Goal: Answer question/provide support: Share knowledge or assist other users

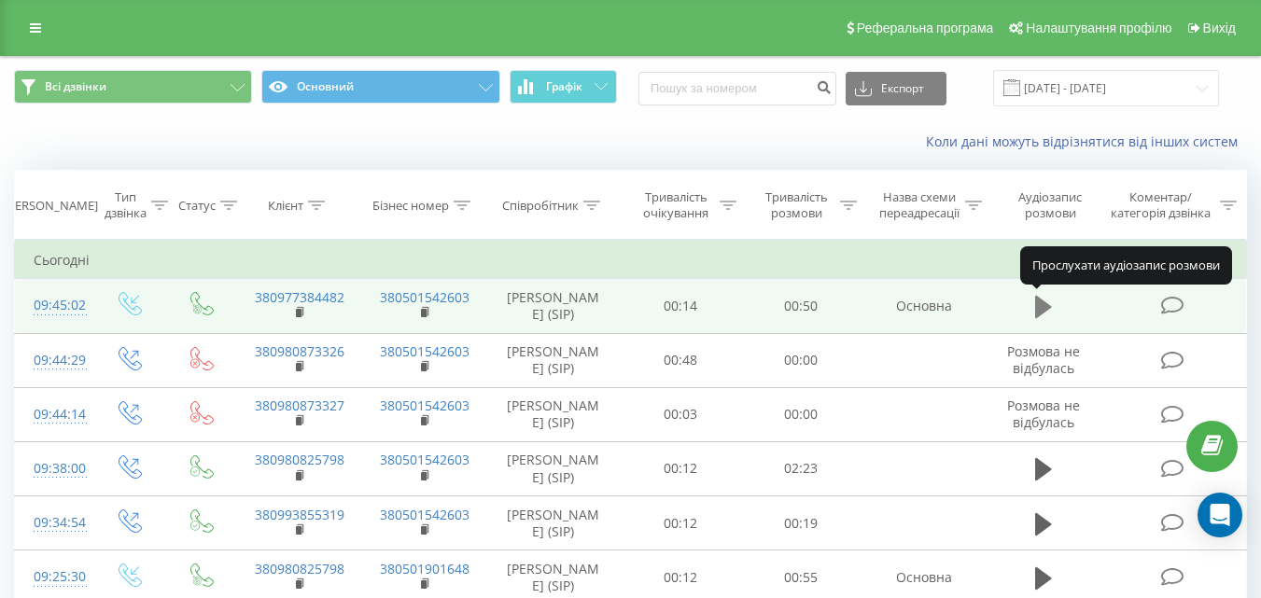
click at [1041, 303] on icon at bounding box center [1043, 307] width 17 height 22
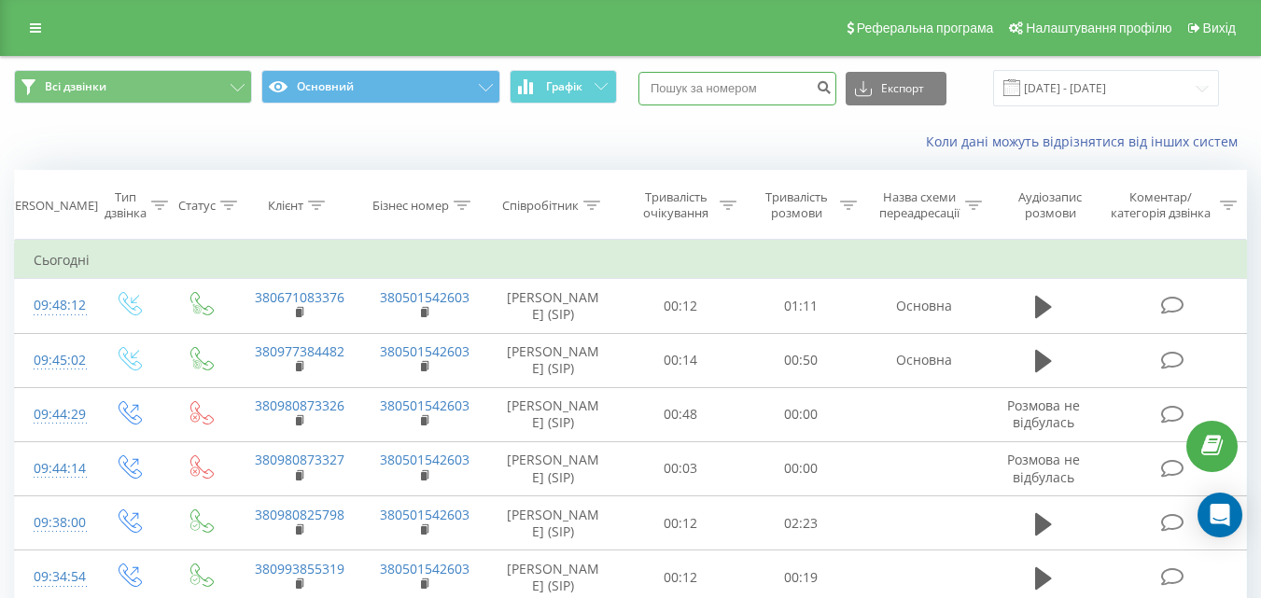
click at [699, 84] on input at bounding box center [737, 89] width 198 height 34
type input "8376"
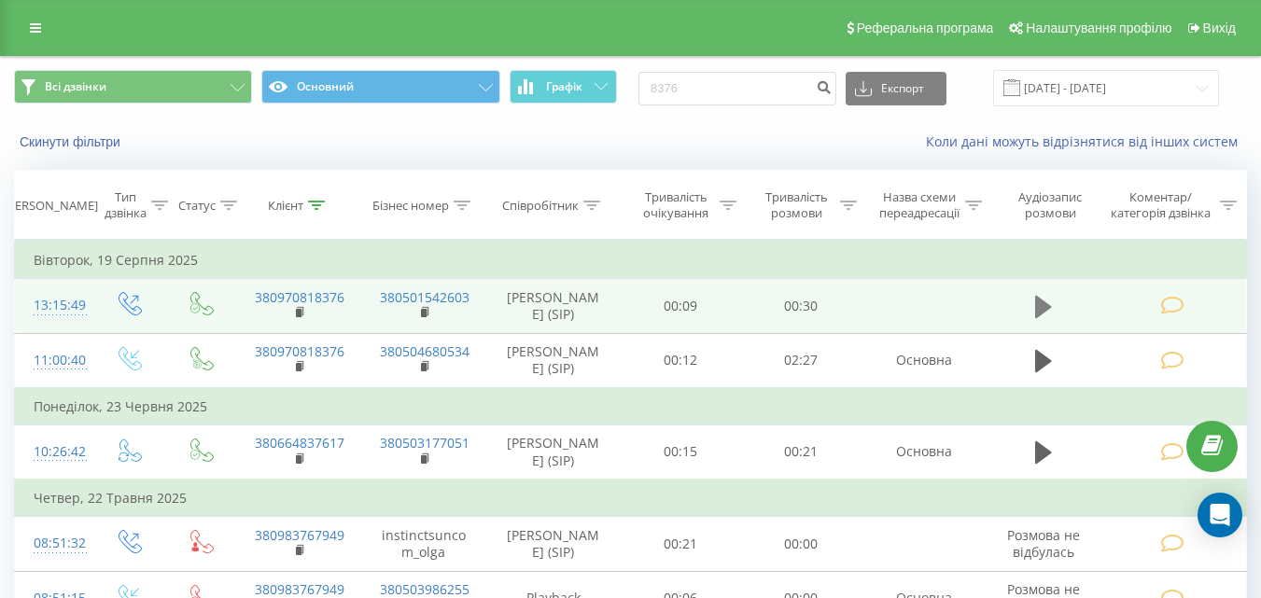
click at [1044, 303] on icon at bounding box center [1043, 307] width 17 height 22
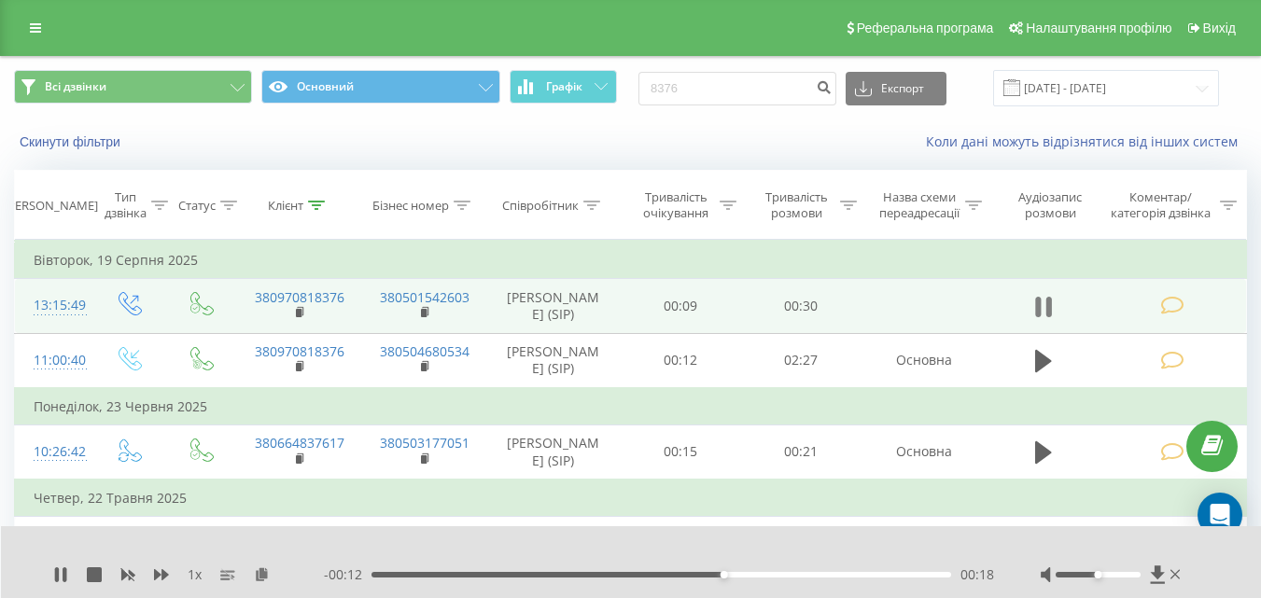
click at [1043, 303] on icon at bounding box center [1043, 307] width 17 height 26
click at [667, 91] on input "8376" at bounding box center [737, 89] width 198 height 34
click at [707, 86] on input "067108376" at bounding box center [737, 89] width 198 height 34
click at [721, 93] on input "0671088376" at bounding box center [737, 89] width 198 height 34
type input "06710883376"
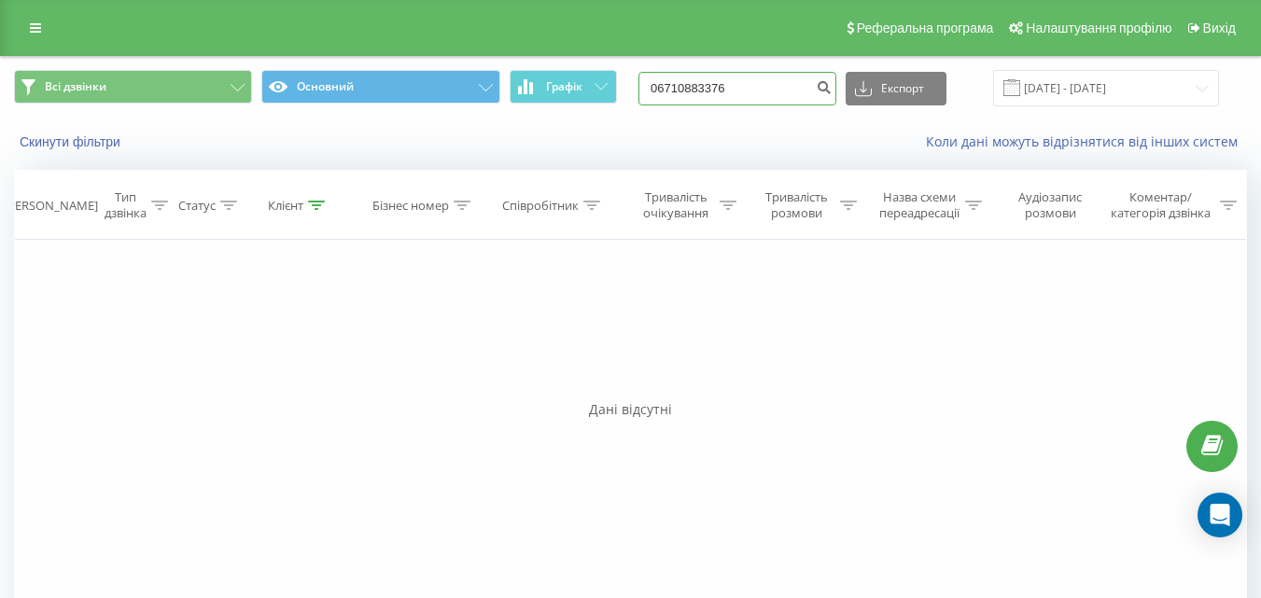
click at [715, 86] on input "06710883376" at bounding box center [737, 89] width 198 height 34
type input "0671083376"
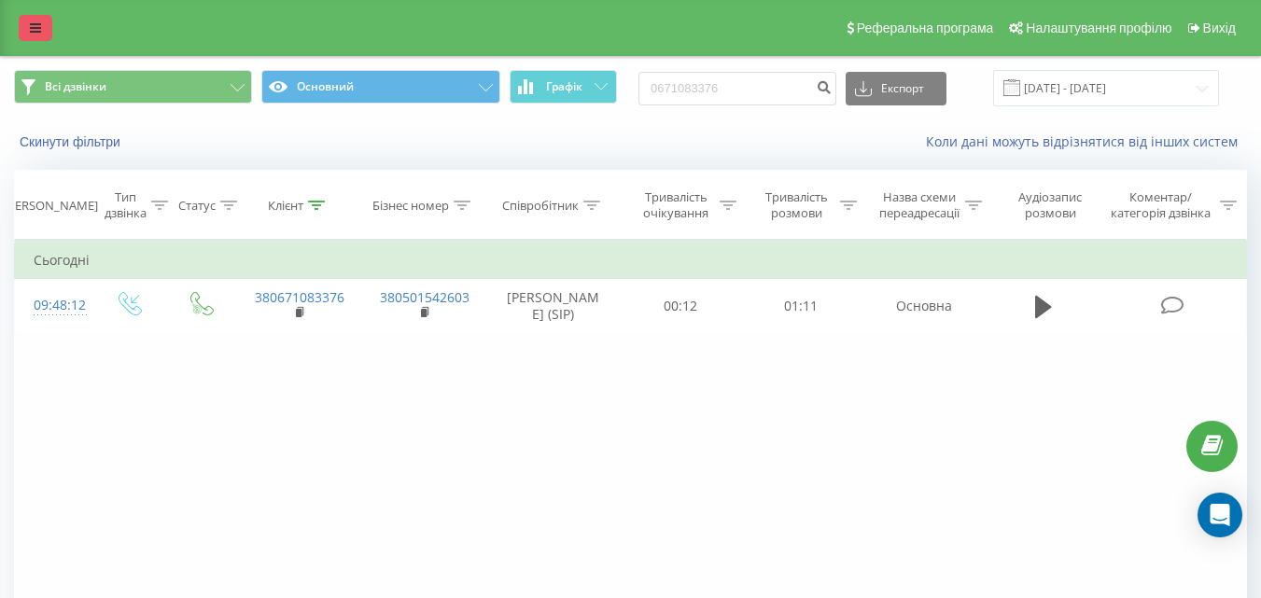
click at [34, 25] on icon at bounding box center [35, 27] width 11 height 13
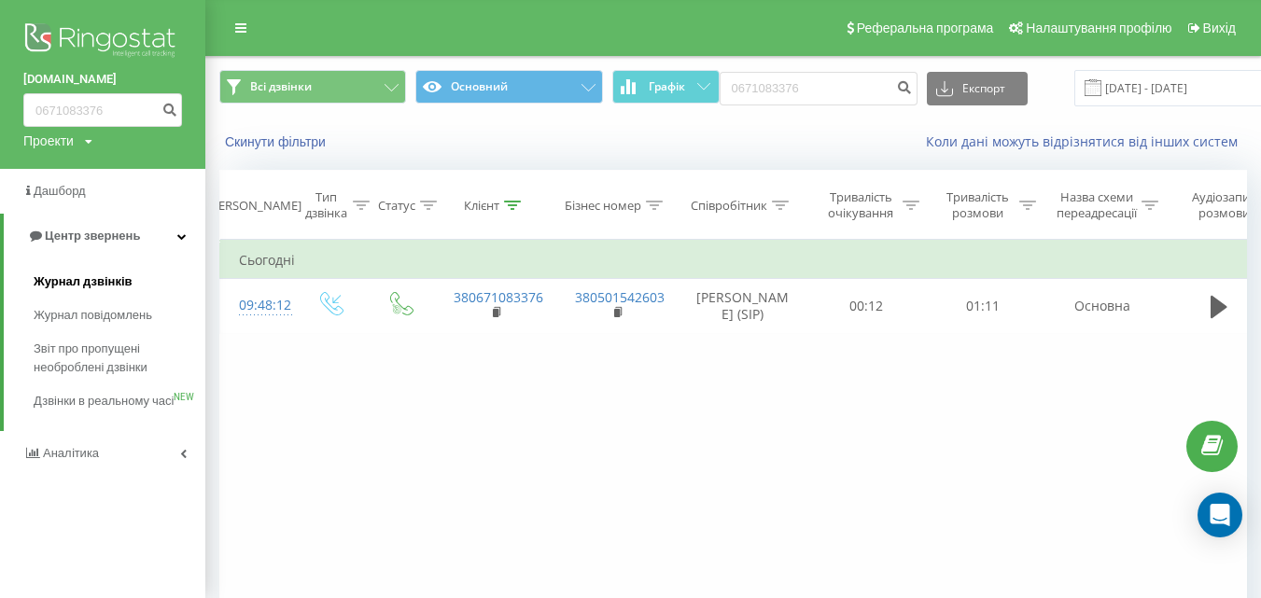
click at [77, 280] on span "Журнал дзвінків" at bounding box center [83, 282] width 99 height 19
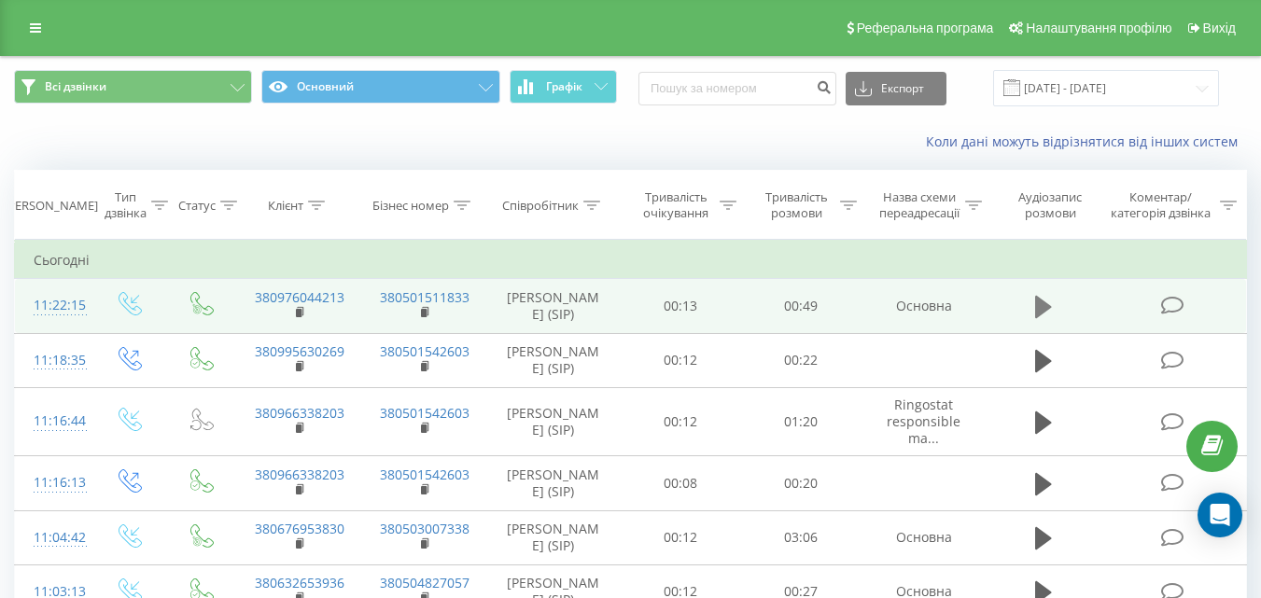
click at [1047, 308] on icon at bounding box center [1043, 307] width 17 height 22
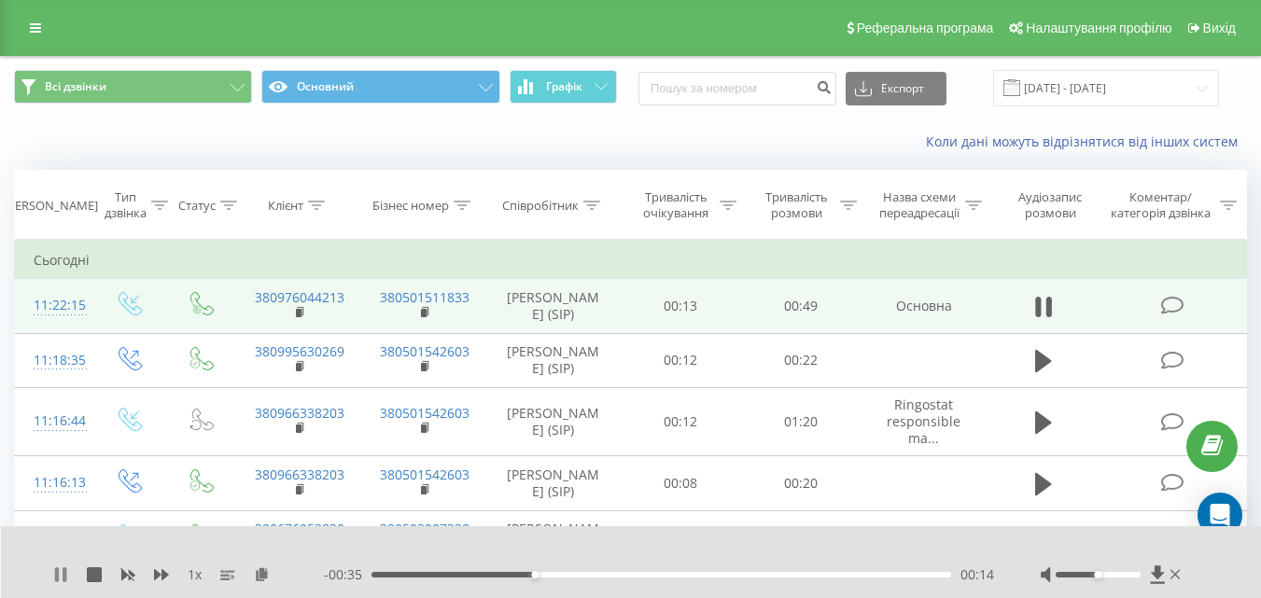
click at [63, 578] on icon at bounding box center [60, 575] width 15 height 15
click at [59, 570] on icon at bounding box center [60, 575] width 11 height 15
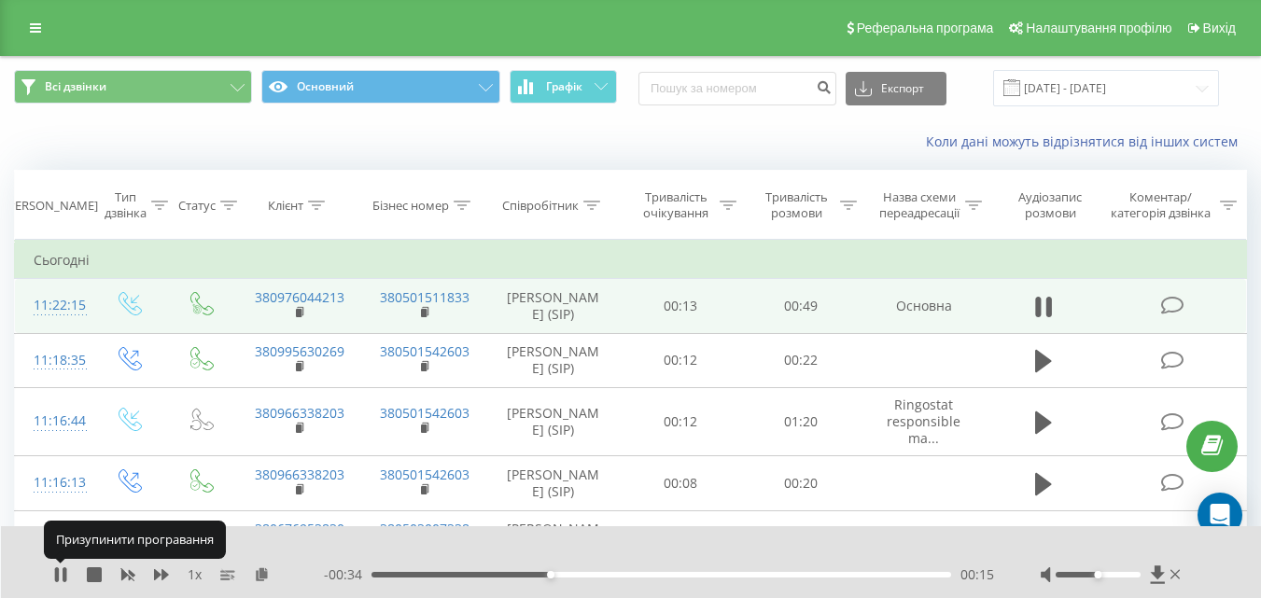
click at [59, 570] on icon at bounding box center [57, 575] width 4 height 15
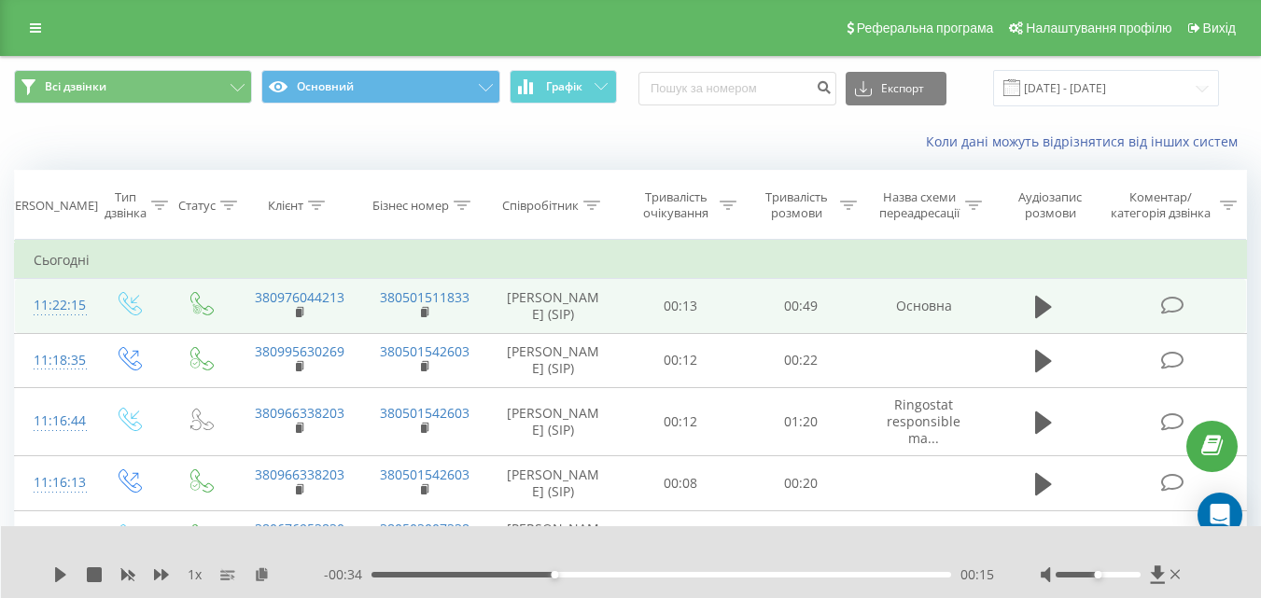
click at [59, 570] on icon at bounding box center [60, 575] width 11 height 15
click at [59, 570] on icon at bounding box center [57, 575] width 4 height 15
click at [384, 572] on div "00:16" at bounding box center [662, 575] width 580 height 6
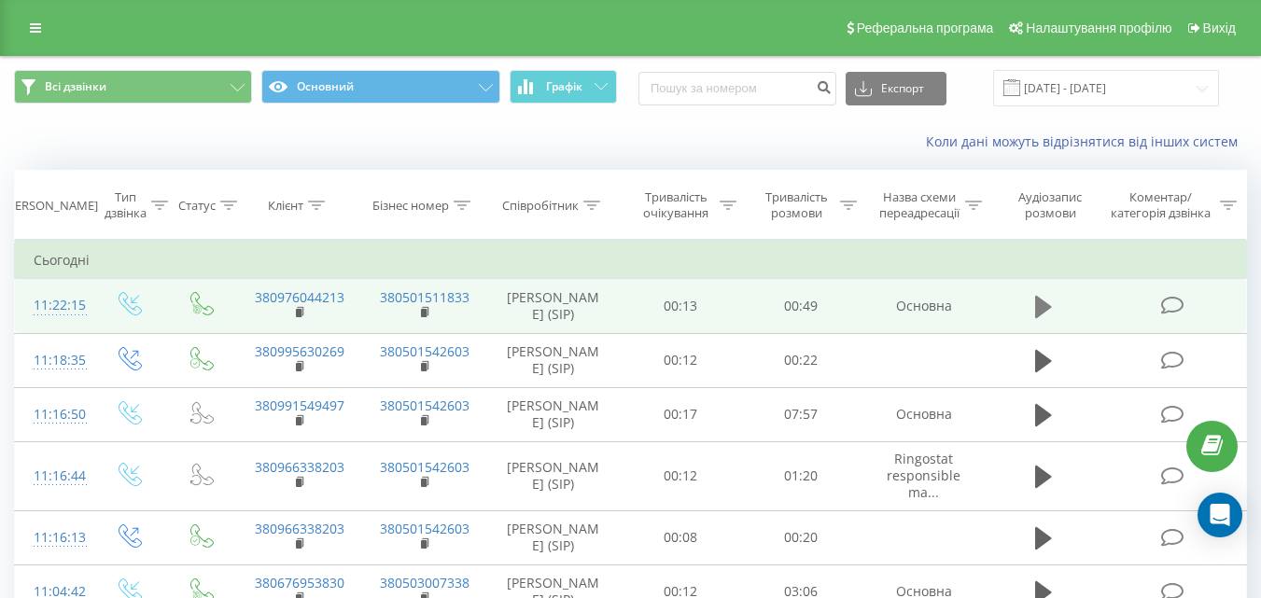
click at [1045, 307] on icon at bounding box center [1043, 307] width 17 height 22
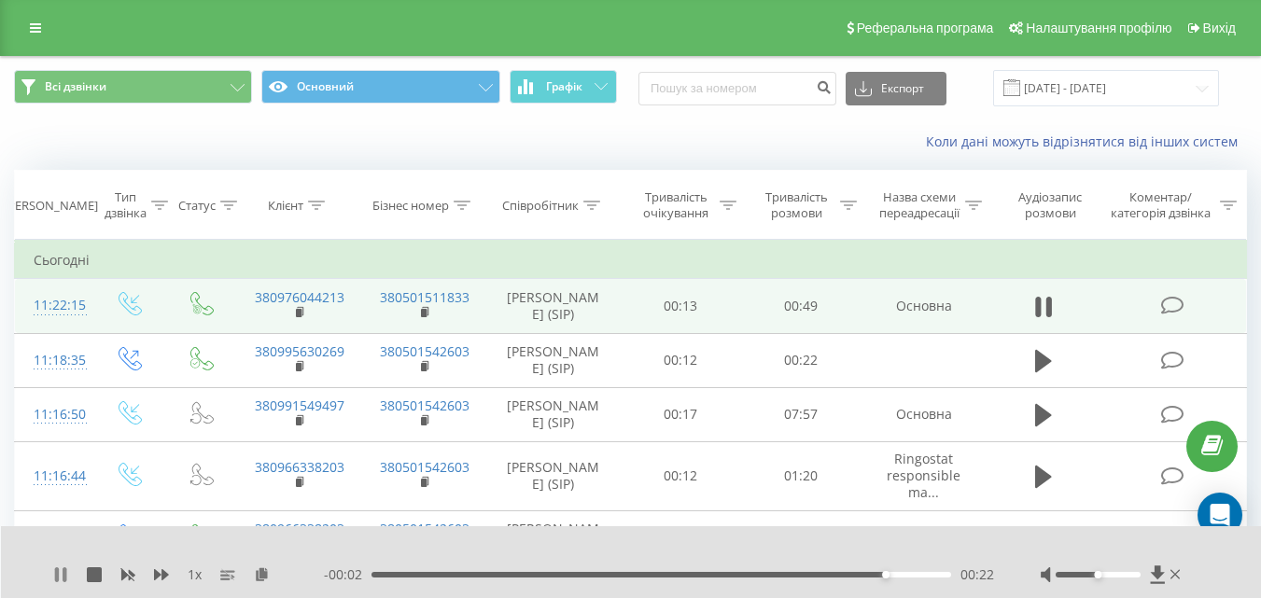
click at [62, 571] on icon at bounding box center [60, 575] width 15 height 15
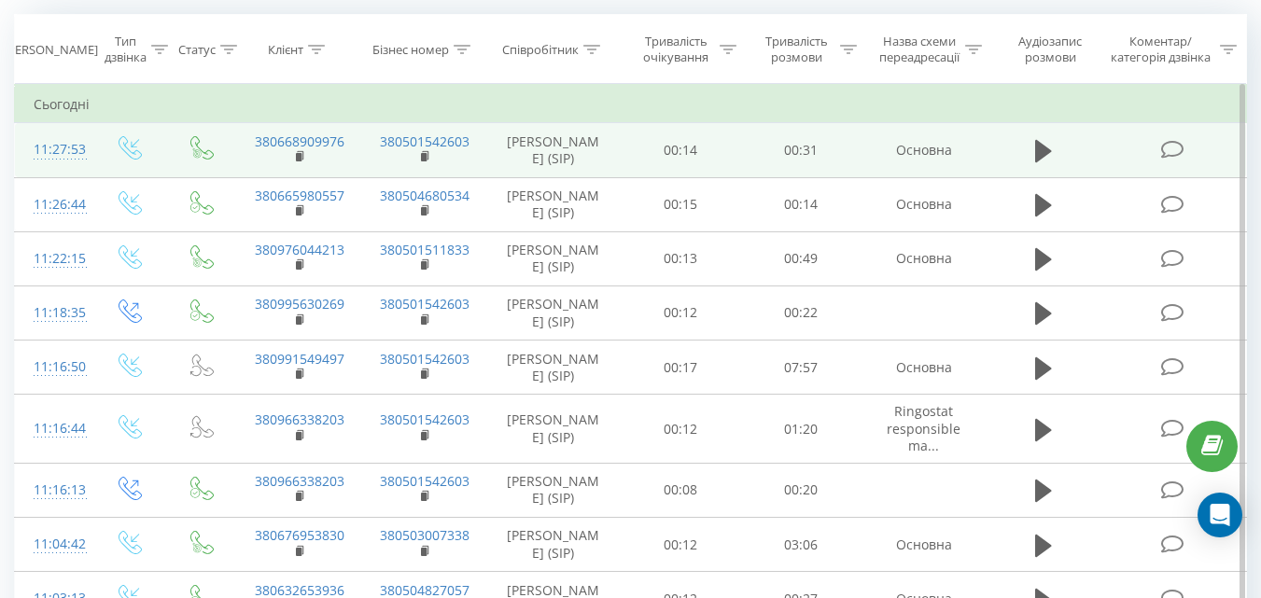
scroll to position [187, 0]
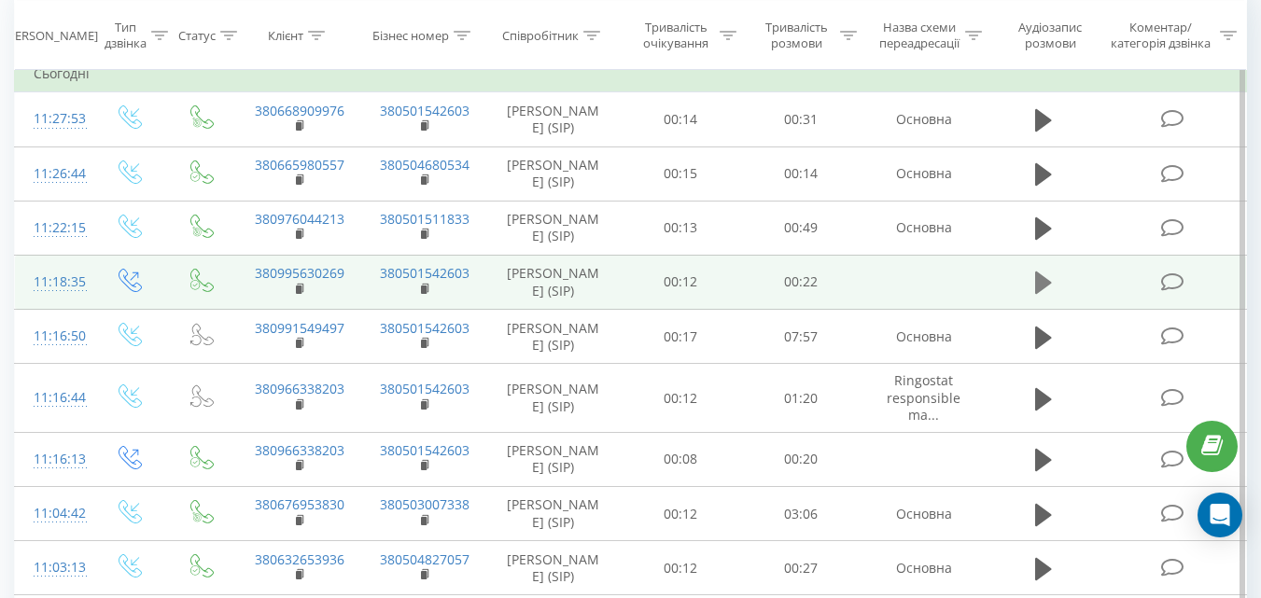
click at [1041, 294] on icon at bounding box center [1043, 283] width 17 height 22
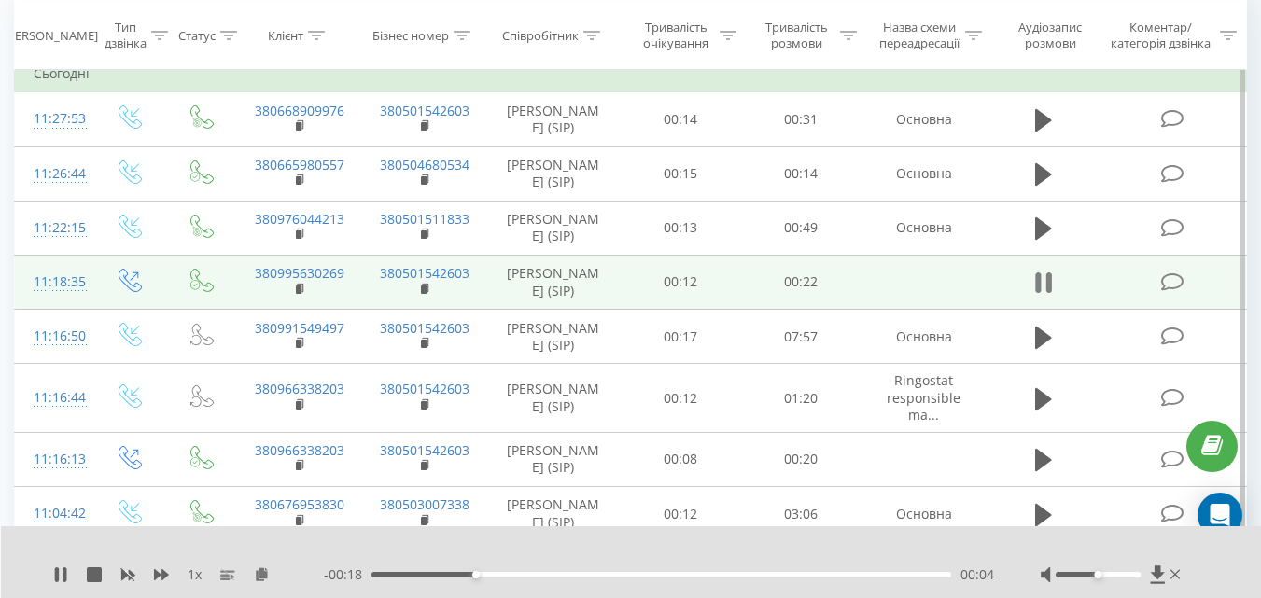
click at [1042, 296] on icon at bounding box center [1043, 283] width 17 height 26
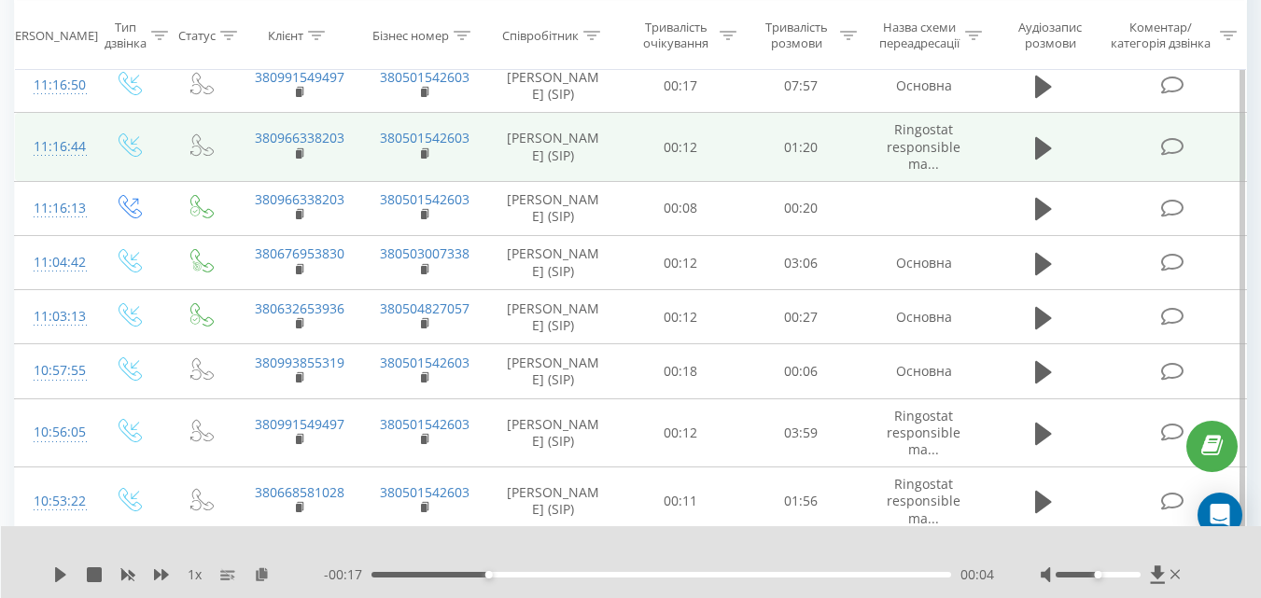
scroll to position [467, 0]
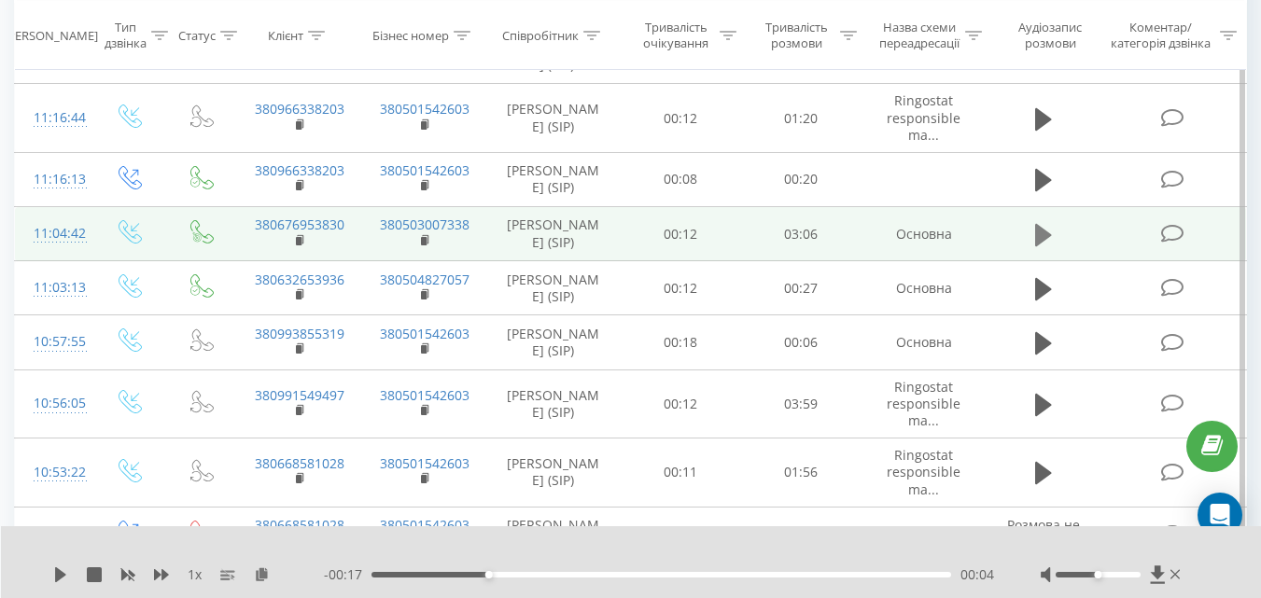
click at [1039, 246] on icon at bounding box center [1043, 234] width 17 height 22
click at [418, 573] on div "00:15" at bounding box center [662, 575] width 580 height 6
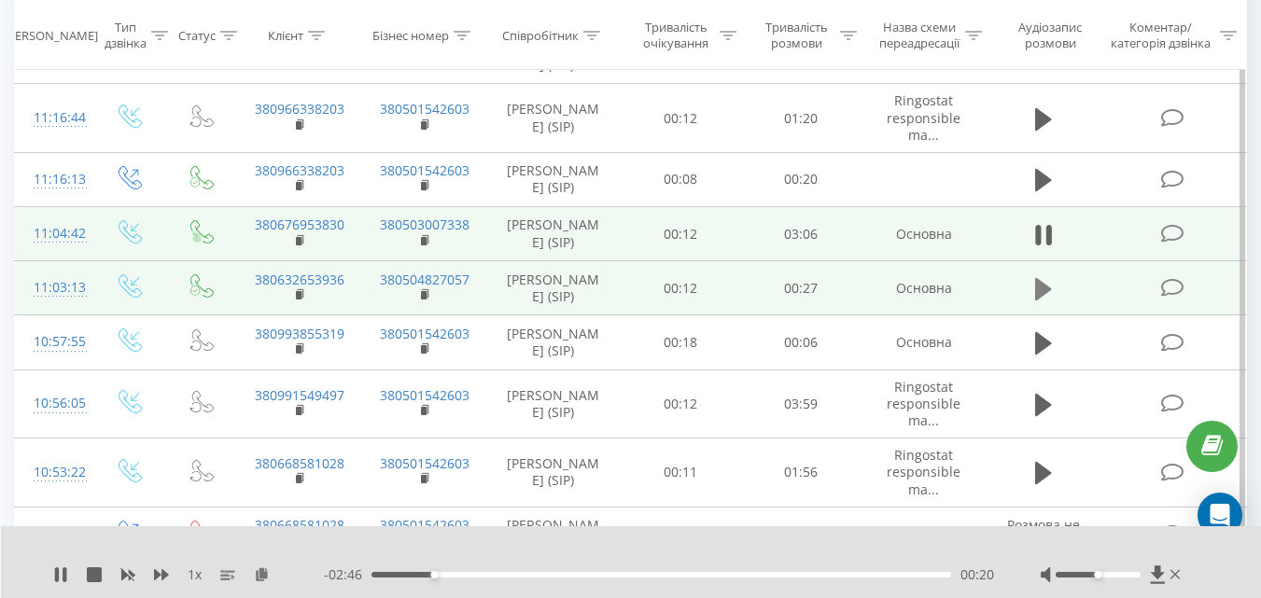
click at [1044, 301] on icon at bounding box center [1043, 289] width 17 height 22
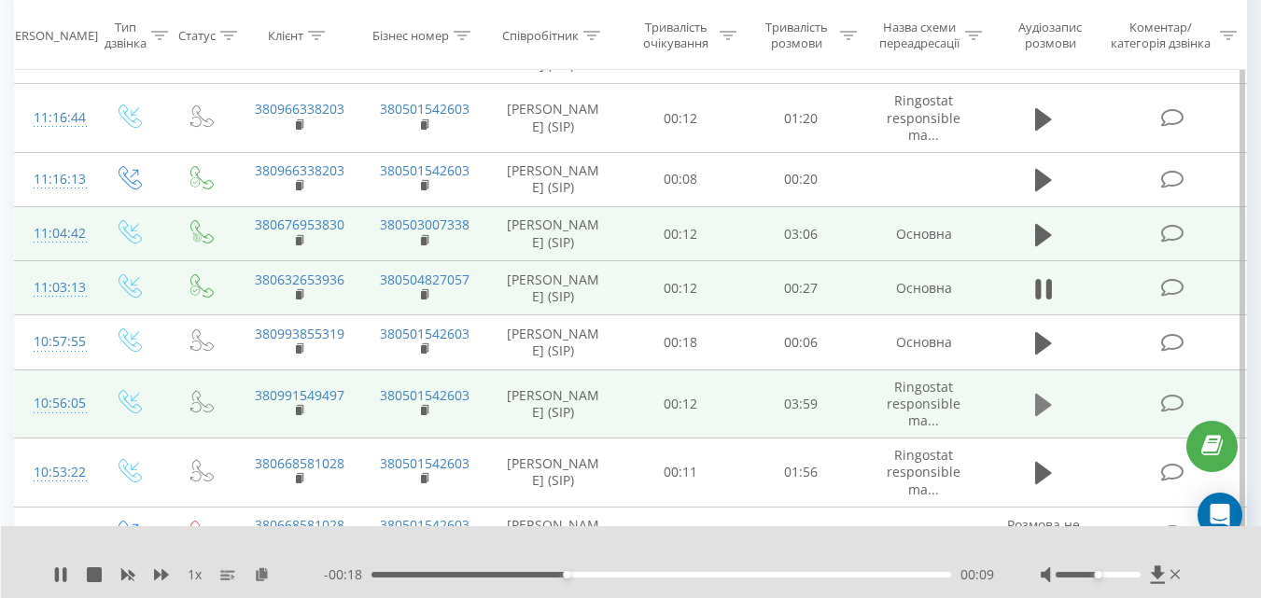
click at [1044, 416] on icon at bounding box center [1043, 405] width 17 height 22
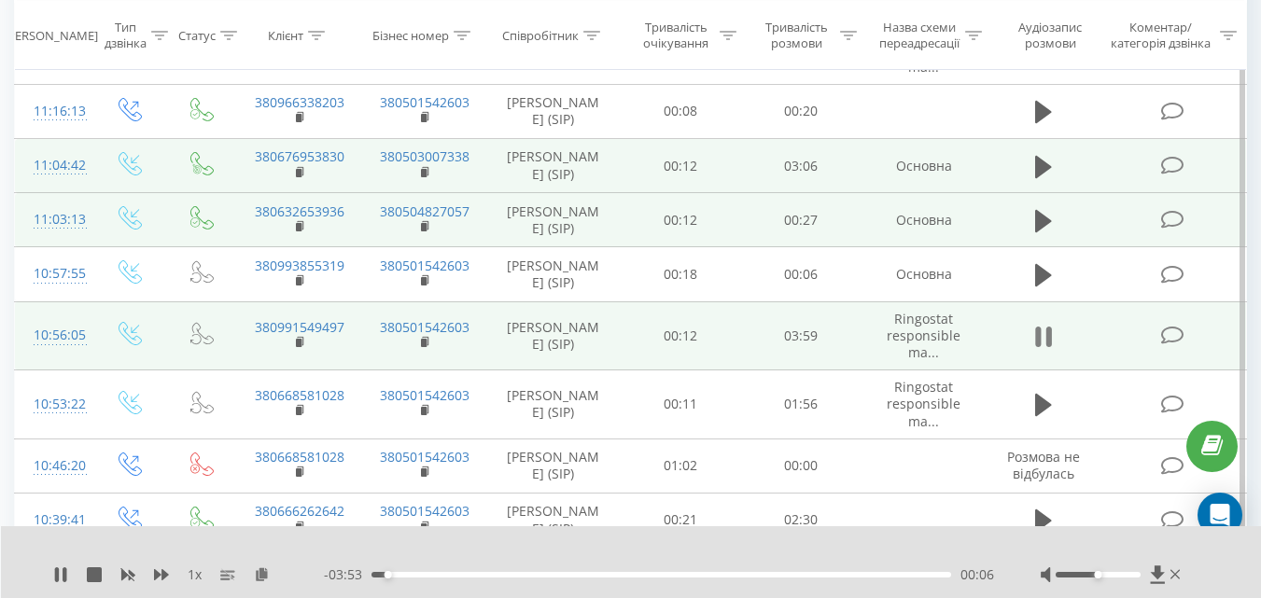
scroll to position [560, 0]
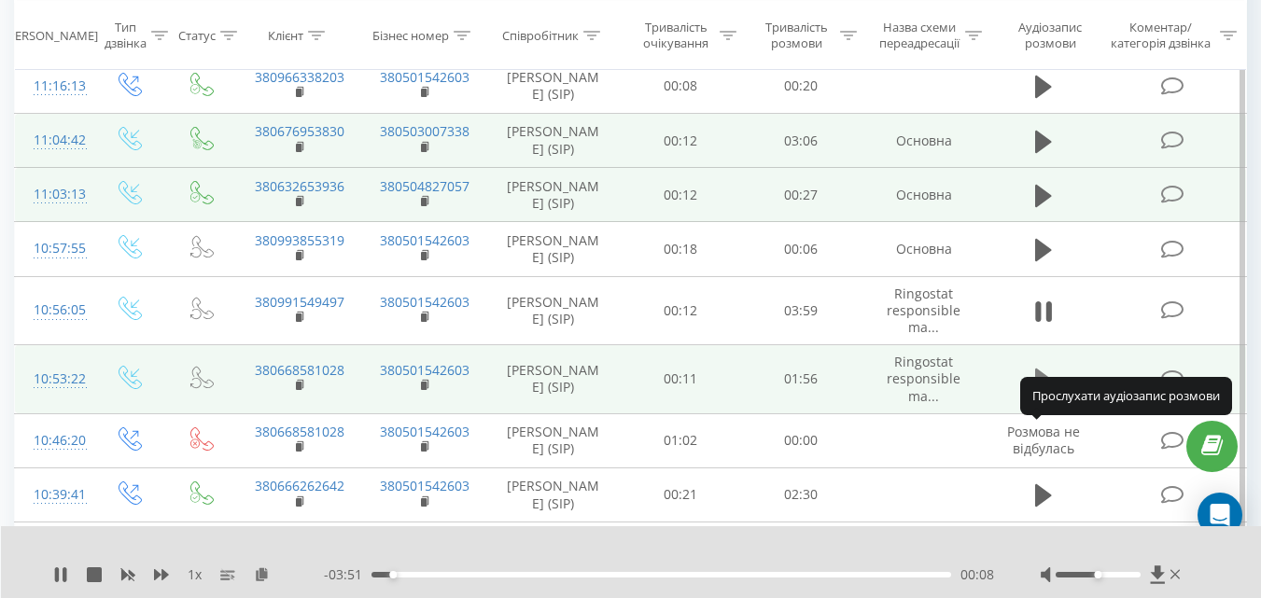
click at [1043, 391] on icon at bounding box center [1043, 380] width 17 height 22
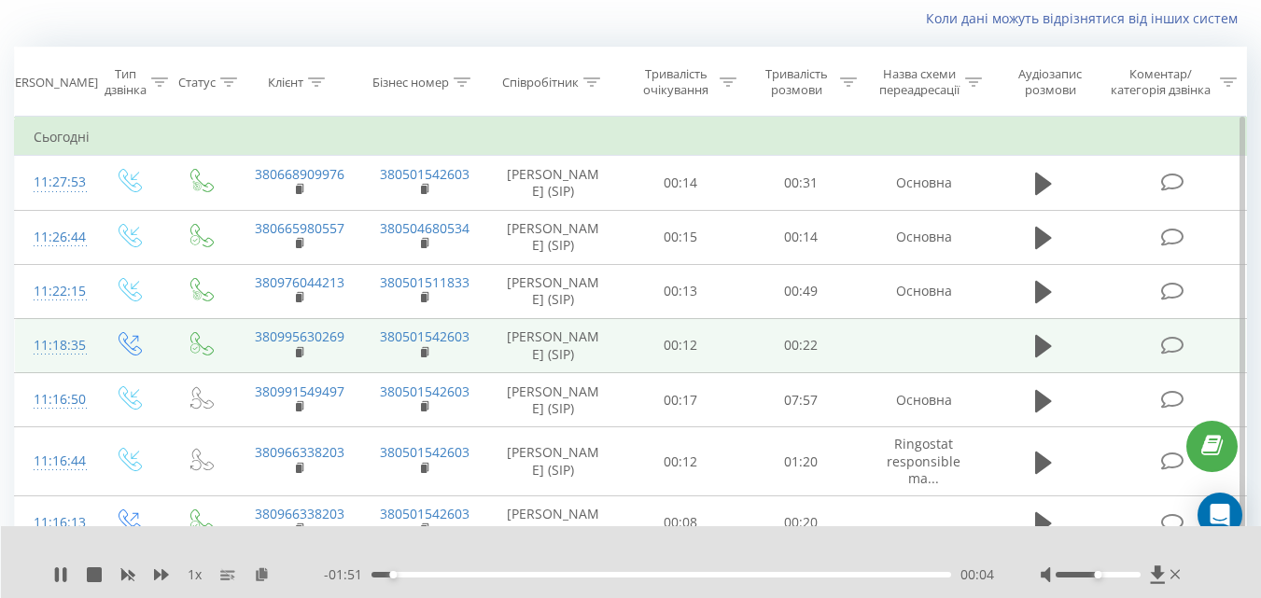
scroll to position [93, 0]
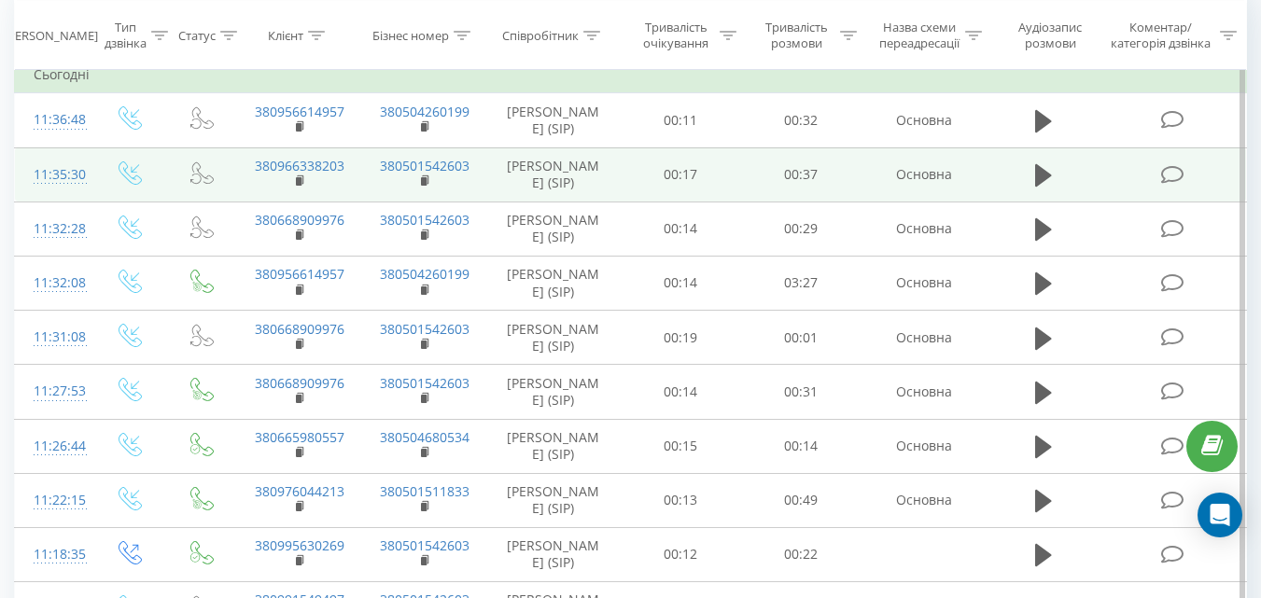
scroll to position [187, 0]
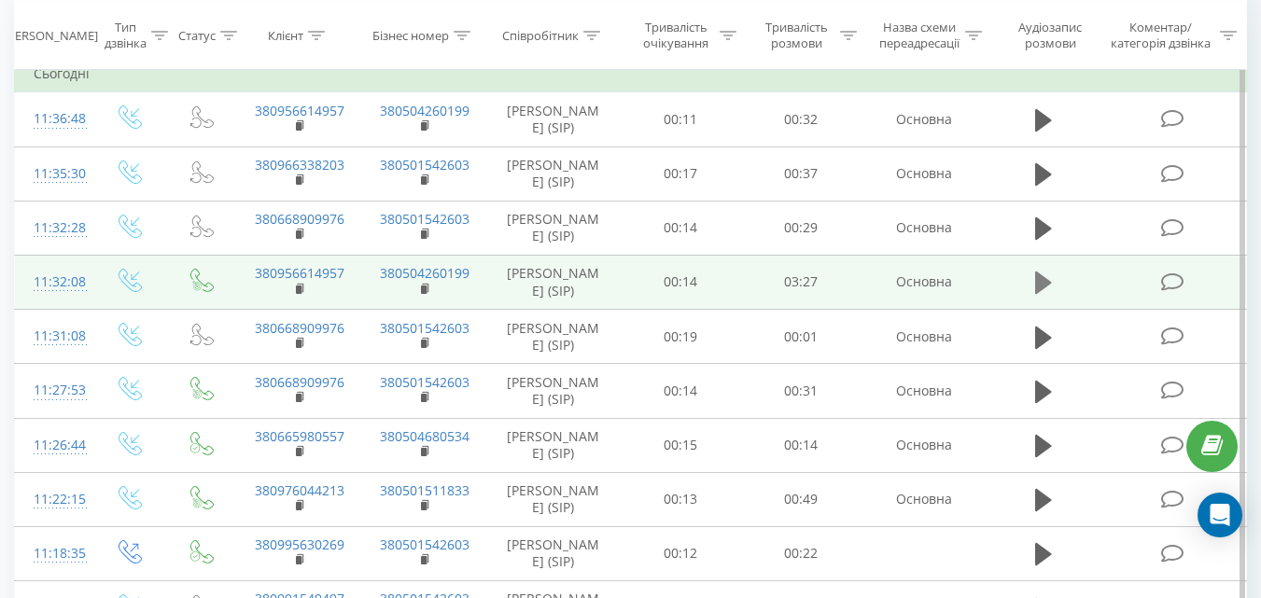
click at [1045, 294] on icon at bounding box center [1043, 283] width 17 height 22
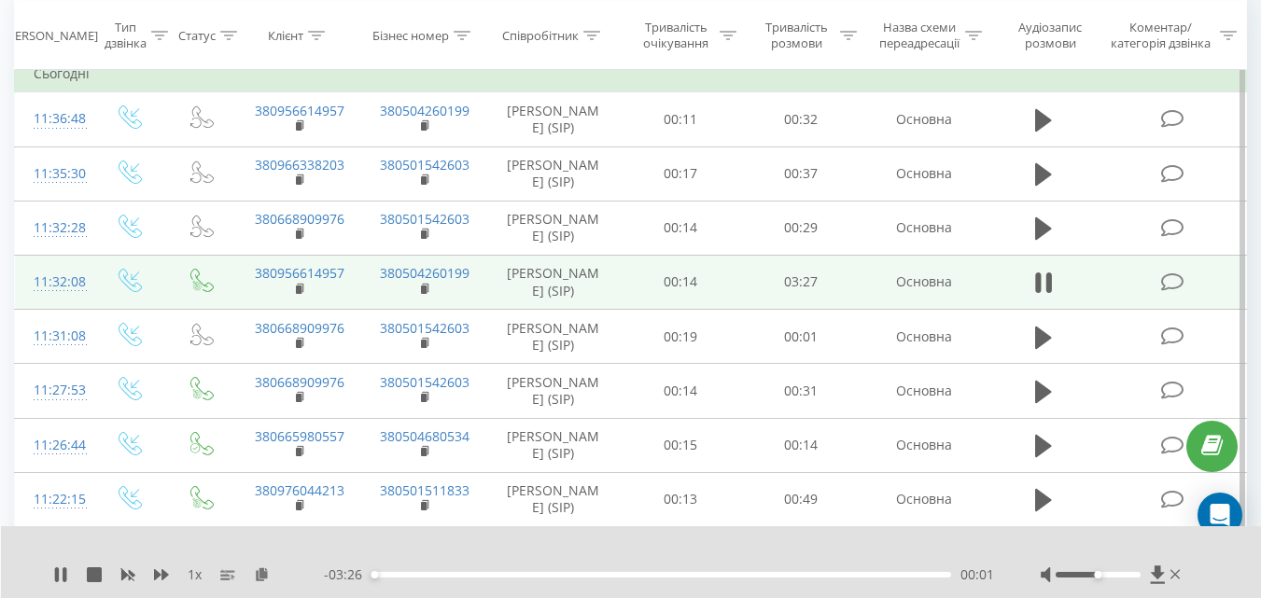
click at [1045, 296] on icon at bounding box center [1043, 283] width 17 height 26
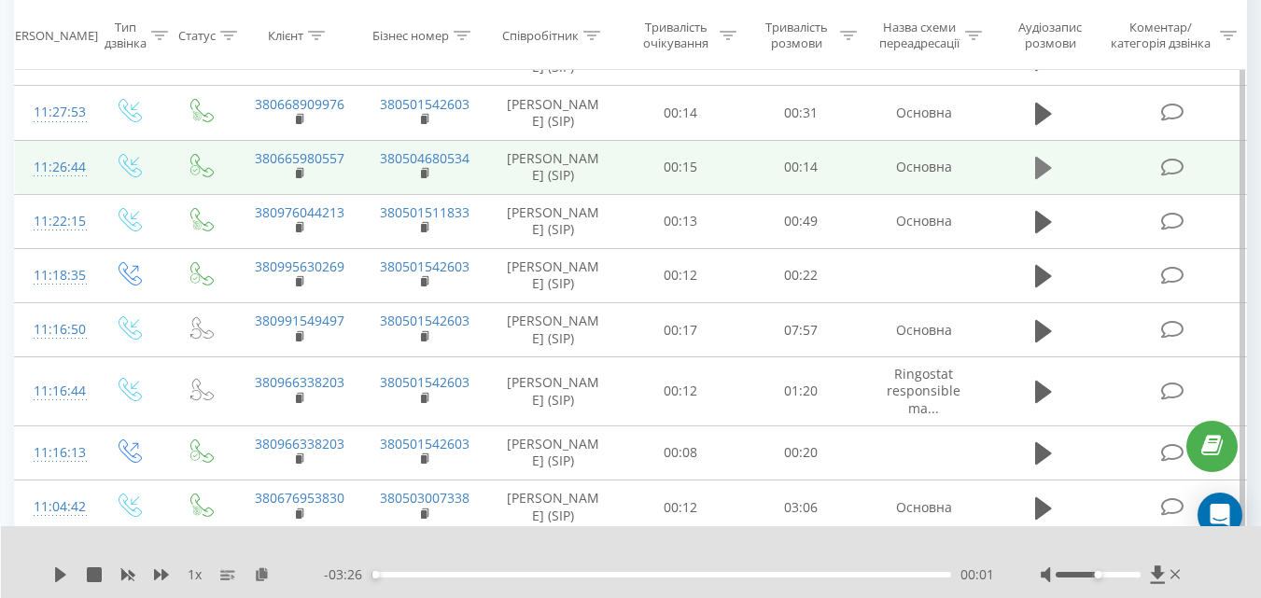
scroll to position [467, 0]
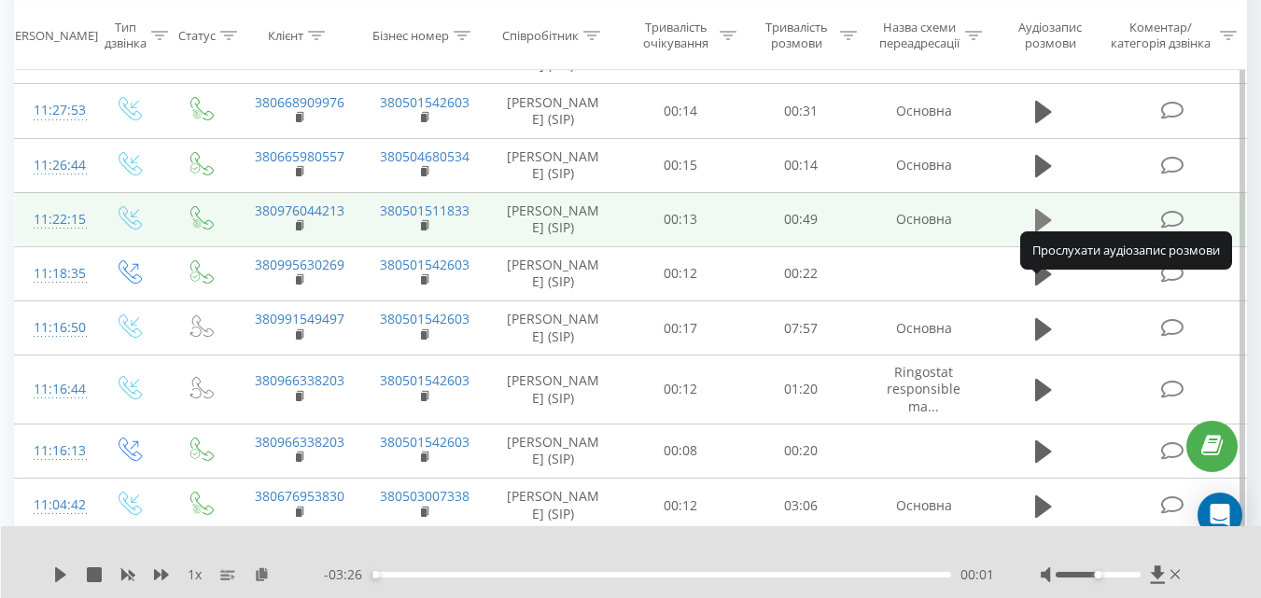
click at [1040, 232] on icon at bounding box center [1043, 220] width 17 height 22
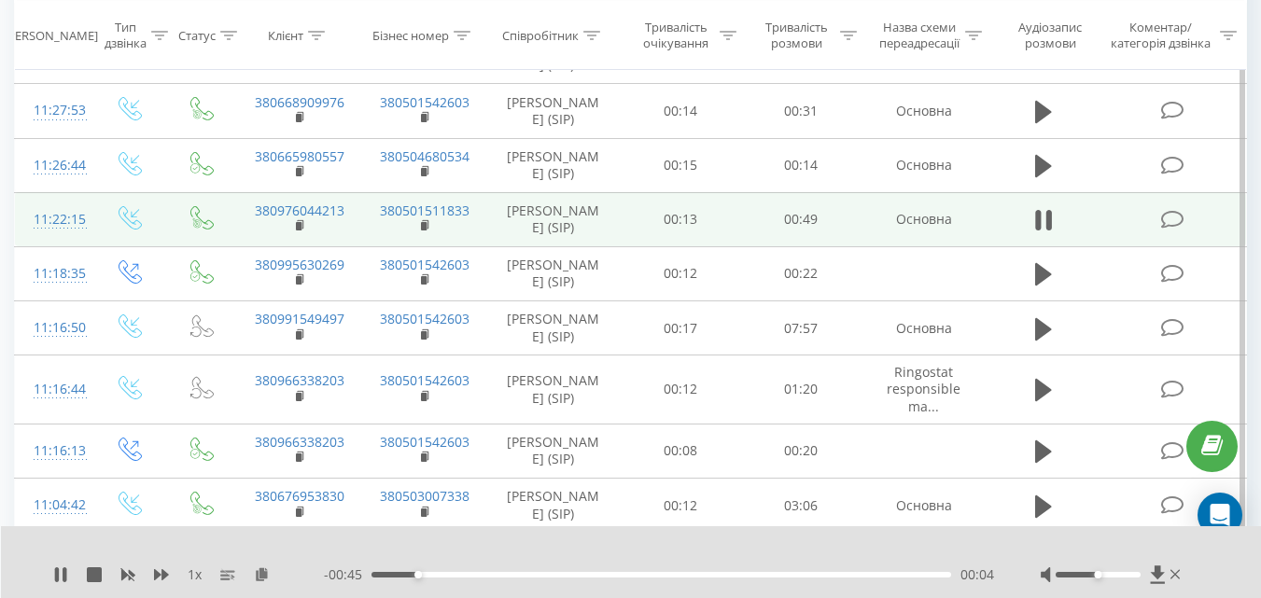
click at [441, 574] on div "00:04" at bounding box center [662, 575] width 580 height 6
click at [299, 231] on rect at bounding box center [299, 226] width 6 height 8
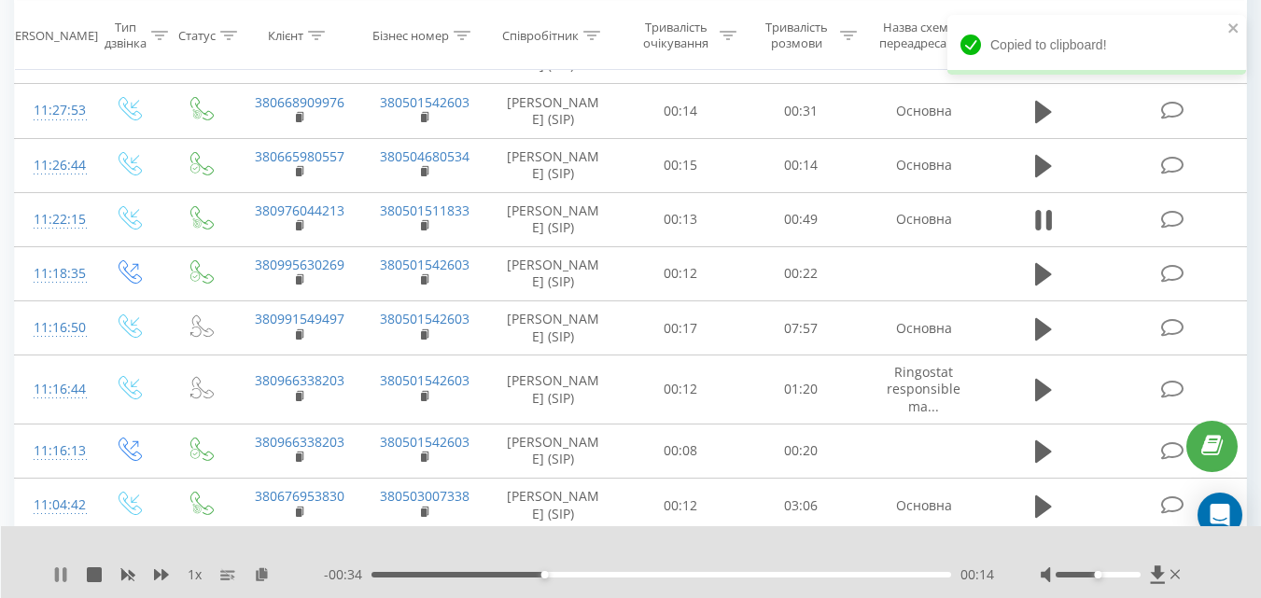
click at [60, 573] on icon at bounding box center [60, 575] width 15 height 15
click at [1177, 573] on icon at bounding box center [1176, 574] width 10 height 9
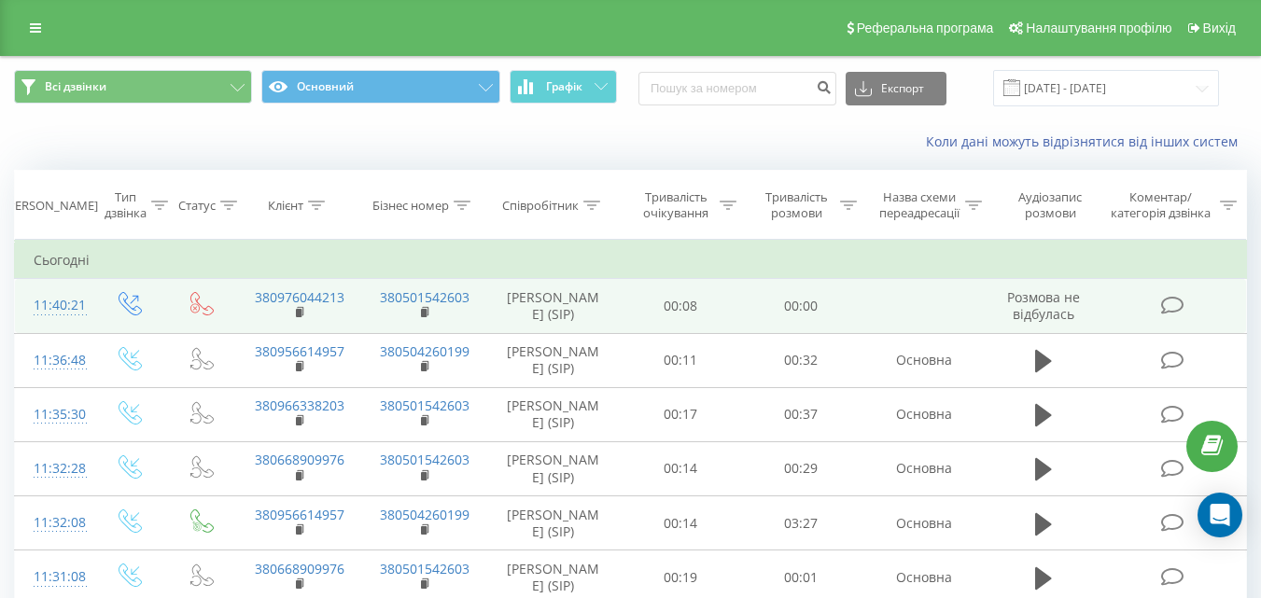
click at [1171, 304] on icon at bounding box center [1171, 306] width 23 height 20
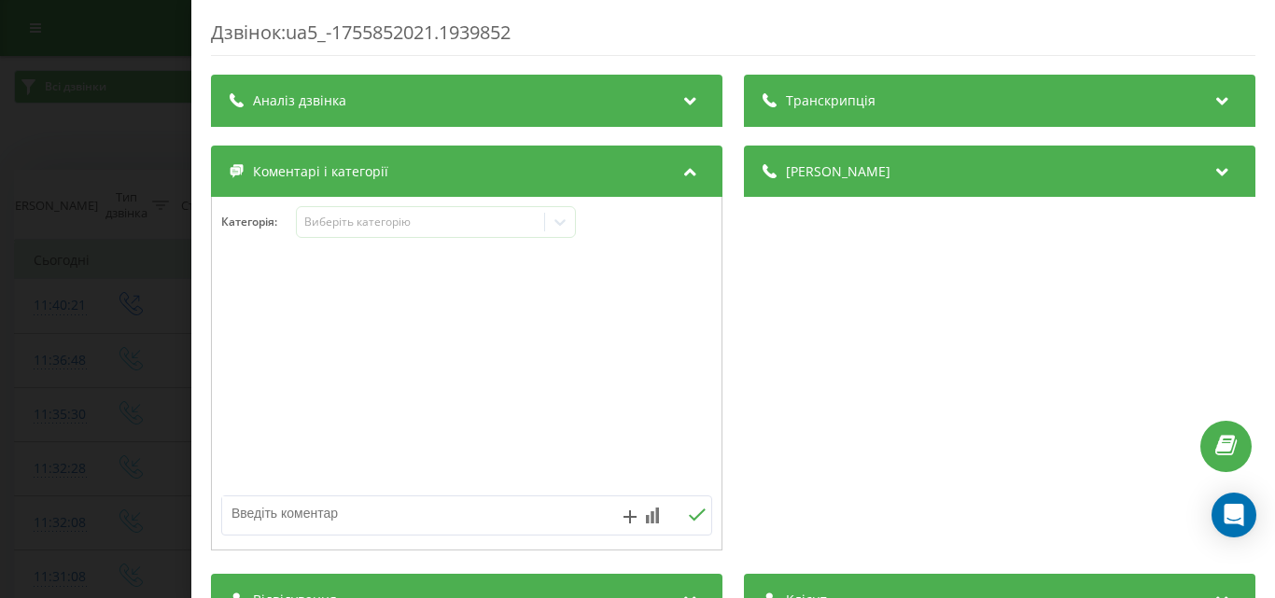
click at [508, 226] on div "Виберіть категорію" at bounding box center [419, 222] width 233 height 15
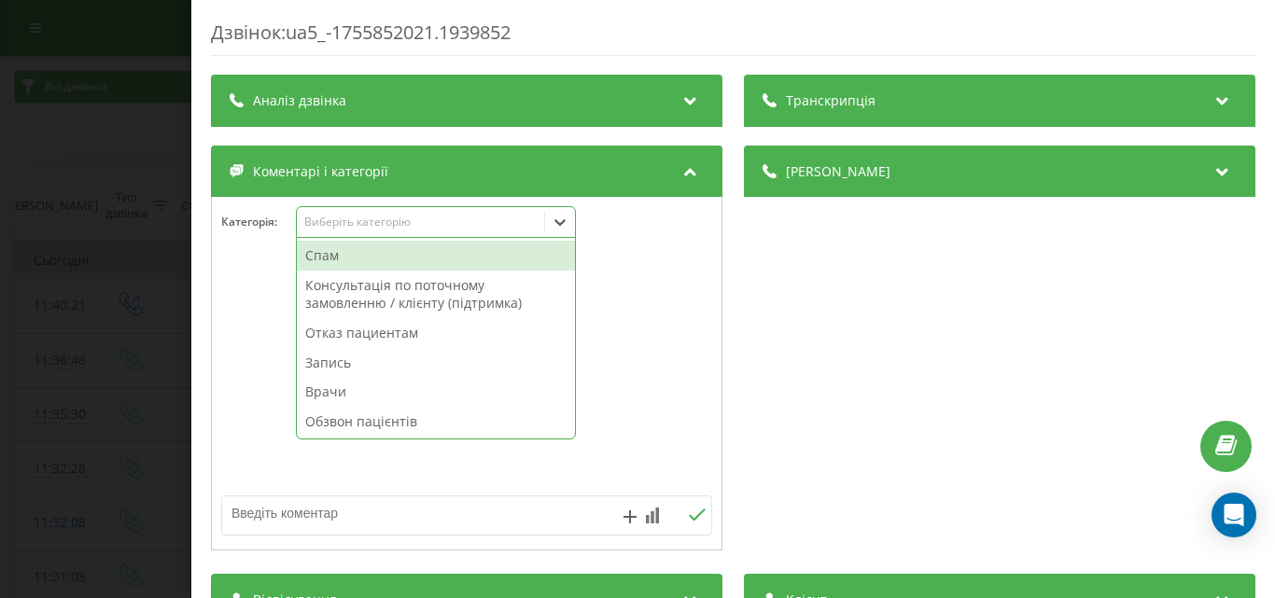
click at [434, 255] on div "Спам" at bounding box center [436, 256] width 278 height 30
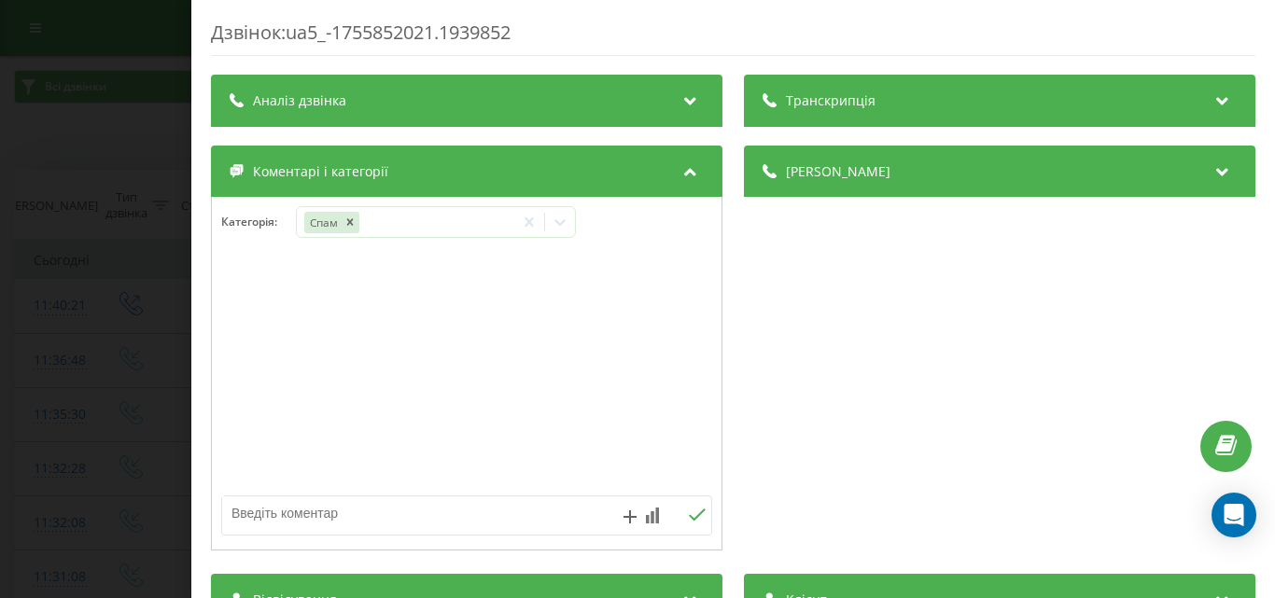
click at [130, 204] on div "Дзвінок : ua5_-1755852021.1939852 Транскрипція Для AI-аналізу майбутніх дзвінкі…" at bounding box center [637, 299] width 1275 height 598
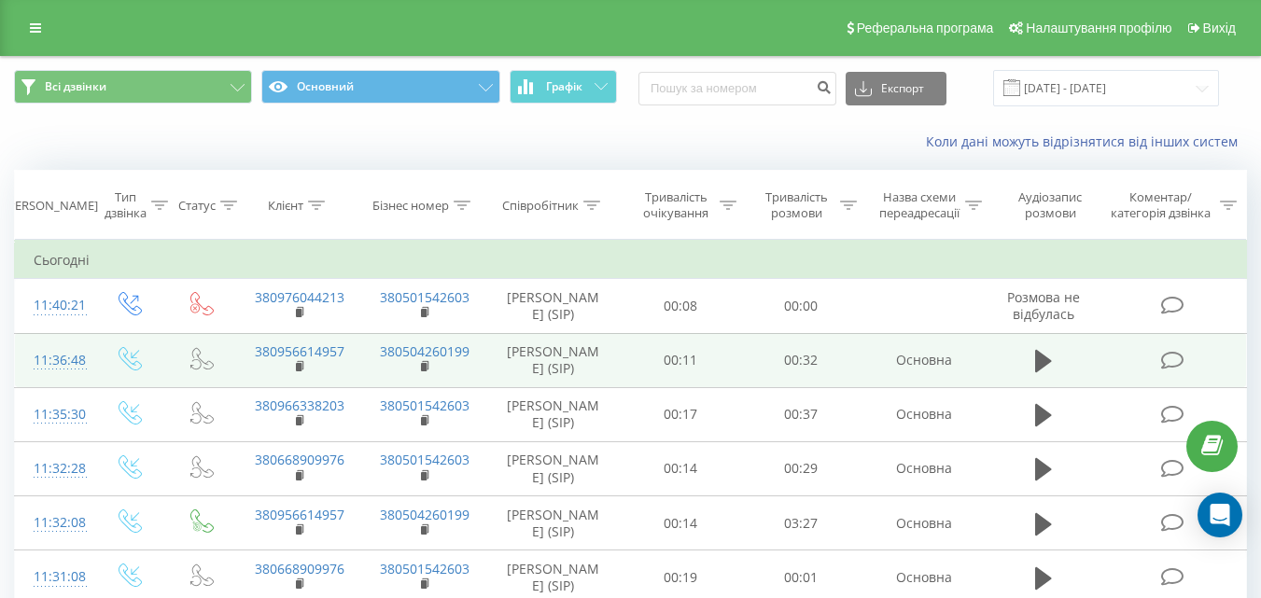
click at [1173, 358] on icon at bounding box center [1171, 361] width 23 height 20
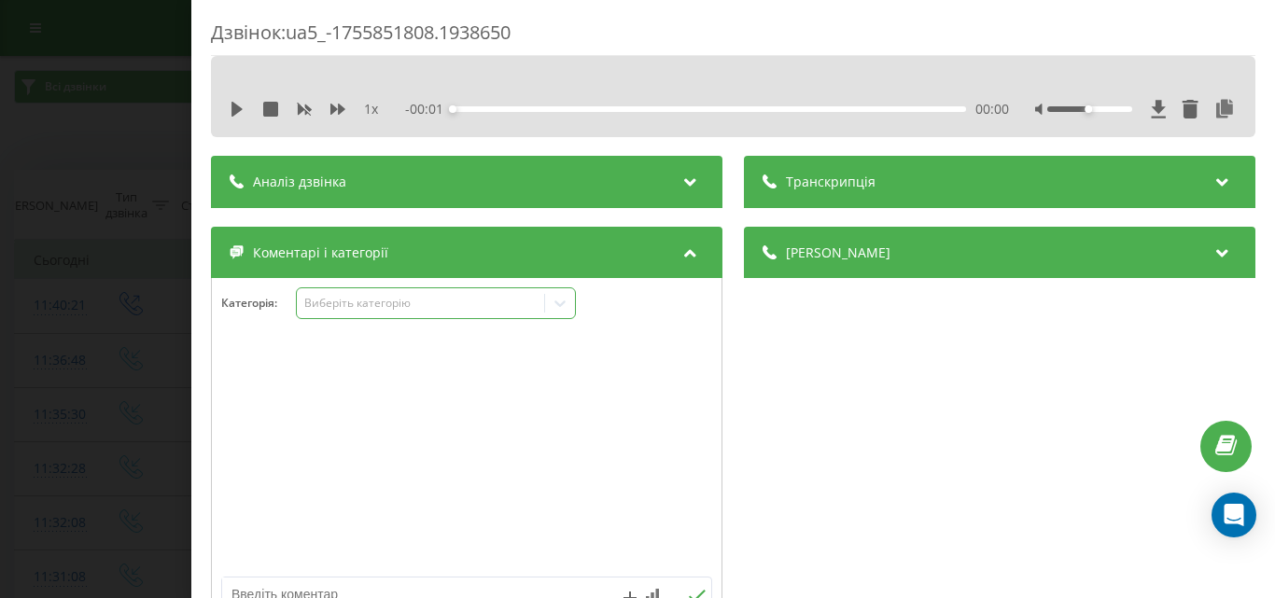
click at [498, 304] on div "Виберіть категорію" at bounding box center [419, 303] width 233 height 15
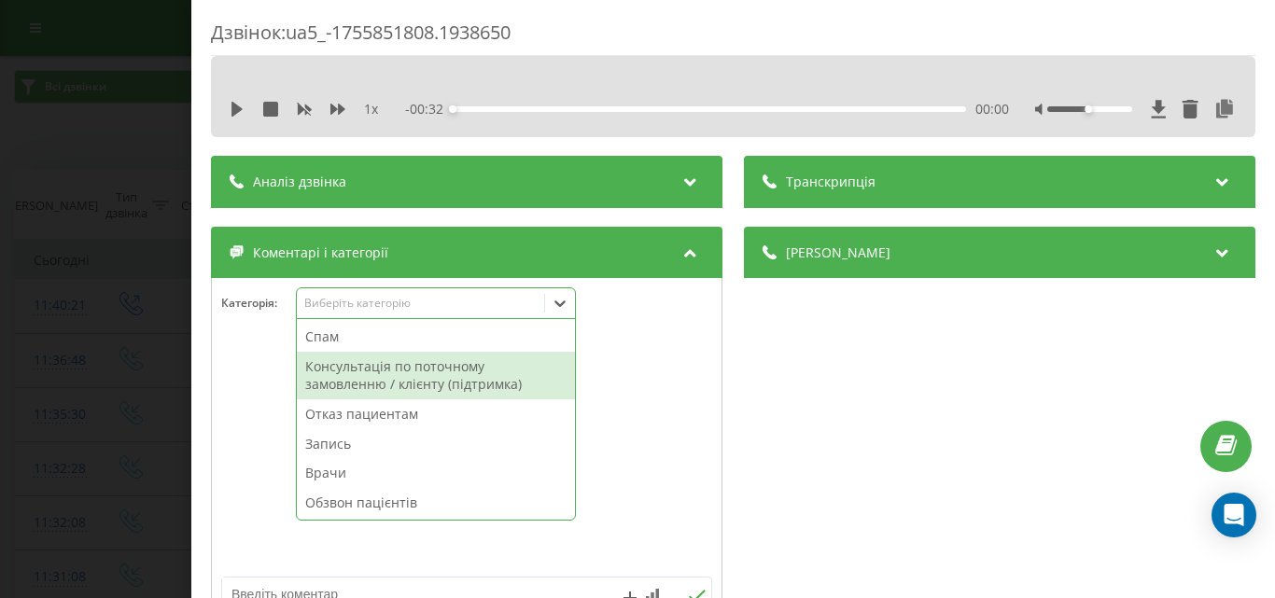
click at [439, 373] on div "Консультація по поточному замовленню / клієнту (підтримка)" at bounding box center [436, 376] width 278 height 48
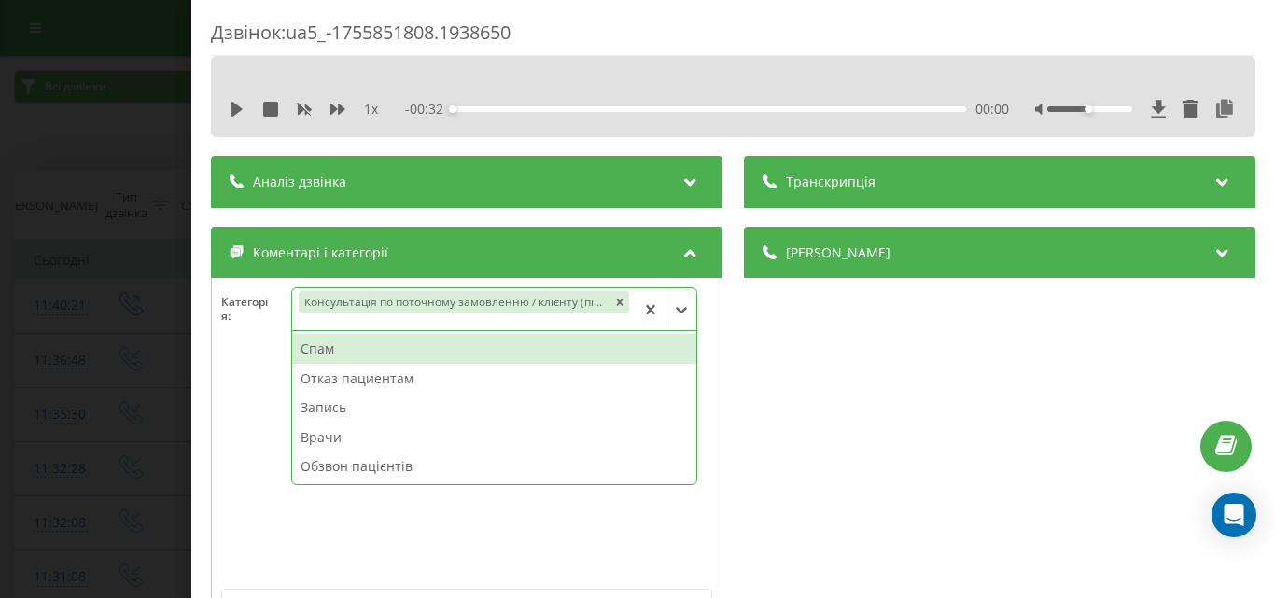
click at [77, 273] on div "Дзвінок : ua5_-1755851808.1938650 1 x - 00:32 00:00 00:00 Транскрипція Для AI-а…" at bounding box center [637, 299] width 1275 height 598
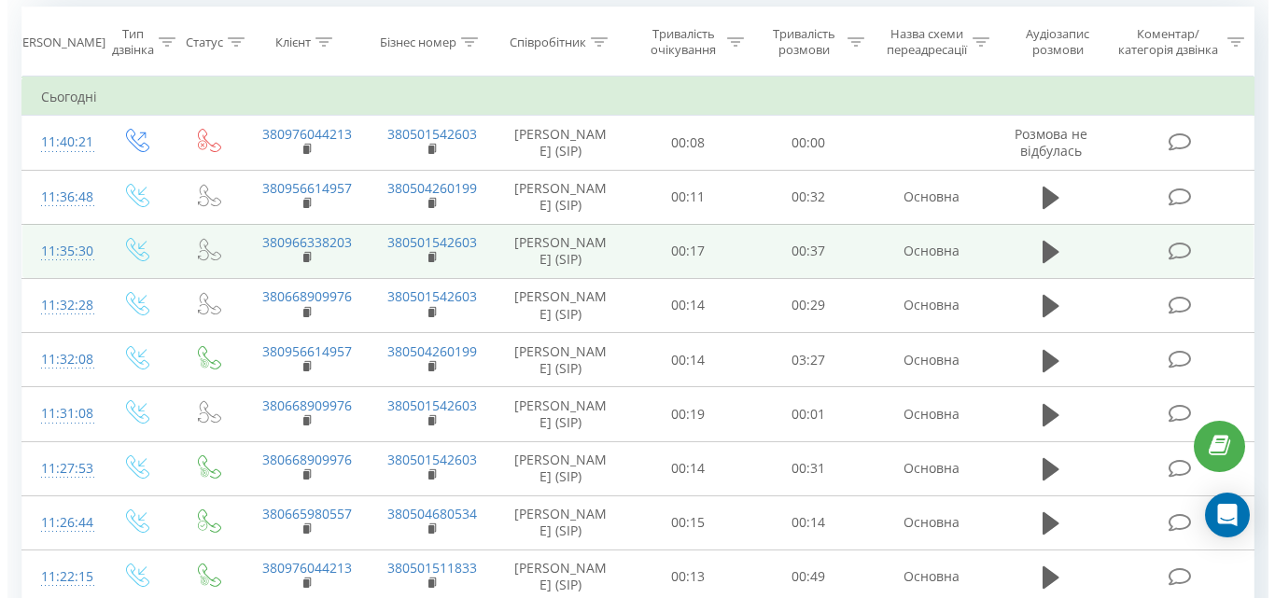
scroll to position [187, 0]
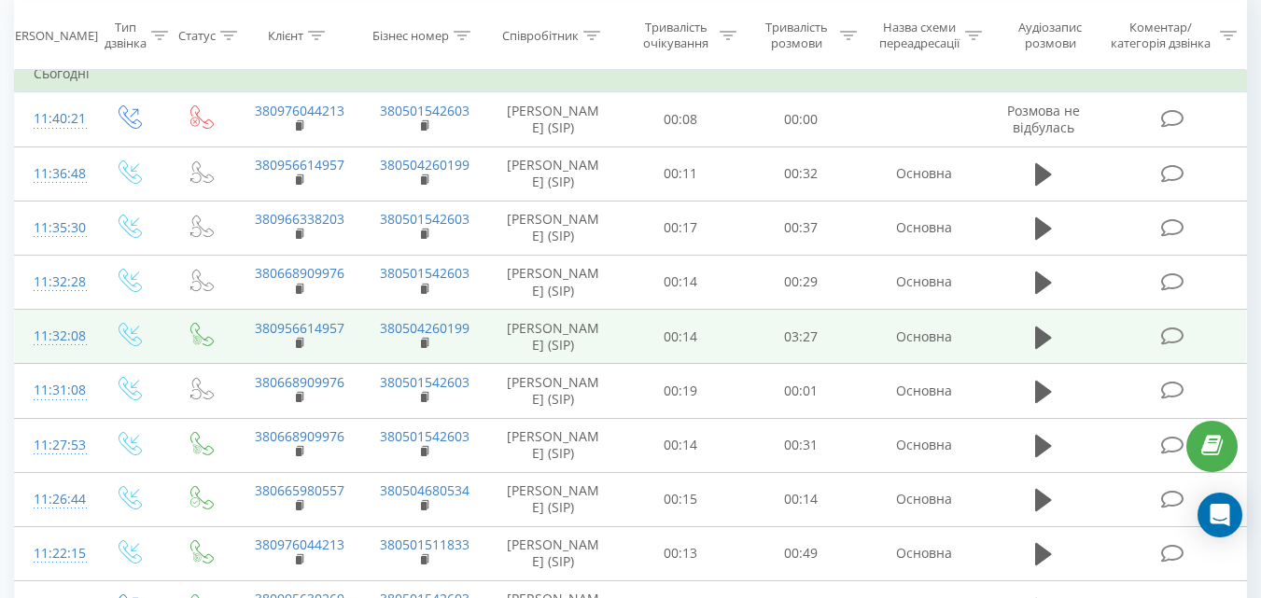
click at [1166, 346] on icon at bounding box center [1171, 337] width 23 height 20
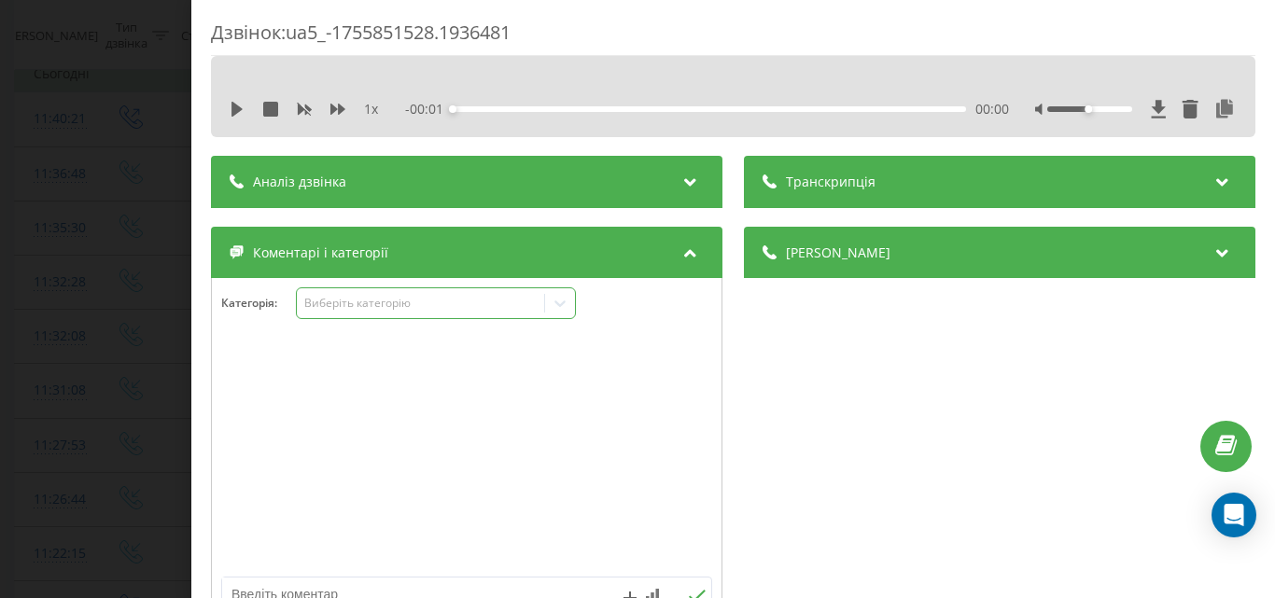
click at [448, 302] on div "Виберіть категорію" at bounding box center [419, 303] width 233 height 15
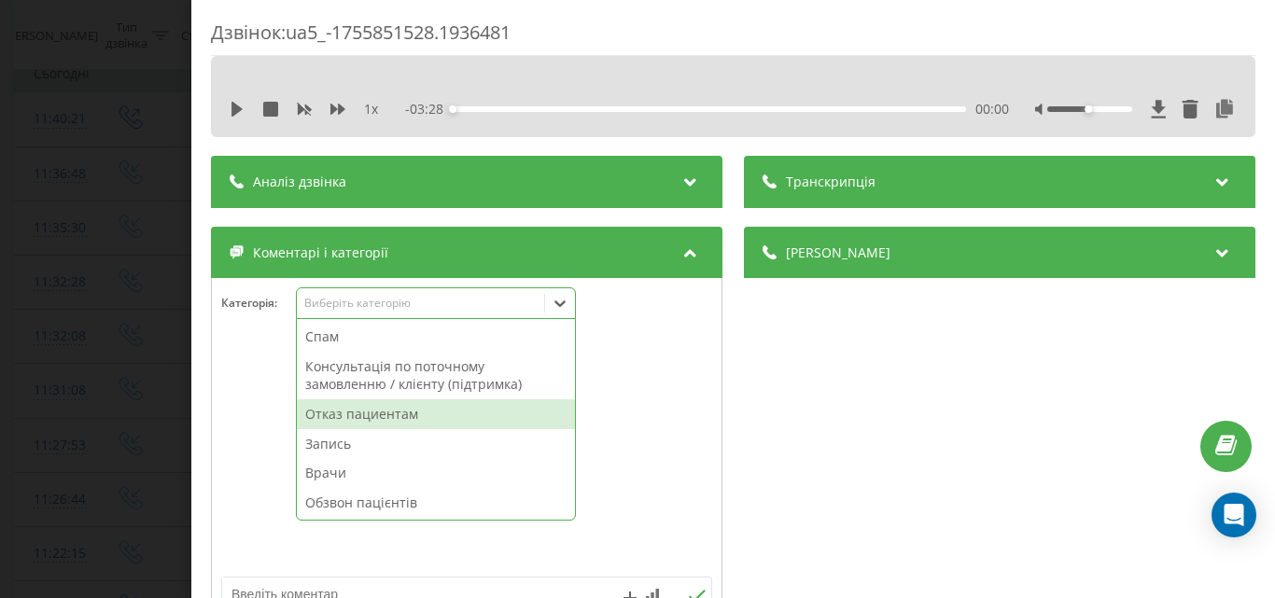
click at [386, 414] on div "Отказ пациентам" at bounding box center [436, 415] width 278 height 30
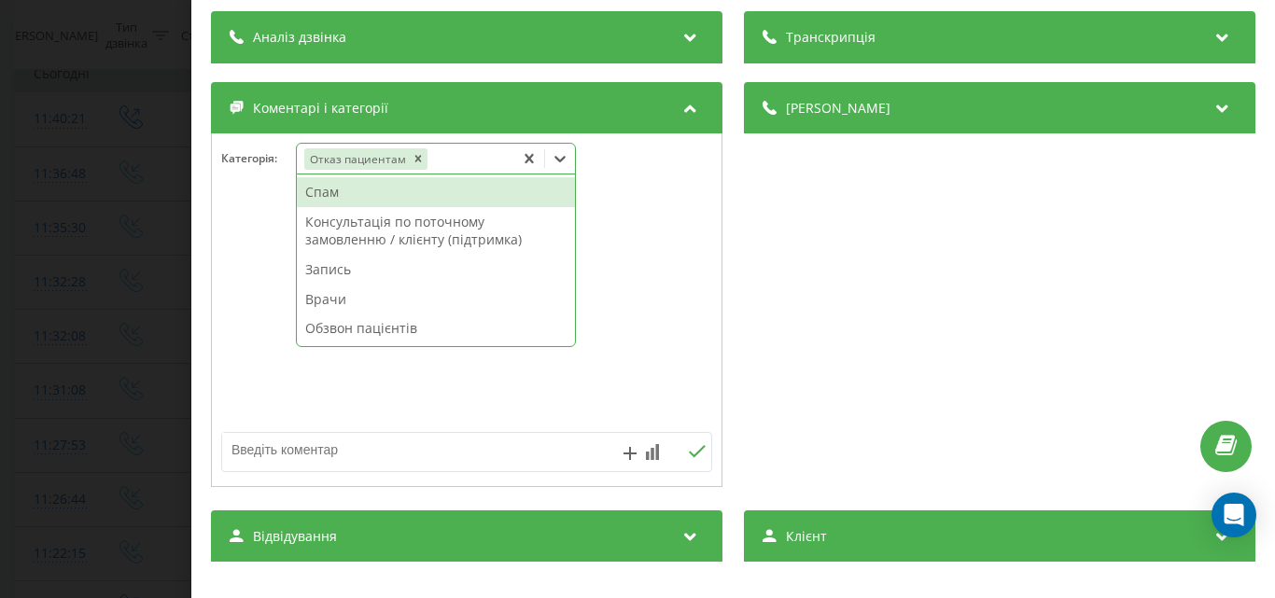
scroll to position [187, 0]
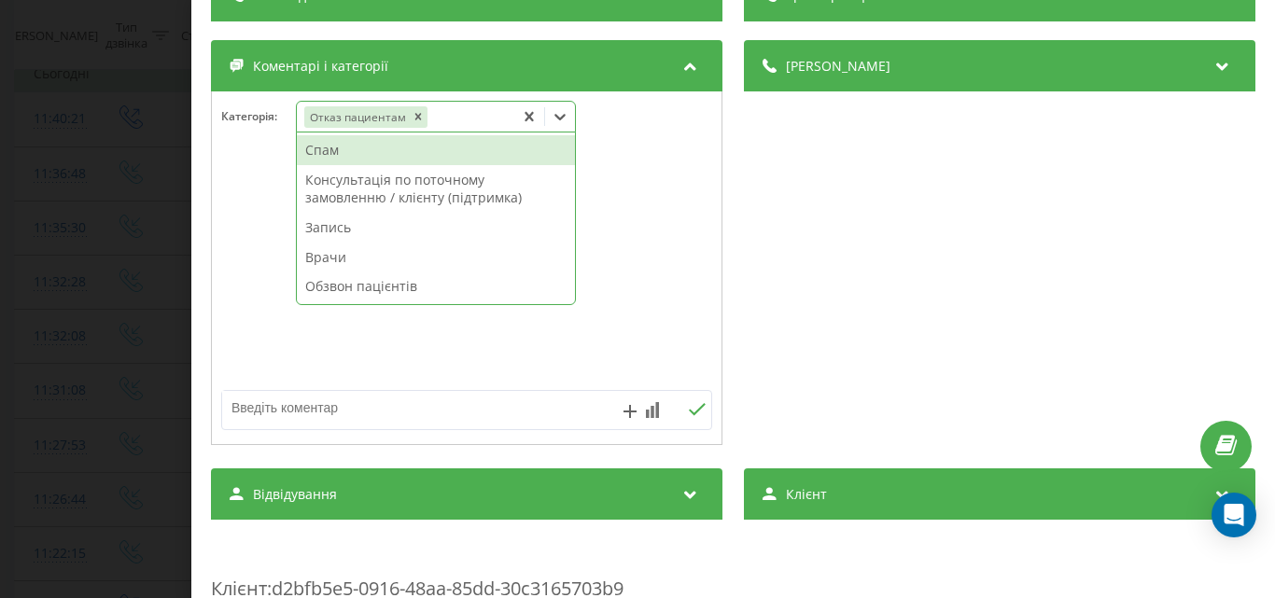
click at [278, 411] on textarea at bounding box center [417, 408] width 391 height 34
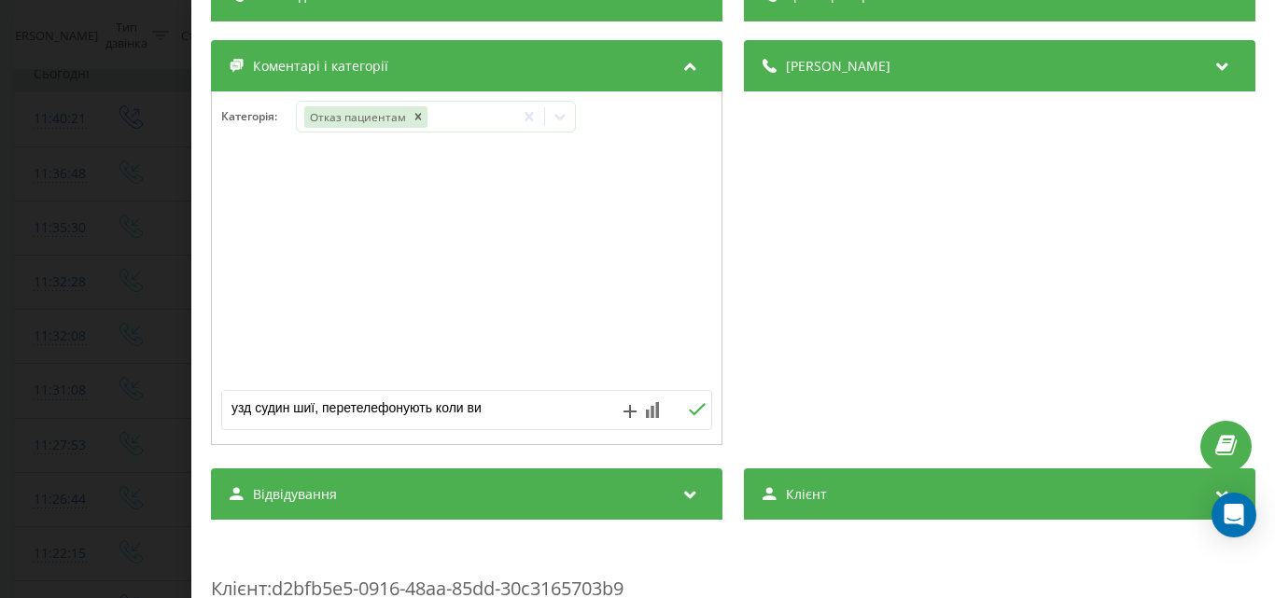
click at [493, 414] on textarea "узд судин шиї, перетелефонують коли ви" at bounding box center [417, 408] width 391 height 34
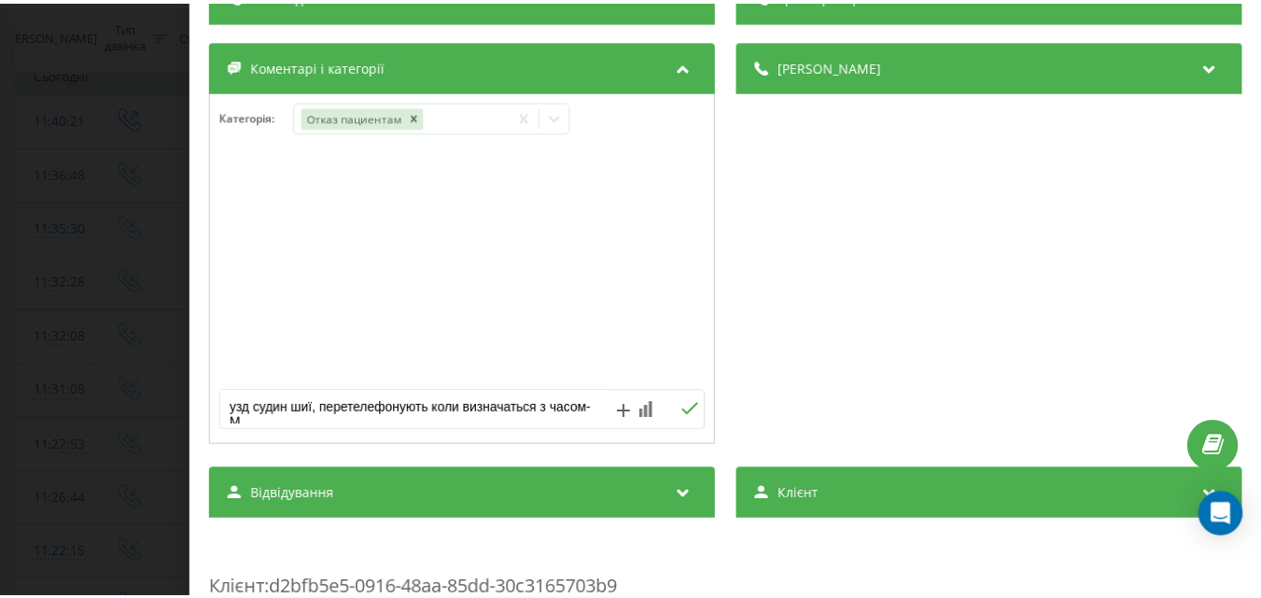
scroll to position [7, 0]
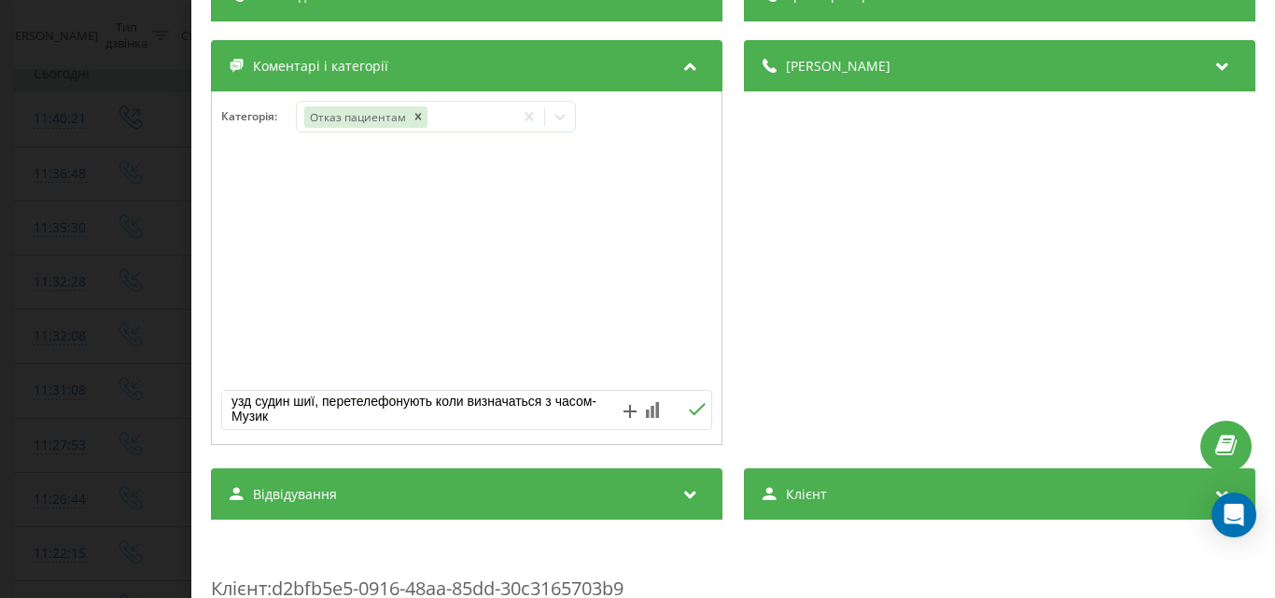
type textarea "узд судин шиї, перетелефонують коли визначаться з часом-Музика"
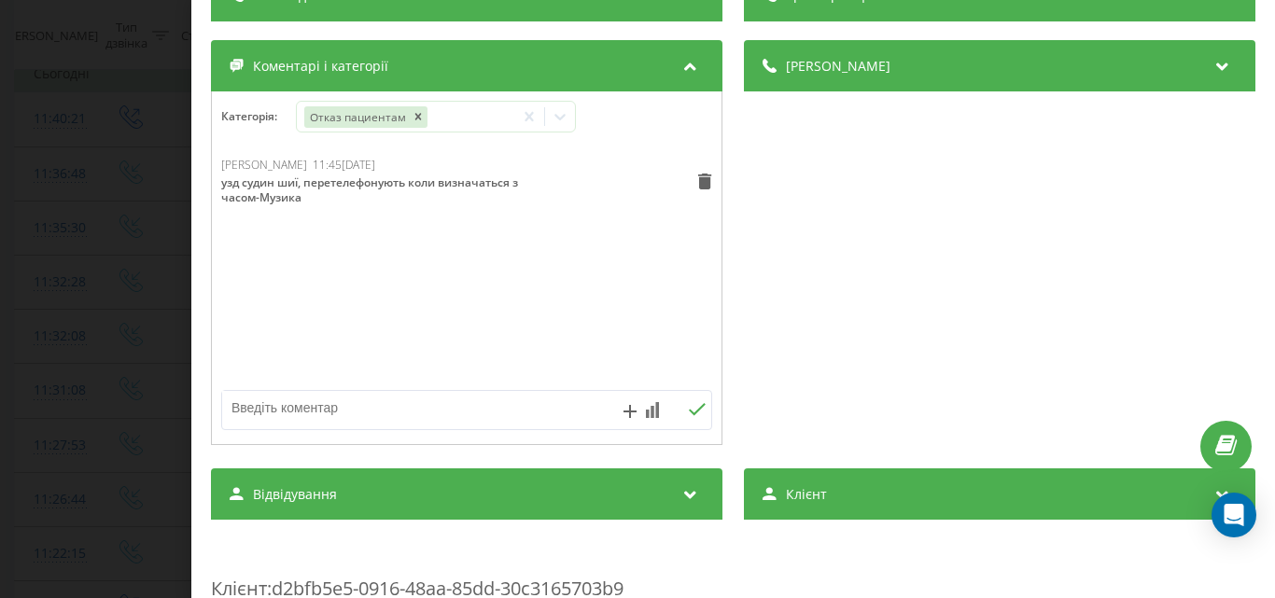
click at [157, 133] on div "Дзвінок : ua5_-1755851528.1936481 1 x - 03:28 00:00 00:00 Транскрипція Для AI-а…" at bounding box center [637, 299] width 1275 height 598
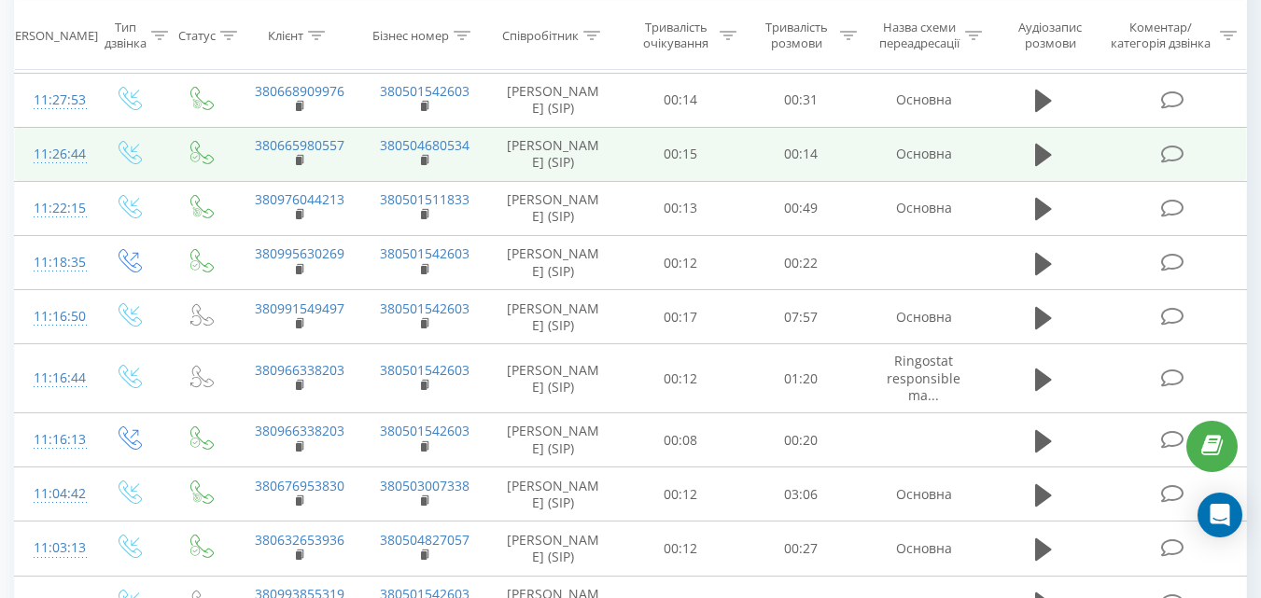
scroll to position [560, 0]
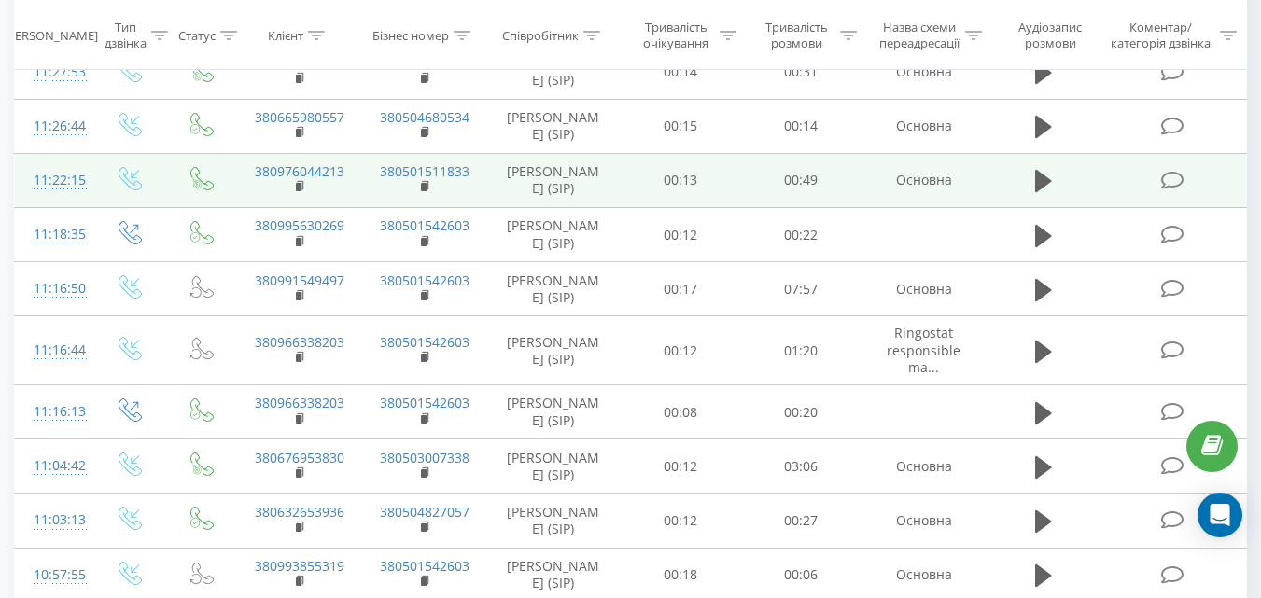
click at [1172, 190] on icon at bounding box center [1171, 181] width 23 height 20
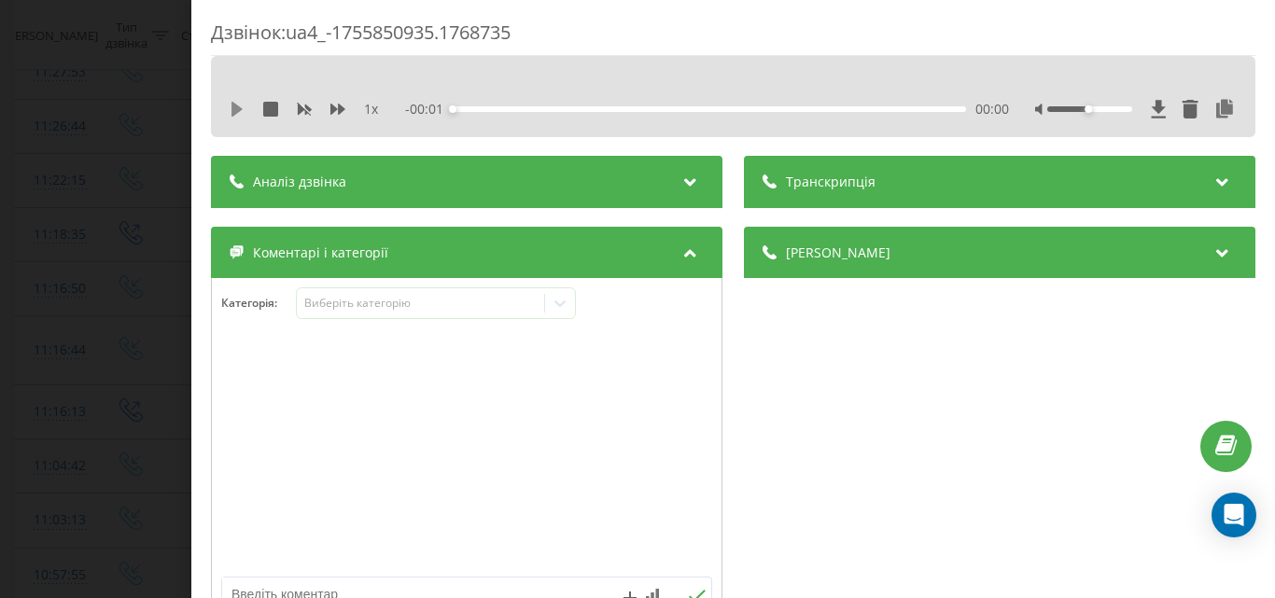
click at [230, 109] on icon at bounding box center [237, 109] width 15 height 15
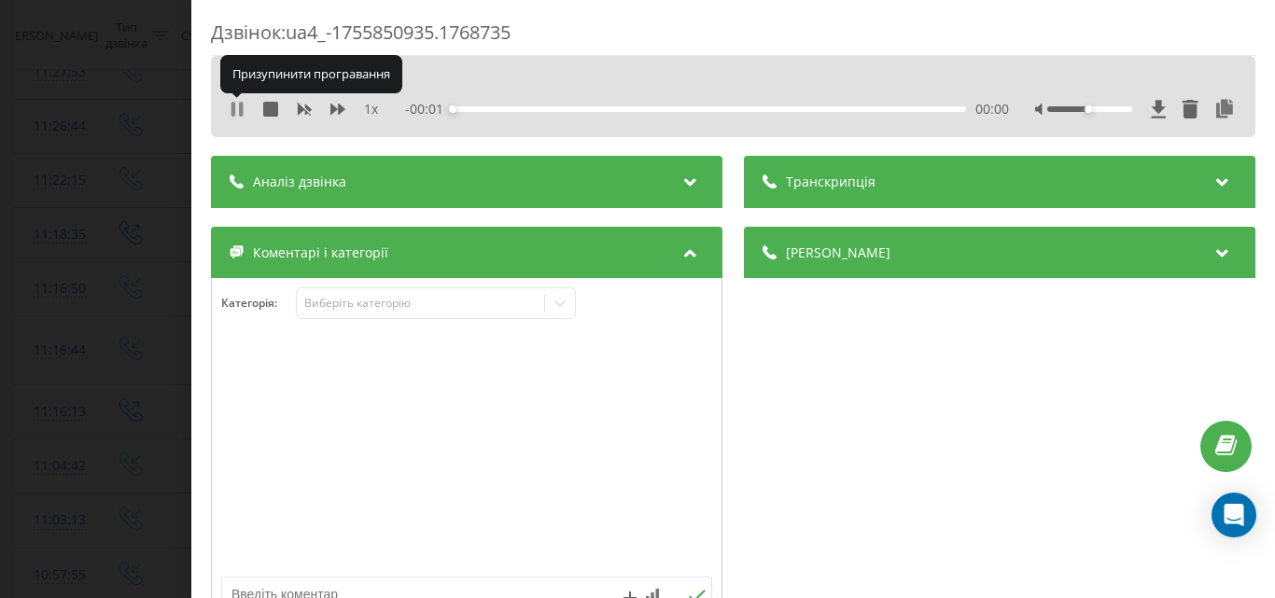
click at [234, 112] on icon at bounding box center [234, 109] width 4 height 15
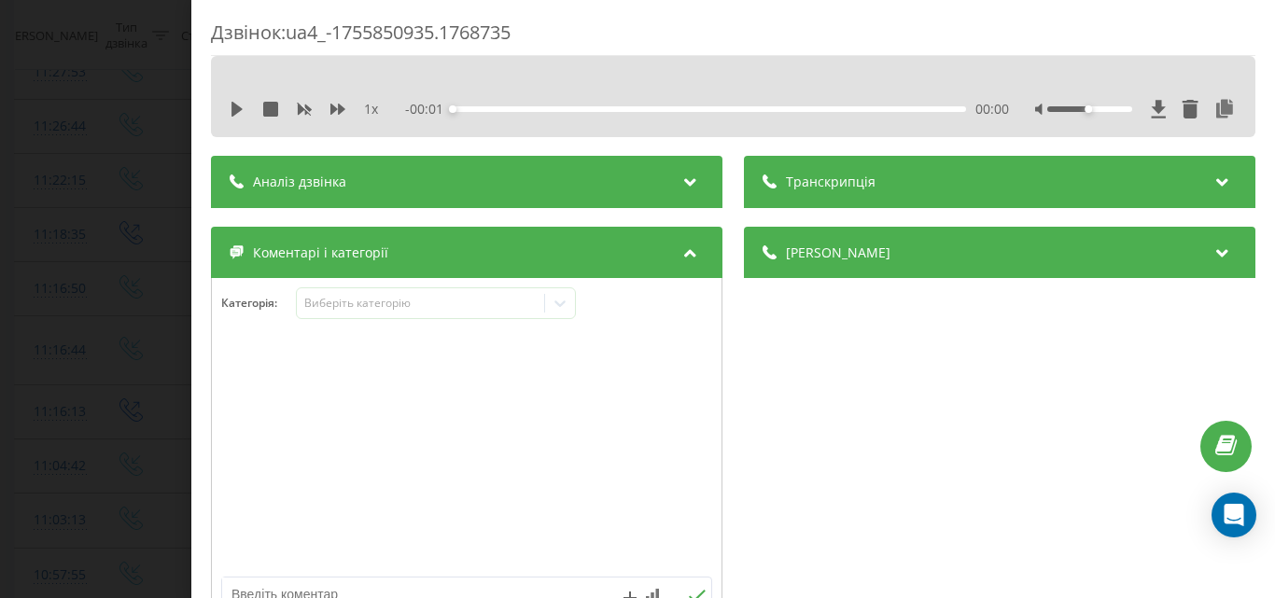
click at [234, 112] on icon at bounding box center [237, 109] width 11 height 15
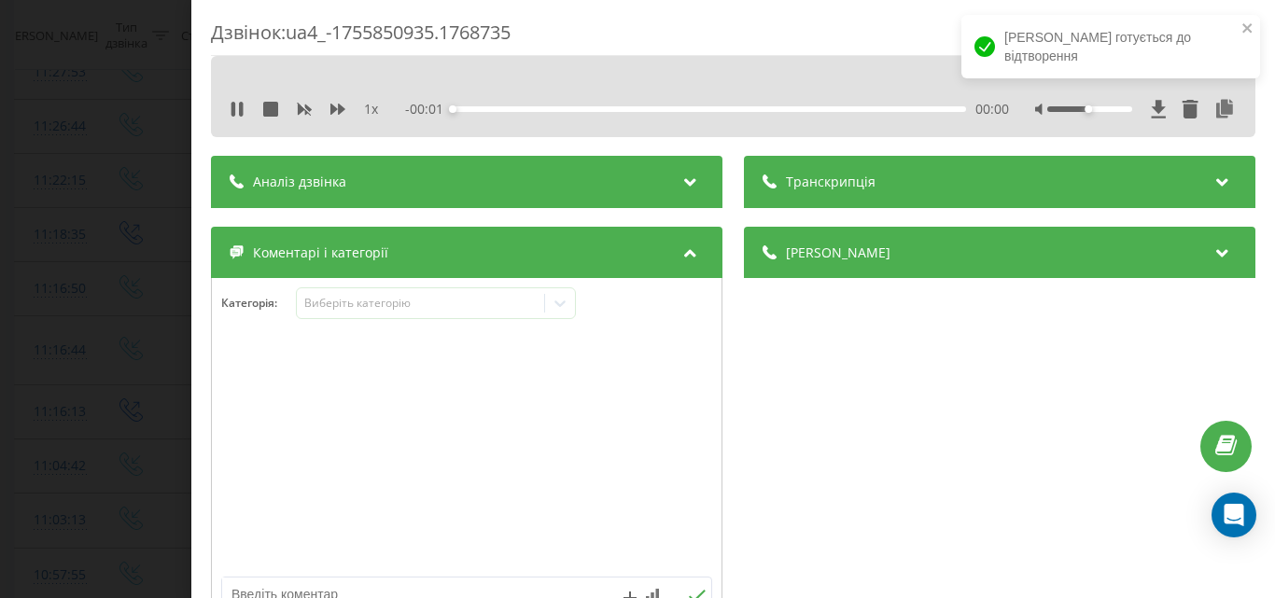
click at [104, 91] on div "Дзвінок : ua4_-1755850935.1768735 1 x - 00:01 00:00 00:00 Транскрипція Для AI-а…" at bounding box center [637, 299] width 1275 height 598
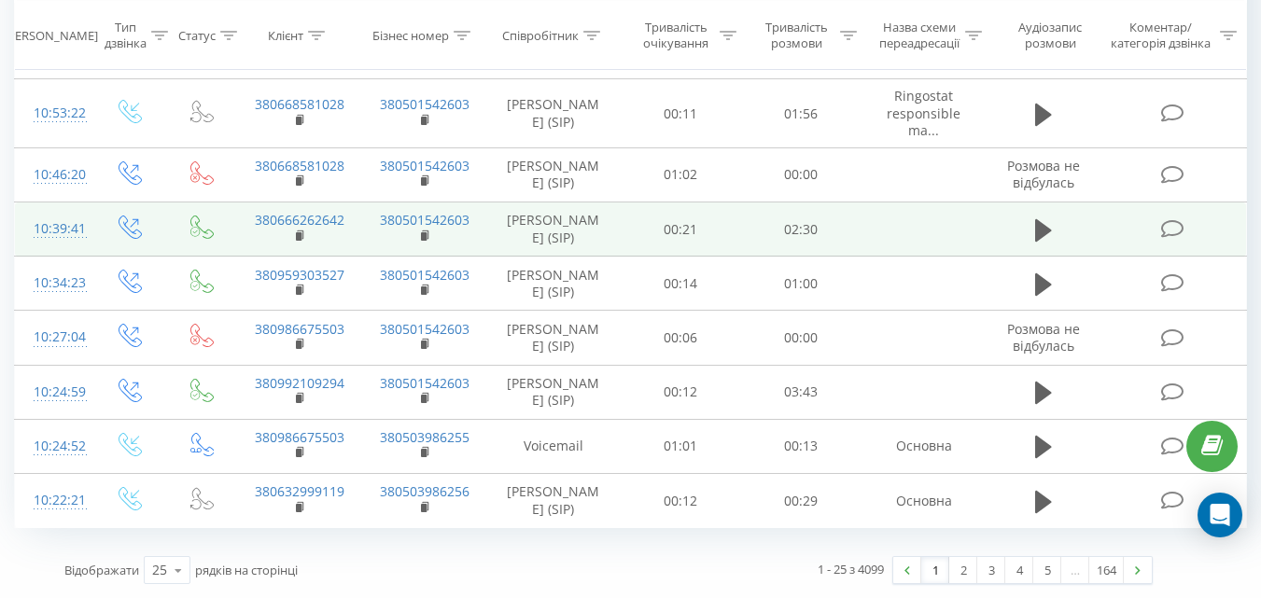
scroll to position [1282, 0]
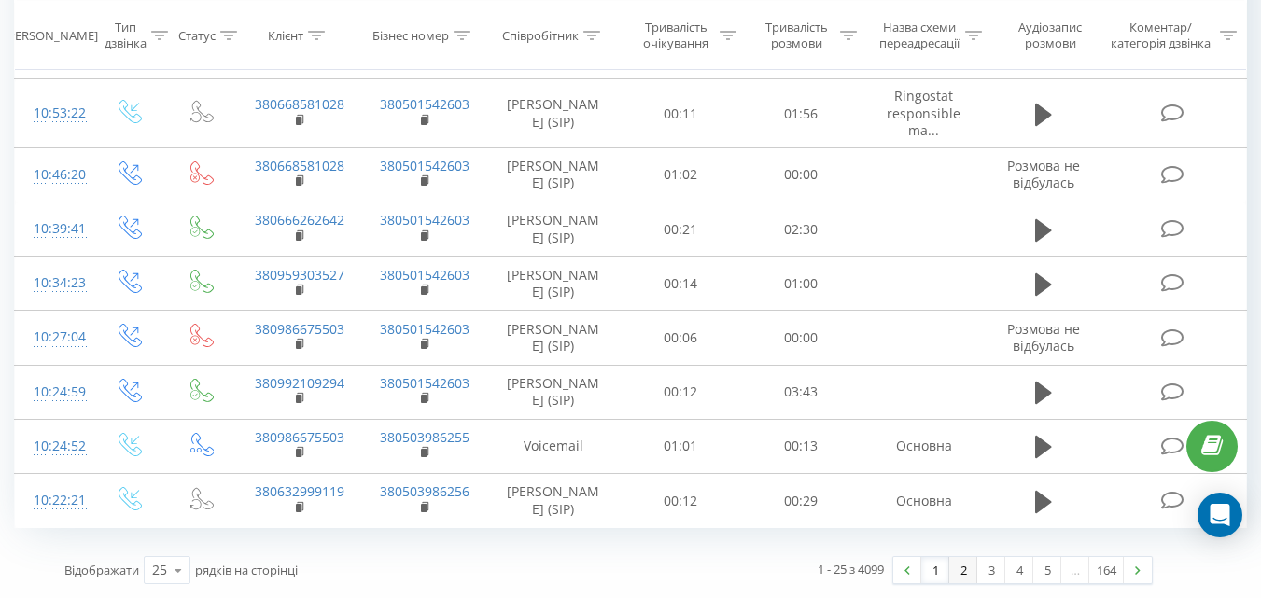
click at [966, 570] on link "2" at bounding box center [963, 570] width 28 height 26
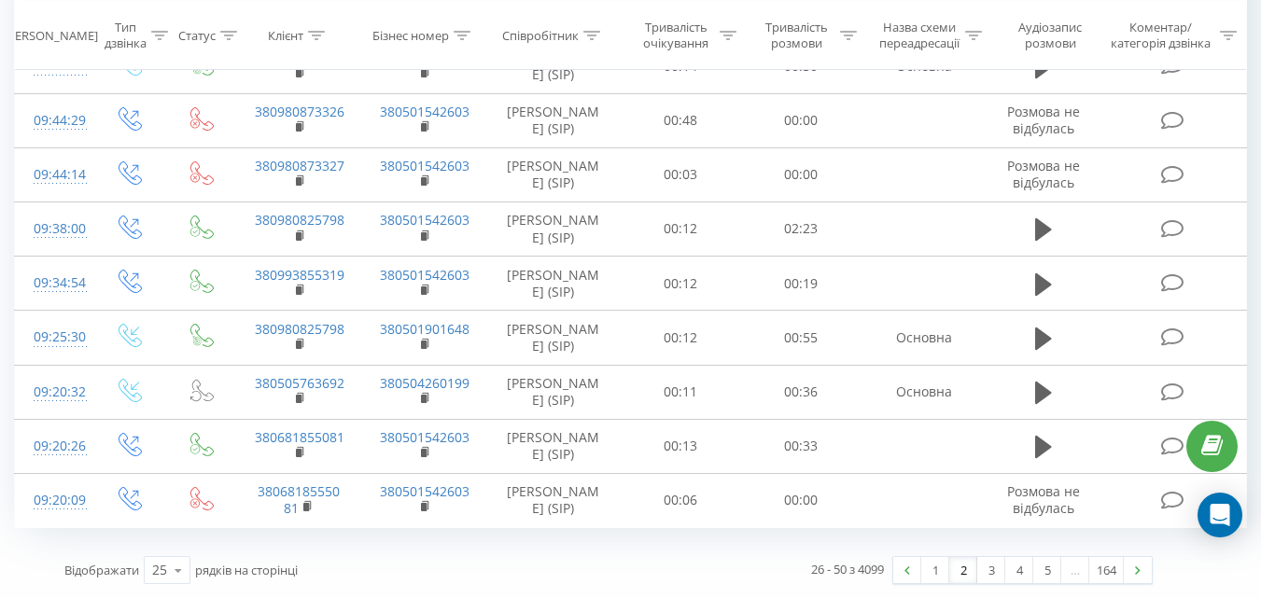
scroll to position [1282, 0]
click at [993, 571] on link "3" at bounding box center [991, 570] width 28 height 26
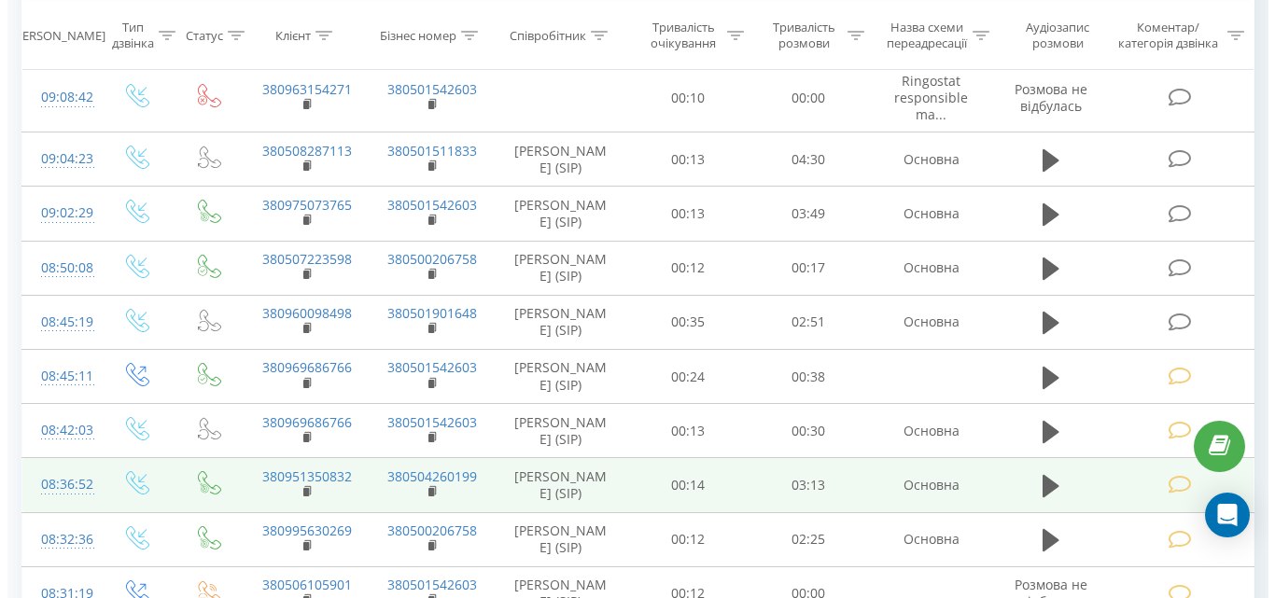
scroll to position [497, 0]
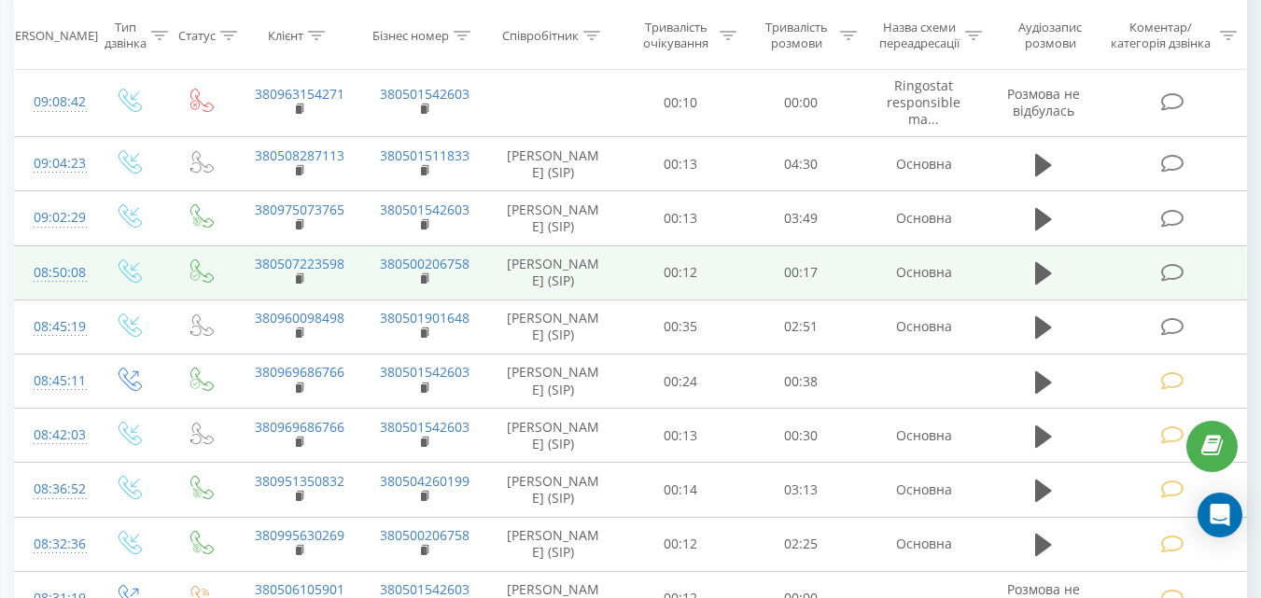
click at [1168, 283] on icon at bounding box center [1171, 273] width 23 height 20
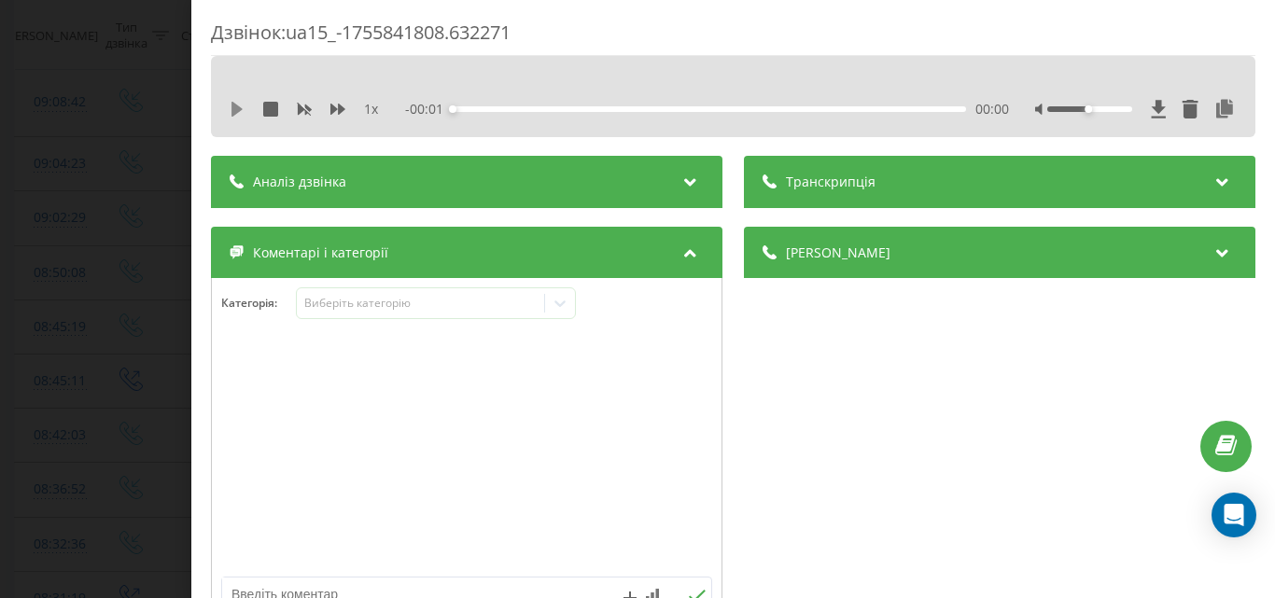
click at [230, 107] on icon at bounding box center [237, 109] width 15 height 15
click at [454, 306] on div "Виберіть категорію" at bounding box center [419, 303] width 233 height 15
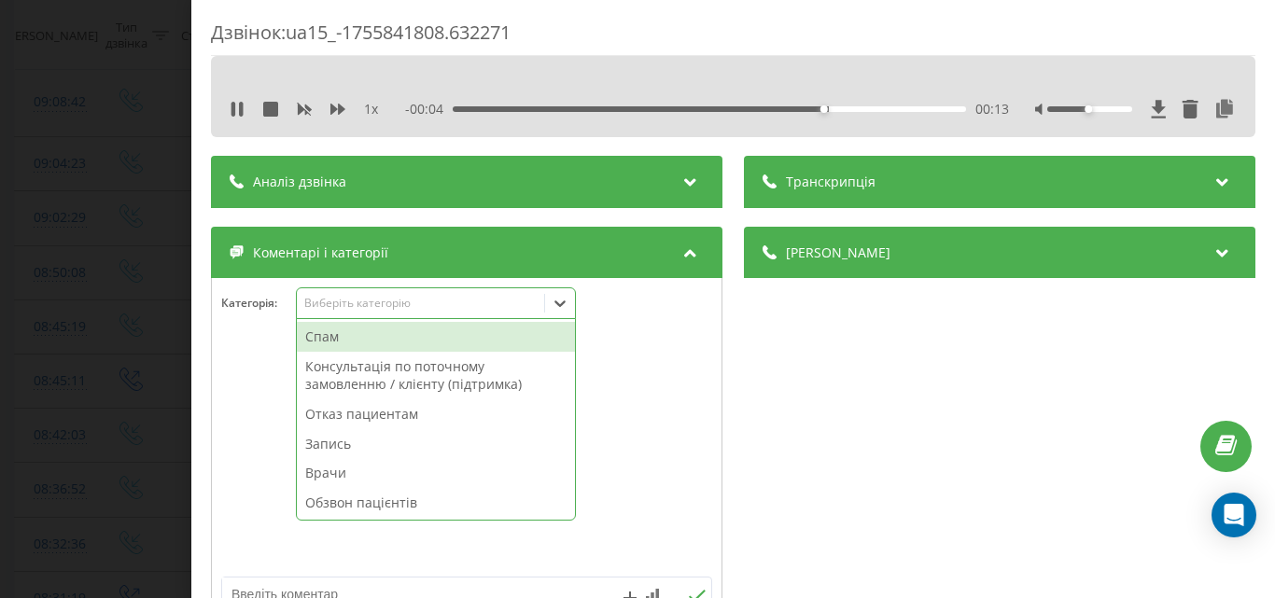
click at [394, 415] on div "Отказ пациентам" at bounding box center [436, 415] width 278 height 30
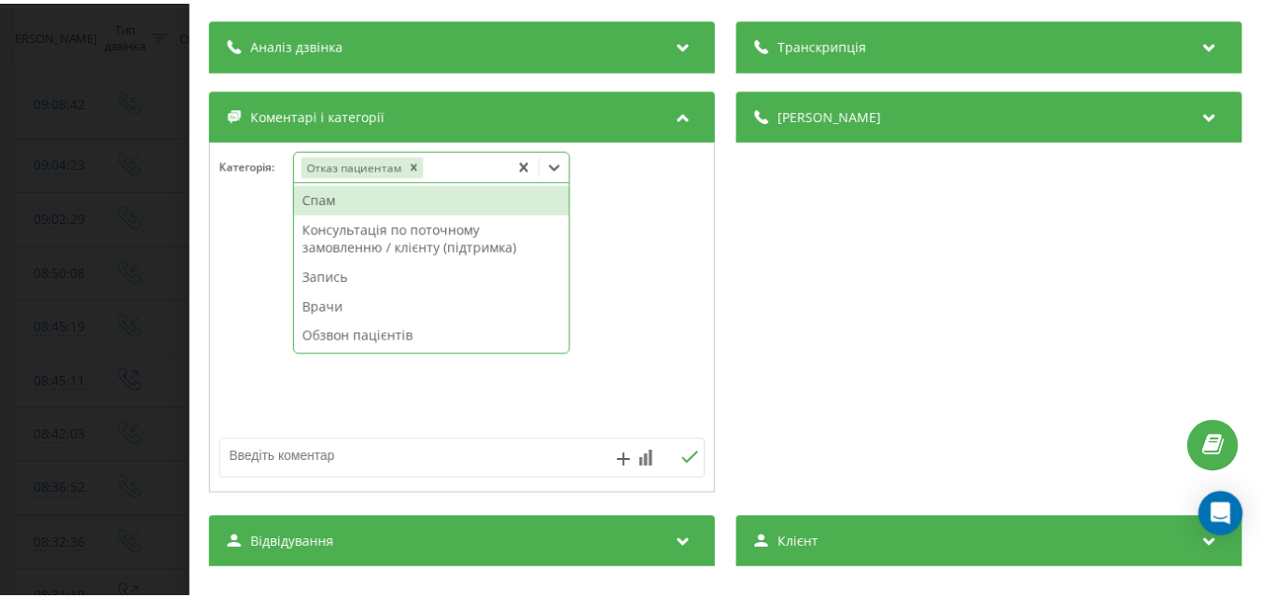
scroll to position [187, 0]
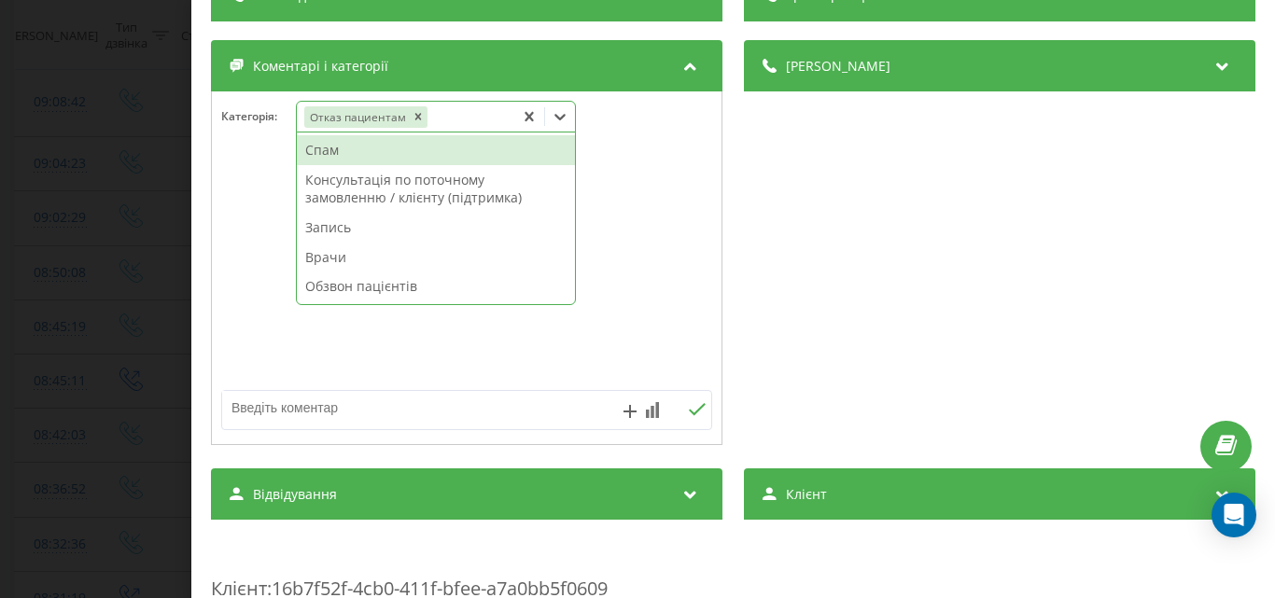
click at [287, 404] on textarea at bounding box center [417, 408] width 391 height 34
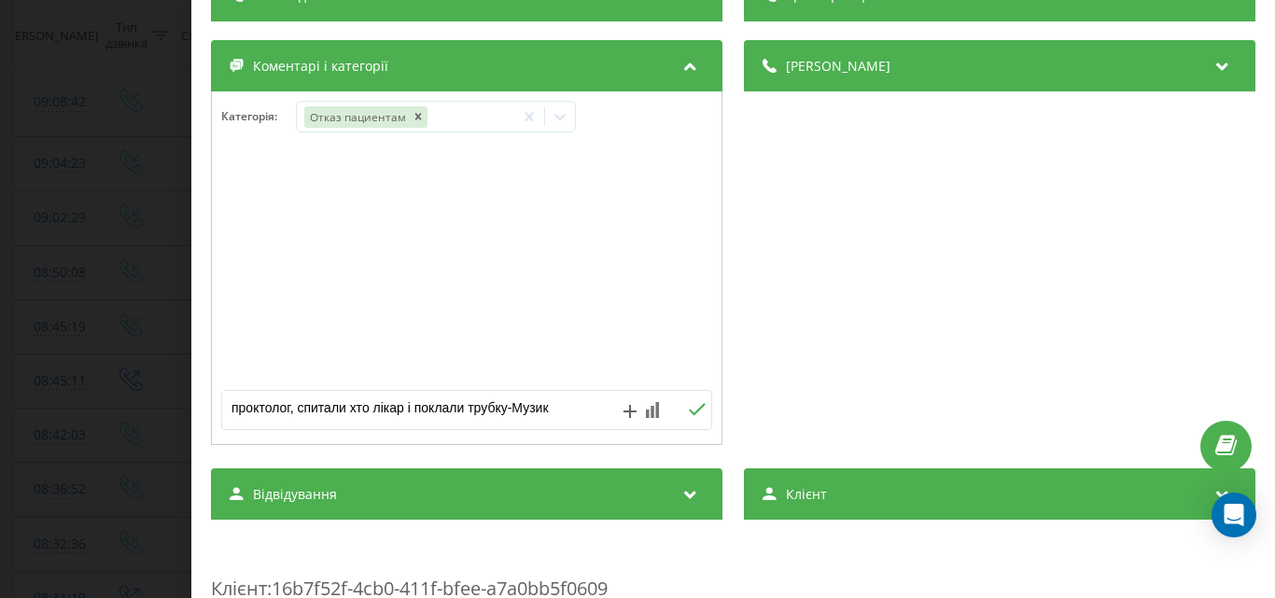
type textarea "проктолог, спитали хто лікар і поклали трубку-Музика"
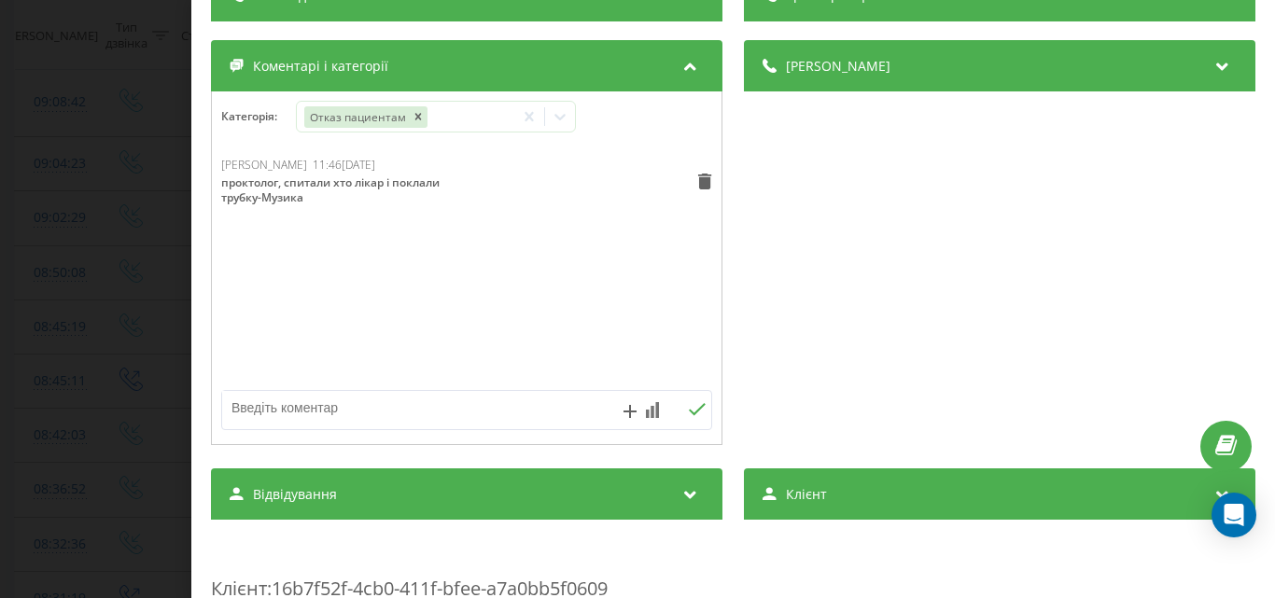
click at [139, 179] on div "Дзвінок : ua15_-1755841808.632271 1 x 00:00 00:17 00:17 Транскрипція Для AI-ана…" at bounding box center [637, 299] width 1275 height 598
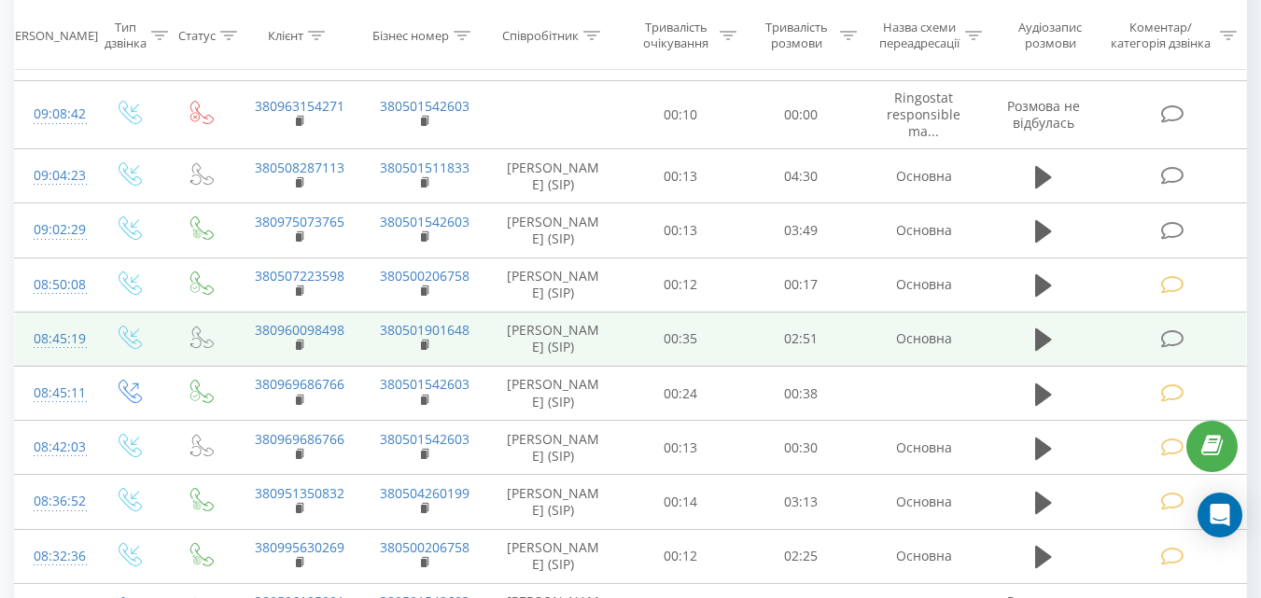
scroll to position [467, 0]
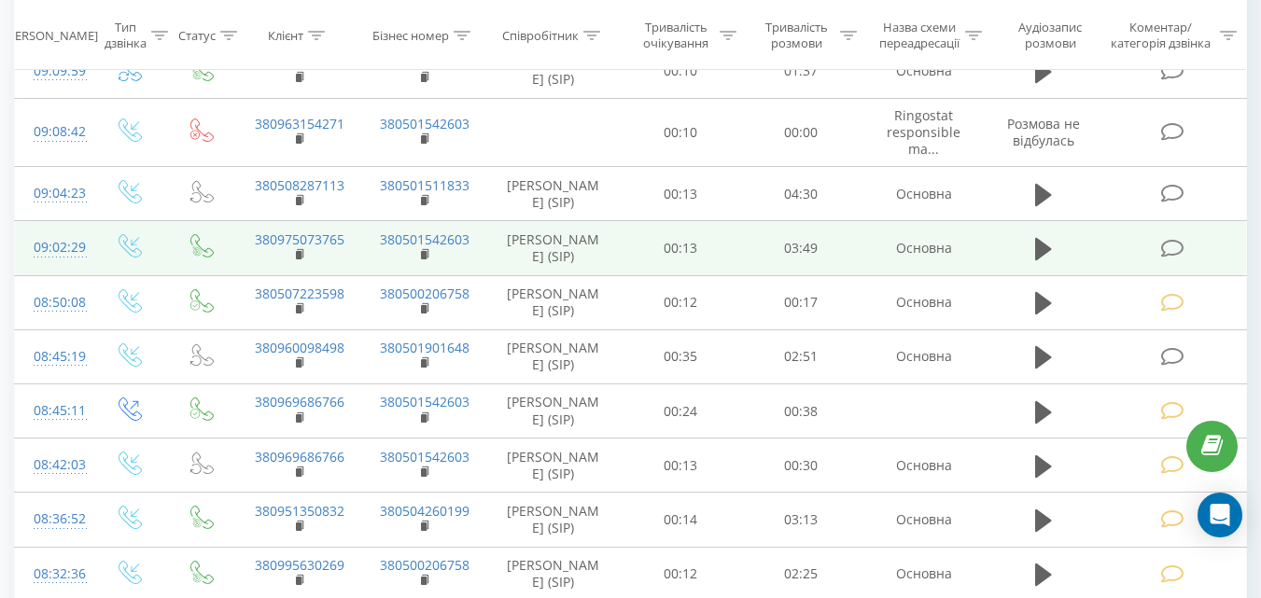
click at [1168, 259] on icon at bounding box center [1171, 249] width 23 height 20
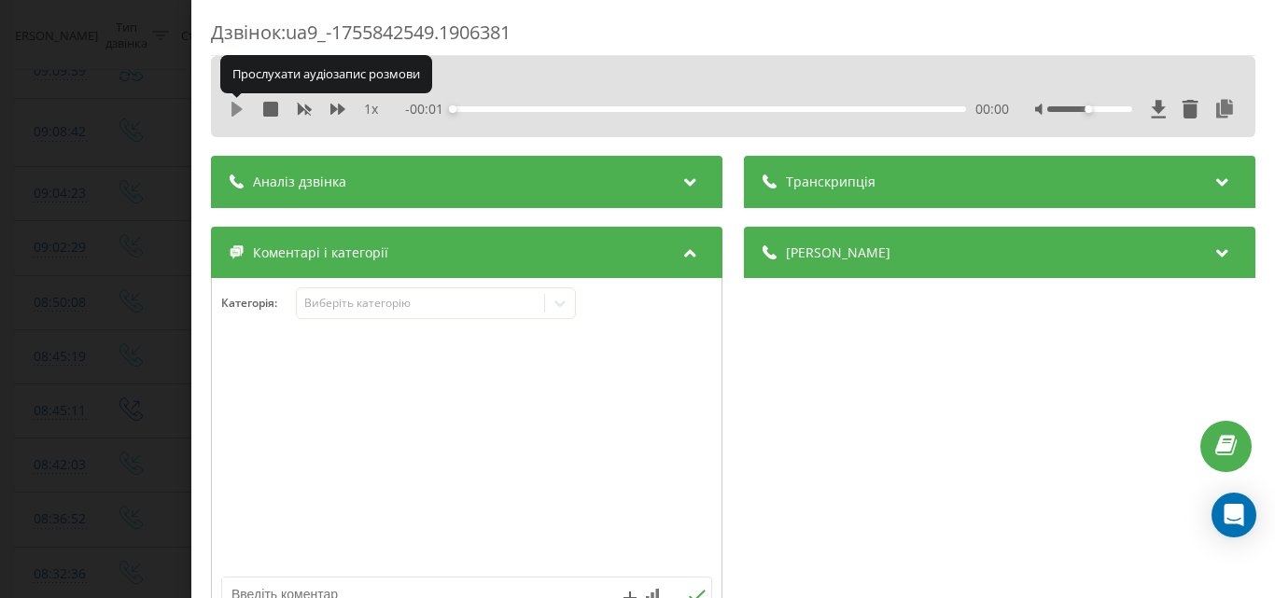
click at [232, 108] on icon at bounding box center [237, 109] width 15 height 15
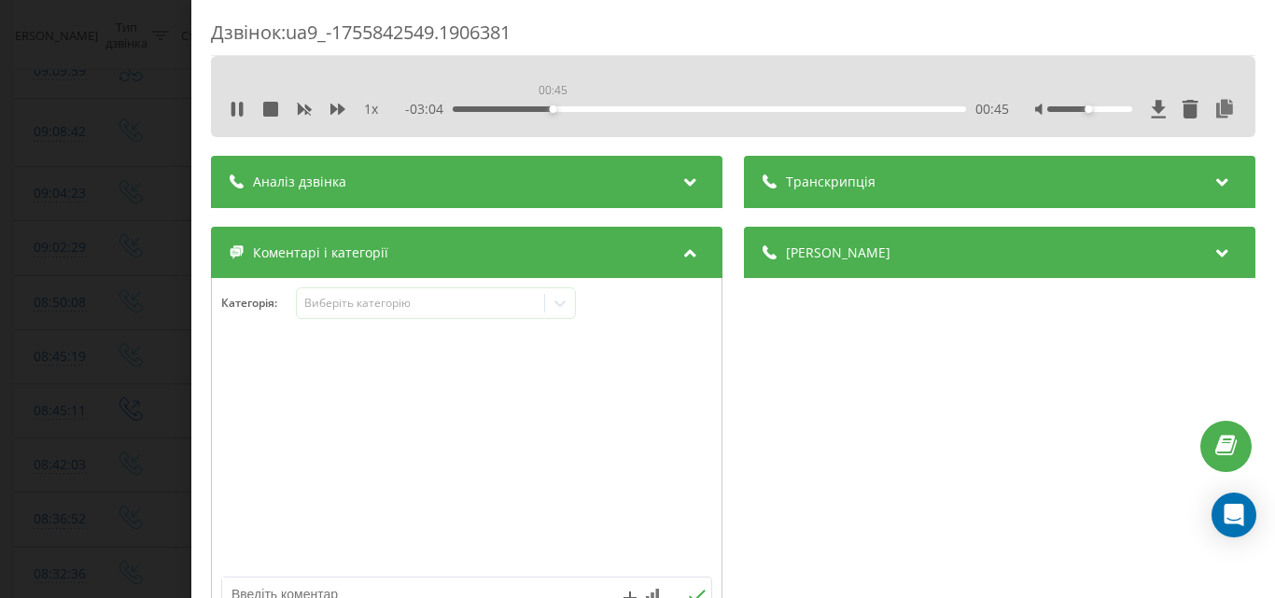
click at [551, 107] on div "00:45" at bounding box center [709, 109] width 513 height 6
click at [450, 307] on div "Виберіть категорію" at bounding box center [419, 303] width 233 height 15
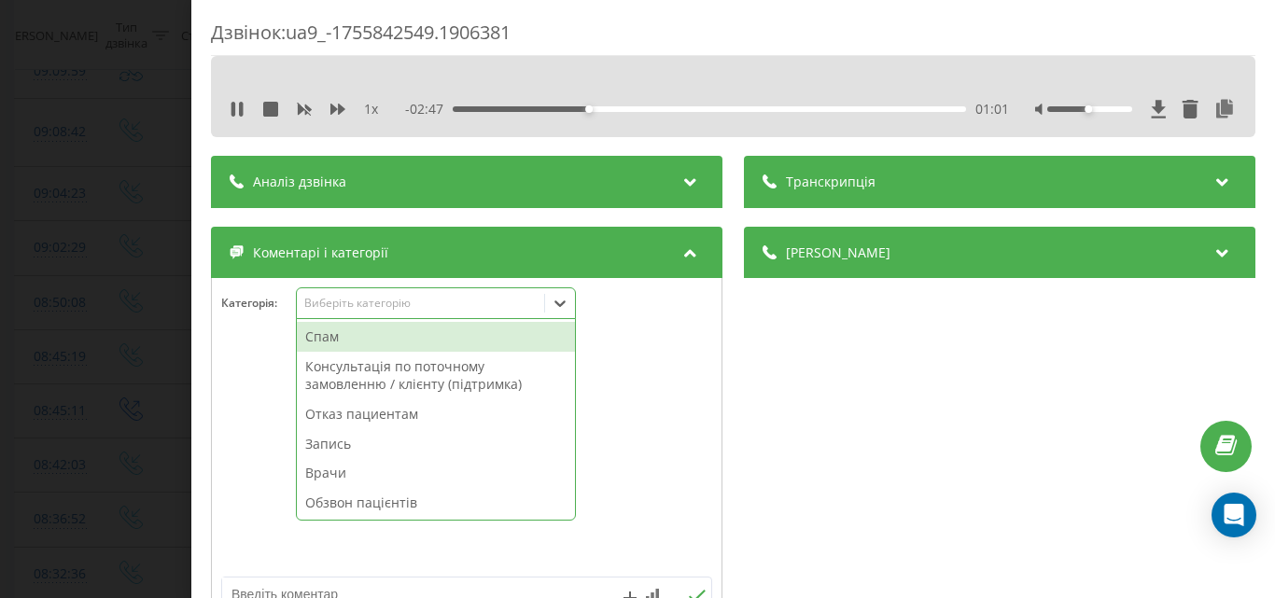
click at [342, 442] on div "Запись" at bounding box center [436, 444] width 278 height 30
click at [131, 289] on div "Дзвінок : ua9_-1755842549.1906381 1 x - 02:45 01:04 01:04 Транскрипція Для AI-а…" at bounding box center [637, 299] width 1275 height 598
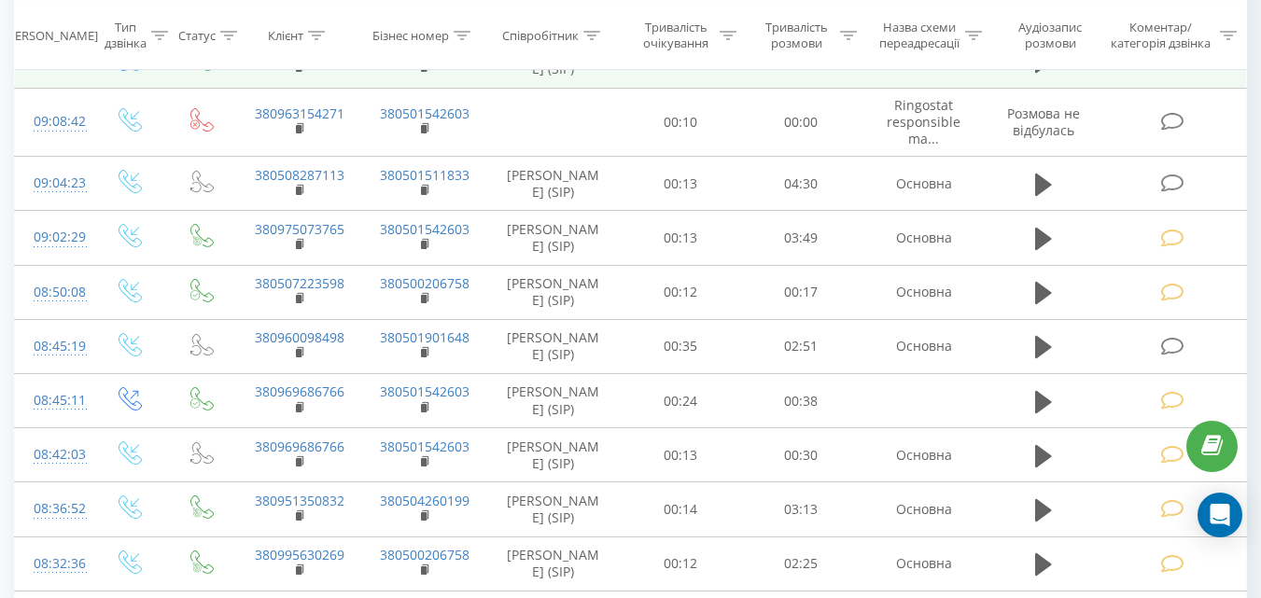
scroll to position [280, 0]
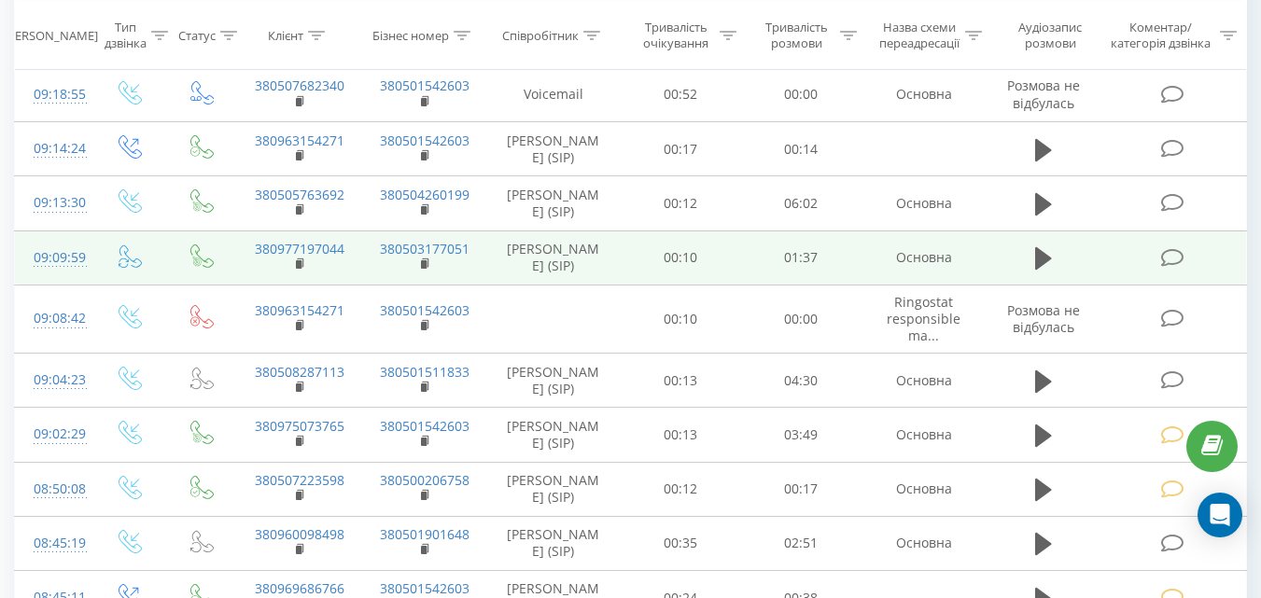
click at [1166, 268] on icon at bounding box center [1171, 258] width 23 height 20
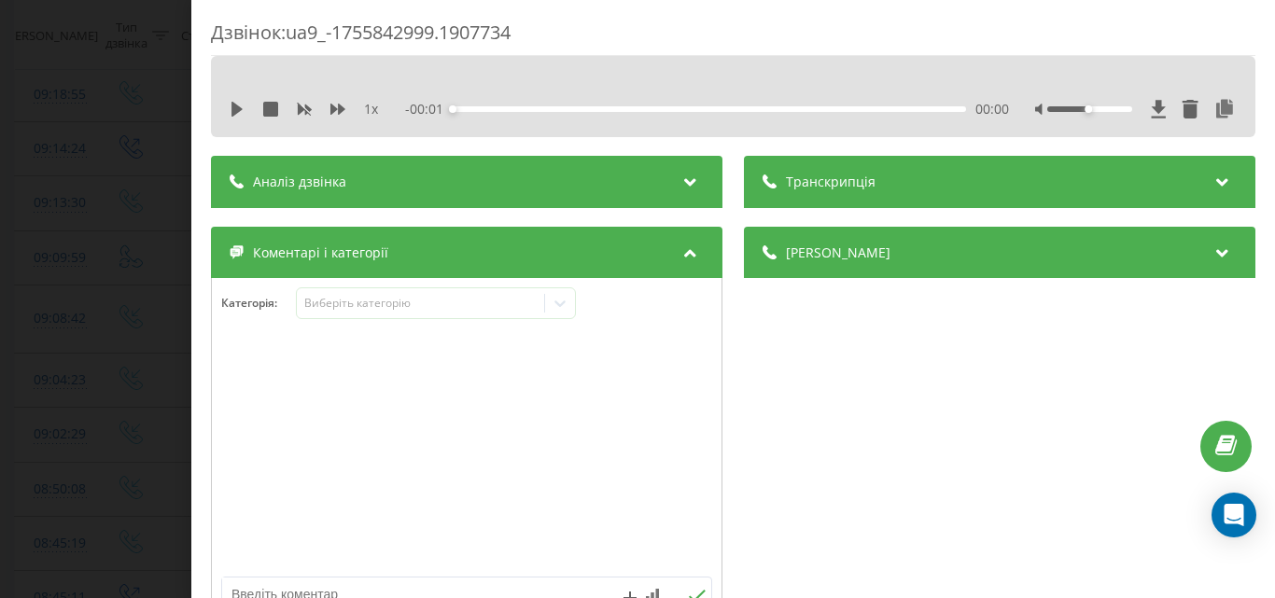
click at [232, 113] on icon at bounding box center [237, 109] width 15 height 15
click at [529, 108] on div "00:02" at bounding box center [709, 109] width 513 height 6
click at [503, 302] on div "Виберіть категорію" at bounding box center [419, 303] width 233 height 15
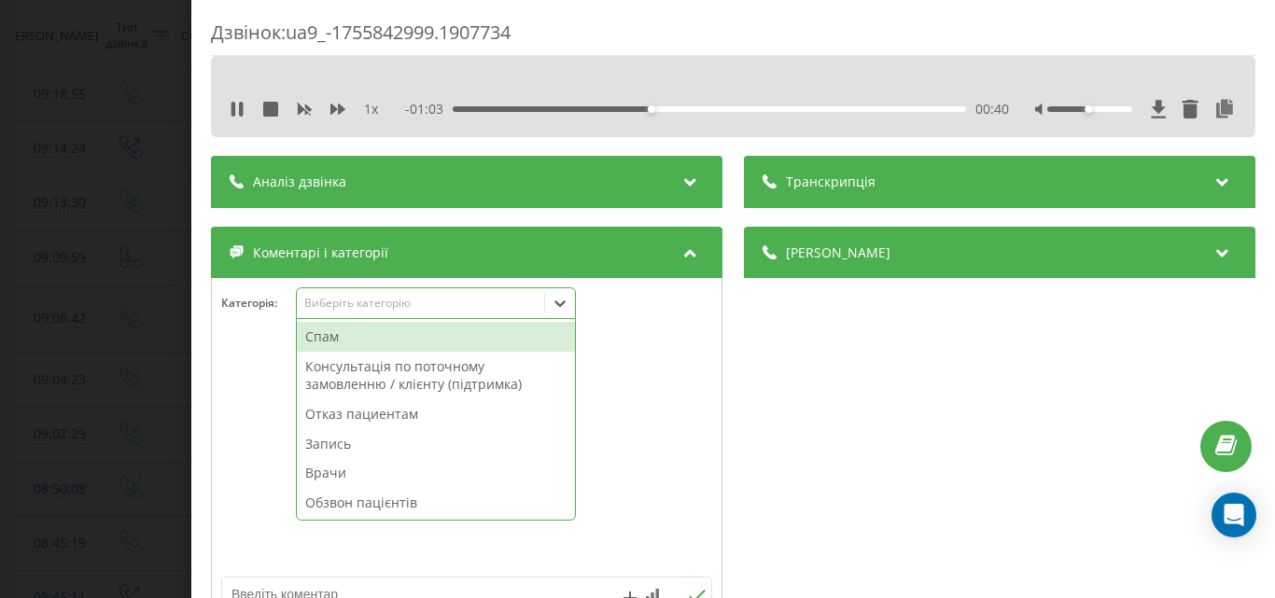
click at [330, 445] on div "Запись" at bounding box center [436, 444] width 278 height 30
click at [154, 266] on div "Дзвінок : ua9_-1755842999.1907734 1 x - 01:00 00:43 00:43 Транскрипція Для AI-а…" at bounding box center [637, 299] width 1275 height 598
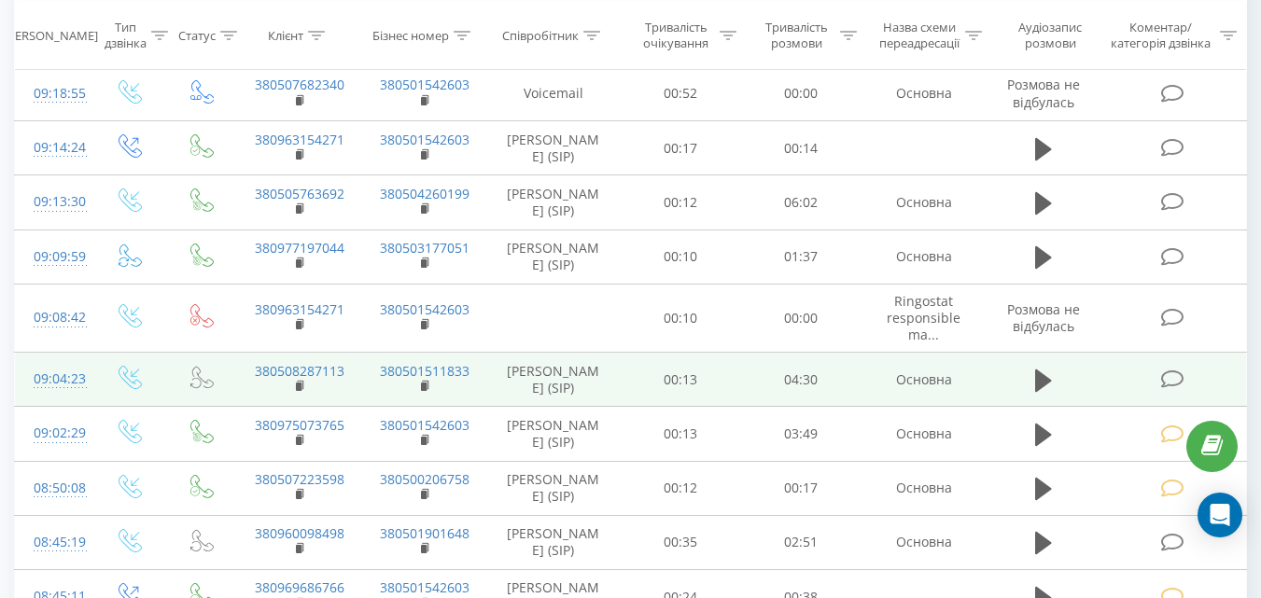
scroll to position [280, 0]
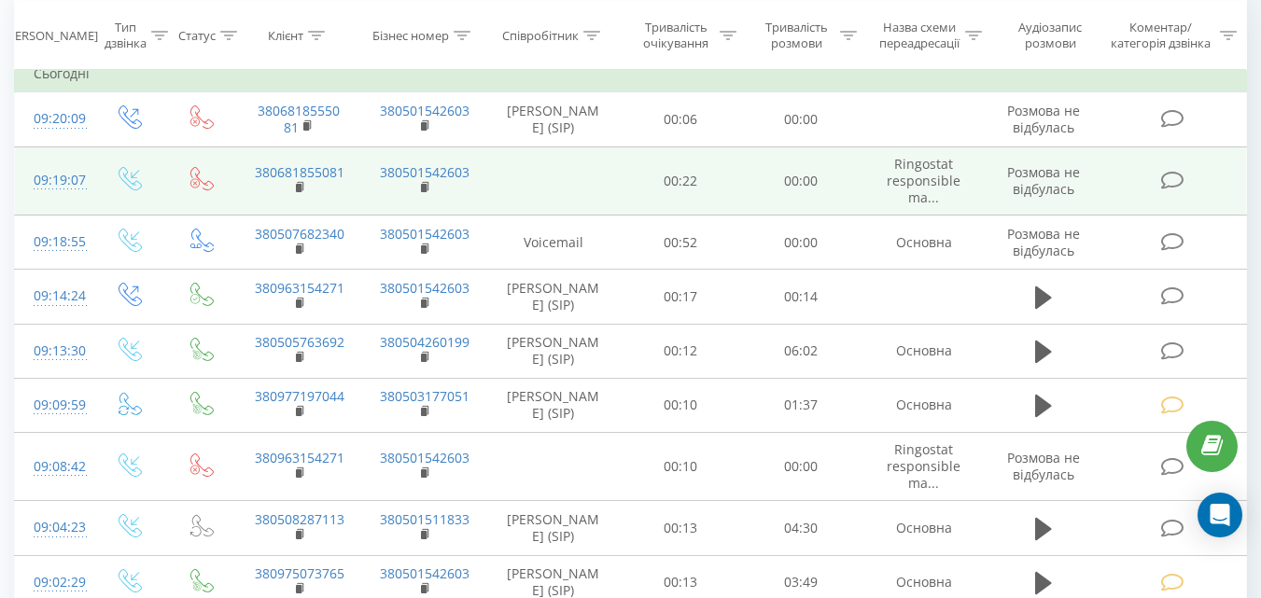
scroll to position [280, 0]
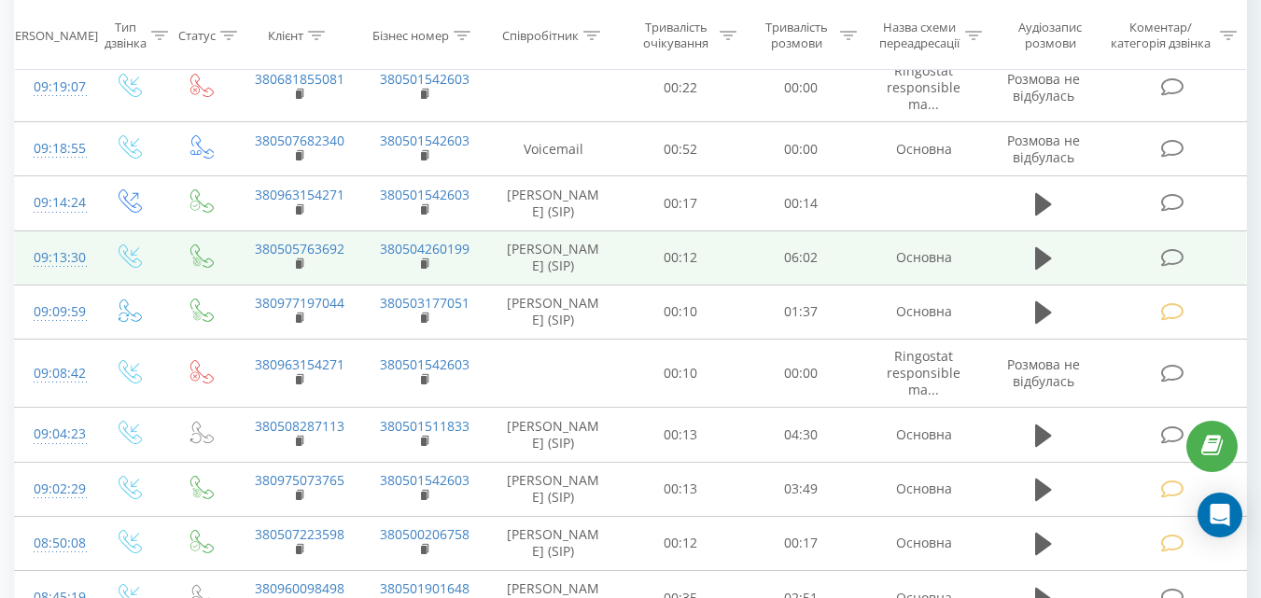
click at [1172, 268] on icon at bounding box center [1171, 258] width 23 height 20
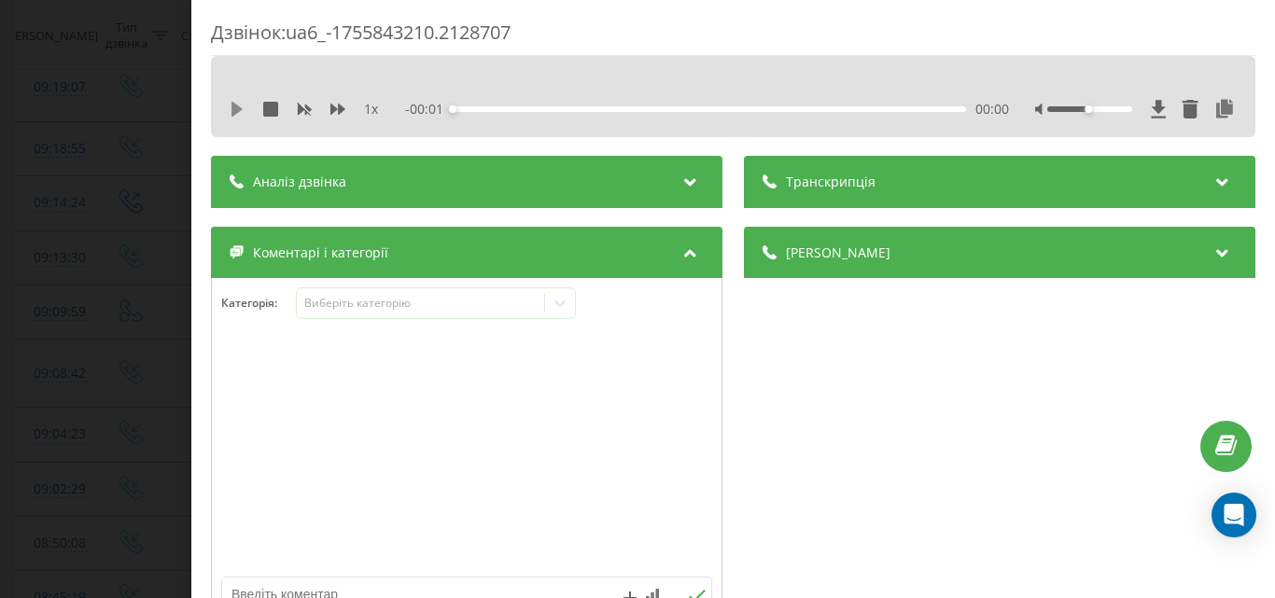
click at [237, 110] on icon at bounding box center [237, 109] width 11 height 15
click at [495, 109] on div "00:04" at bounding box center [709, 109] width 513 height 6
click at [421, 298] on div "Виберіть категорію" at bounding box center [419, 303] width 233 height 15
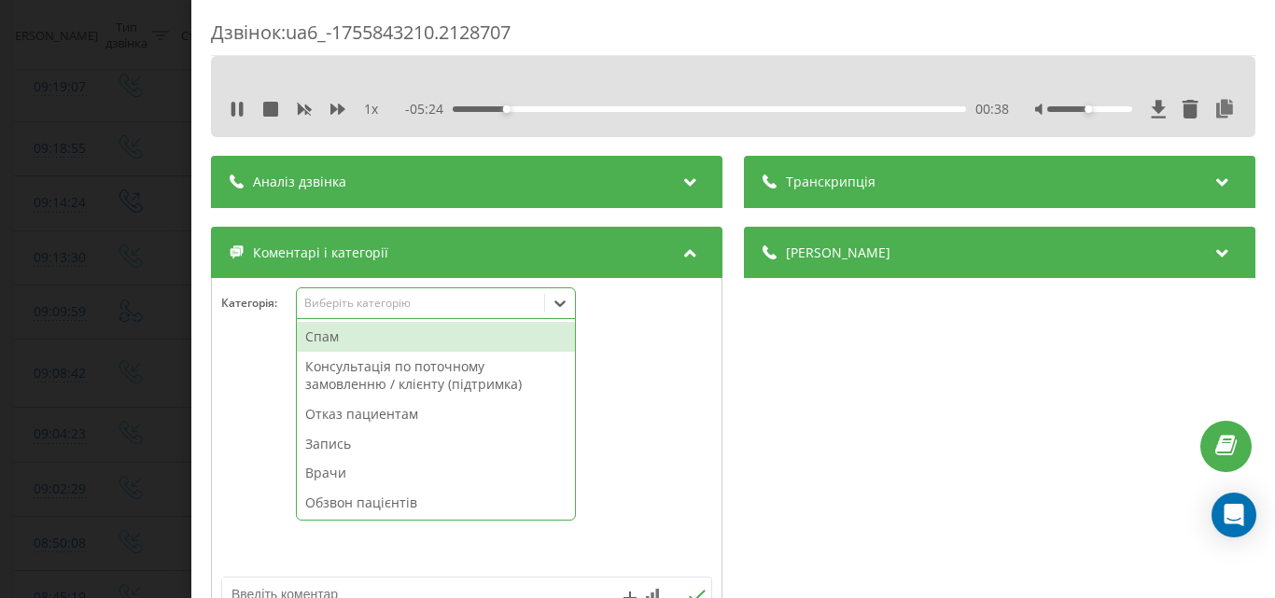
click at [325, 440] on div "Запись" at bounding box center [436, 444] width 278 height 30
click at [144, 285] on div "Дзвінок : ua6_-1755843210.2128707 1 x - 05:22 00:41 00:41 Транскрипція Для AI-а…" at bounding box center [637, 299] width 1275 height 598
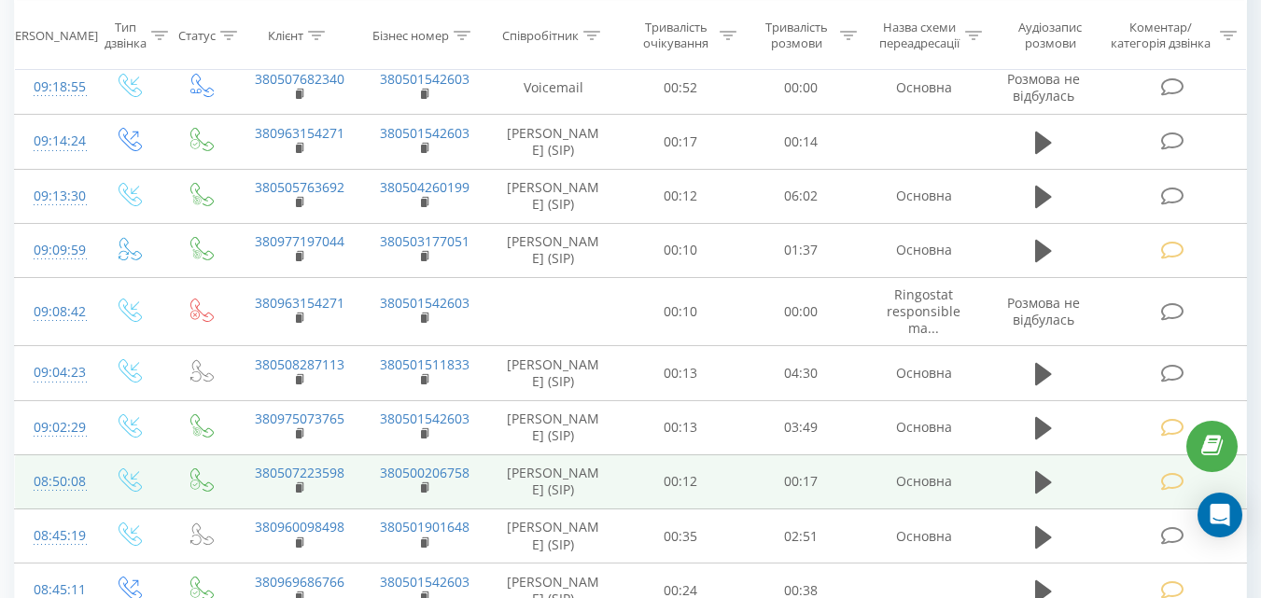
scroll to position [93, 0]
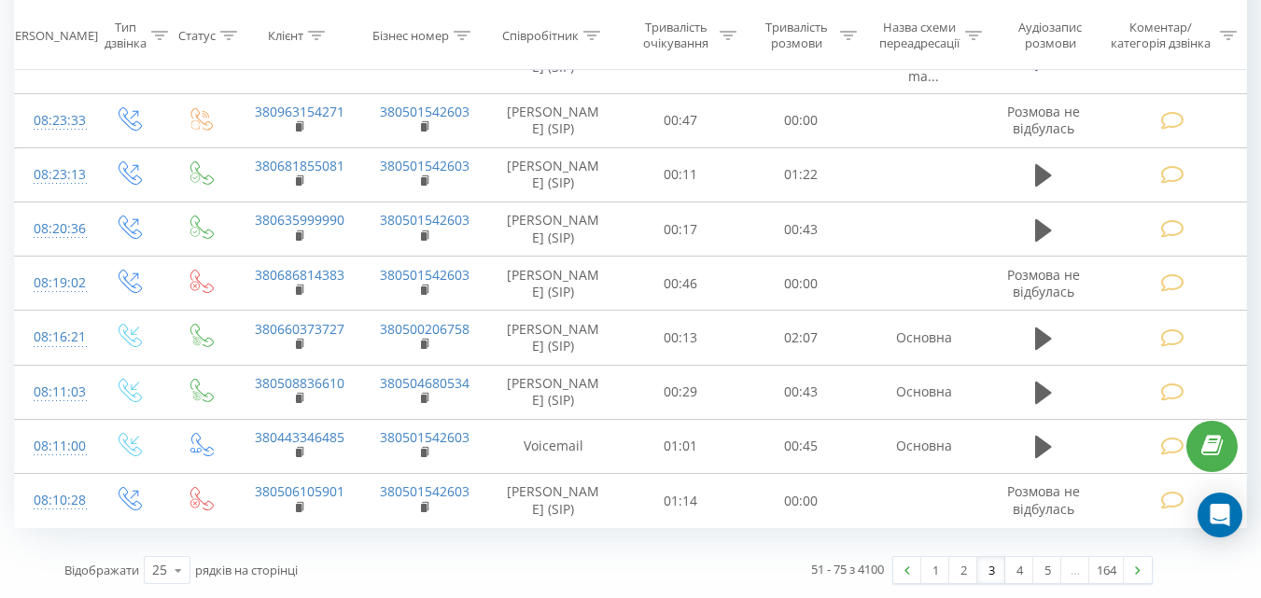
scroll to position [1282, 0]
click at [958, 572] on link "2" at bounding box center [963, 570] width 28 height 26
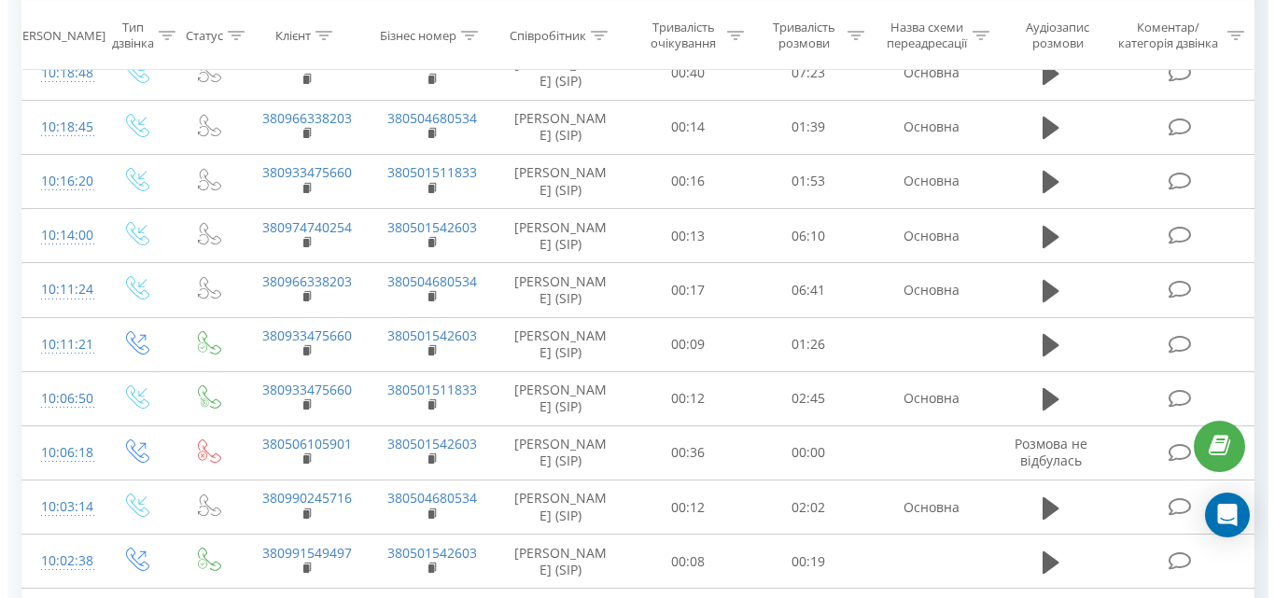
scroll to position [123, 0]
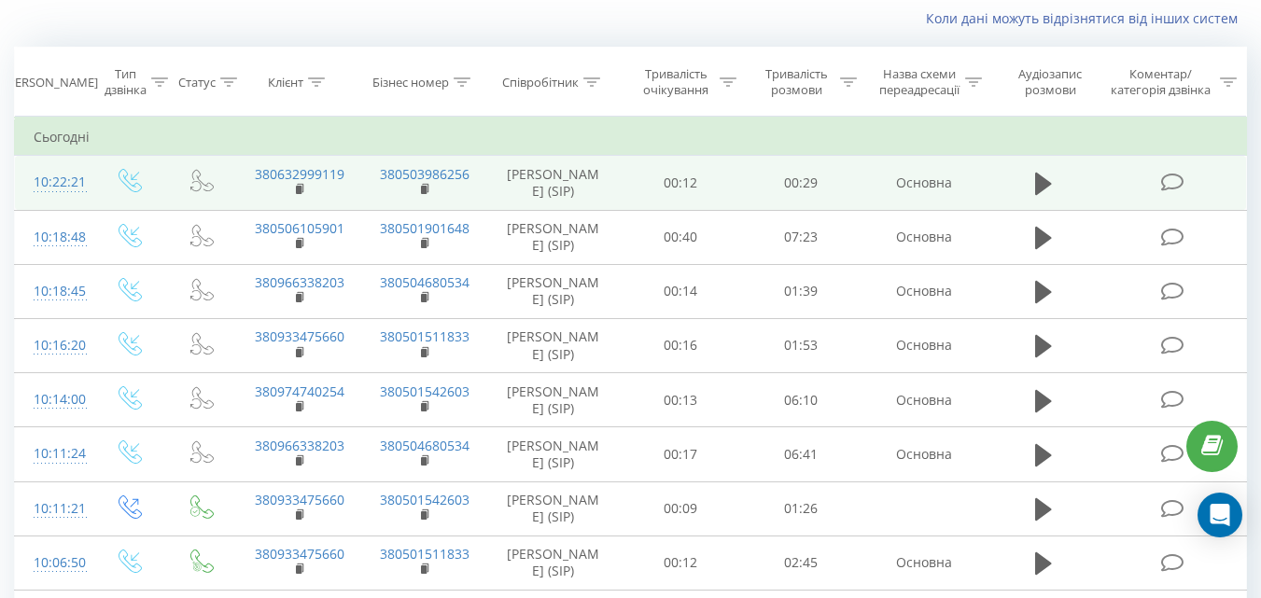
click at [1171, 181] on icon at bounding box center [1171, 183] width 23 height 20
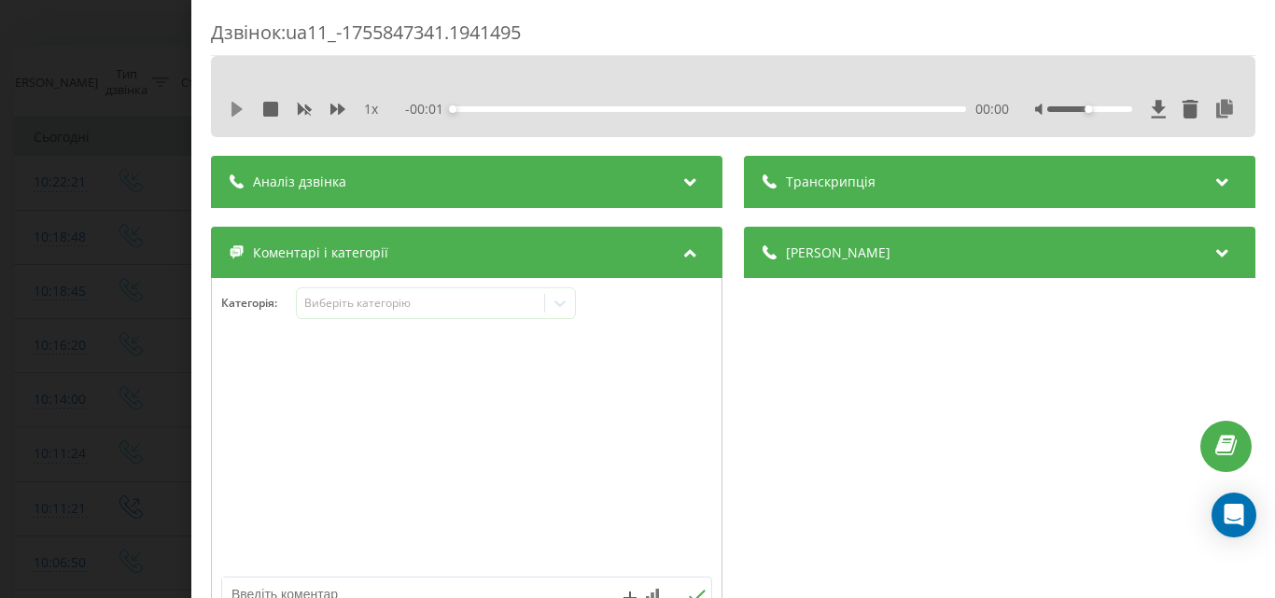
click at [231, 104] on icon at bounding box center [237, 109] width 15 height 15
click at [422, 303] on div "Виберіть категорію" at bounding box center [419, 303] width 233 height 15
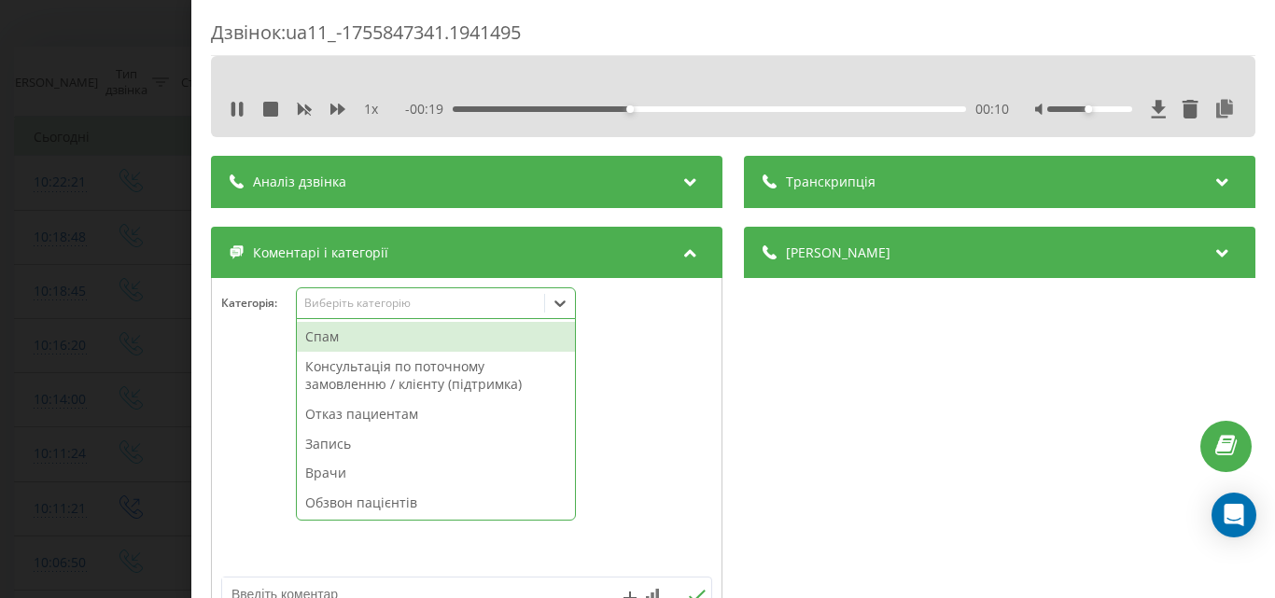
click at [374, 419] on div "Отказ пациентам" at bounding box center [436, 415] width 278 height 30
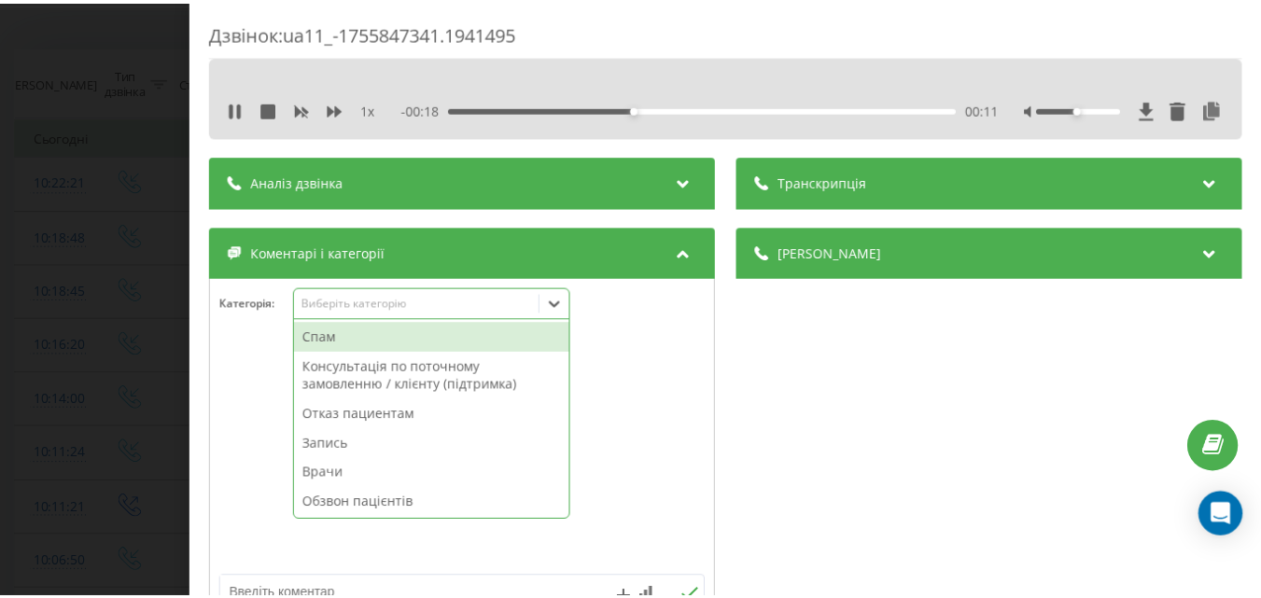
scroll to position [187, 0]
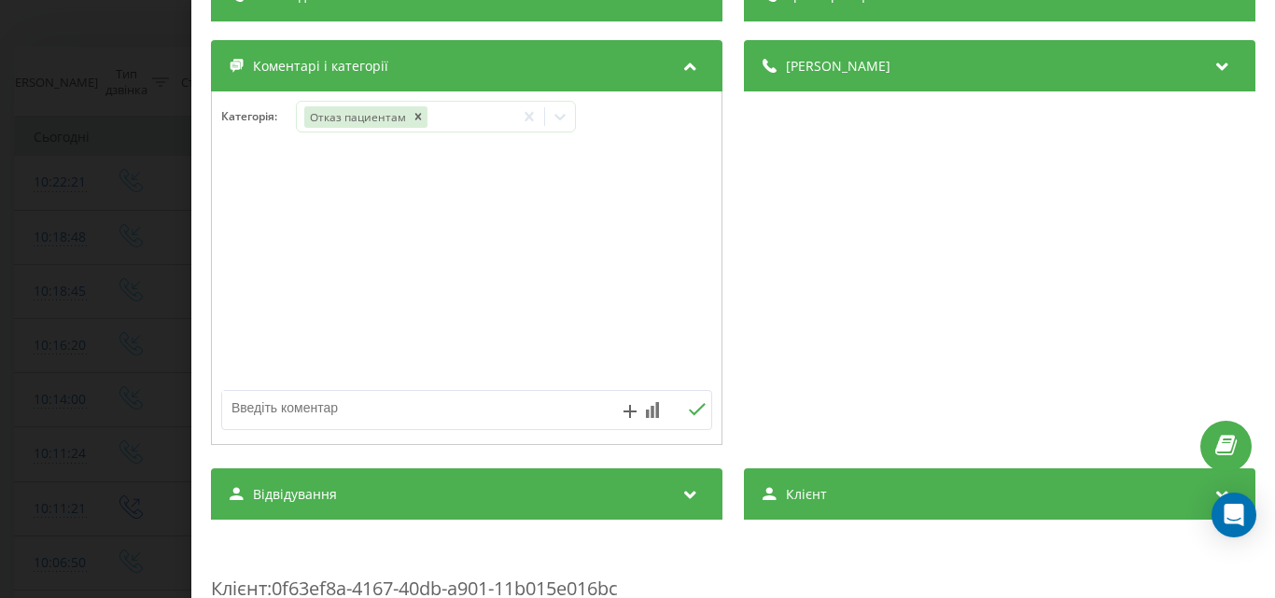
click at [274, 410] on textarea at bounding box center [417, 408] width 391 height 34
type textarea "спірогрофія-Музика"
click at [109, 197] on div "Дзвінок : ua11_-1755847341.1941495 1 x 00:00 00:29 00:29 Транскрипція Для AI-ан…" at bounding box center [637, 299] width 1275 height 598
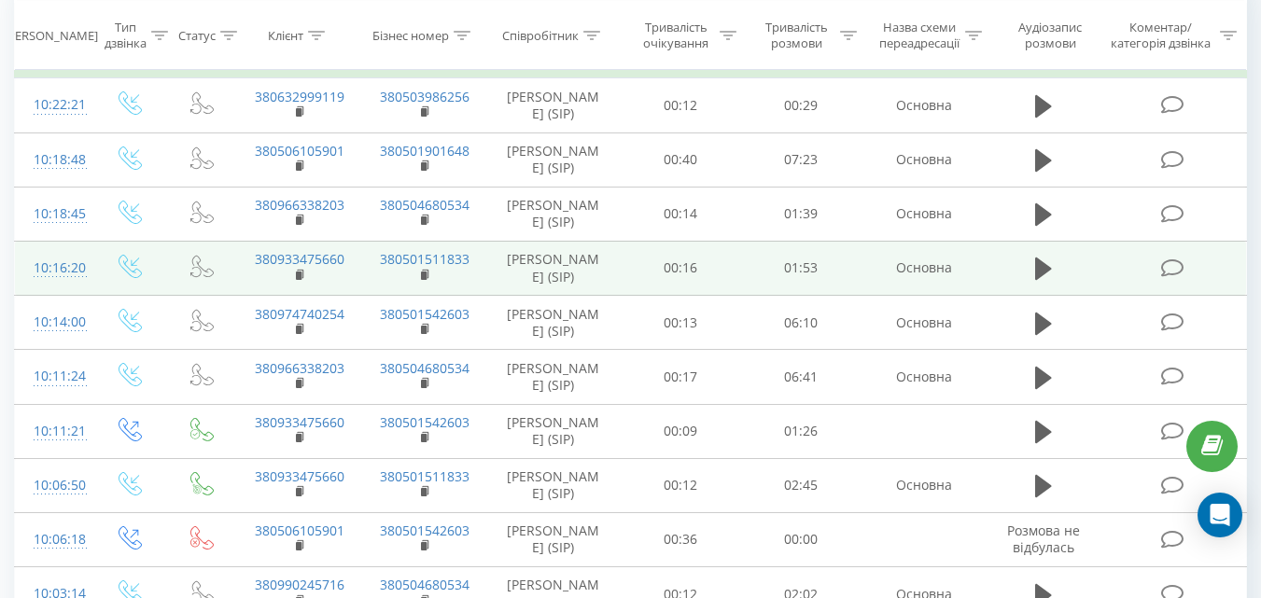
scroll to position [310, 0]
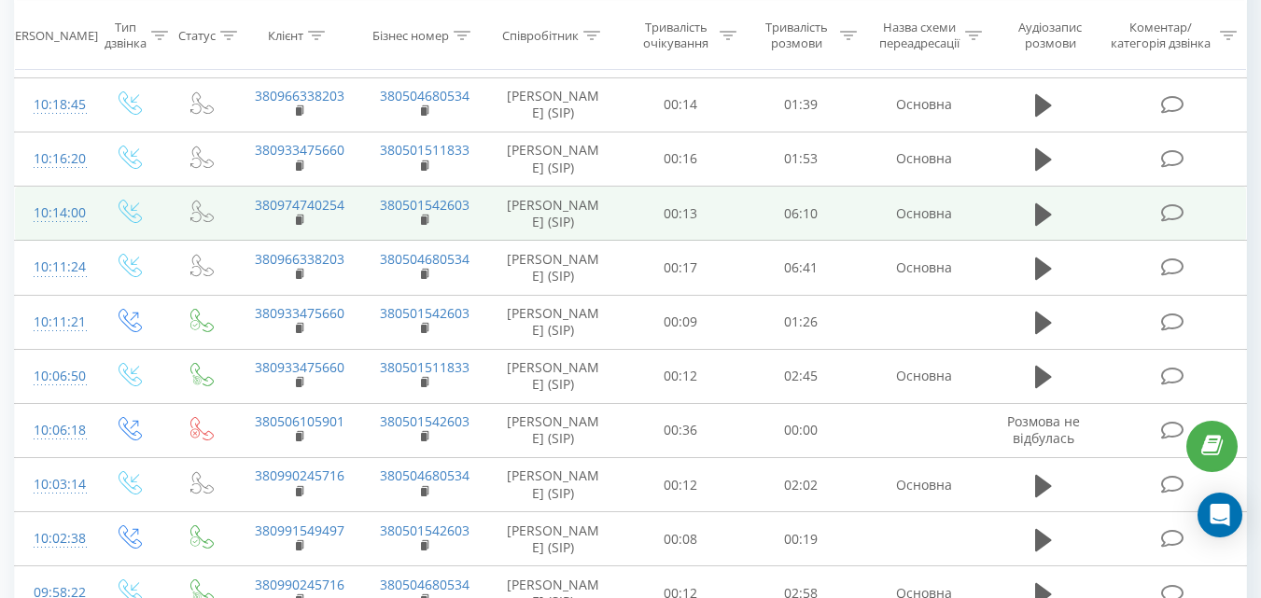
click at [1175, 223] on icon at bounding box center [1171, 213] width 23 height 20
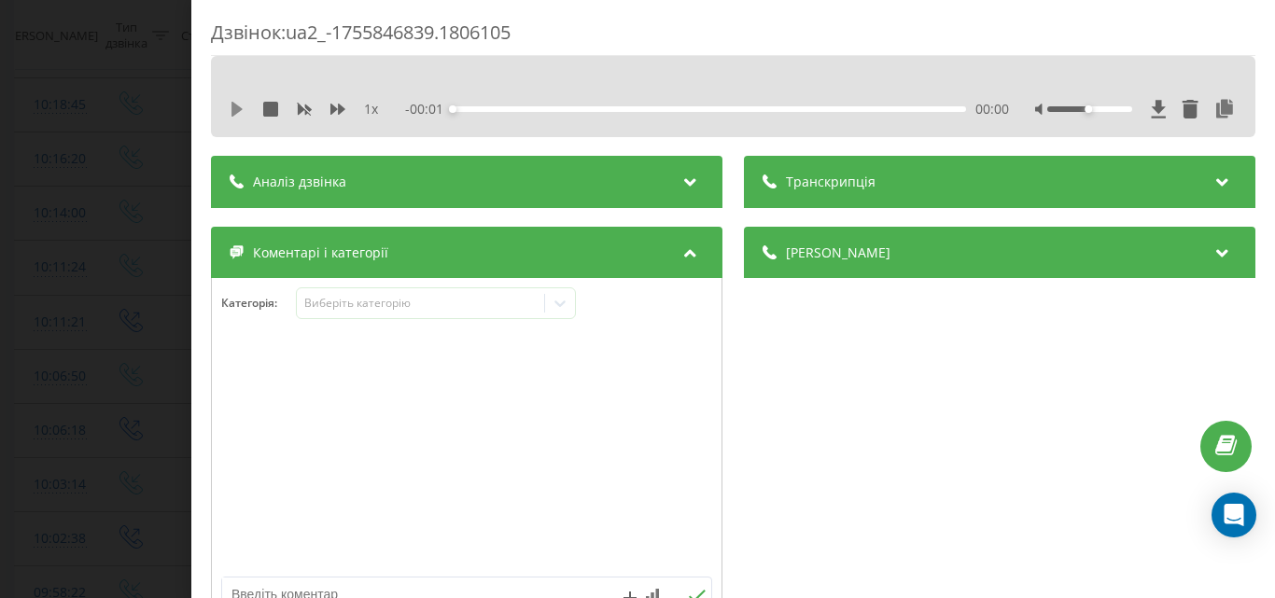
click at [236, 105] on icon at bounding box center [237, 109] width 11 height 15
click at [505, 107] on div "00:00" at bounding box center [709, 109] width 513 height 6
click at [470, 301] on div "Виберіть категорію" at bounding box center [419, 303] width 233 height 15
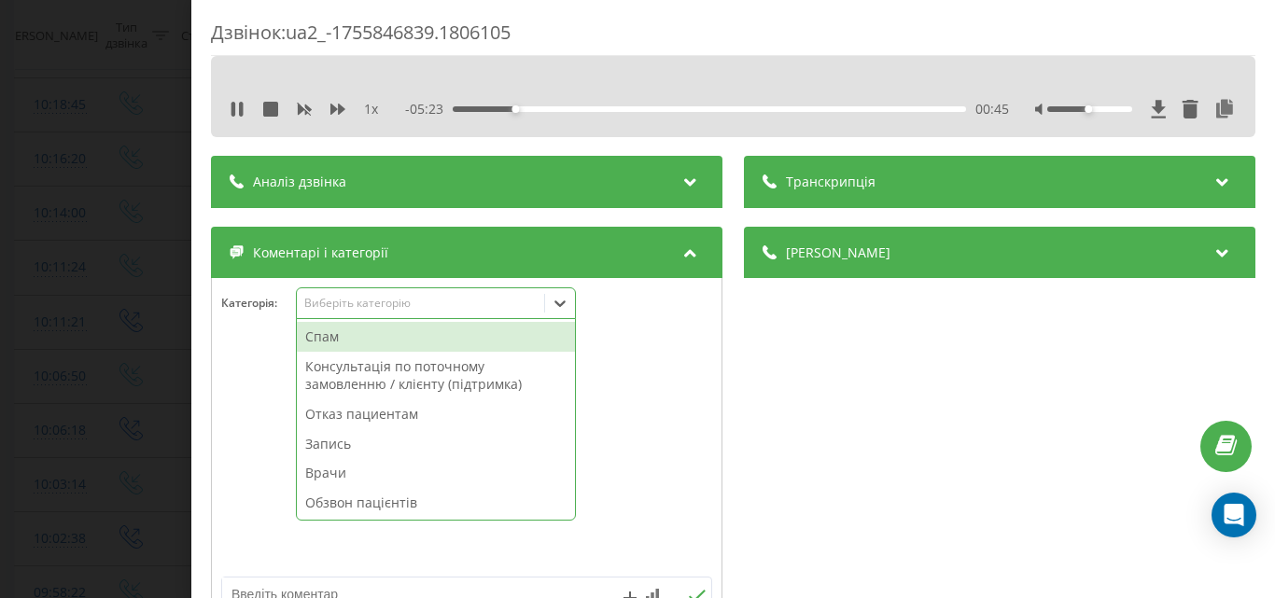
click at [327, 442] on div "Запись" at bounding box center [436, 444] width 278 height 30
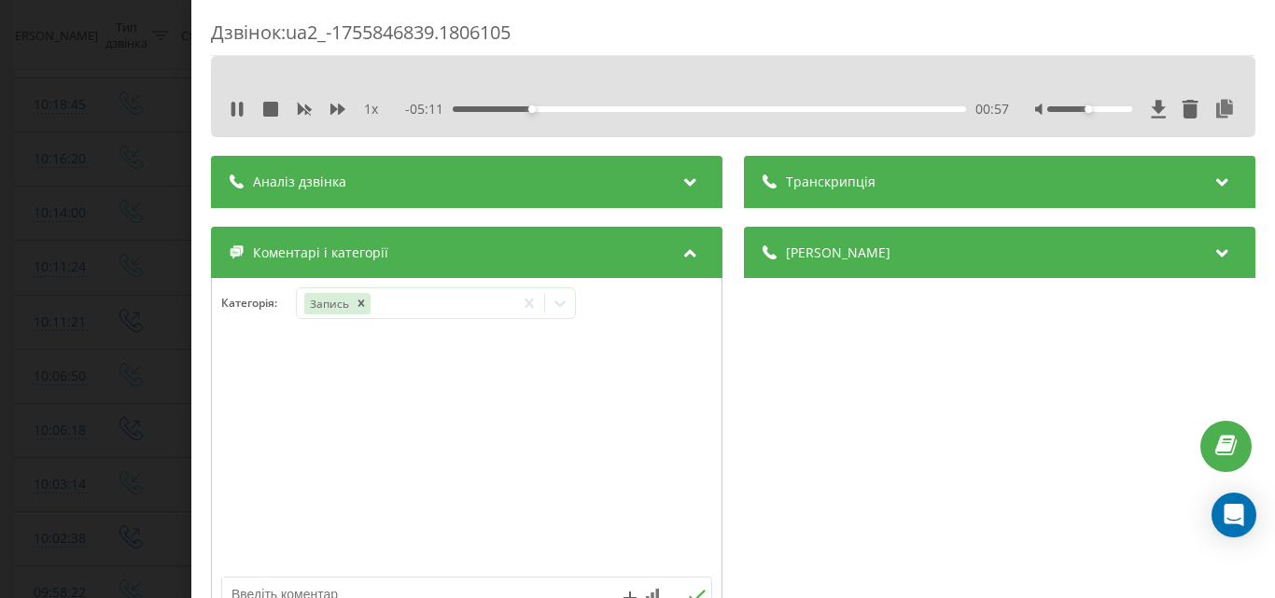
click at [121, 240] on div "Дзвінок : ua2_-1755846839.1806105 1 x - 05:11 00:57 00:57 Транскрипція Для AI-а…" at bounding box center [637, 299] width 1275 height 598
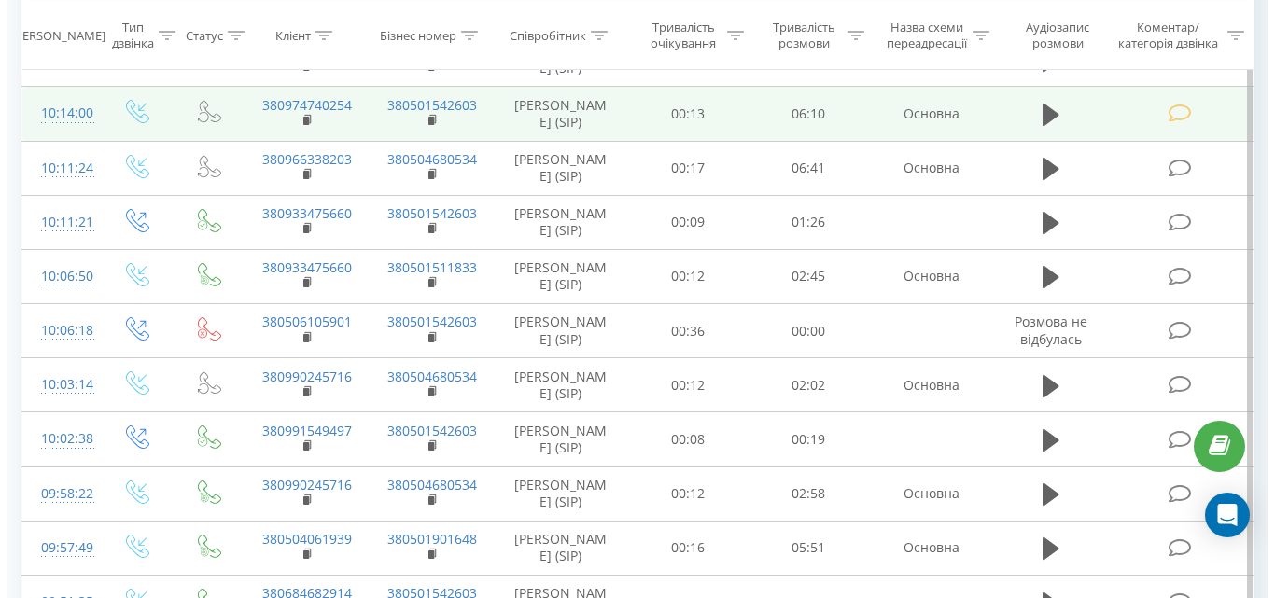
scroll to position [467, 0]
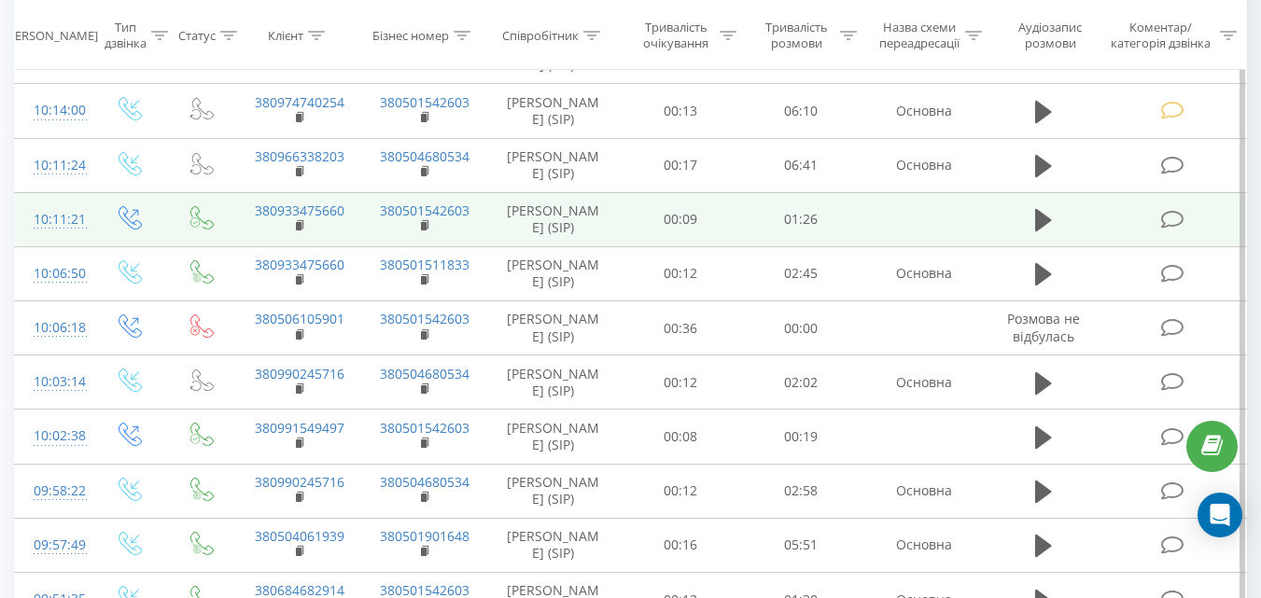
click at [1168, 230] on icon at bounding box center [1171, 220] width 23 height 20
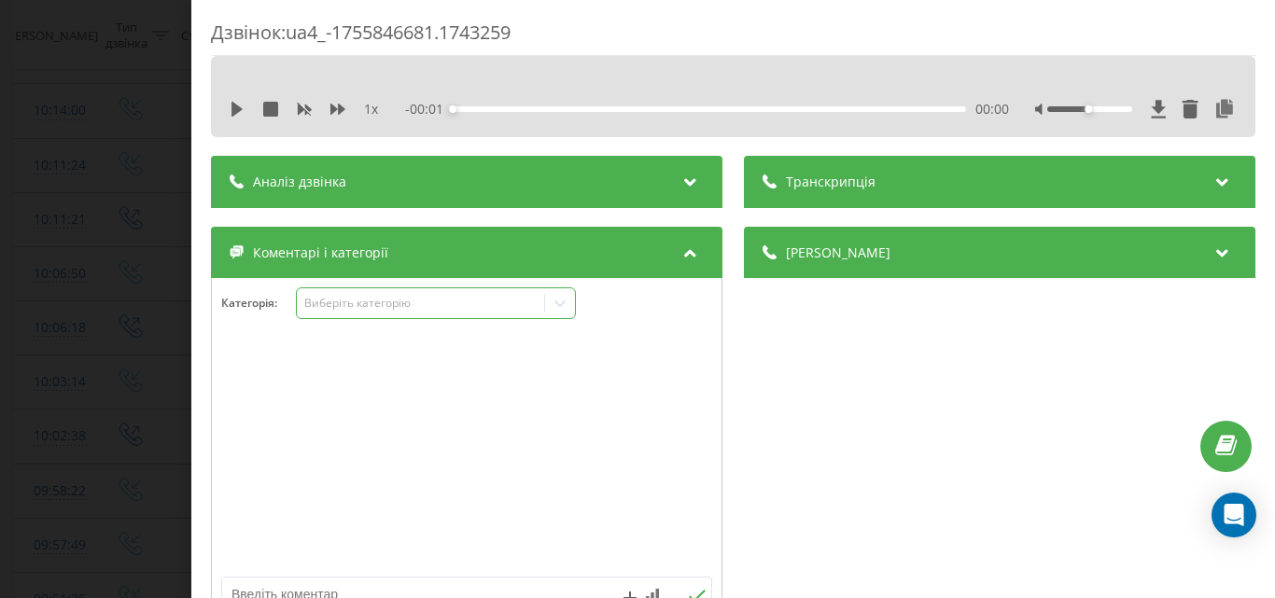
click at [498, 310] on div "Виберіть категорію" at bounding box center [419, 303] width 233 height 15
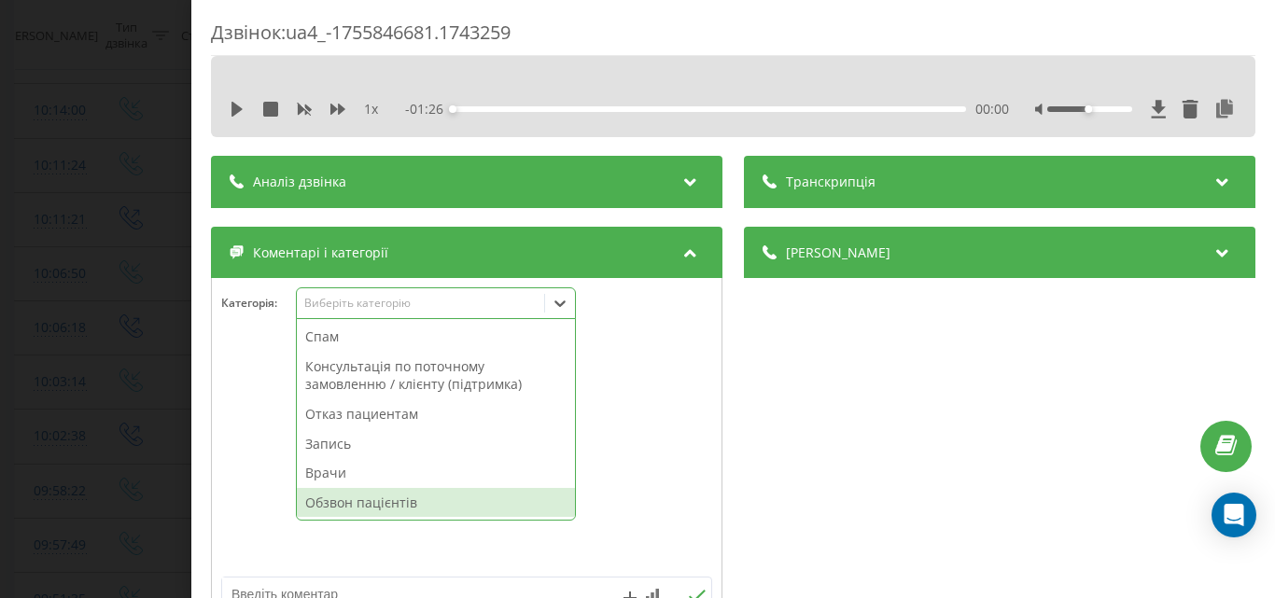
click at [397, 512] on div "Обзвон пацієнтів" at bounding box center [436, 503] width 278 height 30
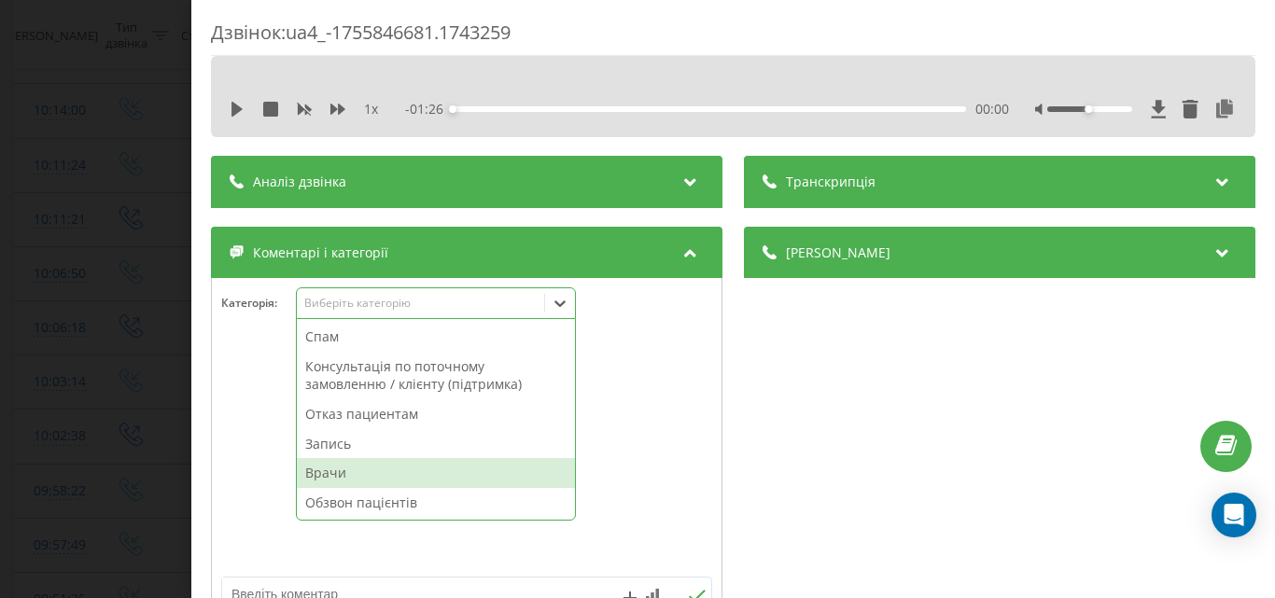
click at [108, 275] on div "Дзвінок : ua4_-1755846681.1743259 1 x - 01:26 00:00 00:00 Транскрипція Для AI-а…" at bounding box center [637, 299] width 1275 height 598
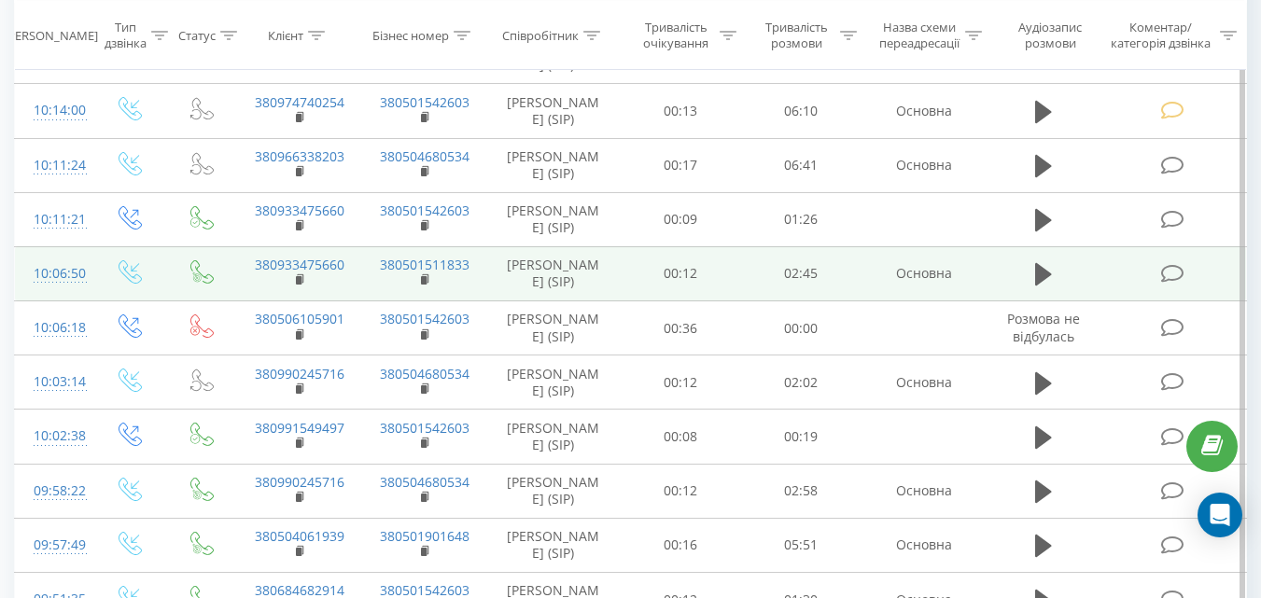
click at [1177, 284] on icon at bounding box center [1171, 274] width 23 height 20
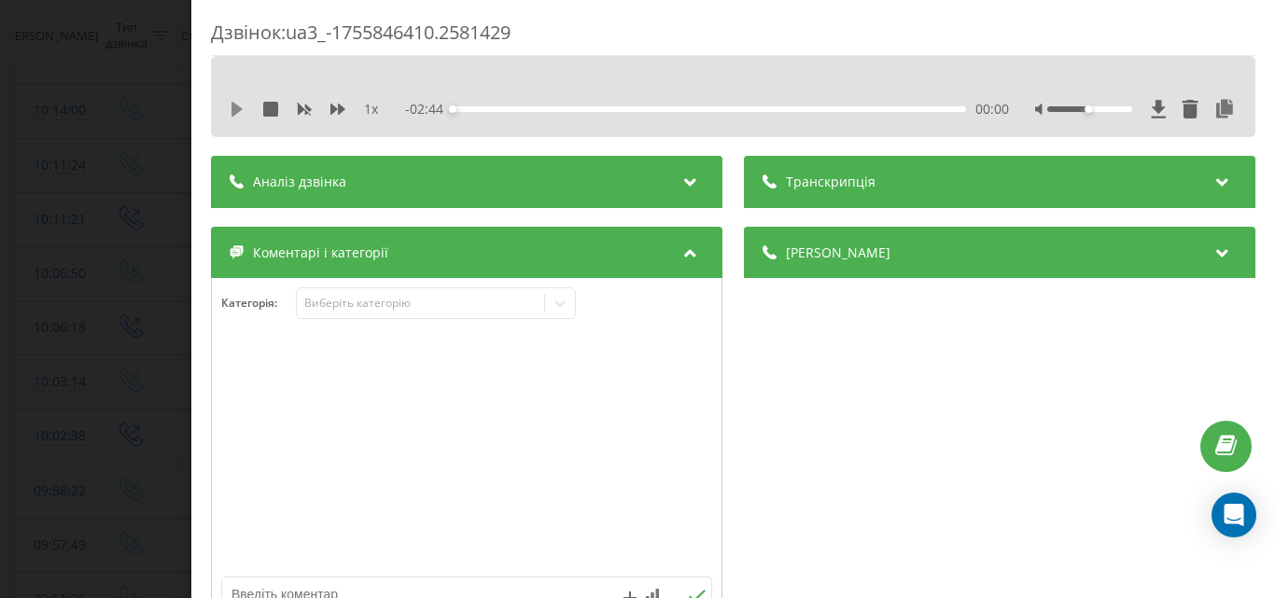
click at [234, 108] on icon at bounding box center [237, 109] width 11 height 15
click at [541, 111] on div "00:04" at bounding box center [709, 109] width 513 height 6
click at [423, 309] on div "Виберіть категорію" at bounding box center [419, 303] width 233 height 15
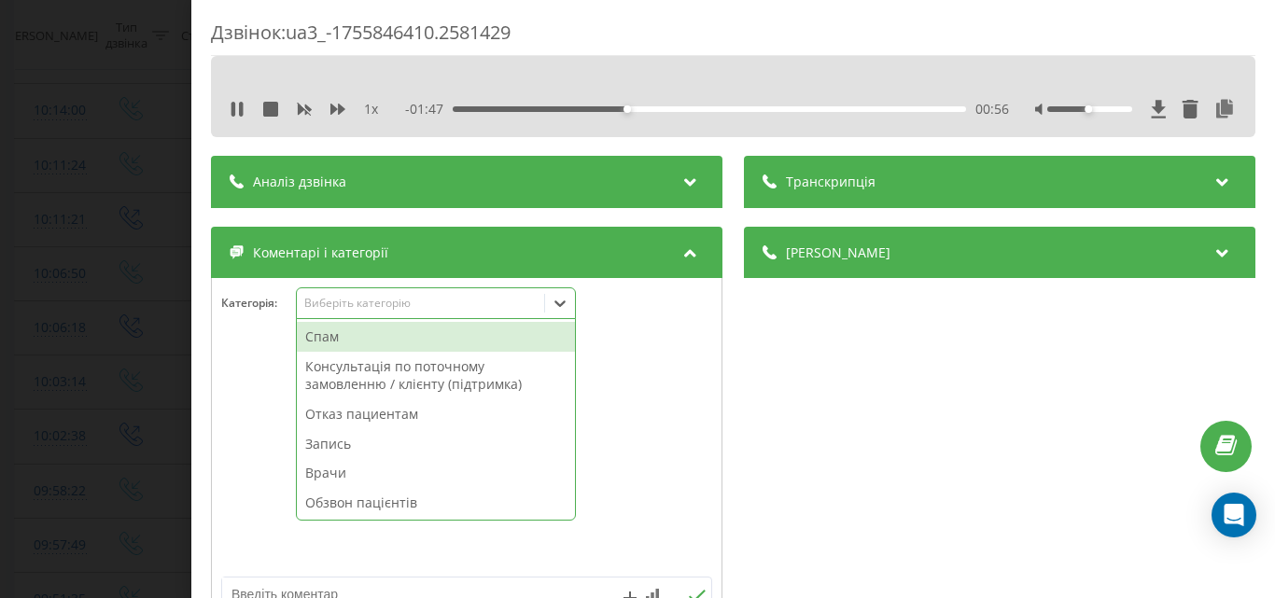
click at [374, 416] on div "Отказ пациентам" at bounding box center [436, 415] width 278 height 30
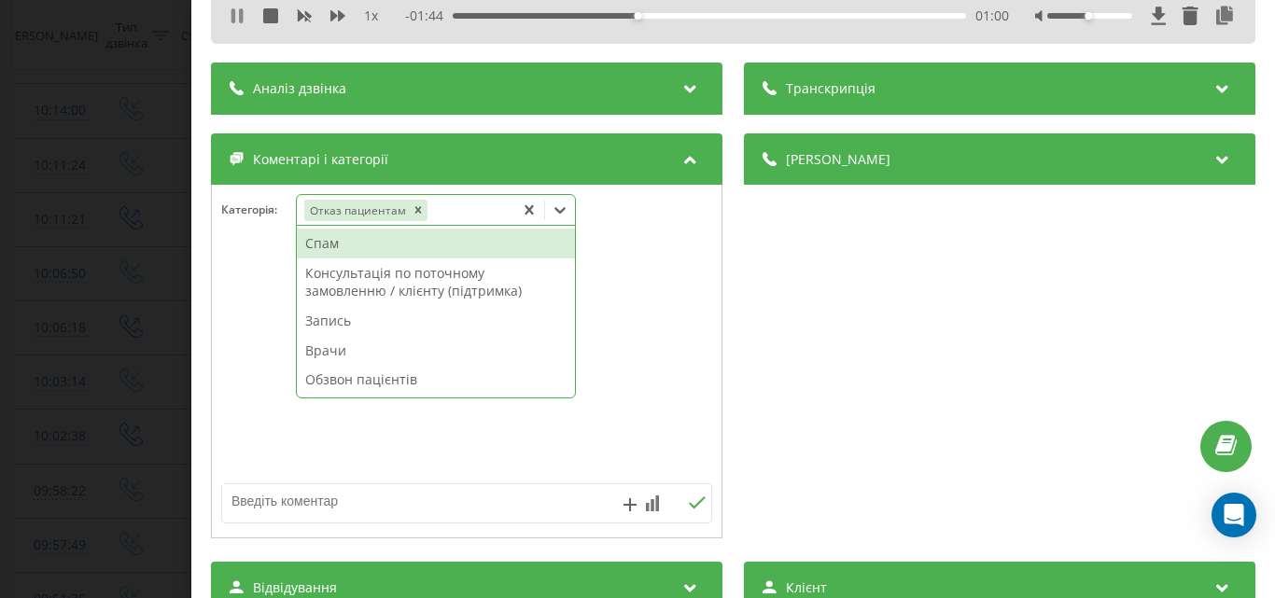
click at [236, 20] on icon at bounding box center [237, 15] width 15 height 15
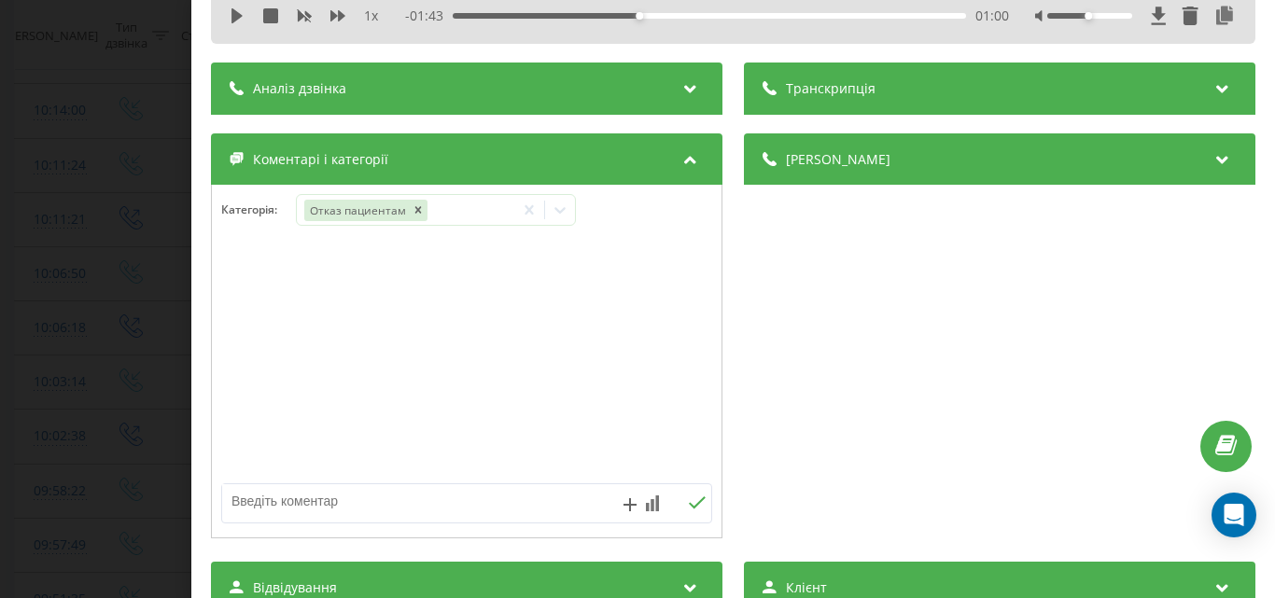
click at [292, 491] on textarea at bounding box center [417, 501] width 391 height 34
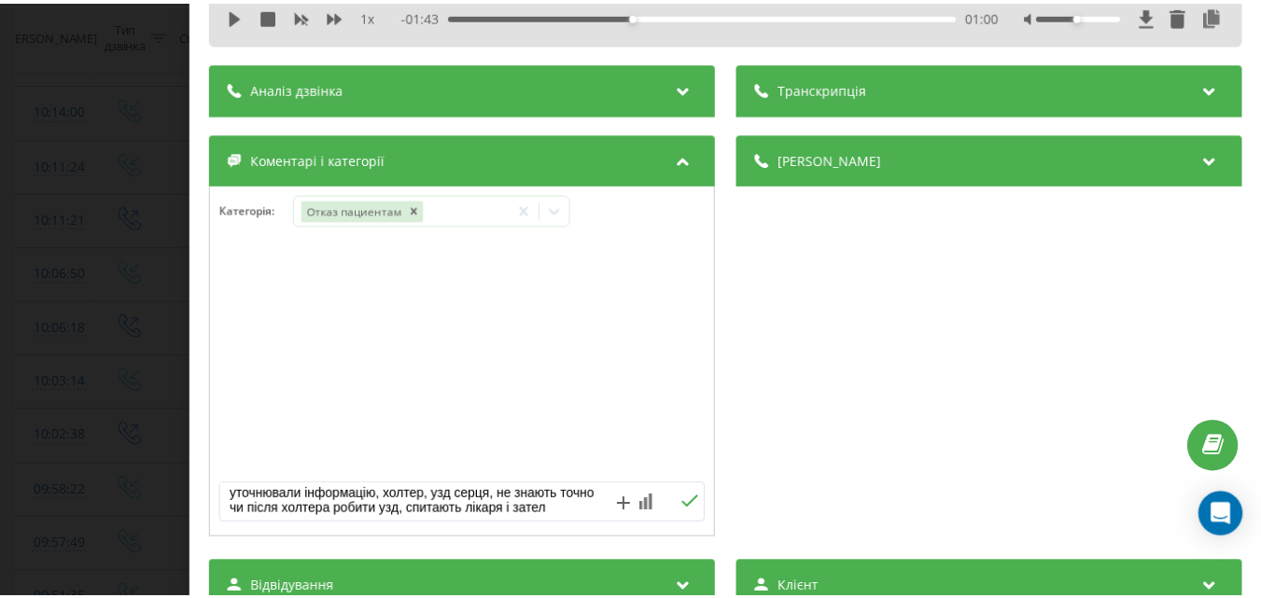
scroll to position [21, 0]
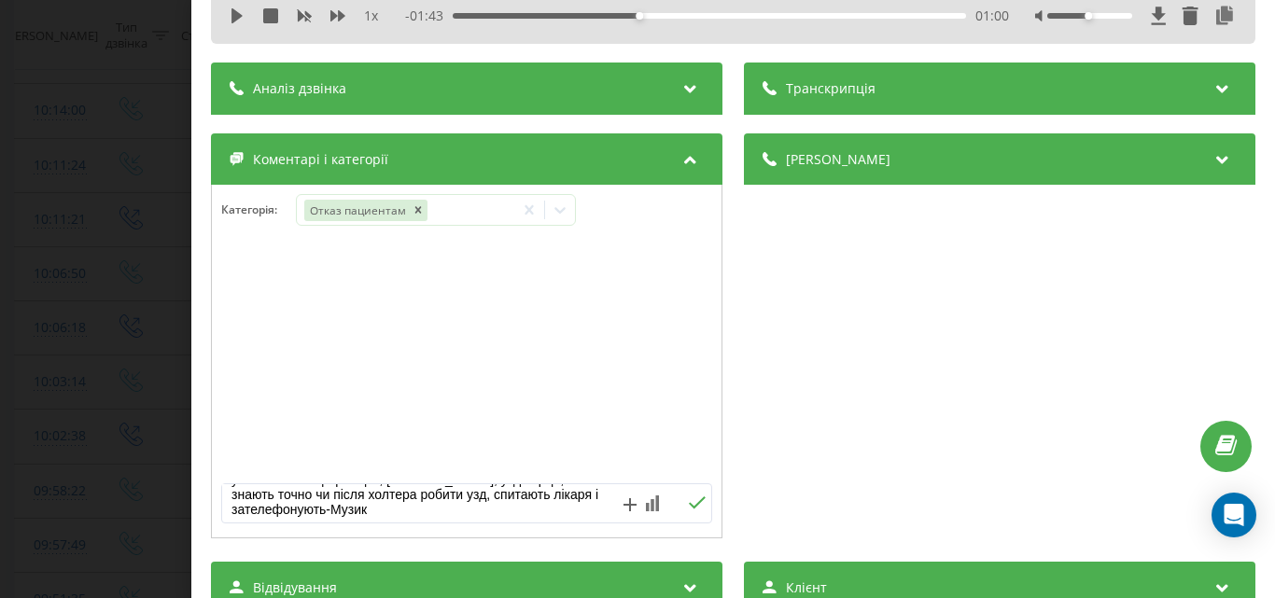
type textarea "уточнювали інформацію, холтер, узд серця, не знають точно чи після холтера роби…"
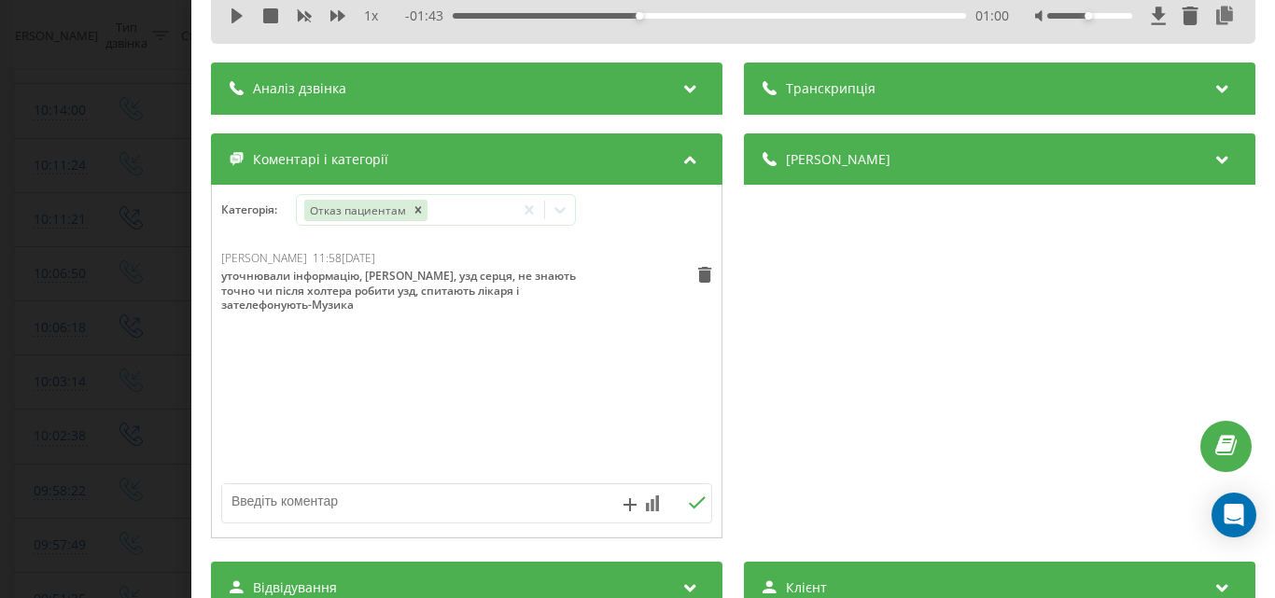
click at [145, 159] on div "Дзвінок : ua3_-1755846410.2581429 1 x - 01:43 01:00 01:00 Транскрипція Для AI-а…" at bounding box center [637, 299] width 1275 height 598
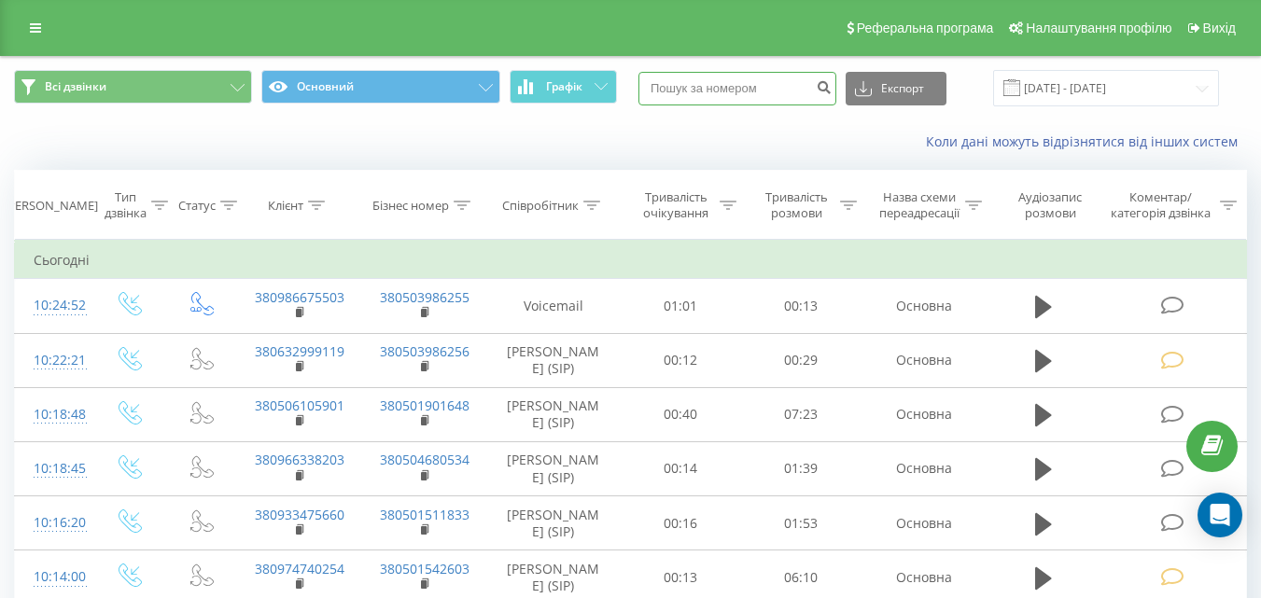
click at [739, 91] on input at bounding box center [737, 89] width 198 height 34
type input "0974740254"
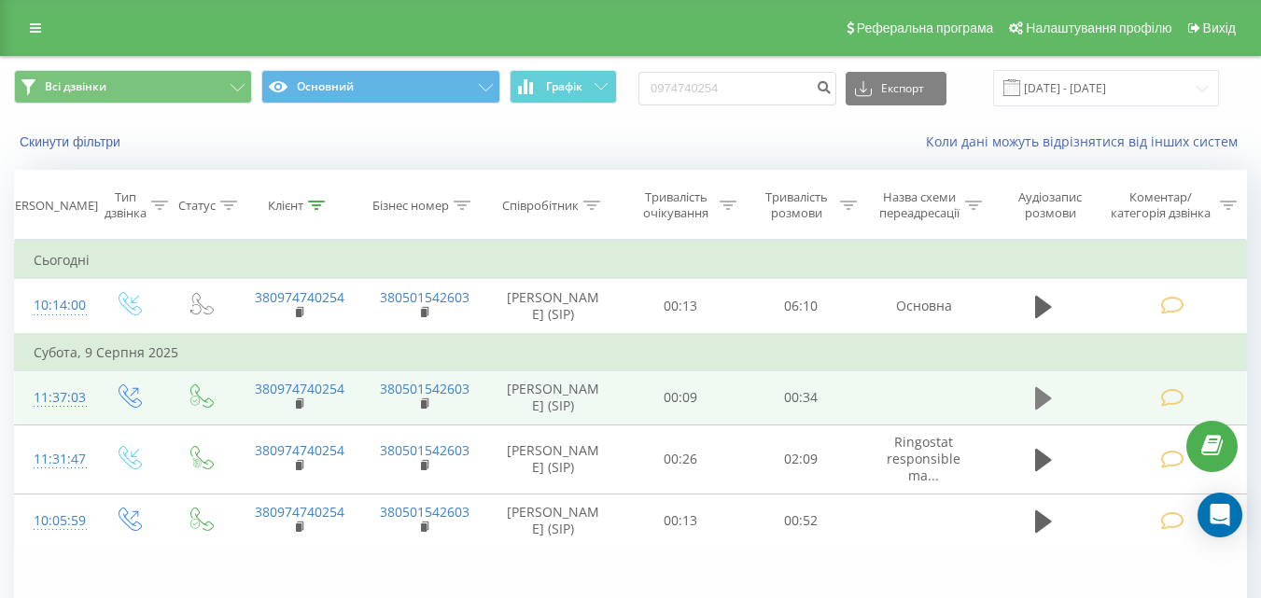
click at [1039, 401] on icon at bounding box center [1043, 398] width 17 height 22
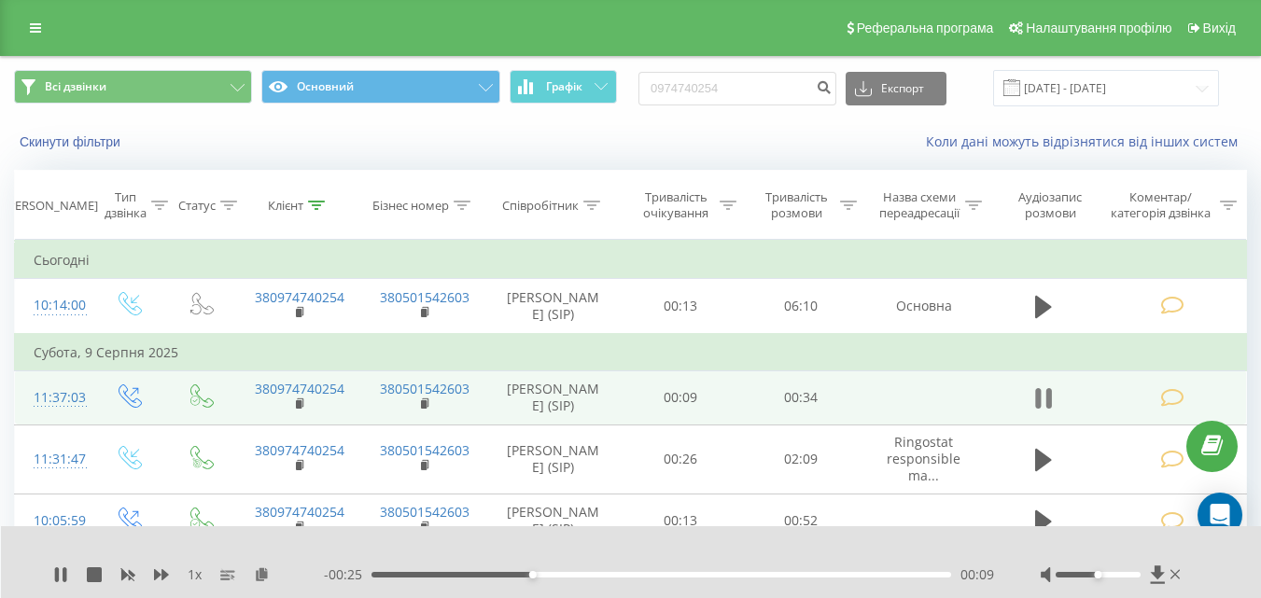
scroll to position [93, 0]
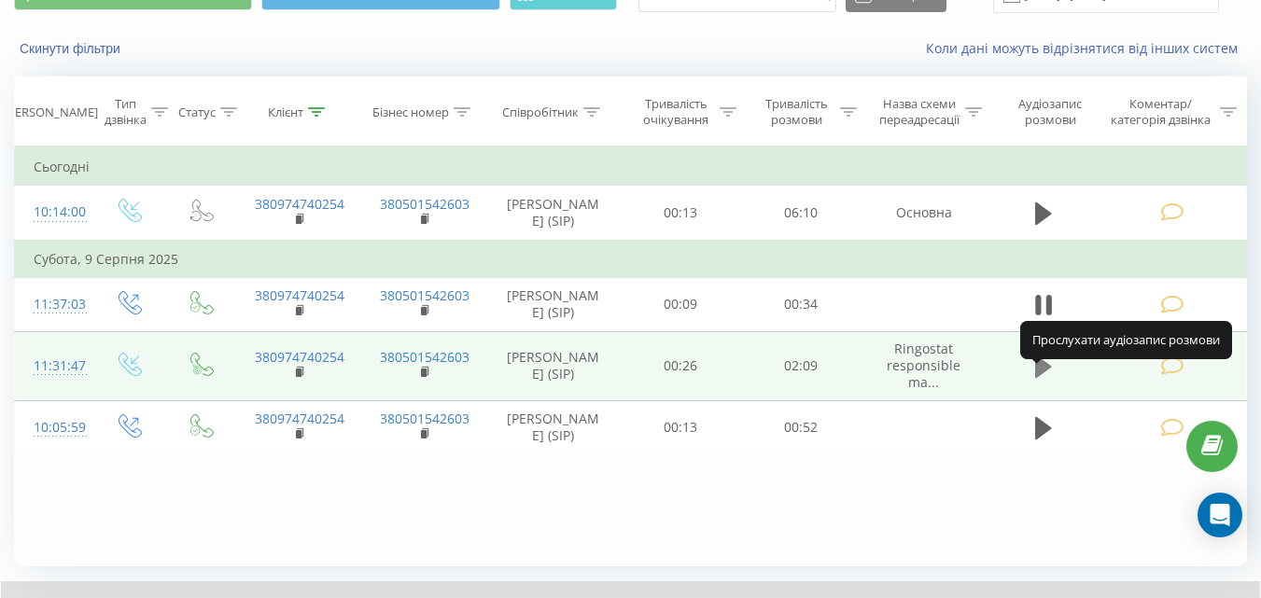
click at [1041, 378] on icon at bounding box center [1043, 367] width 17 height 22
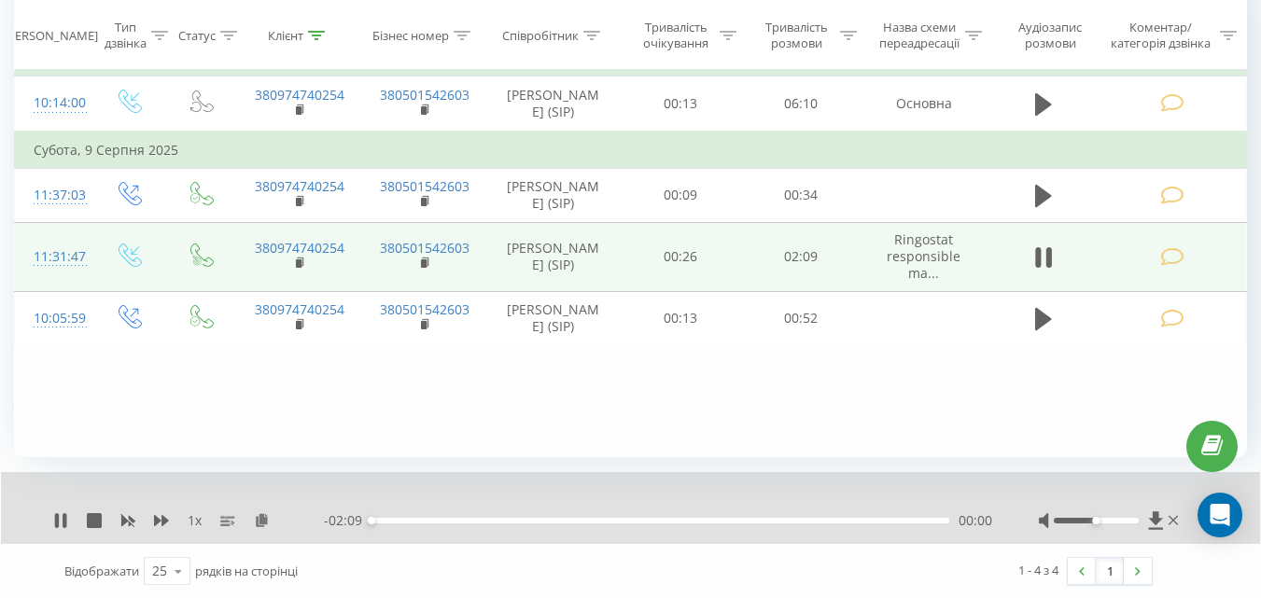
scroll to position [203, 0]
click at [528, 520] on div "00:03" at bounding box center [661, 520] width 578 height 6
click at [56, 515] on icon at bounding box center [57, 519] width 4 height 15
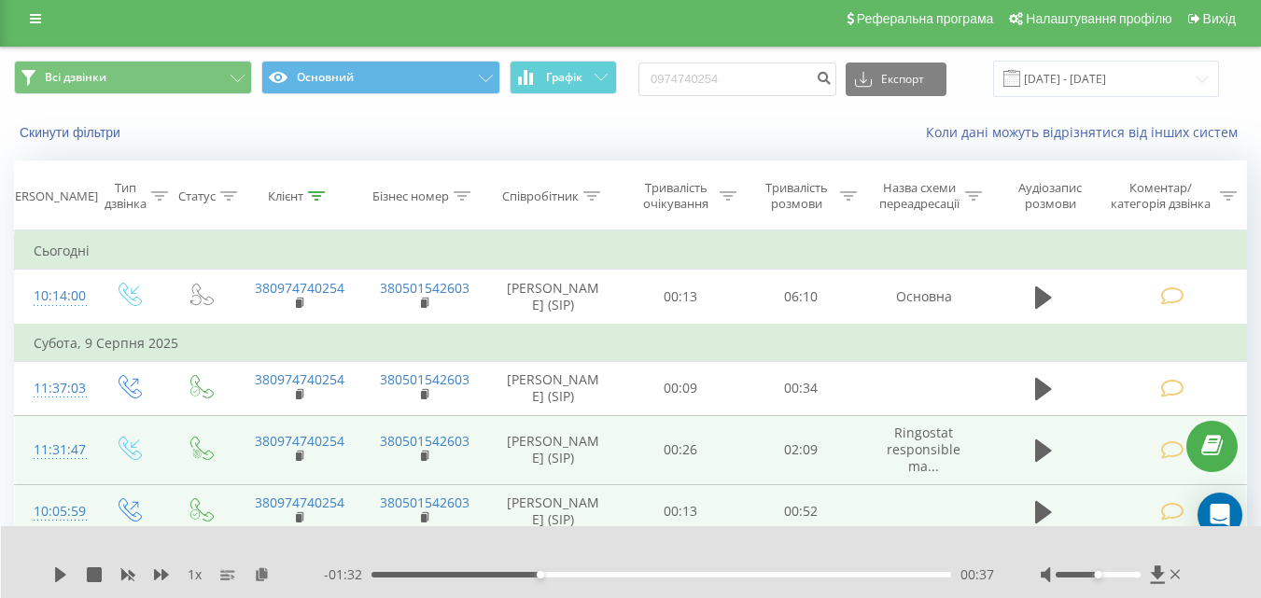
scroll to position [0, 0]
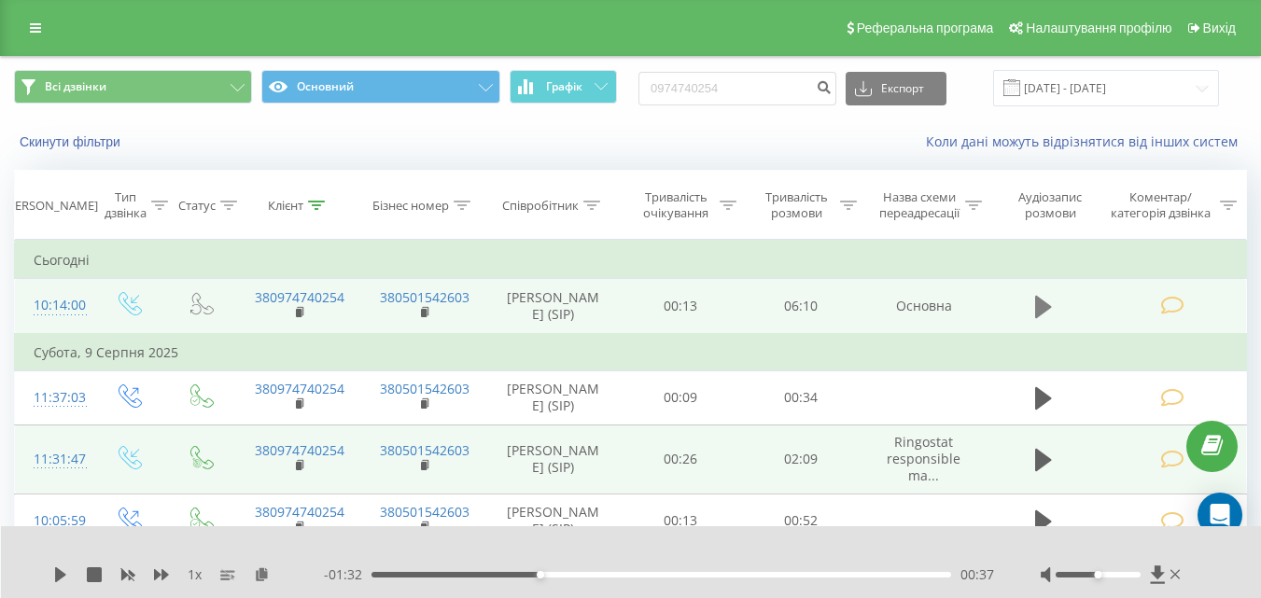
click at [1044, 303] on icon at bounding box center [1043, 307] width 17 height 22
click at [414, 572] on div "00:12" at bounding box center [662, 575] width 580 height 6
click at [470, 573] on div "00:46" at bounding box center [662, 575] width 580 height 6
click at [511, 575] on div "01:28" at bounding box center [662, 575] width 580 height 6
click at [554, 573] on div "01:40" at bounding box center [662, 575] width 580 height 6
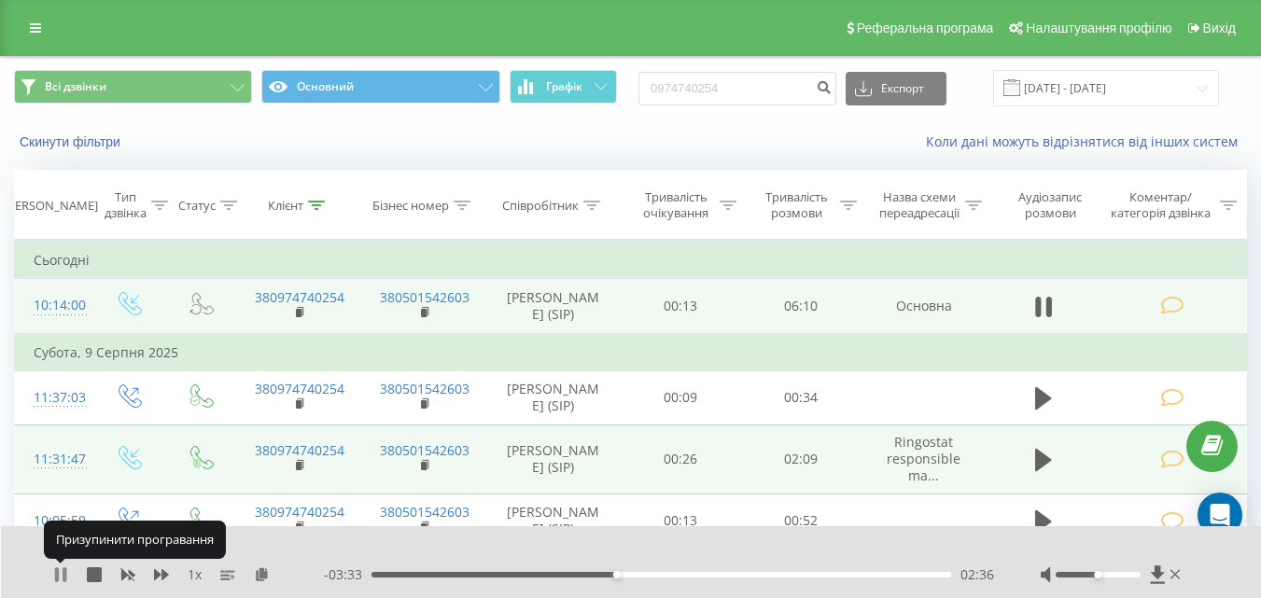
click at [61, 574] on icon at bounding box center [60, 575] width 15 height 15
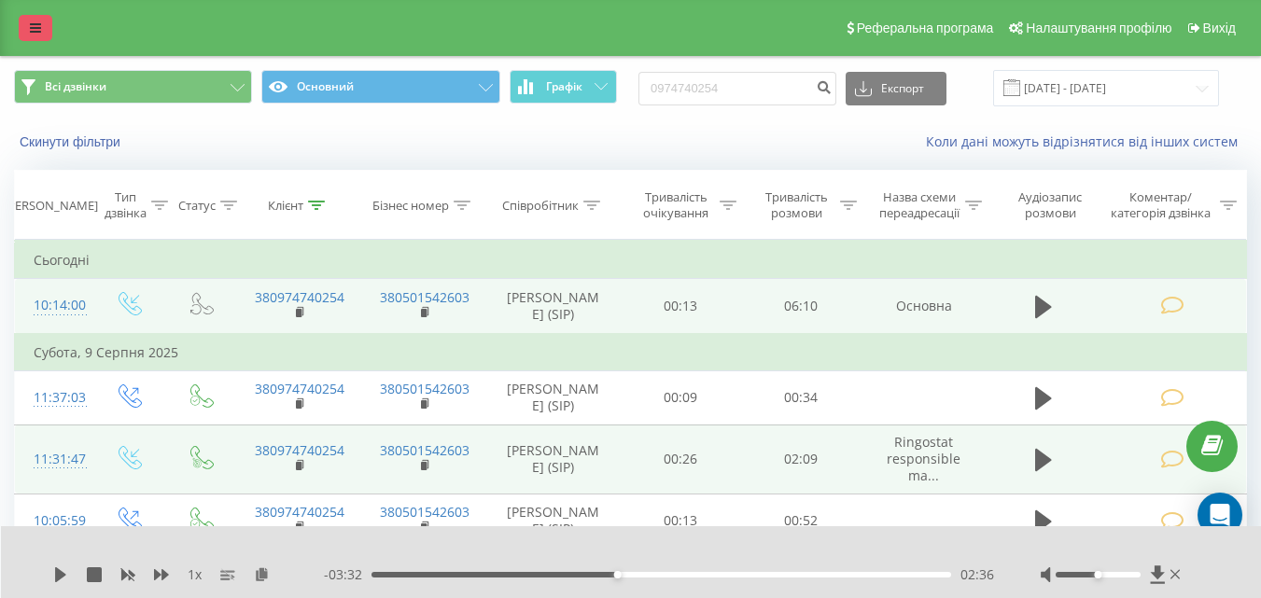
click at [40, 22] on icon at bounding box center [35, 27] width 11 height 13
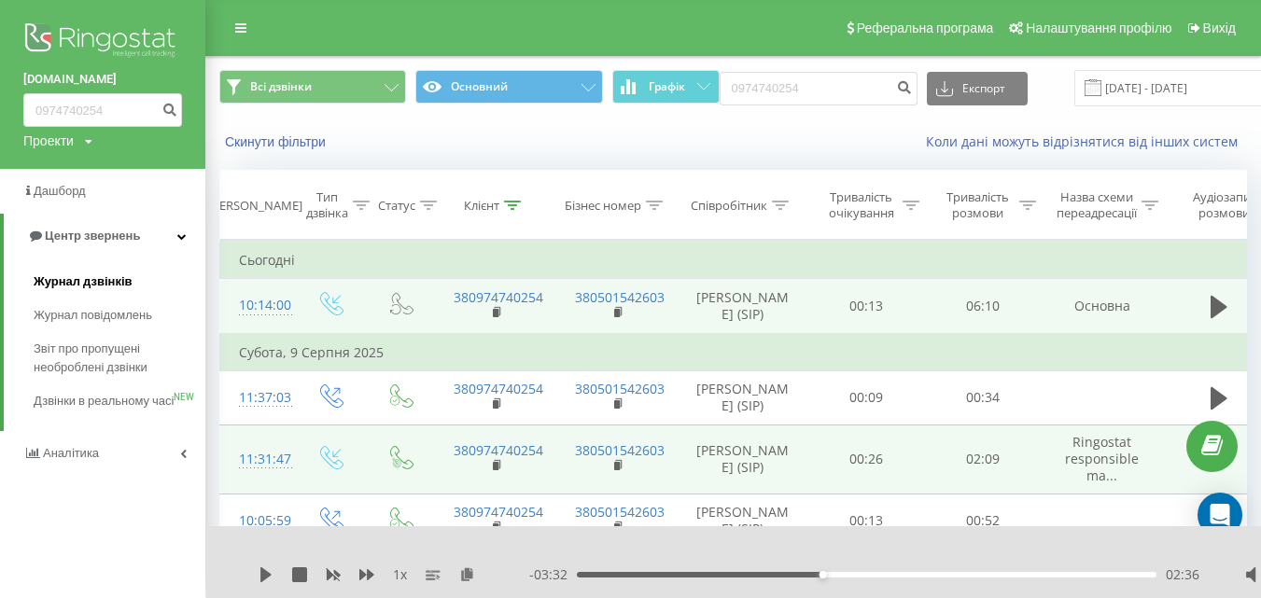
click at [77, 273] on link "Журнал дзвінків" at bounding box center [120, 282] width 172 height 34
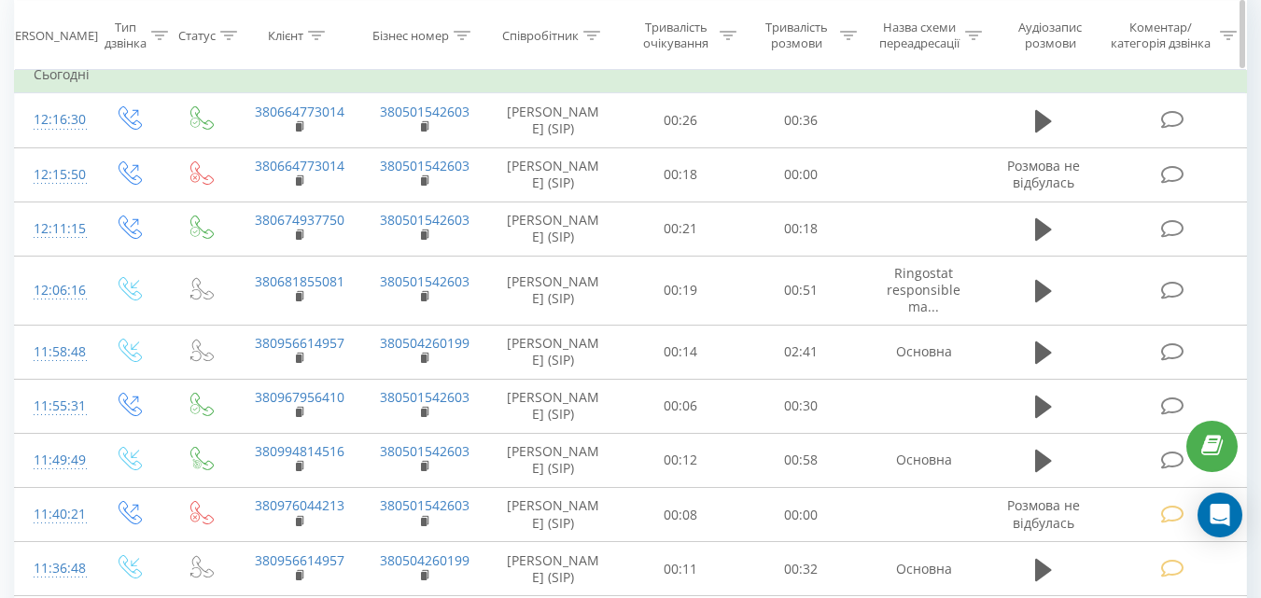
scroll to position [187, 0]
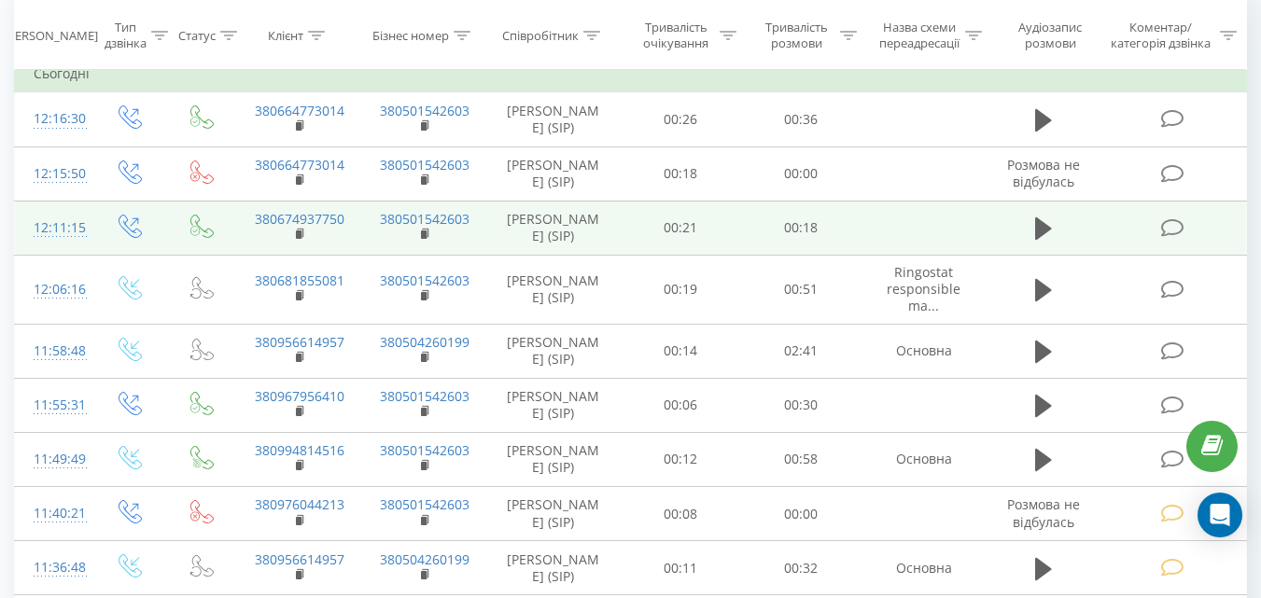
click at [1175, 238] on icon at bounding box center [1171, 228] width 23 height 20
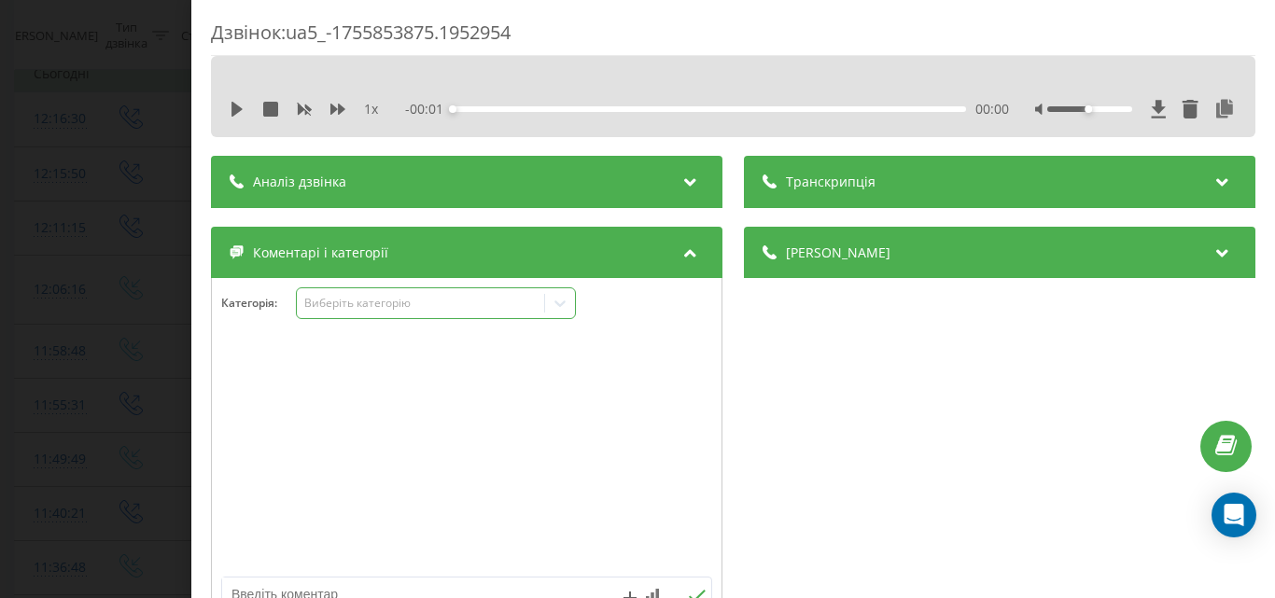
click at [456, 296] on div "Виберіть категорію" at bounding box center [419, 303] width 233 height 15
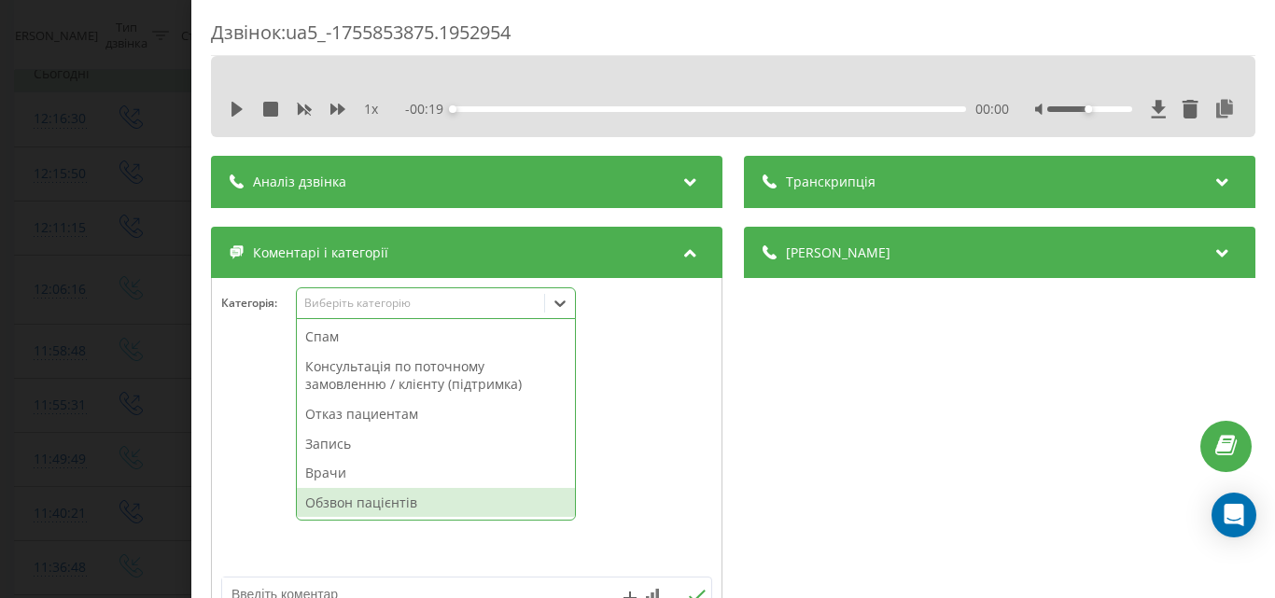
click at [368, 503] on div "Обзвон пацієнтів" at bounding box center [436, 503] width 278 height 30
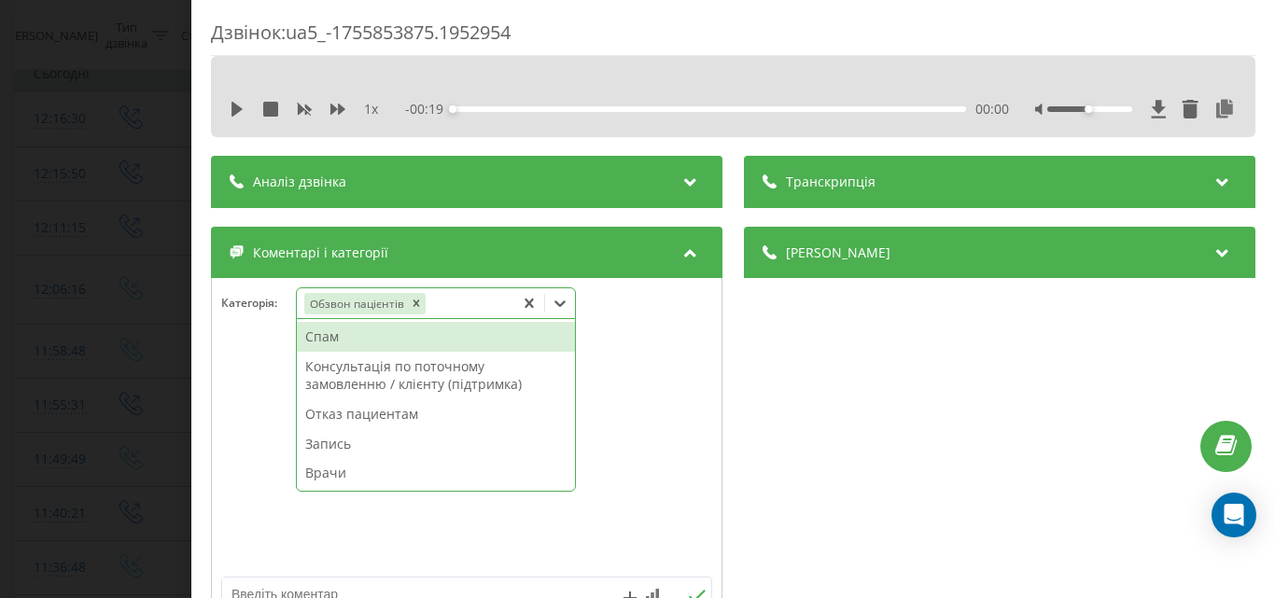
click at [116, 255] on div "Дзвінок : ua5_-1755853875.1952954 1 x - 00:19 00:00 00:00 Транскрипція Для AI-а…" at bounding box center [637, 299] width 1275 height 598
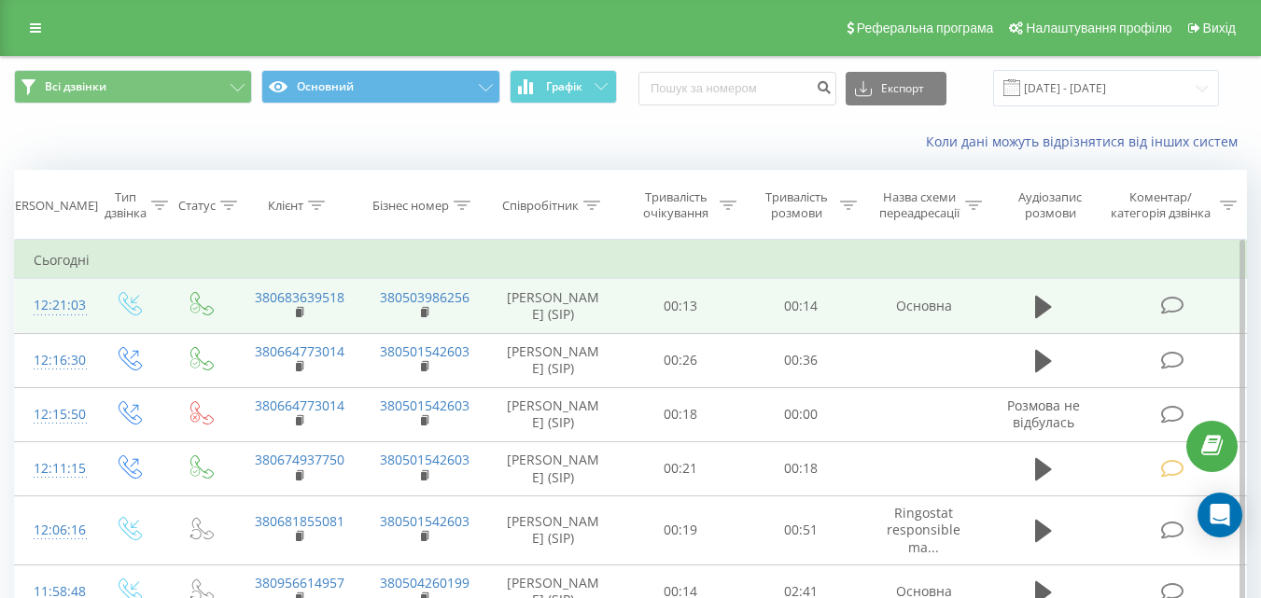
click at [1169, 304] on icon at bounding box center [1171, 306] width 23 height 20
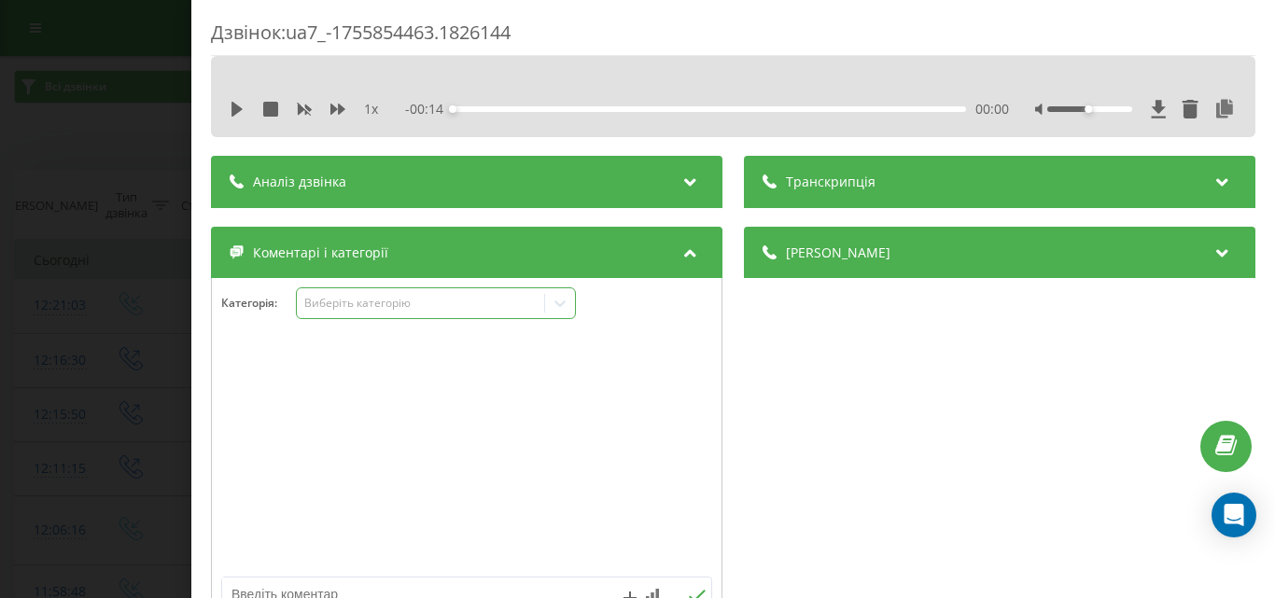
click at [441, 310] on div "Виберіть категорію" at bounding box center [419, 303] width 233 height 15
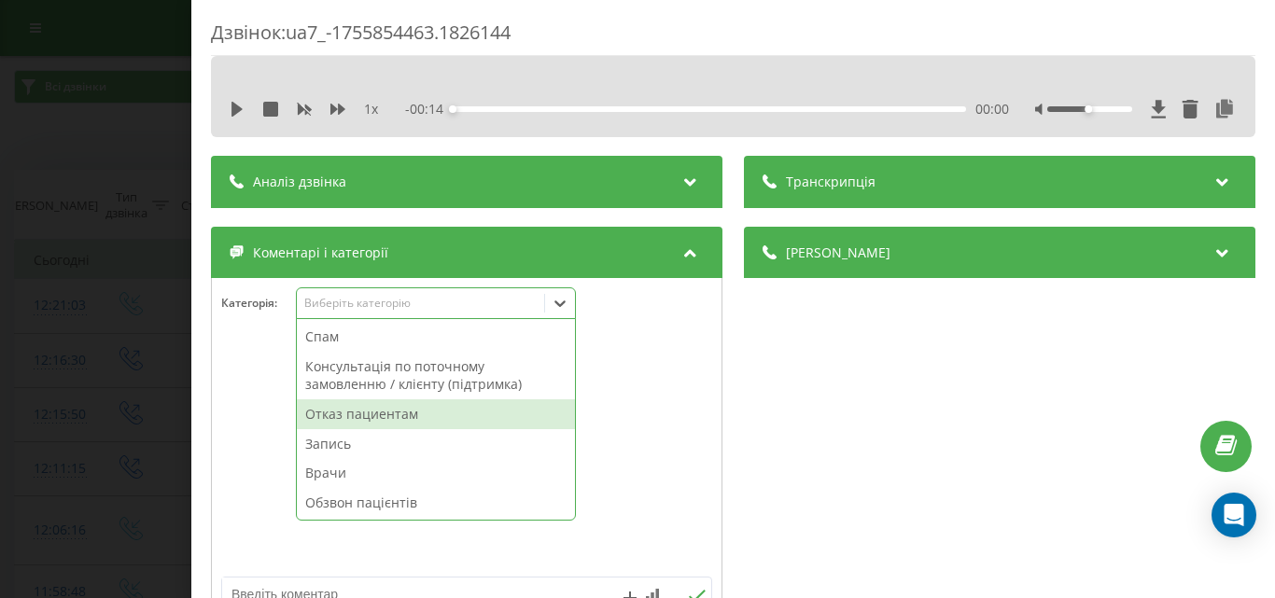
click at [402, 417] on div "Отказ пациентам" at bounding box center [436, 415] width 278 height 30
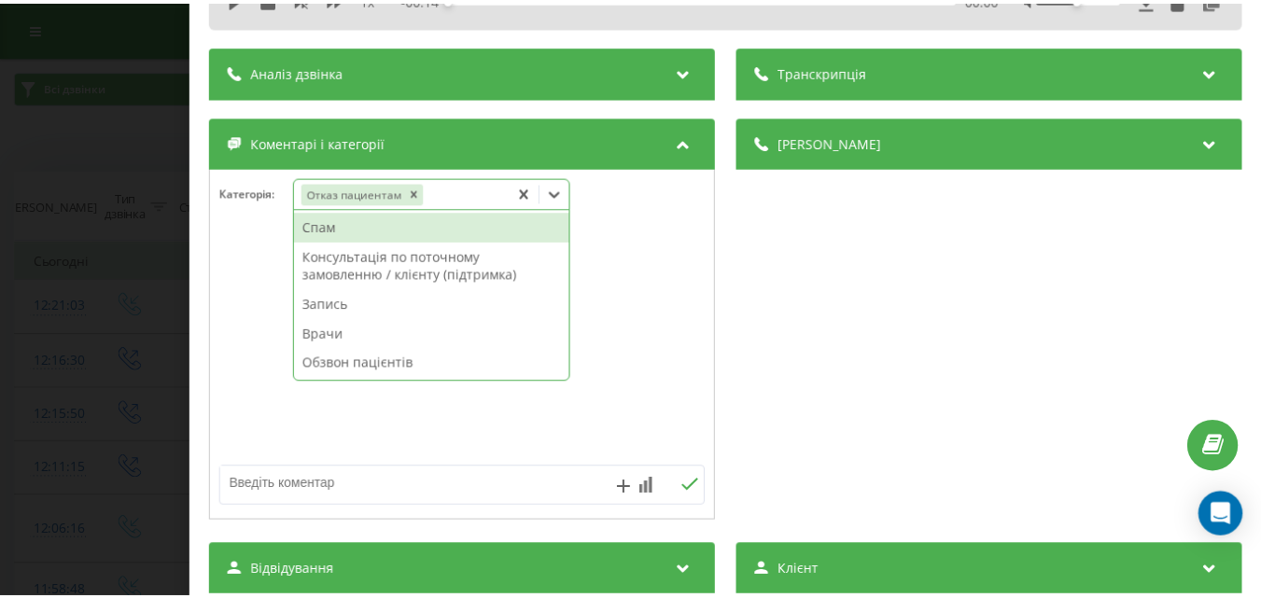
scroll to position [187, 0]
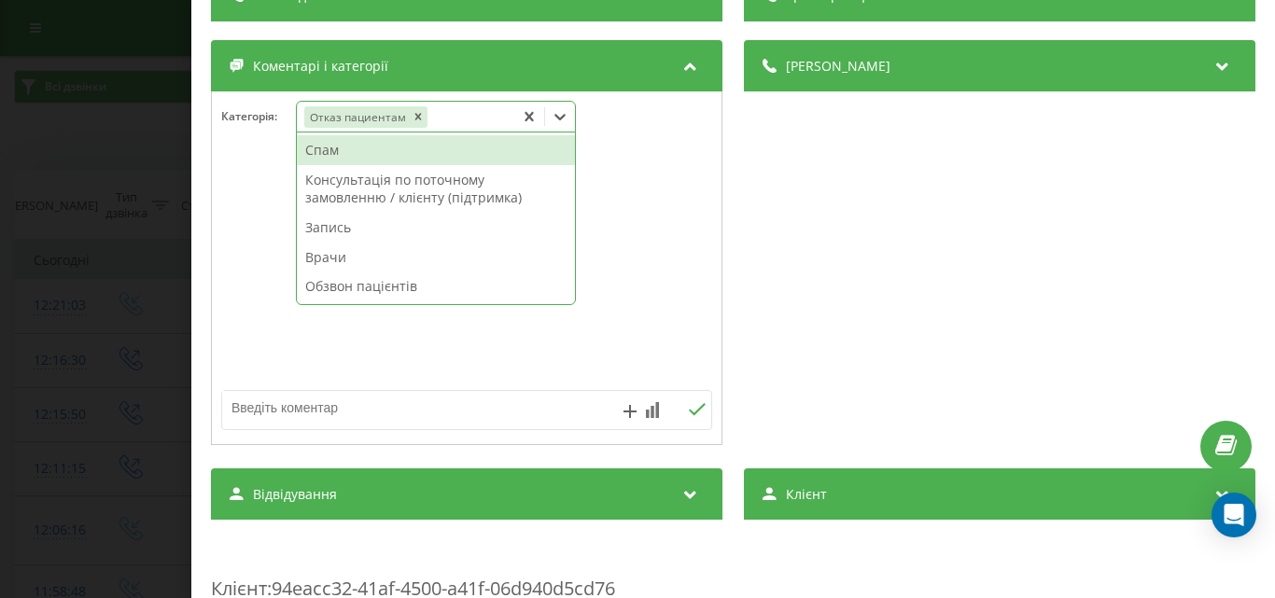
click at [262, 416] on textarea at bounding box center [417, 408] width 391 height 34
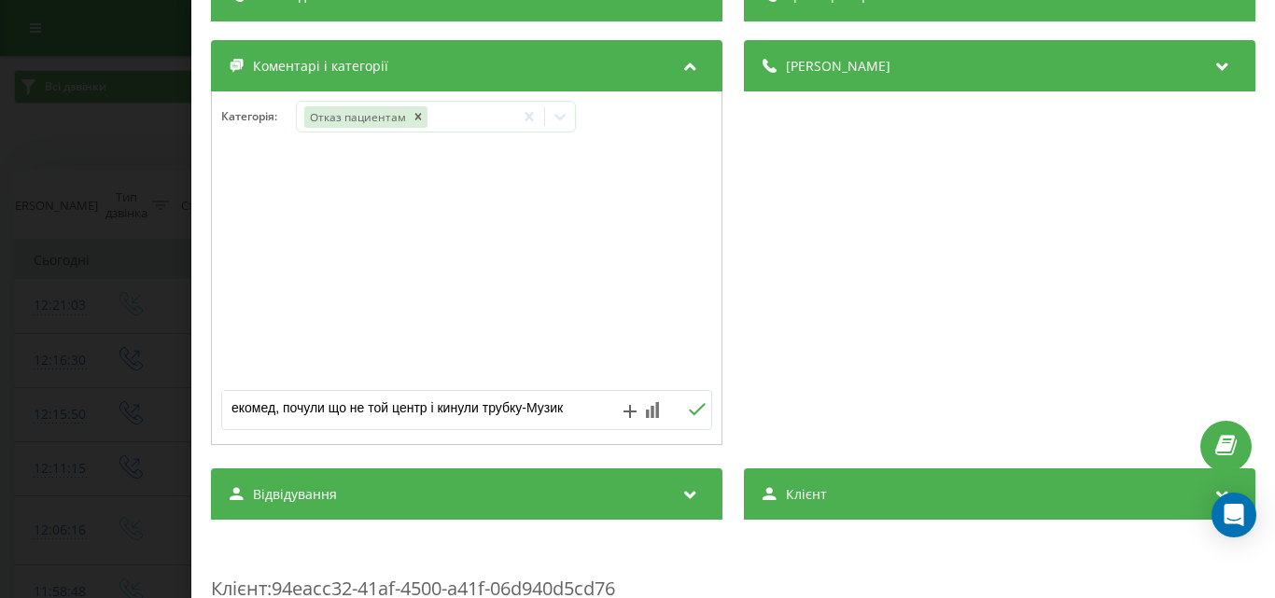
type textarea "екомед, почули що не той центр і кинули трубку-Музика"
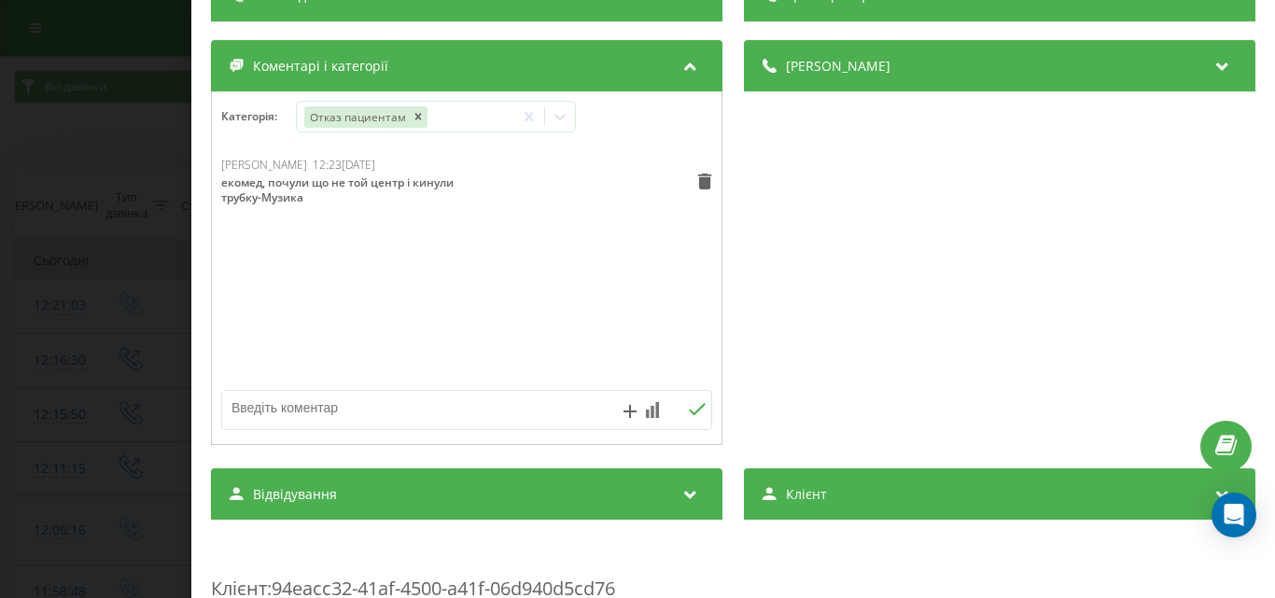
click at [90, 118] on div "Дзвінок : ua7_-1755854463.1826144 1 x - 00:14 00:00 00:00 Транскрипція Для AI-а…" at bounding box center [637, 299] width 1275 height 598
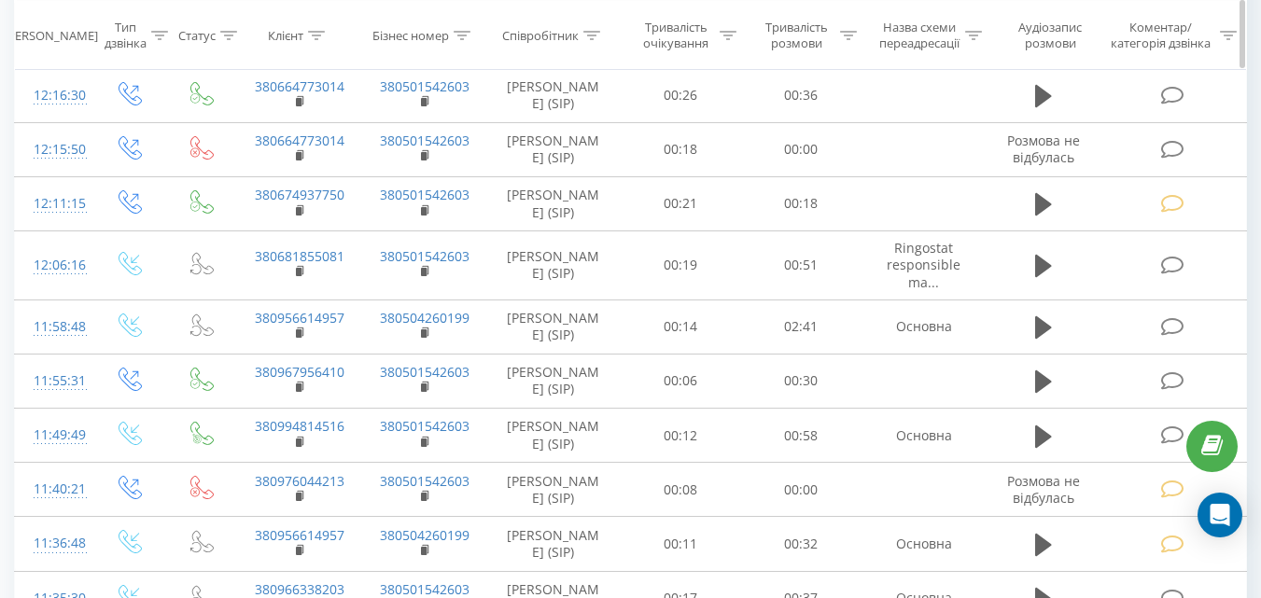
scroll to position [280, 0]
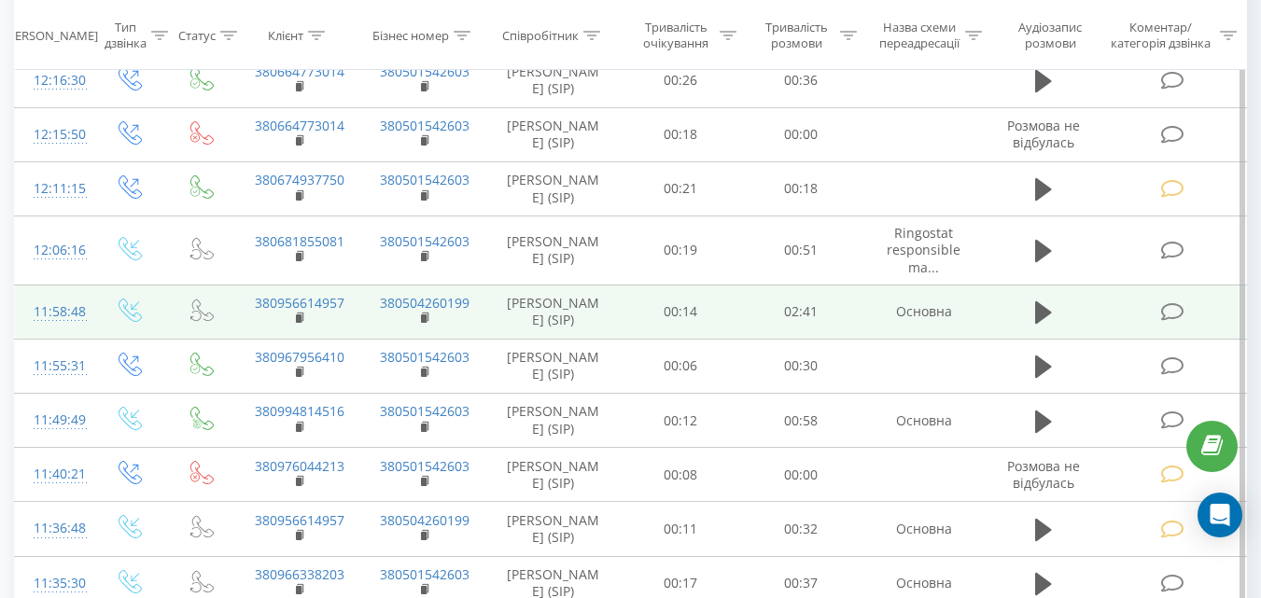
click at [1169, 322] on icon at bounding box center [1171, 312] width 23 height 20
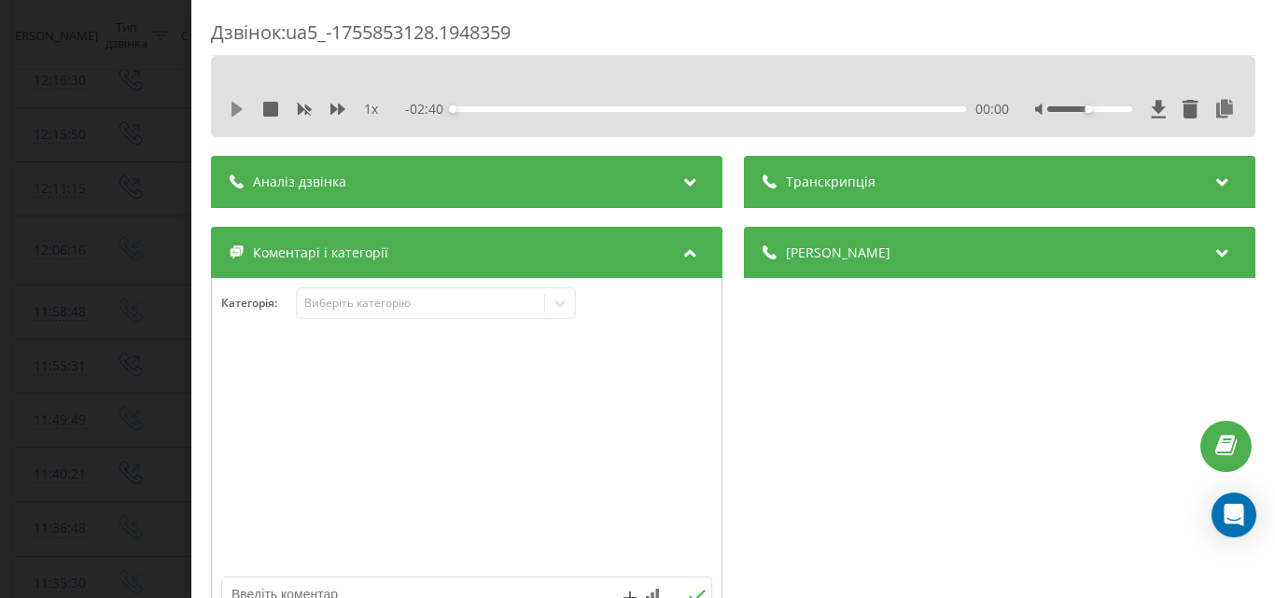
click at [234, 102] on icon at bounding box center [237, 109] width 15 height 15
click at [512, 108] on div "00:00" at bounding box center [709, 109] width 513 height 6
click at [517, 111] on div "00:21" at bounding box center [709, 109] width 513 height 6
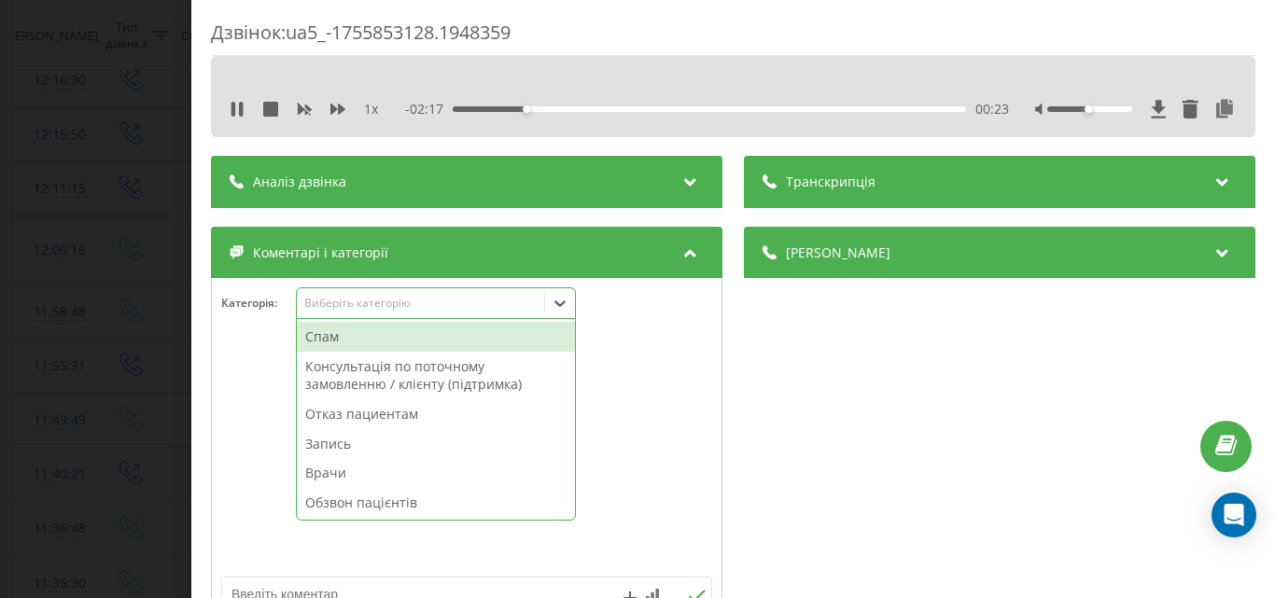
click at [418, 299] on div "Виберіть категорію" at bounding box center [419, 303] width 233 height 15
click at [339, 443] on div "Запись" at bounding box center [436, 444] width 278 height 30
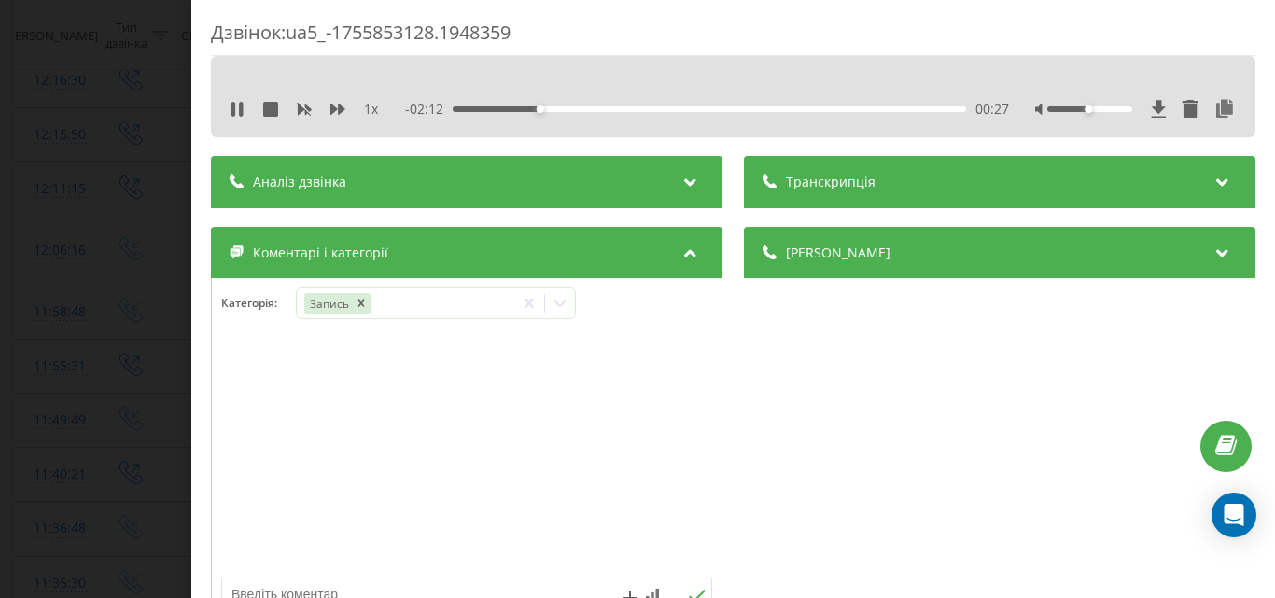
click at [151, 304] on div "Дзвінок : ua5_-1755853128.1948359 1 x - 02:12 00:27 00:27 Транскрипція Для AI-а…" at bounding box center [637, 299] width 1275 height 598
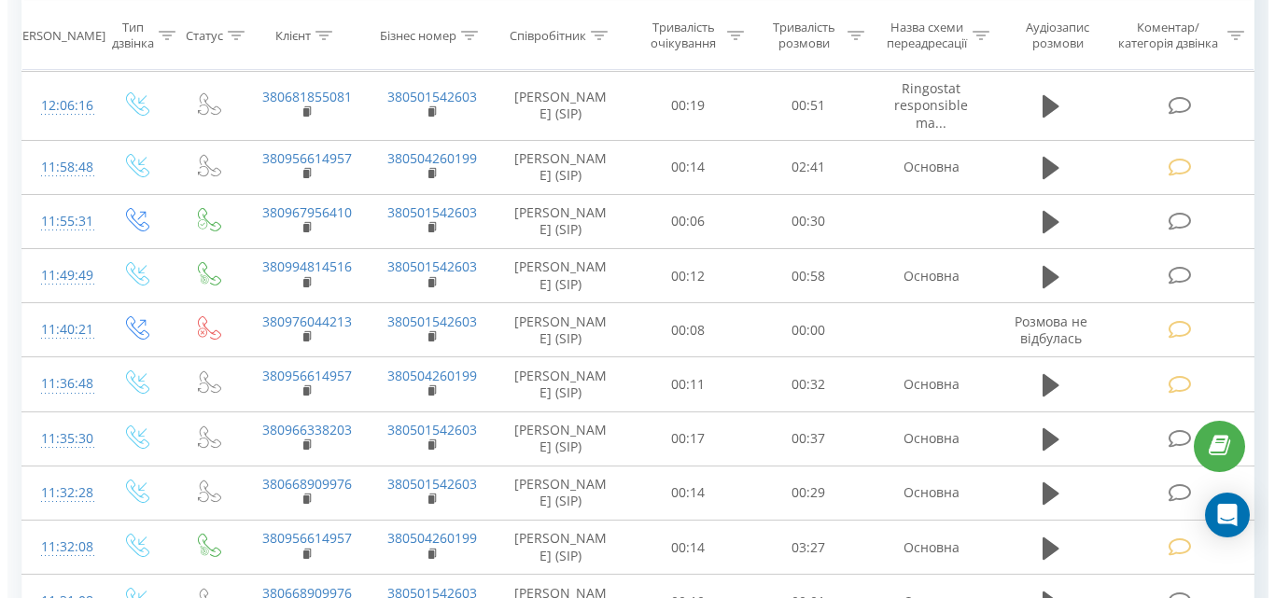
scroll to position [467, 0]
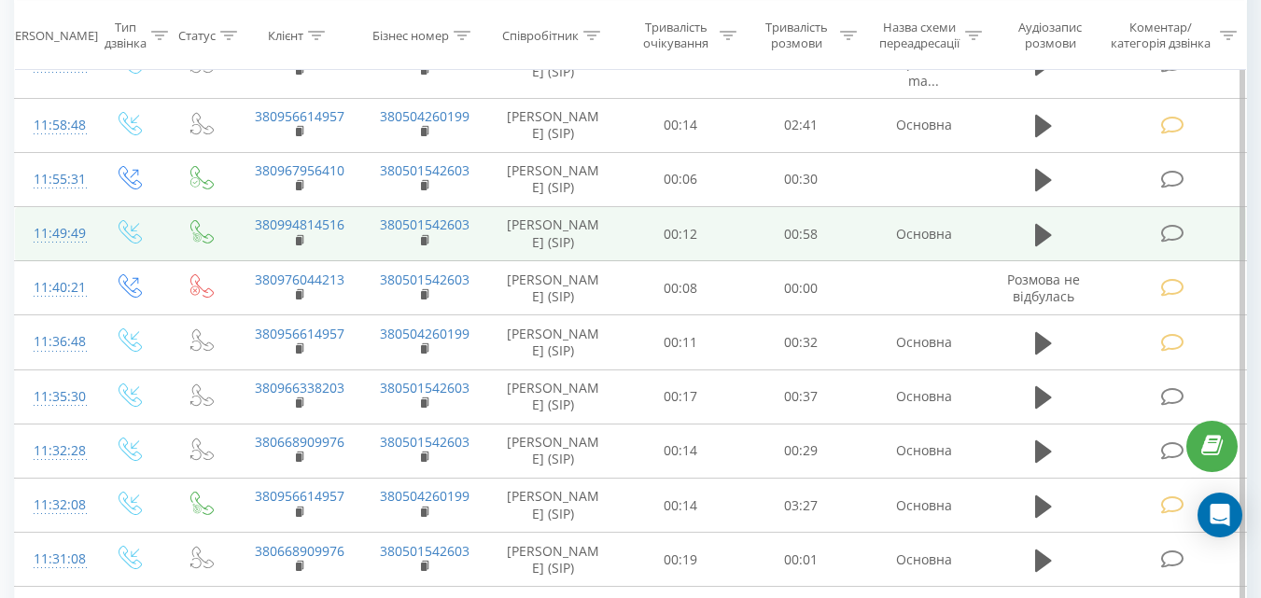
click at [1174, 244] on icon at bounding box center [1171, 234] width 23 height 20
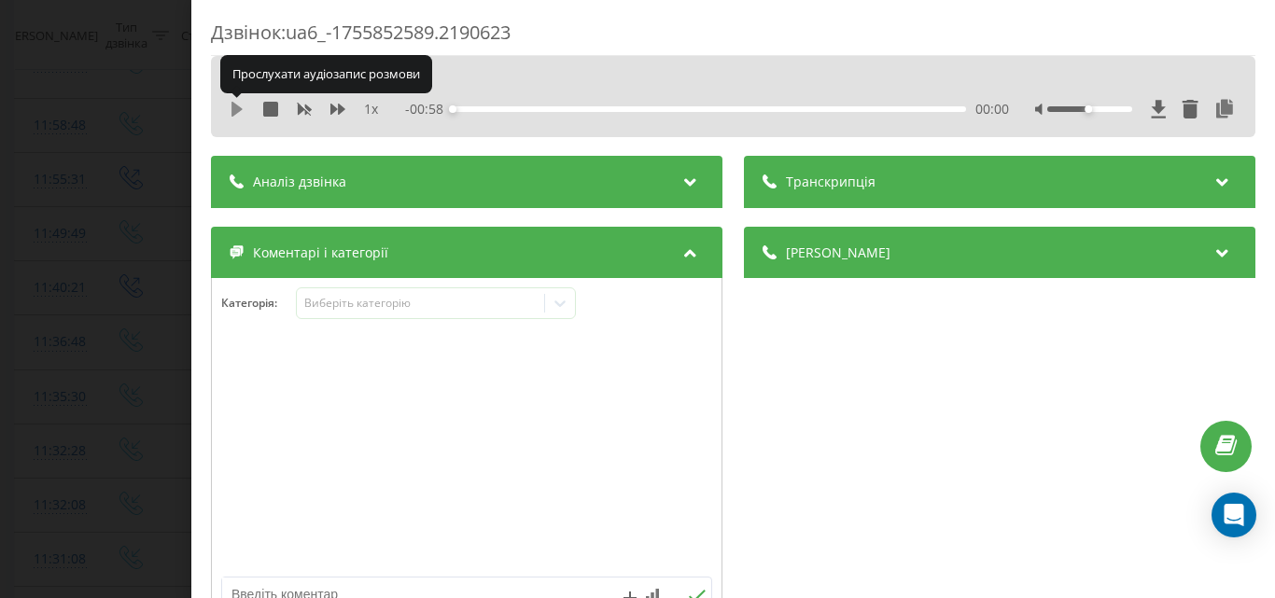
click at [233, 108] on icon at bounding box center [237, 109] width 11 height 15
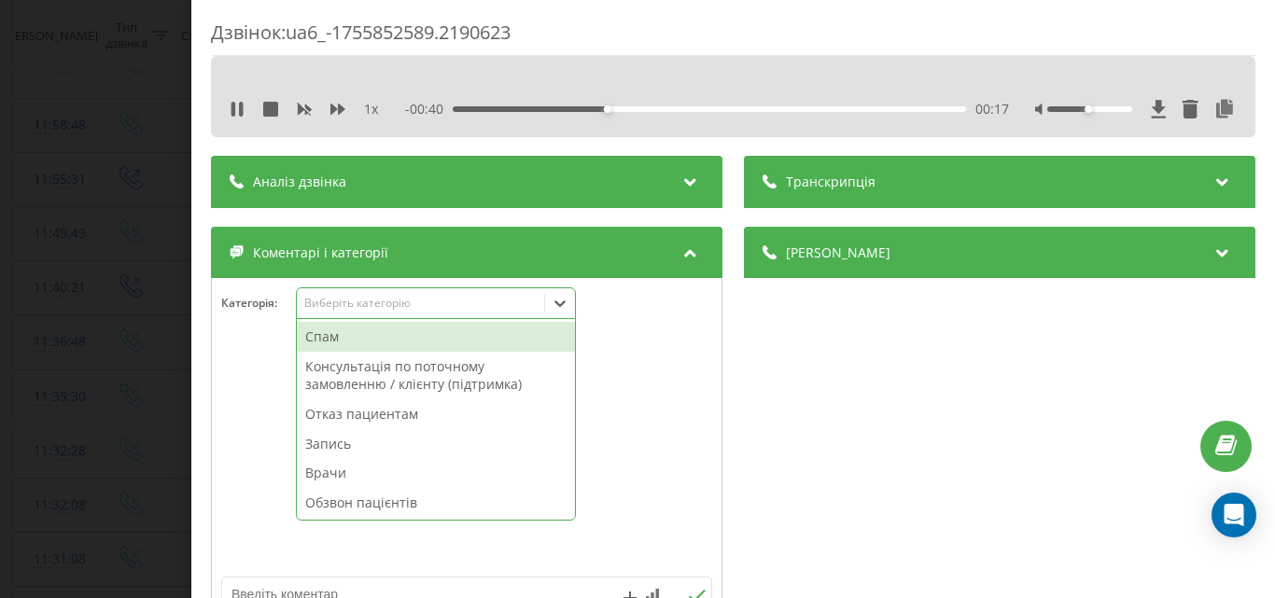
click at [414, 311] on div "Виберіть категорію" at bounding box center [419, 303] width 233 height 15
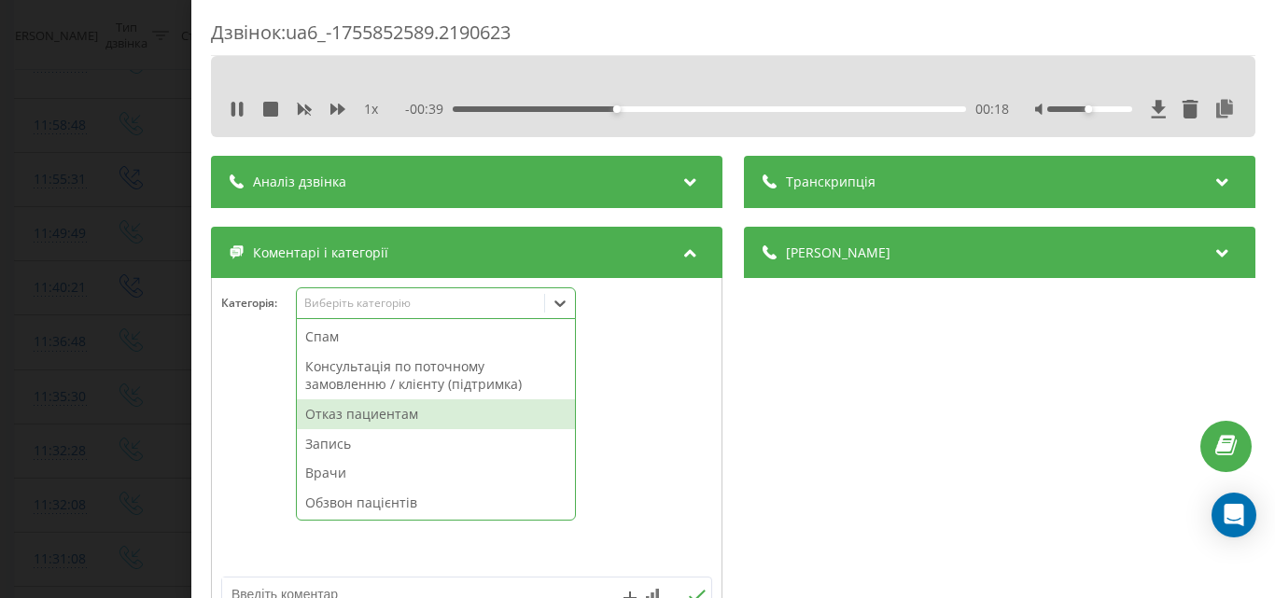
click at [393, 414] on div "Отказ пациентам" at bounding box center [436, 415] width 278 height 30
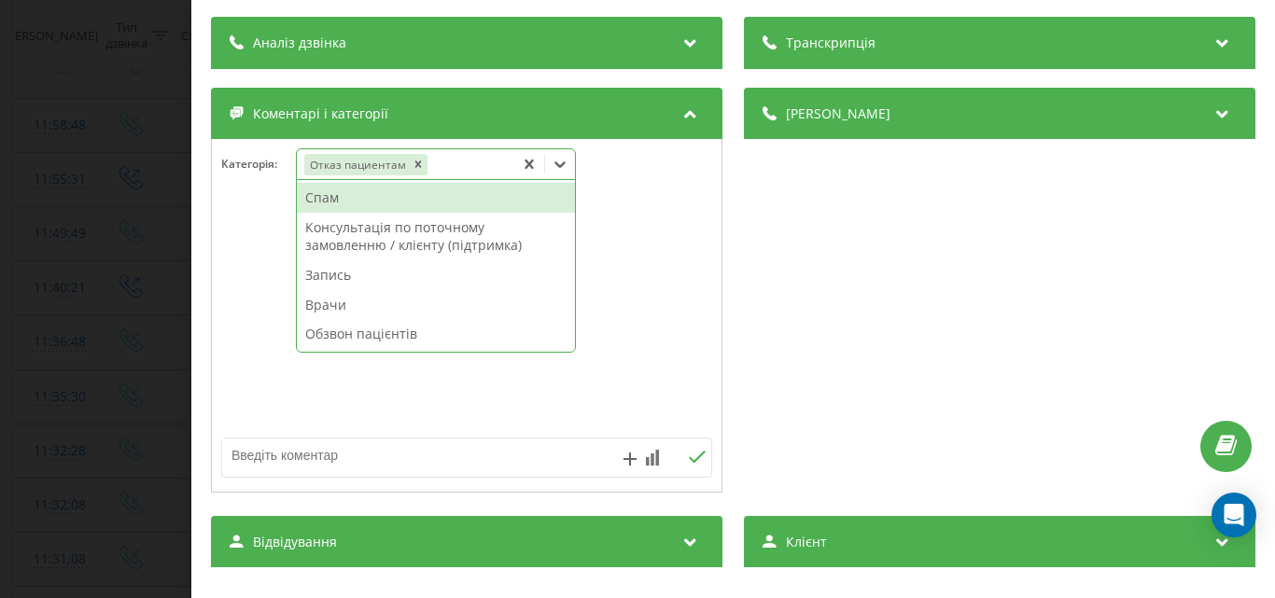
scroll to position [187, 0]
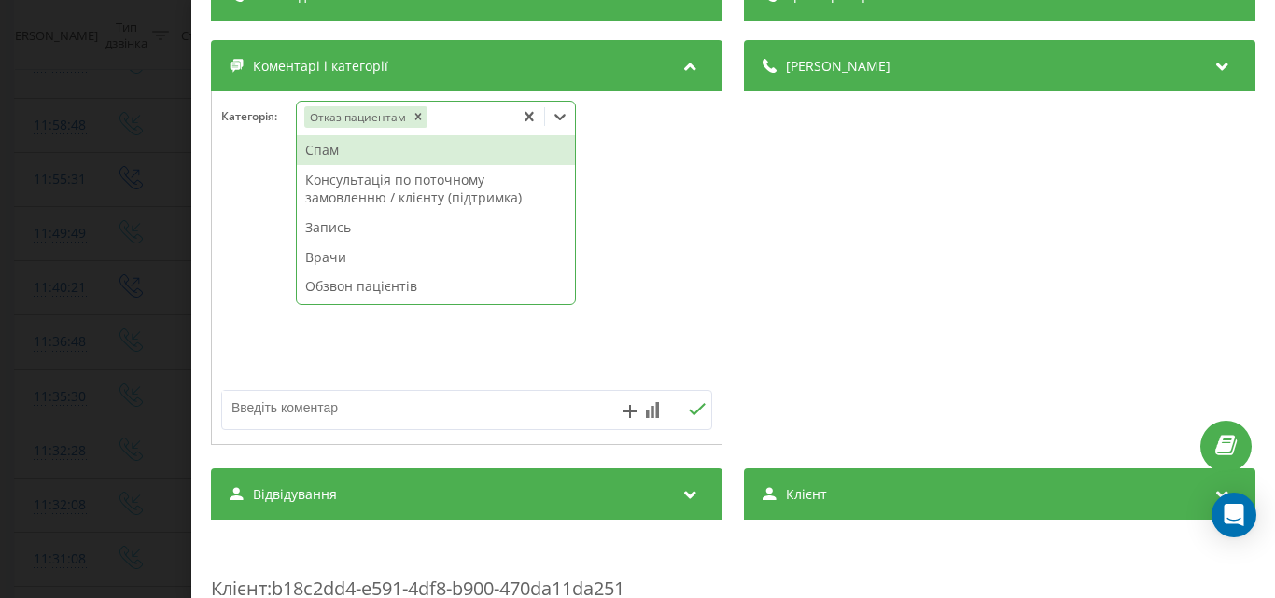
click at [275, 419] on textarea at bounding box center [417, 408] width 391 height 34
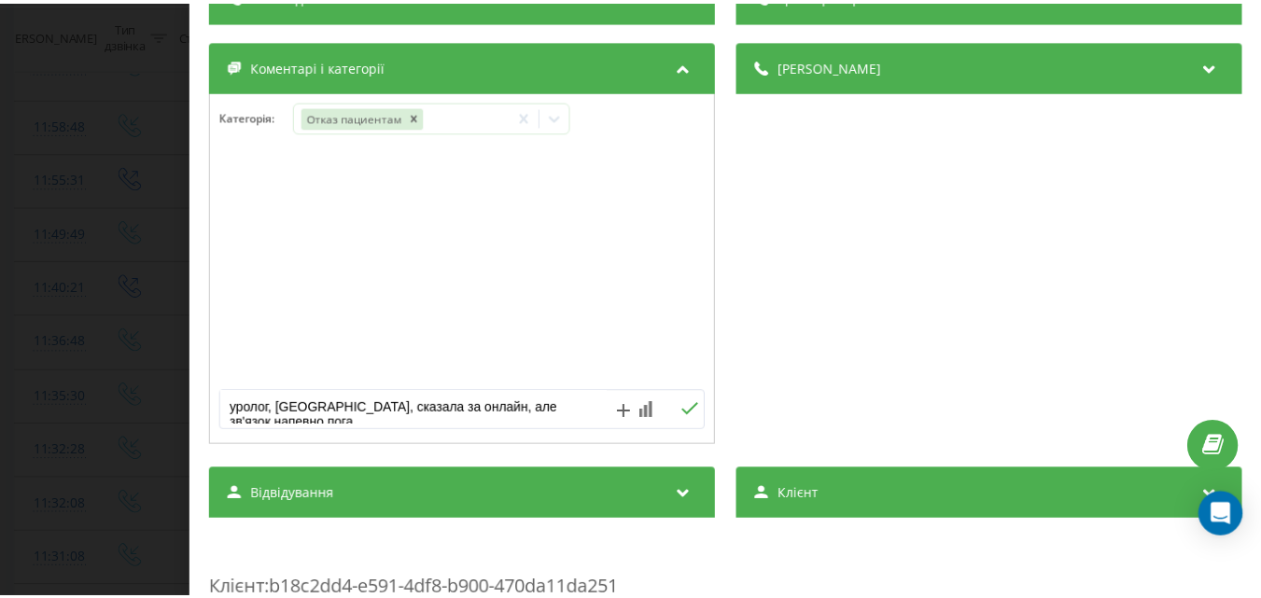
scroll to position [7, 0]
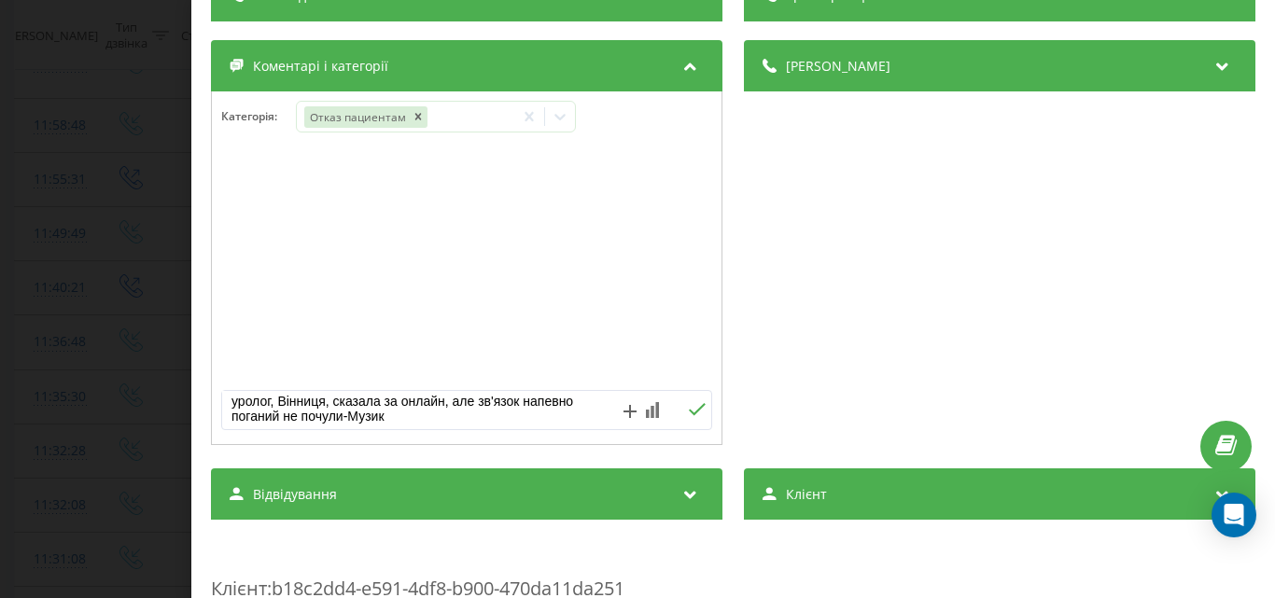
type textarea "уролог, Вінниця, сказала за онлайн, але зв'язок напевно поганий не почули-Музика"
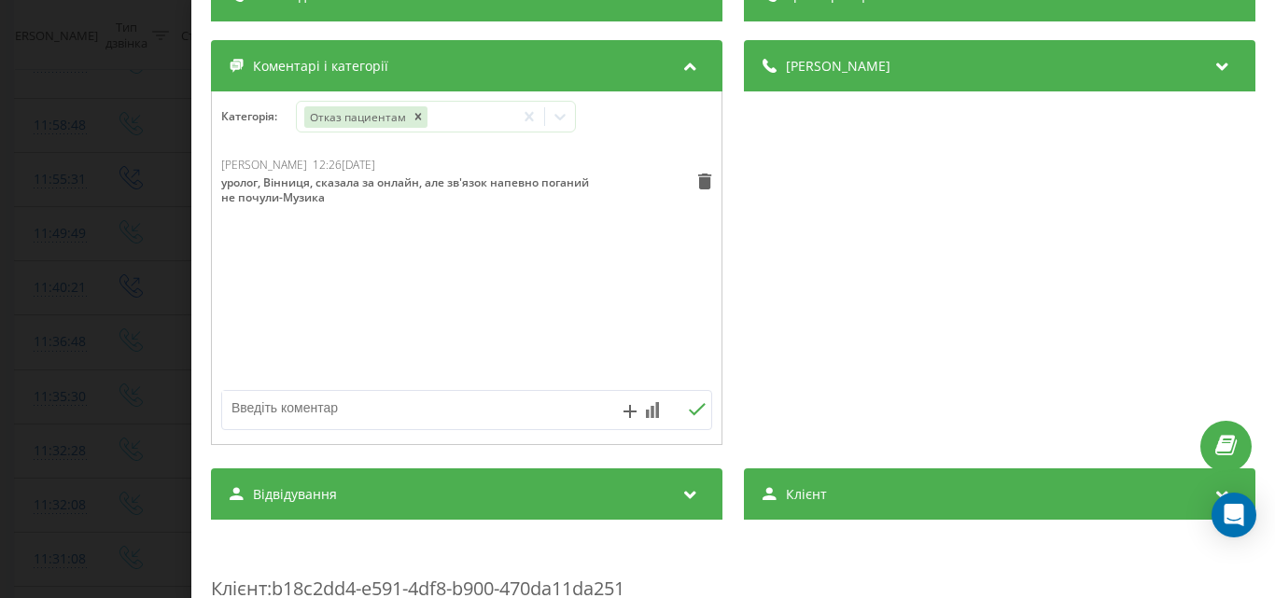
click at [133, 140] on div "Дзвінок : ua6_-1755852589.2190623 1 x 00:00 00:58 00:58 Транскрипція Для AI-ана…" at bounding box center [637, 299] width 1275 height 598
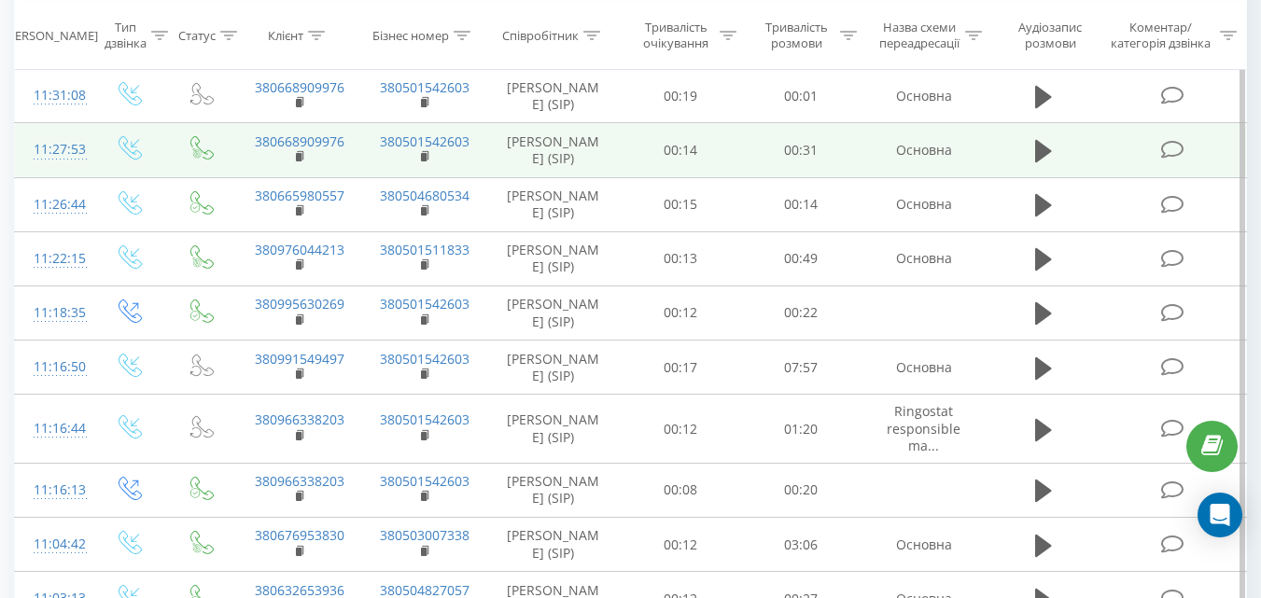
scroll to position [1027, 0]
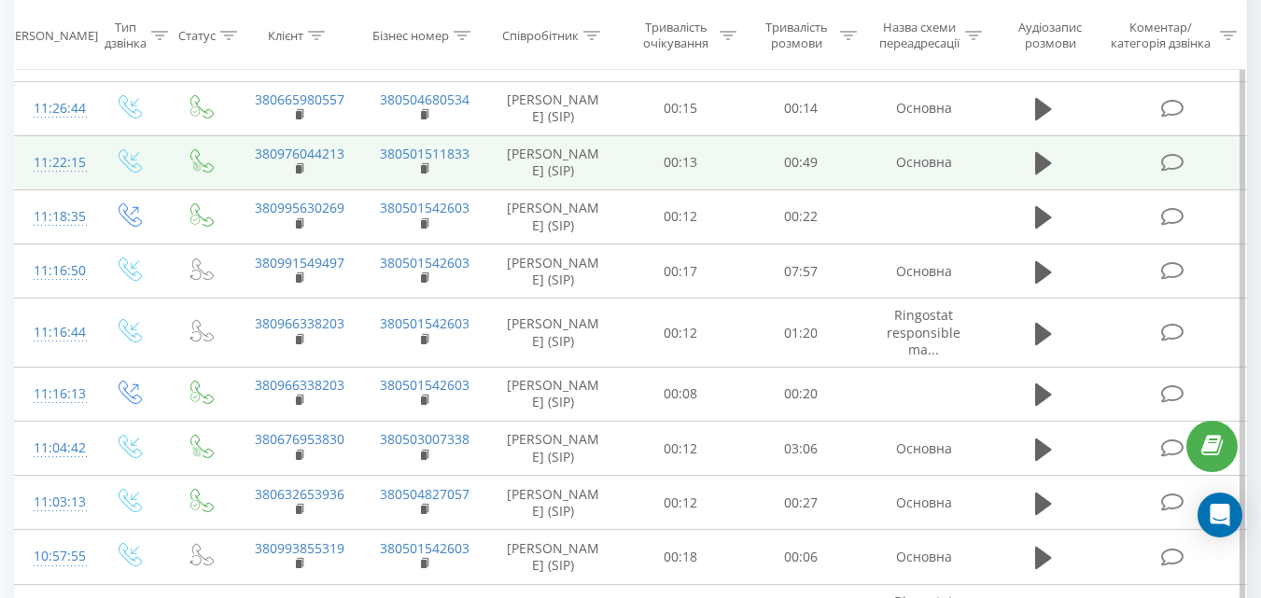
click at [1166, 173] on icon at bounding box center [1171, 163] width 23 height 20
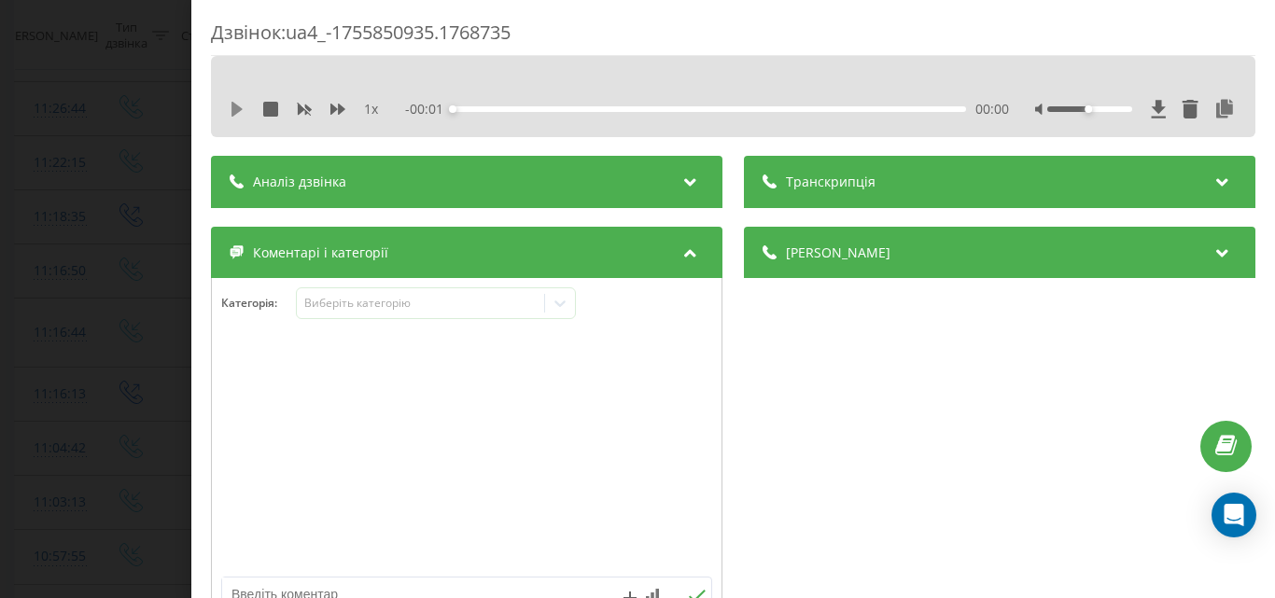
click at [237, 108] on icon at bounding box center [237, 109] width 11 height 15
click at [234, 116] on icon at bounding box center [234, 109] width 4 height 15
click at [132, 147] on div "Дзвінок : ua4_-1755850935.1768735 1 x - 00:36 00:13 00:13 Транскрипція Для AI-а…" at bounding box center [637, 299] width 1275 height 598
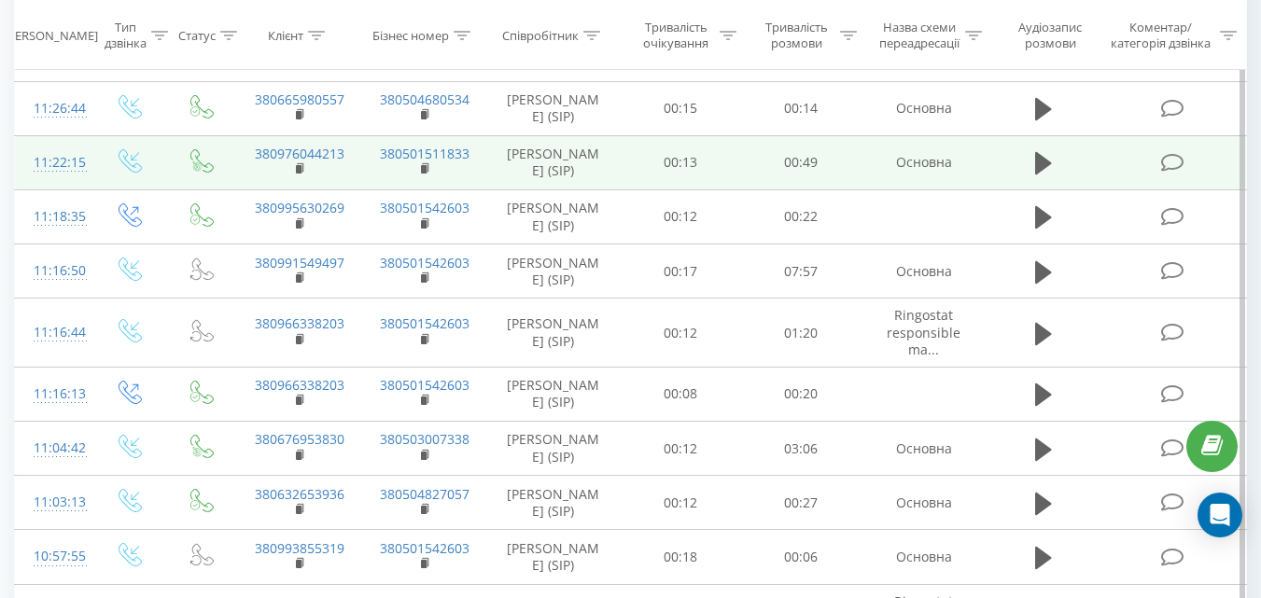
click at [294, 189] on td "380976044213" at bounding box center [298, 162] width 125 height 54
click at [299, 174] on rect at bounding box center [299, 169] width 6 height 8
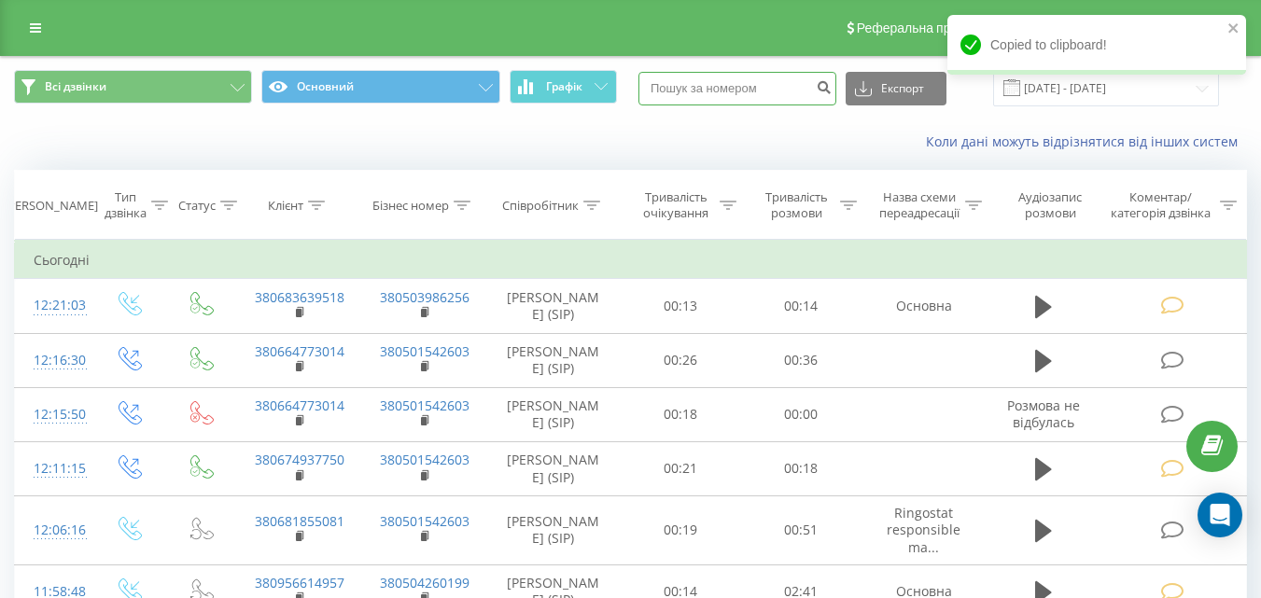
click at [733, 81] on input at bounding box center [737, 89] width 198 height 34
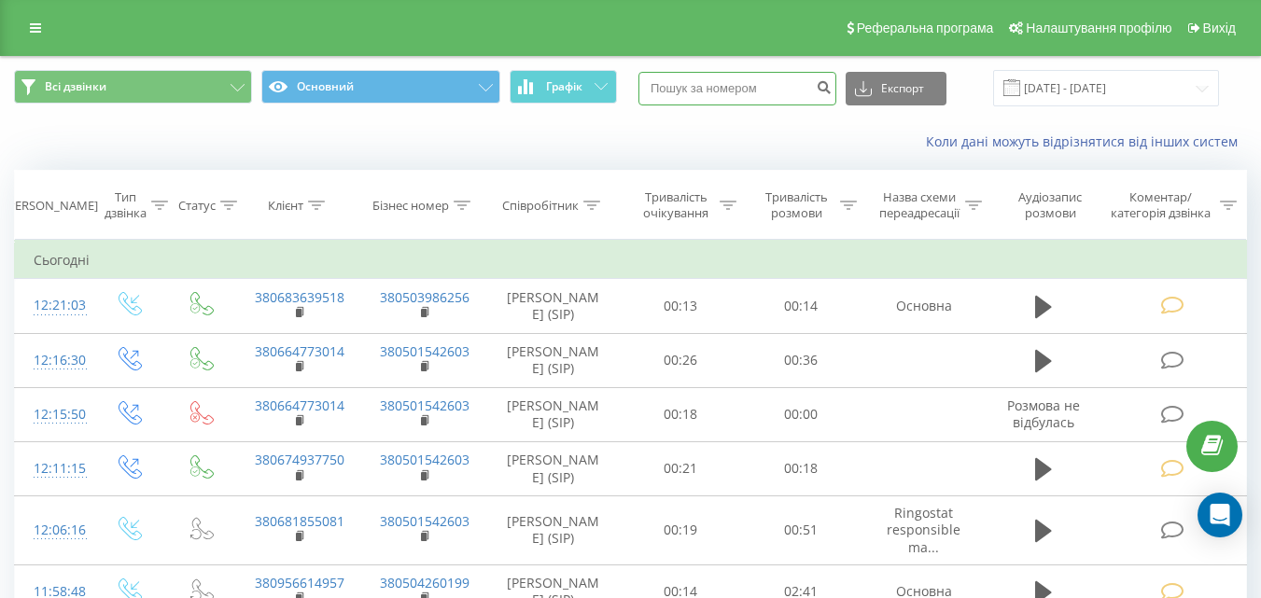
paste input "380976044213"
type input "380976044213"
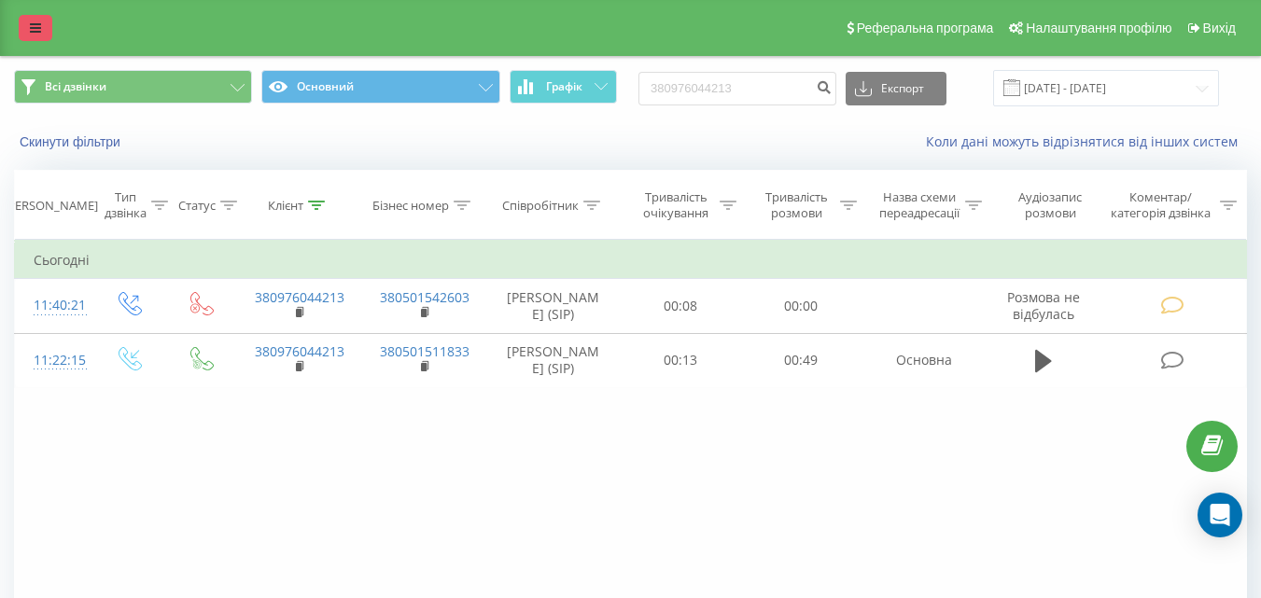
click at [37, 26] on icon at bounding box center [35, 27] width 11 height 13
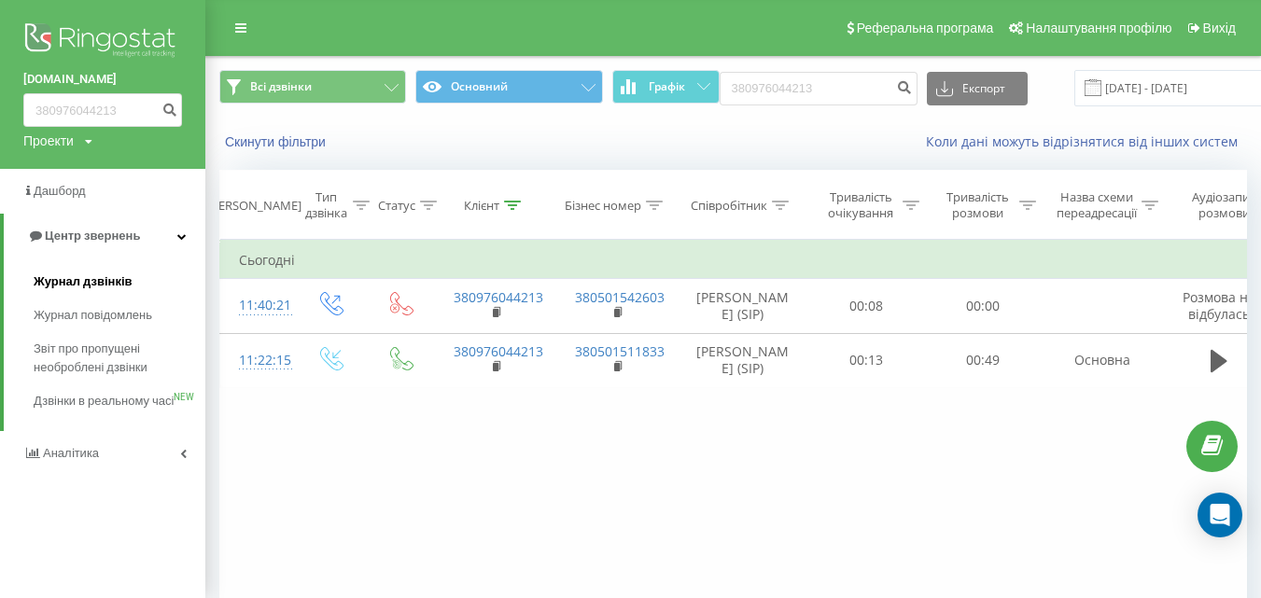
click at [99, 283] on span "Журнал дзвінків" at bounding box center [83, 282] width 99 height 19
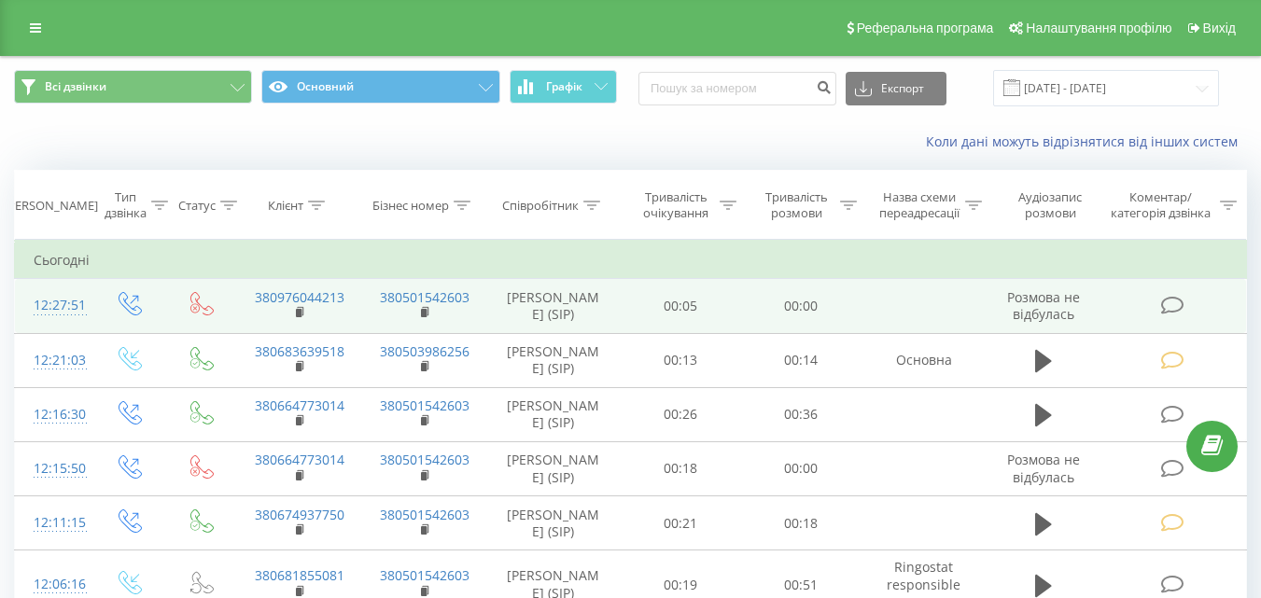
click at [1168, 305] on icon at bounding box center [1171, 306] width 23 height 20
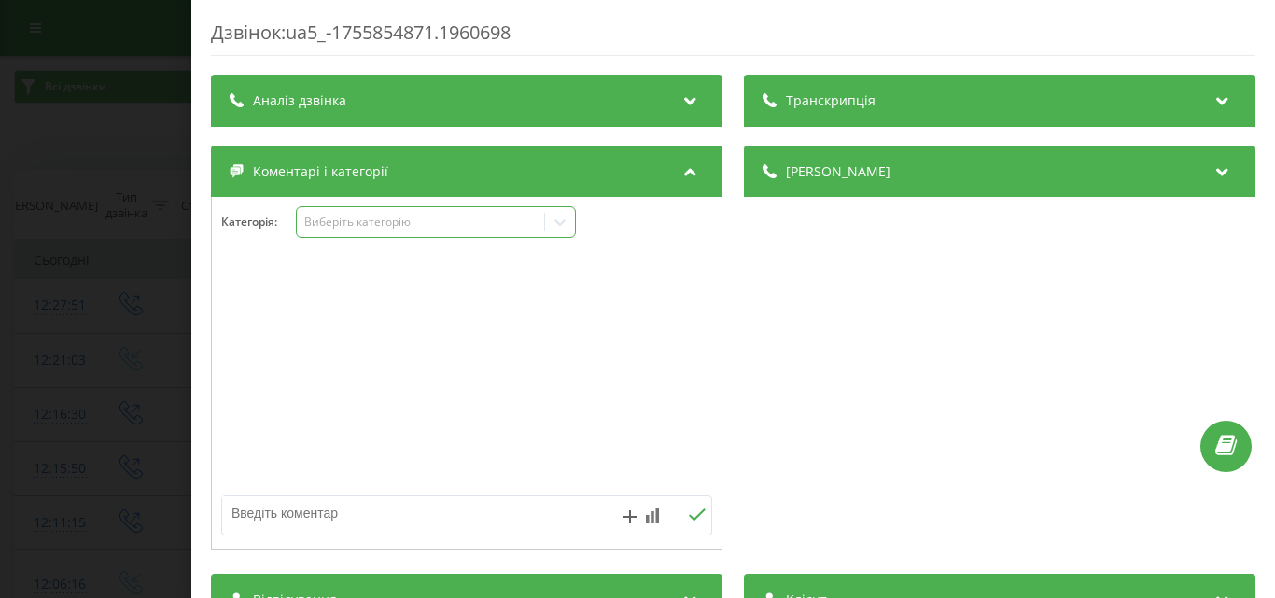
click at [502, 222] on div "Виберіть категорію" at bounding box center [419, 222] width 233 height 15
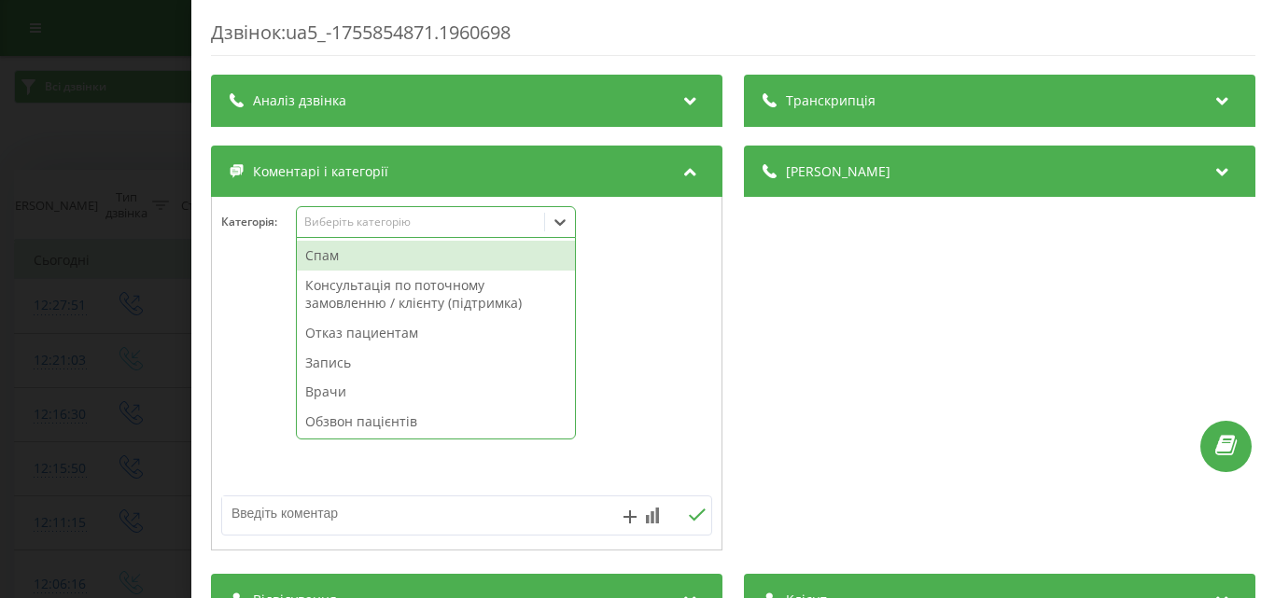
click at [412, 251] on div "Спам" at bounding box center [436, 256] width 278 height 30
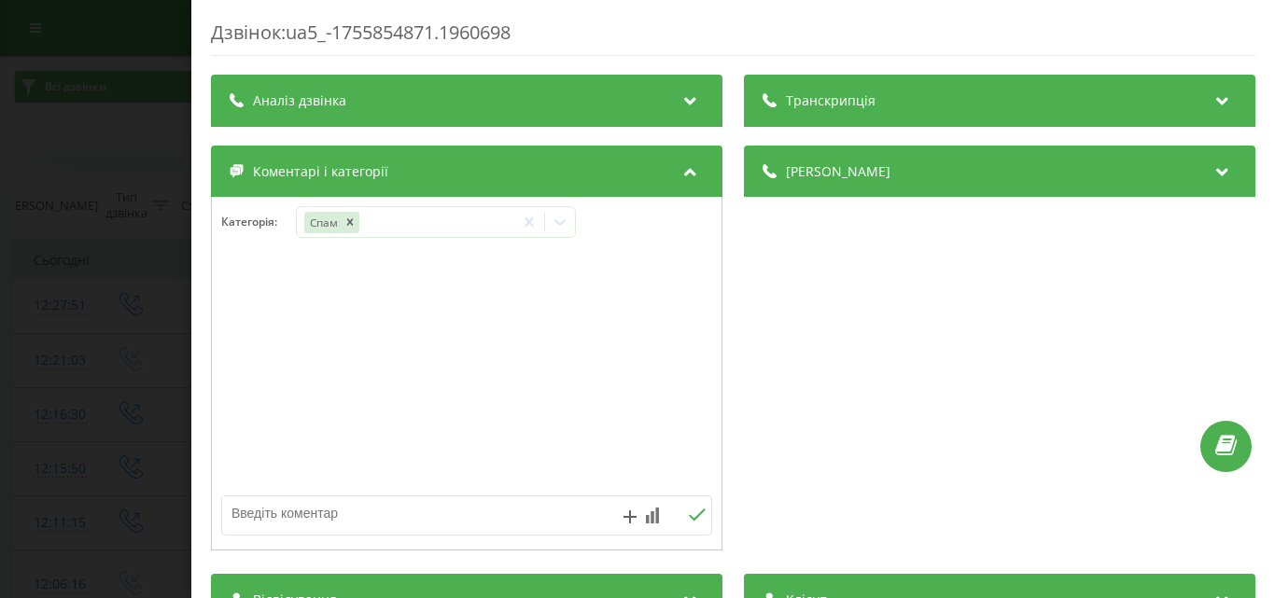
click at [153, 235] on div "Дзвінок : ua5_-1755854871.1960698 Транскрипція Для AI-аналізу майбутніх дзвінкі…" at bounding box center [637, 299] width 1275 height 598
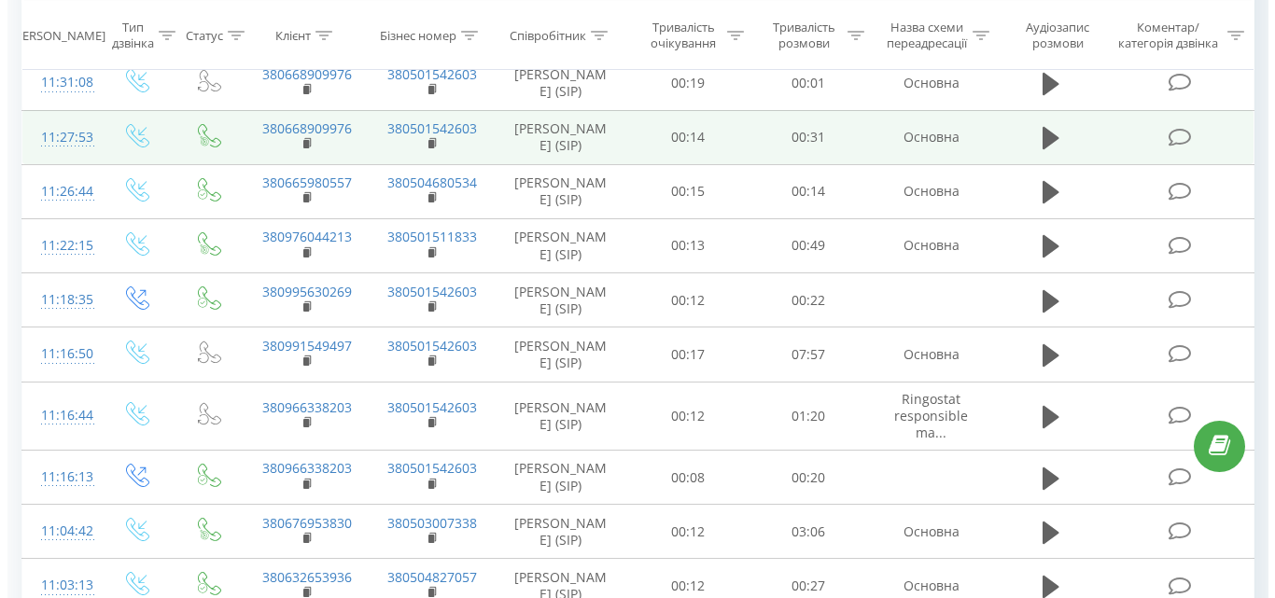
scroll to position [1027, 0]
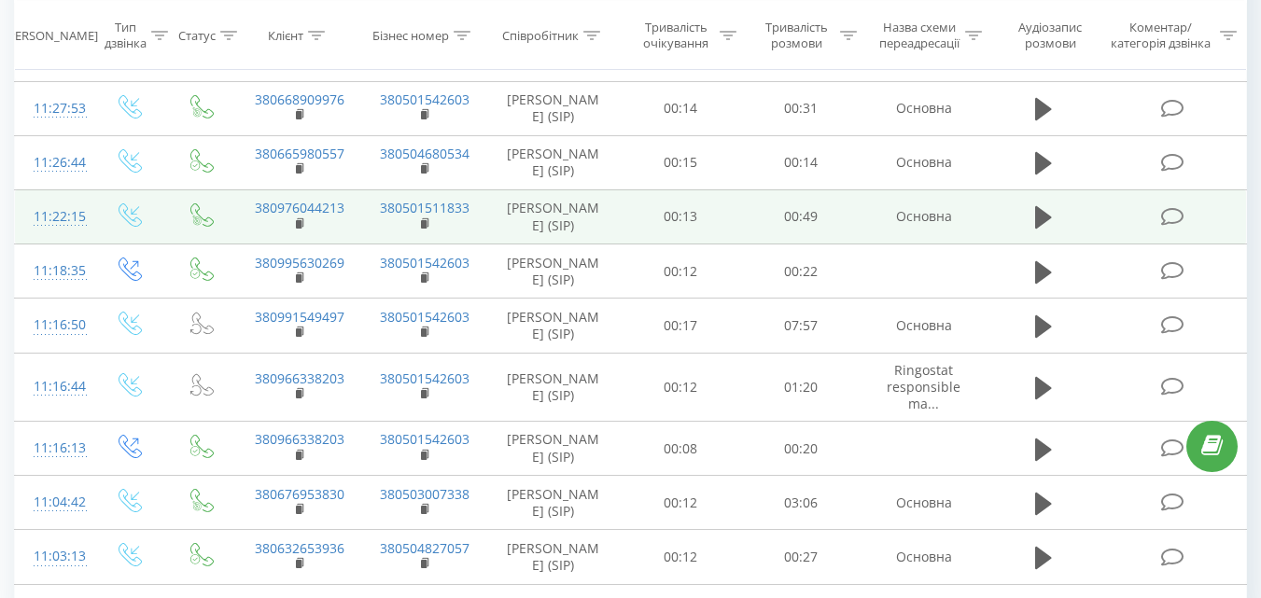
click at [1176, 227] on icon at bounding box center [1171, 217] width 23 height 20
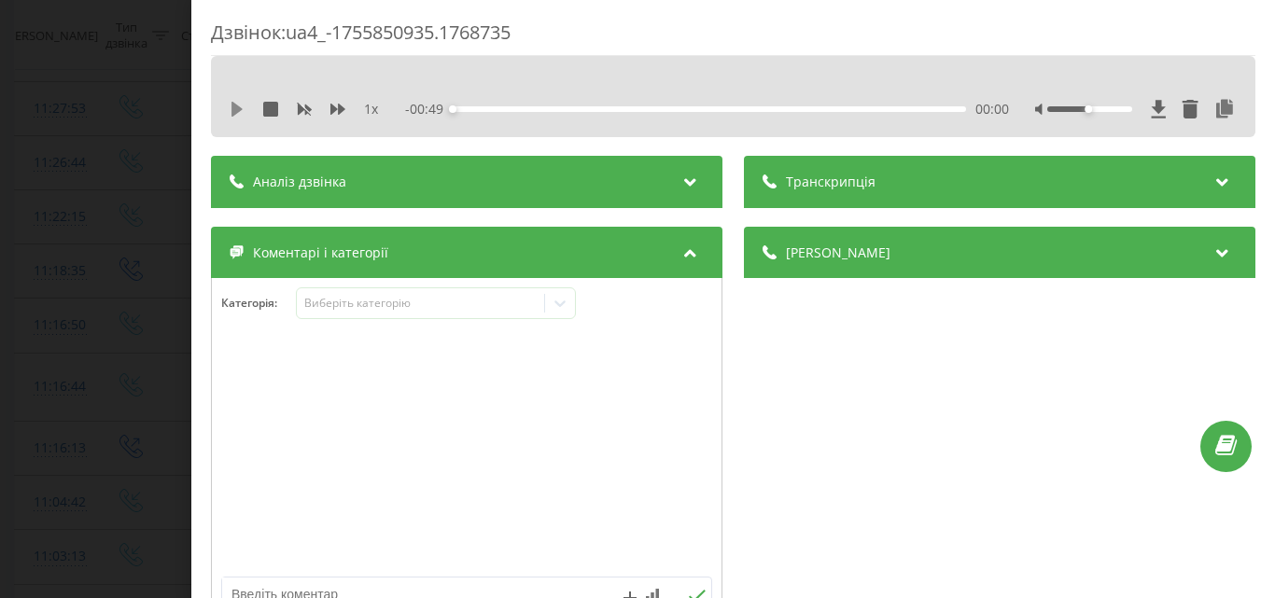
click at [237, 111] on icon at bounding box center [237, 109] width 11 height 15
click at [537, 108] on div "00:08" at bounding box center [709, 109] width 513 height 6
click at [237, 108] on icon at bounding box center [237, 109] width 15 height 15
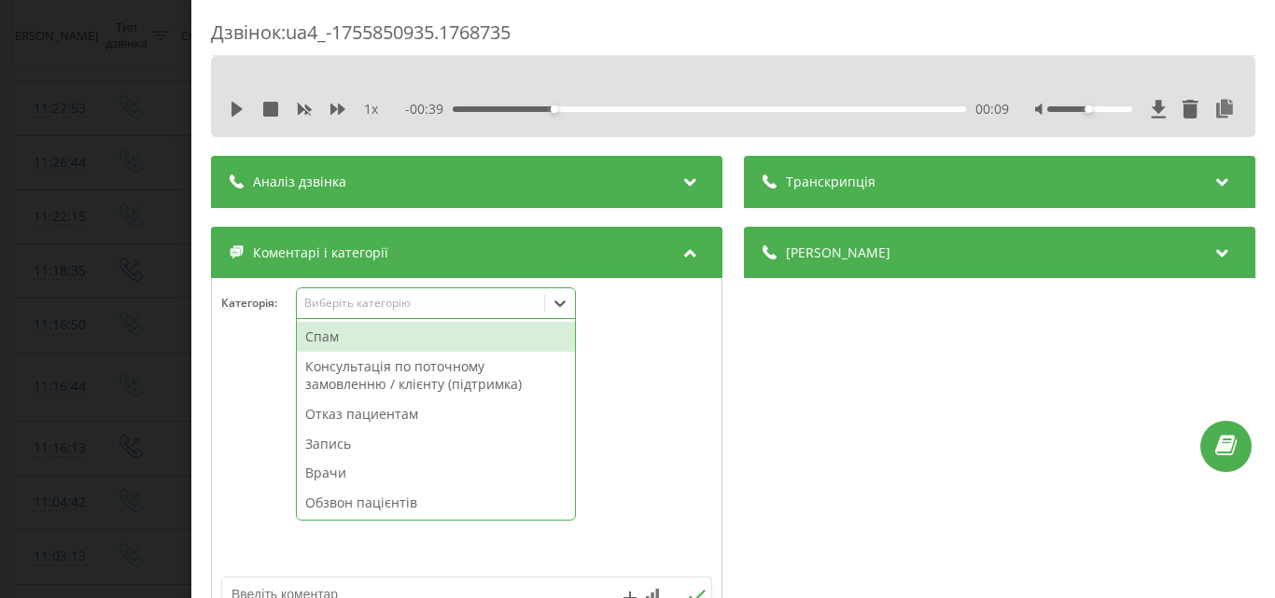
click at [384, 312] on div "Виберіть категорію" at bounding box center [420, 304] width 247 height 18
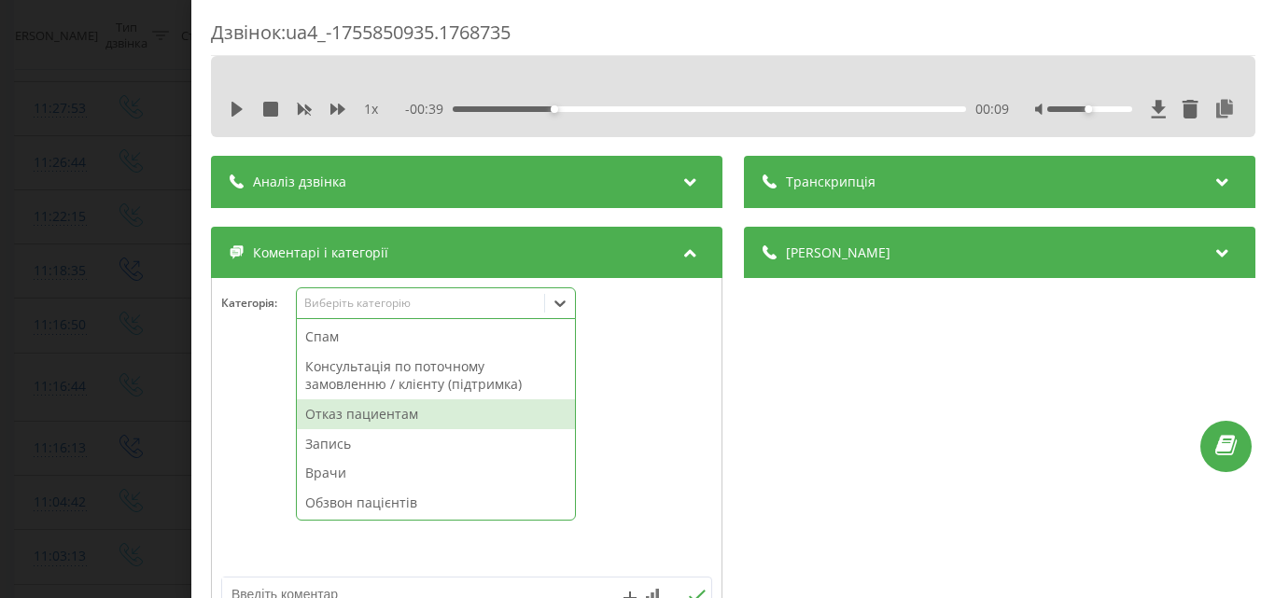
click at [353, 413] on div "Отказ пациентам" at bounding box center [436, 415] width 278 height 30
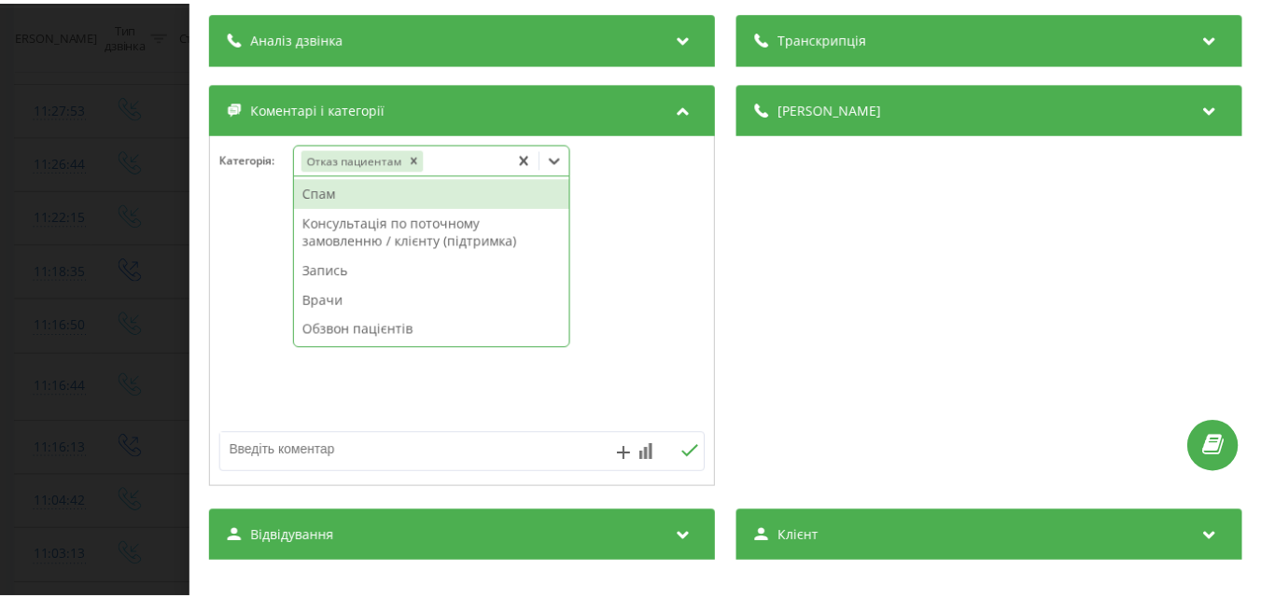
scroll to position [187, 0]
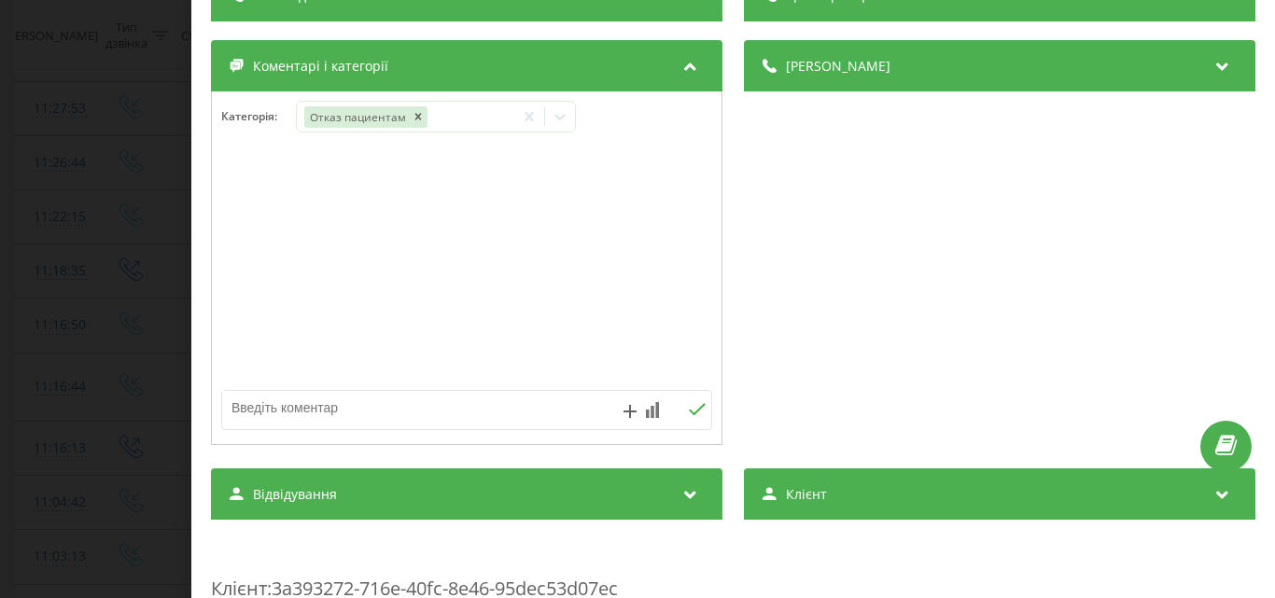
click at [297, 403] on textarea at bounding box center [417, 408] width 391 height 34
click at [400, 405] on textarea at bounding box center [417, 408] width 391 height 34
type textarea "узд стат члена, уточнювала інформ-Музика"
click at [147, 215] on div "Дзвінок : ua4_-1755850935.1768735 1 x - 00:39 00:09 00:09 Транскрипція Для AI-а…" at bounding box center [637, 299] width 1275 height 598
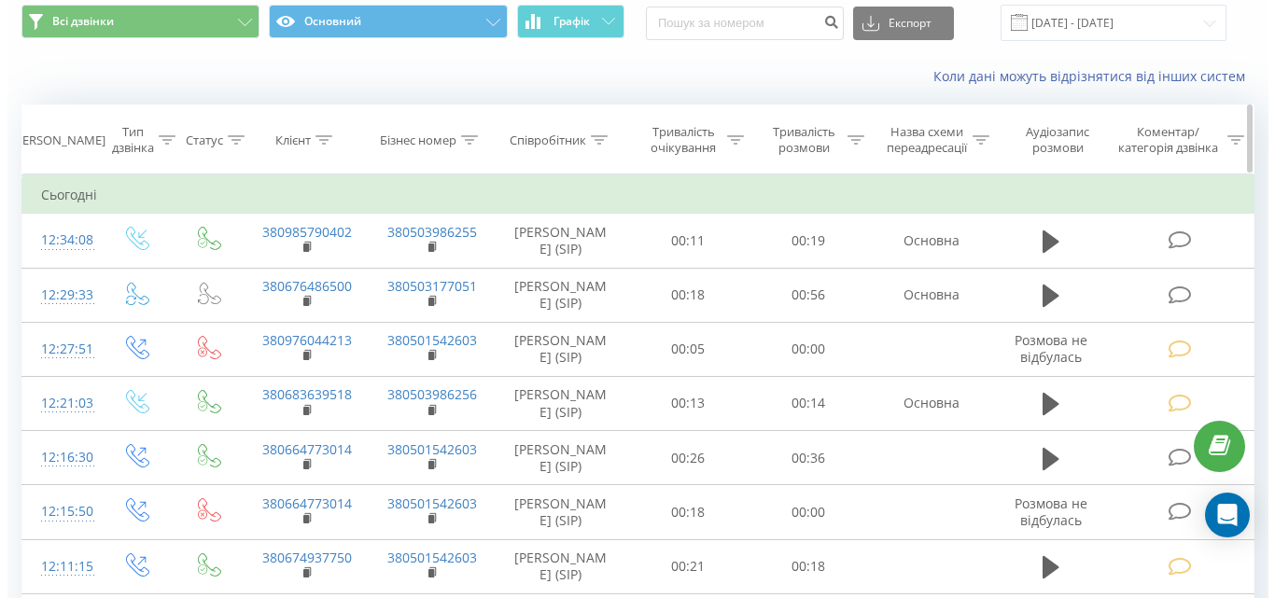
scroll to position [93, 0]
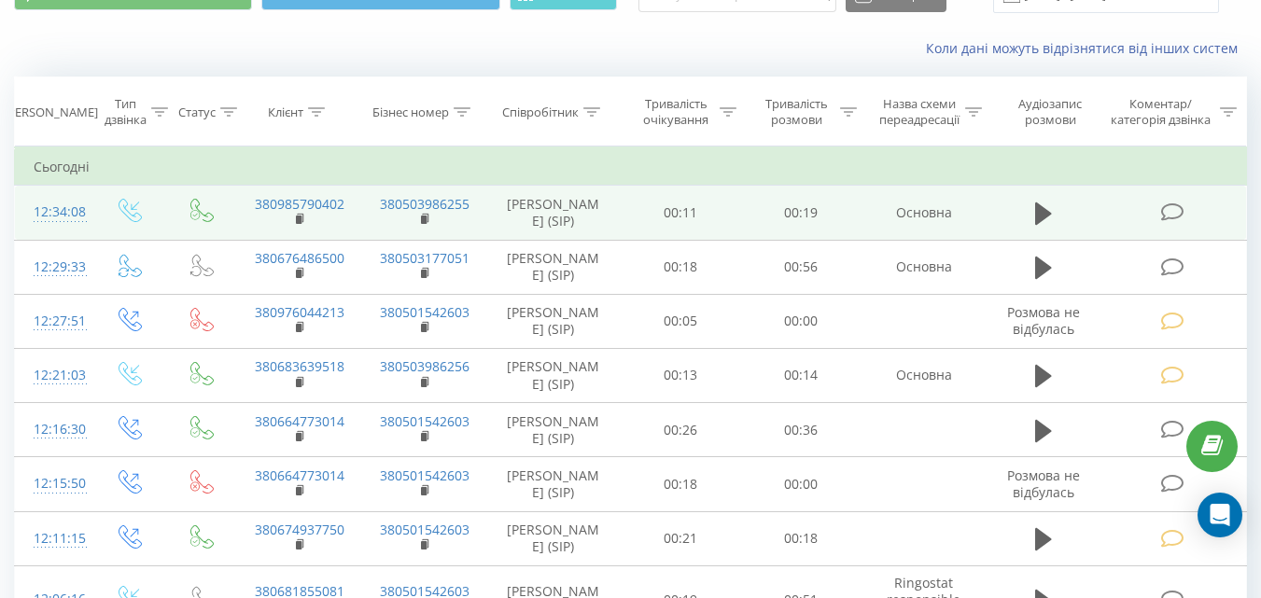
click at [1170, 208] on icon at bounding box center [1171, 213] width 23 height 20
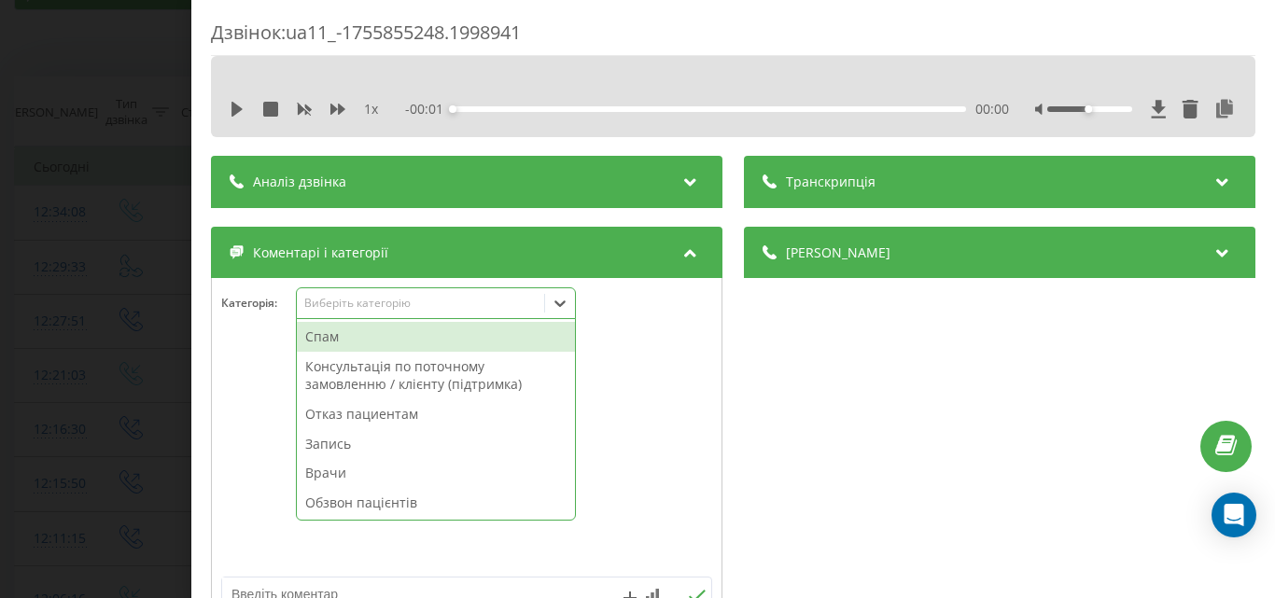
click at [482, 302] on div "Виберіть категорію" at bounding box center [419, 303] width 233 height 15
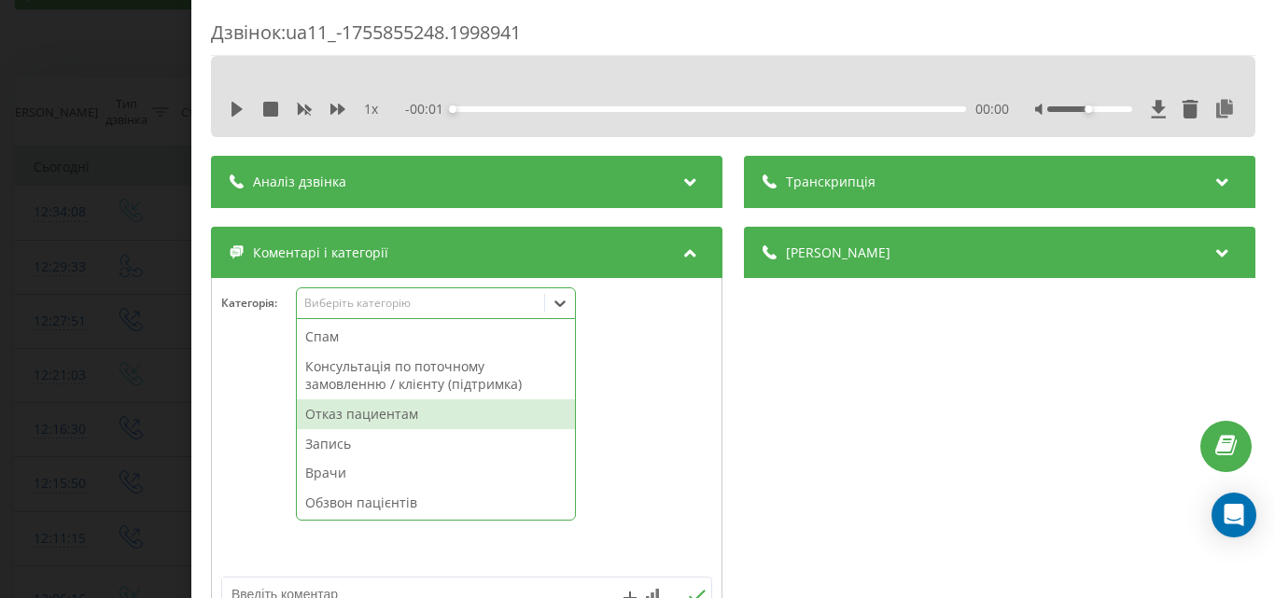
click at [382, 413] on div "Отказ пациентам" at bounding box center [436, 415] width 278 height 30
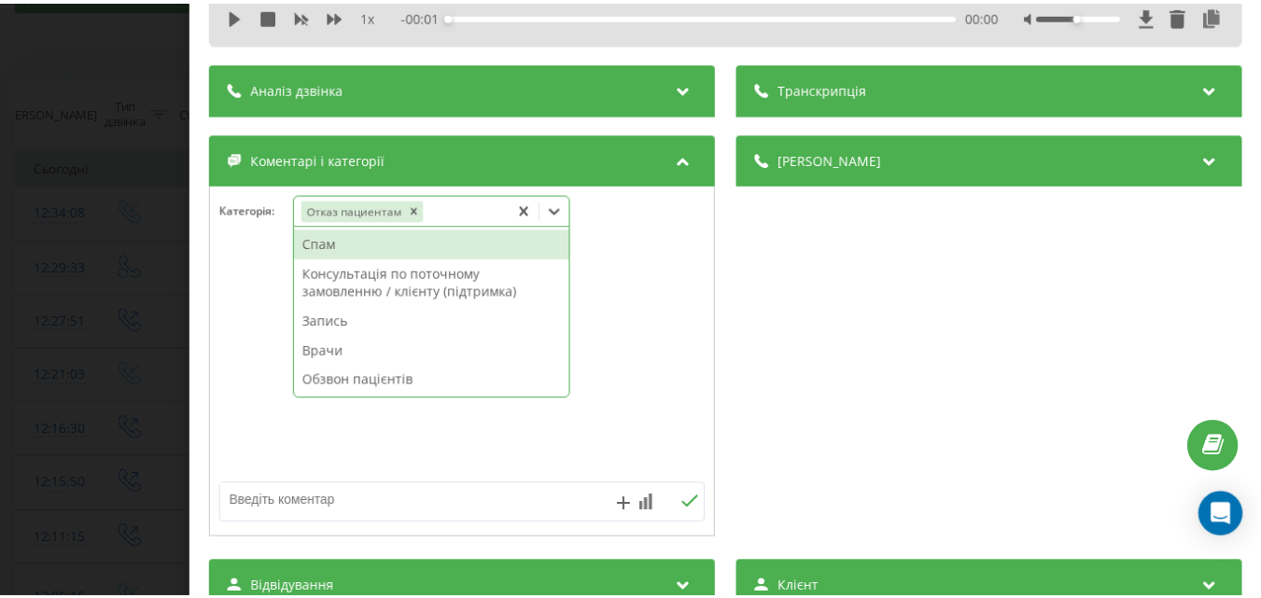
scroll to position [187, 0]
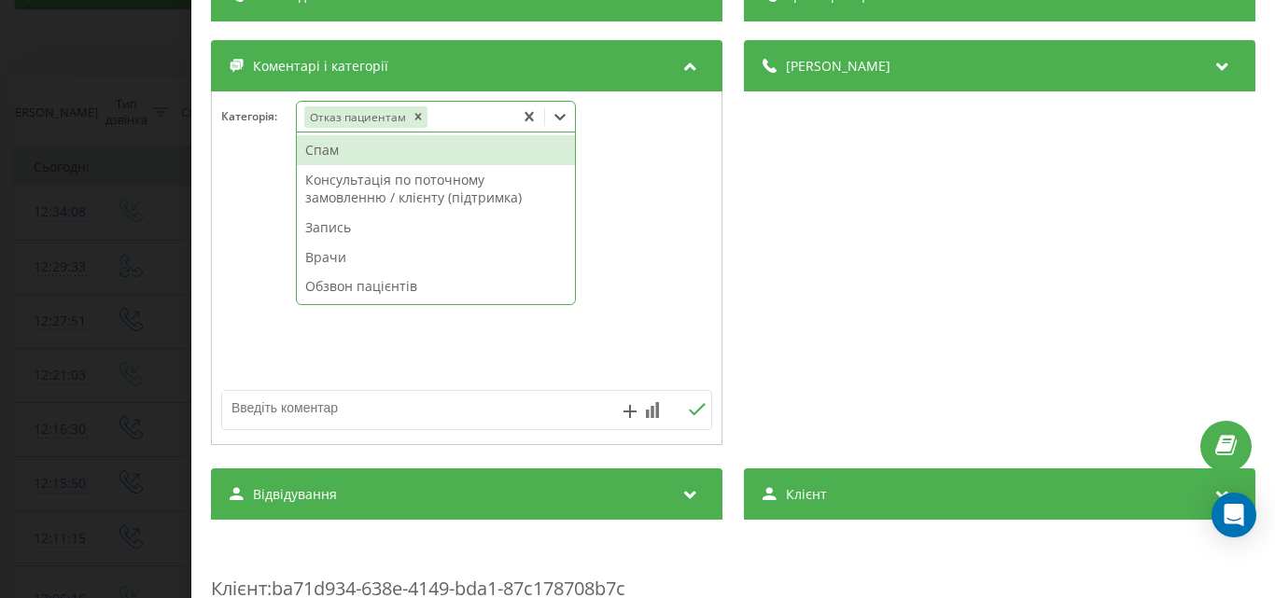
click at [267, 414] on textarea at bounding box center [417, 408] width 391 height 34
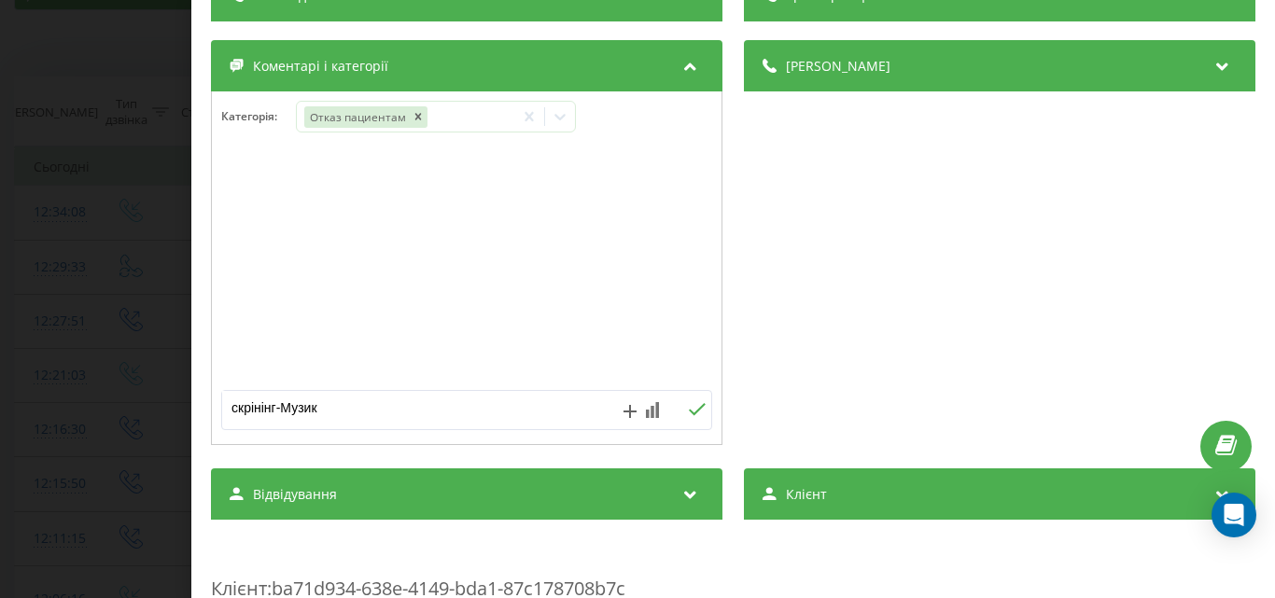
type textarea "скрінінг-Музика"
click at [96, 63] on div "Дзвінок : ua11_-1755855248.1998941 1 x - 00:19 00:00 00:00 Транскрипція Для AI-…" at bounding box center [637, 299] width 1275 height 598
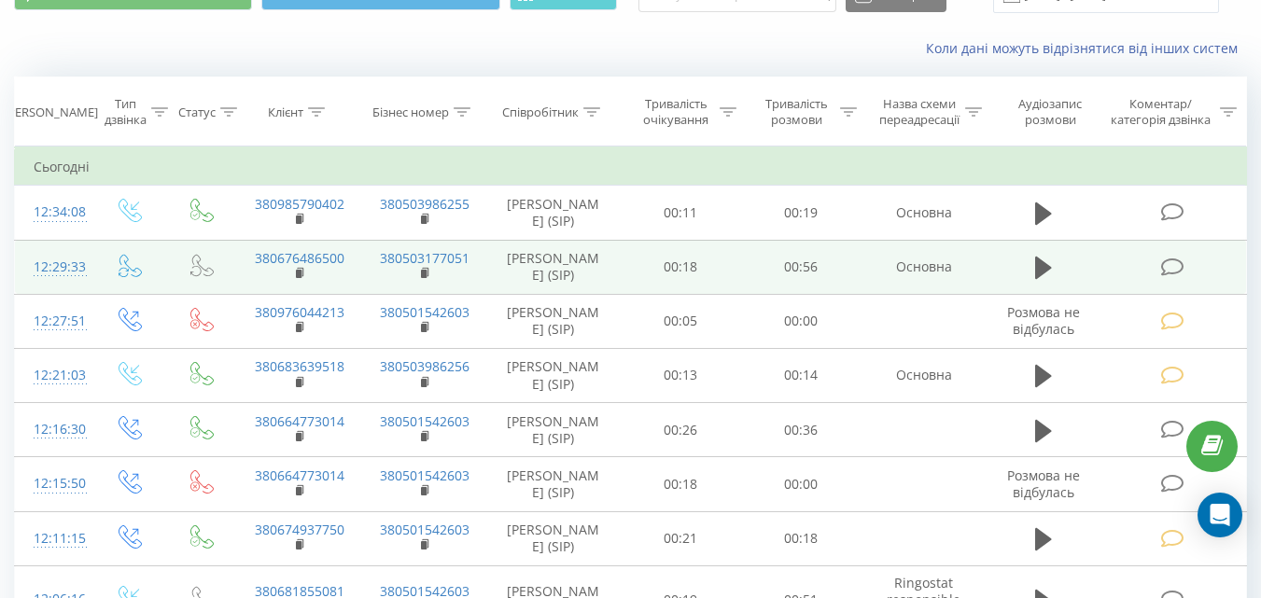
click at [1171, 265] on icon at bounding box center [1171, 268] width 23 height 20
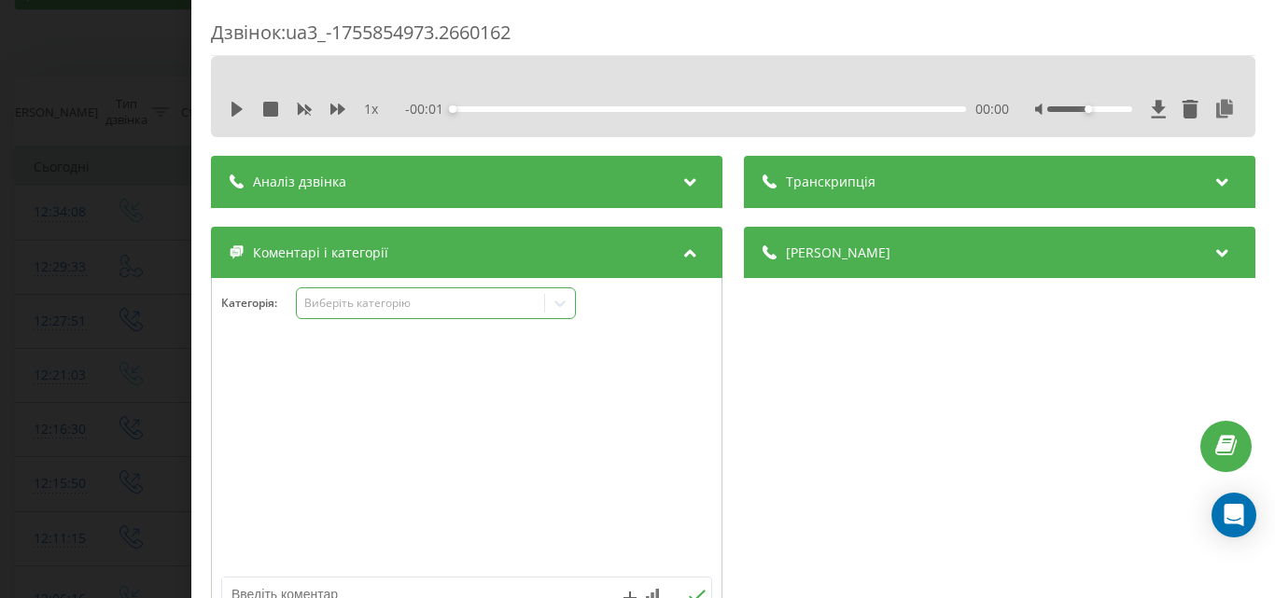
click at [515, 299] on div "Виберіть категорію" at bounding box center [419, 303] width 233 height 15
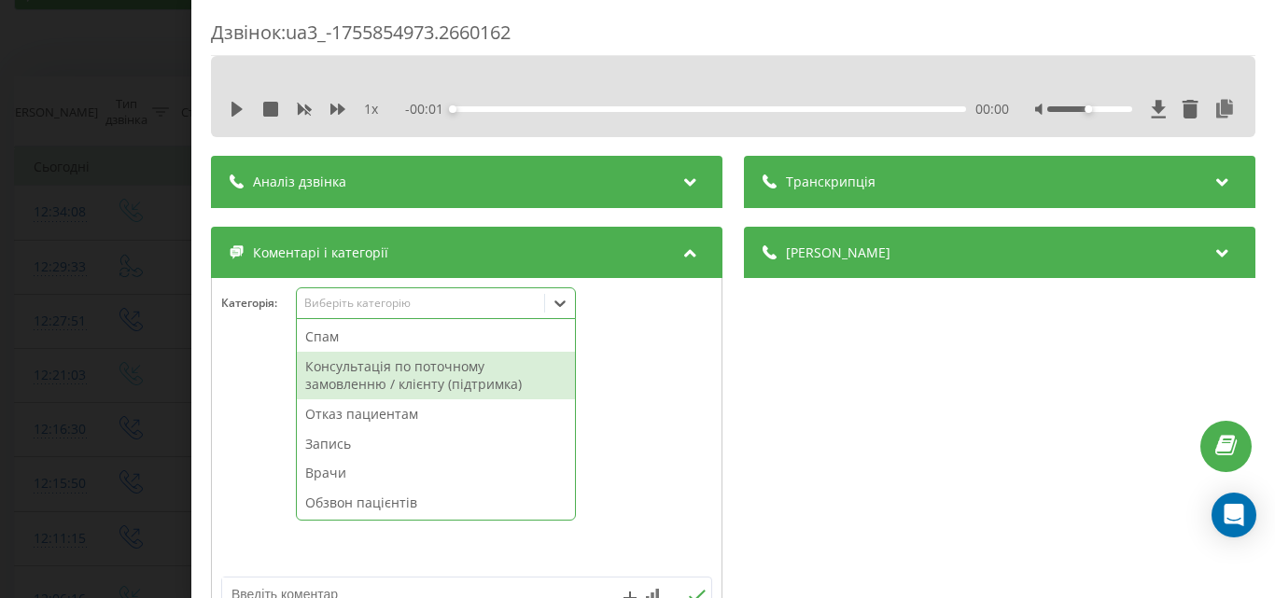
click at [453, 369] on div "Консультація по поточному замовленню / клієнту (підтримка)" at bounding box center [436, 376] width 278 height 48
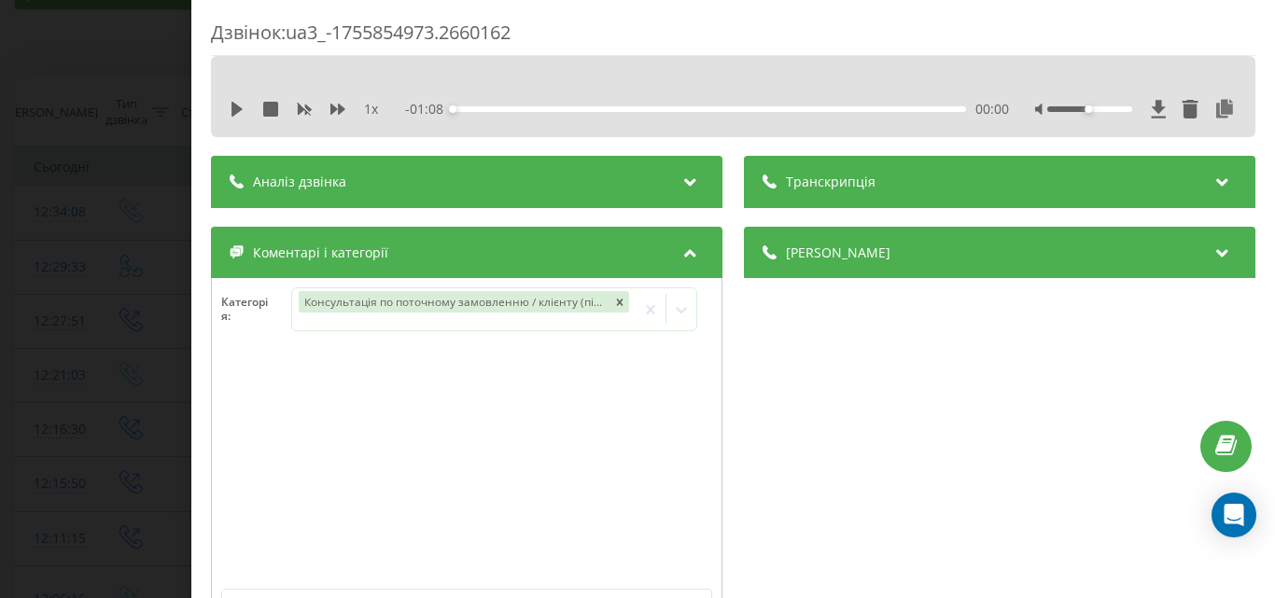
click at [89, 223] on div "Дзвінок : ua3_-1755854973.2660162 1 x - 01:08 00:00 00:00 Транскрипція Для AI-а…" at bounding box center [637, 299] width 1275 height 598
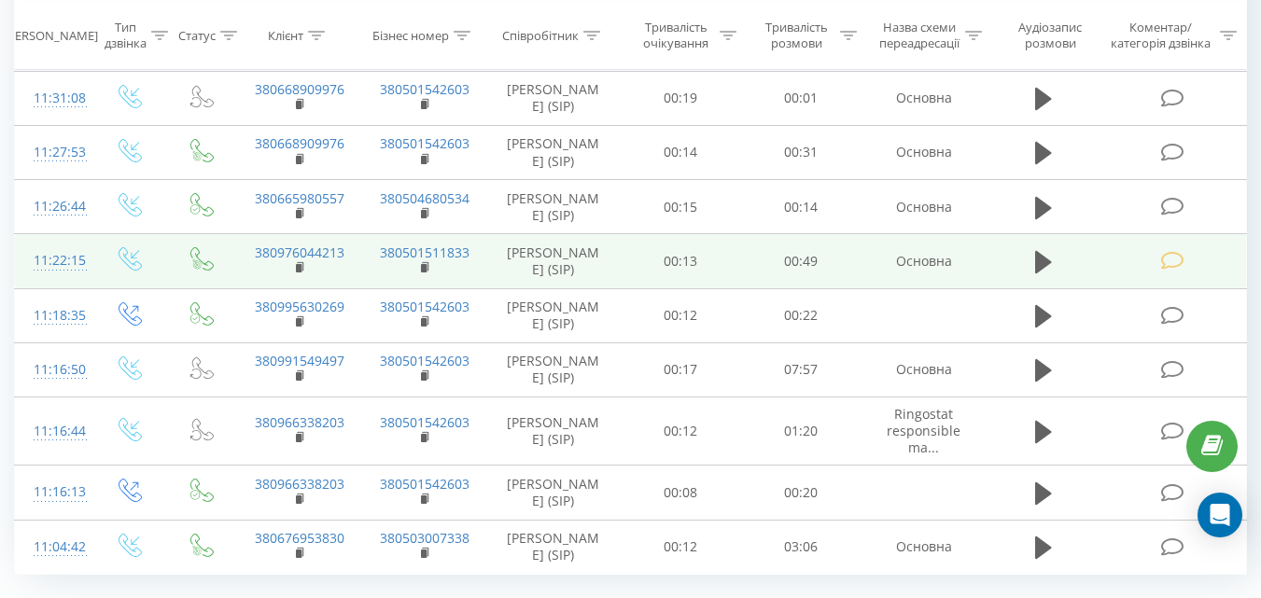
scroll to position [1120, 0]
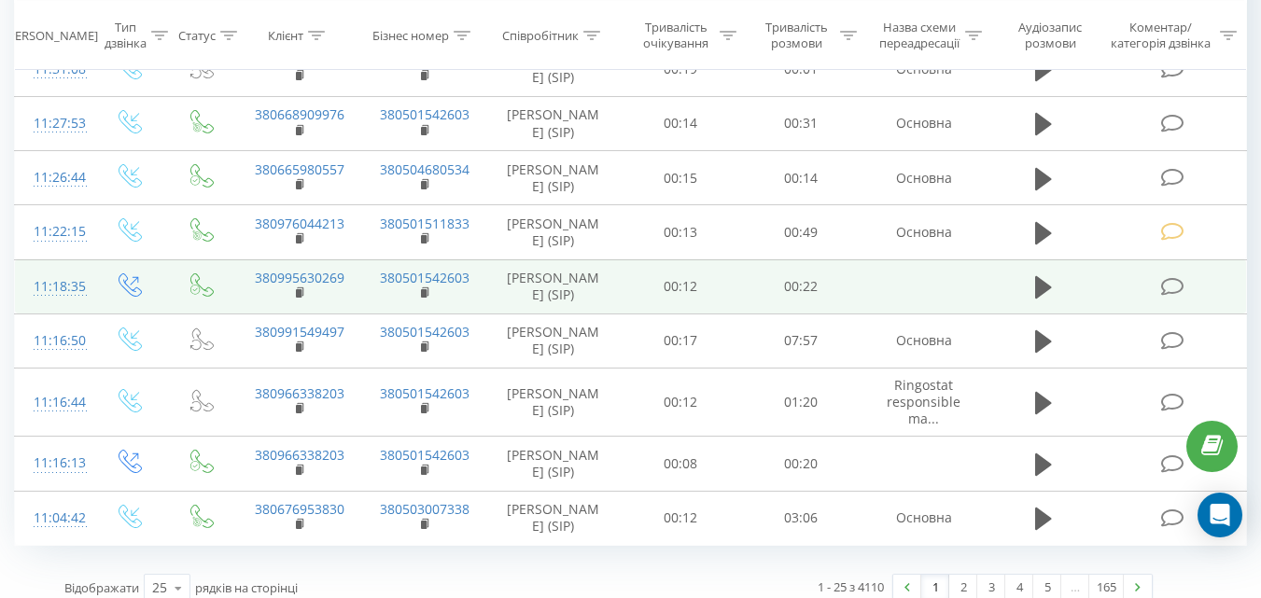
click at [1171, 297] on icon at bounding box center [1171, 287] width 23 height 20
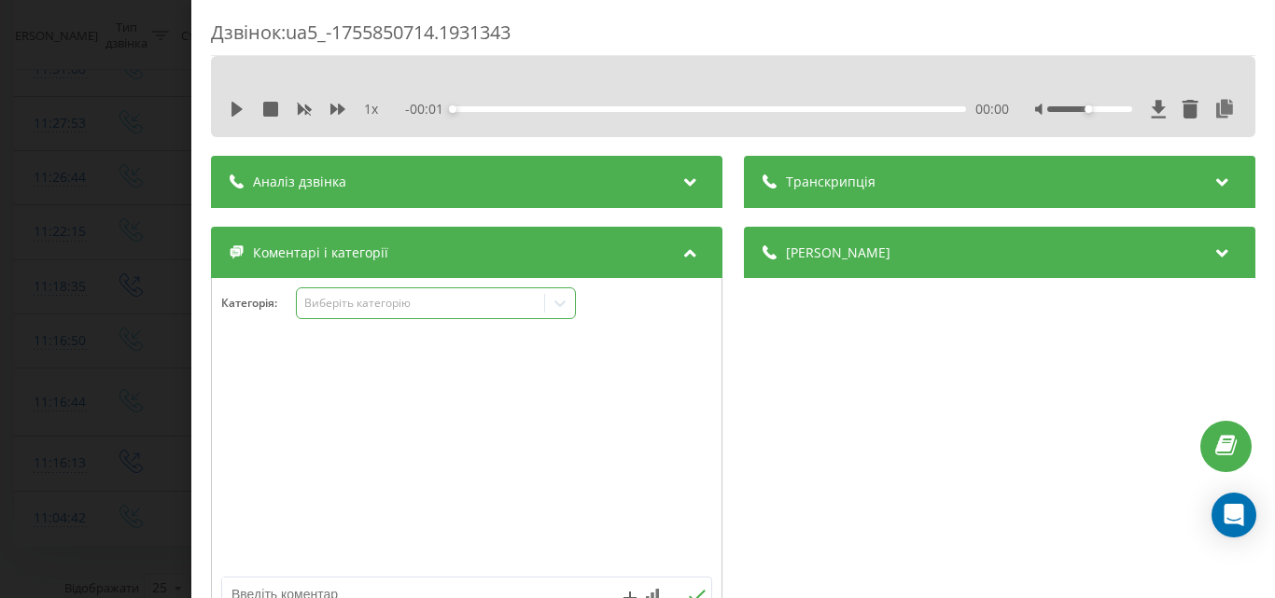
click at [434, 304] on div "Виберіть категорію" at bounding box center [419, 303] width 233 height 15
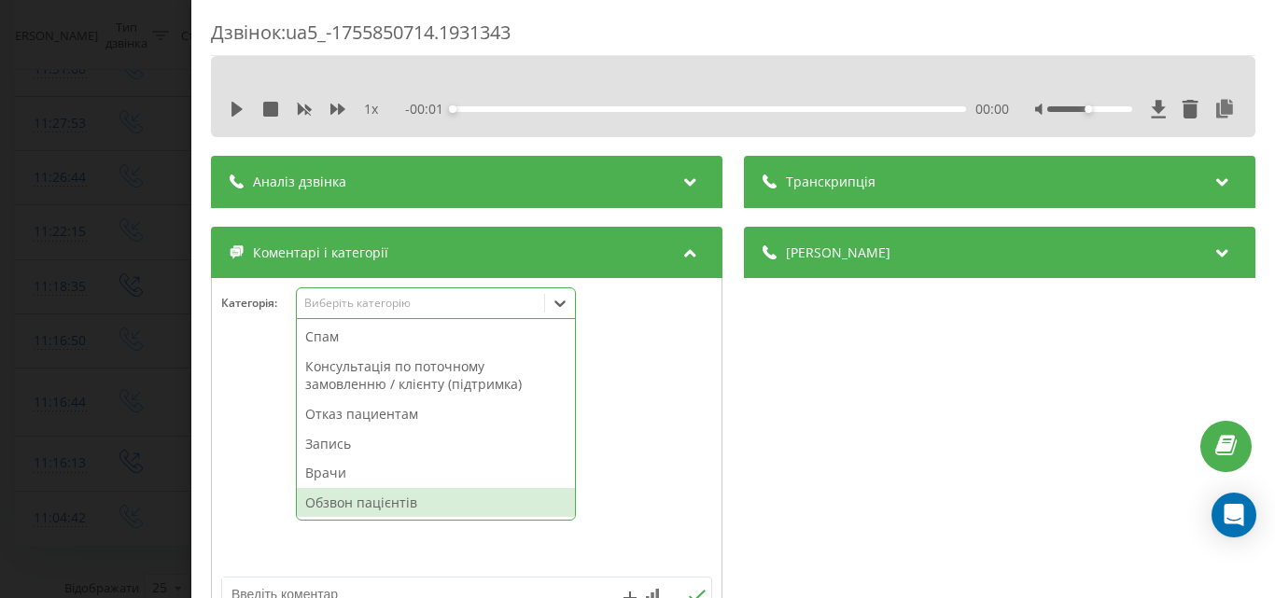
click at [394, 498] on div "Обзвон пацієнтів" at bounding box center [436, 503] width 278 height 30
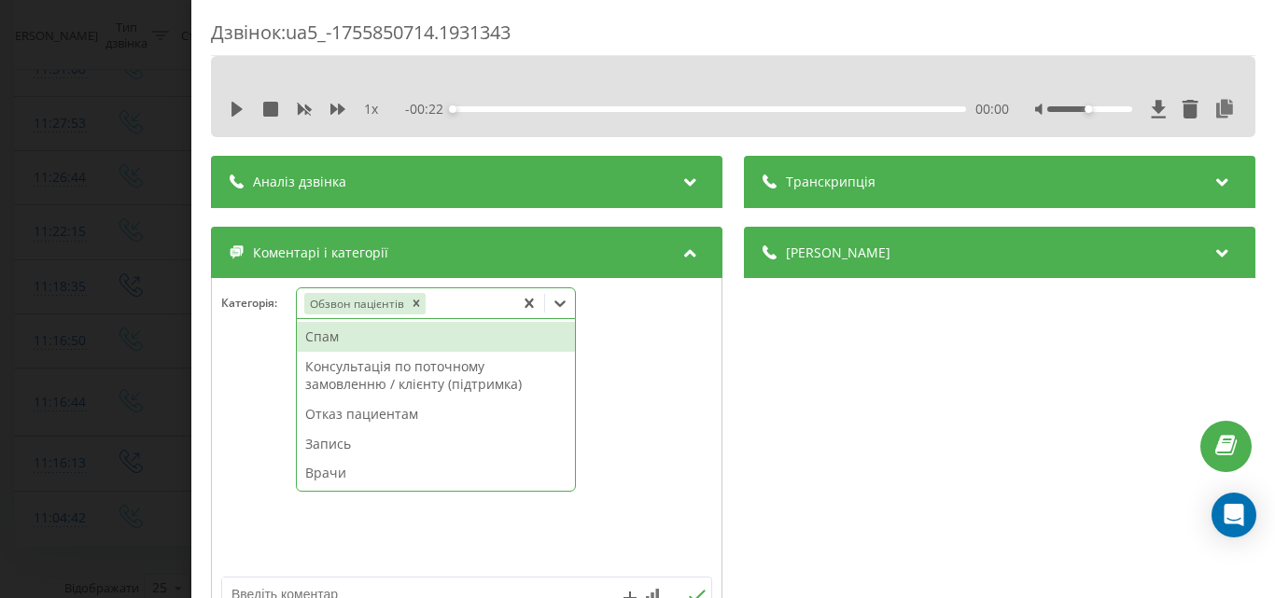
click at [137, 299] on div "Дзвінок : ua5_-1755850714.1931343 1 x - 00:22 00:00 00:00 Транскрипція Для AI-а…" at bounding box center [637, 299] width 1275 height 598
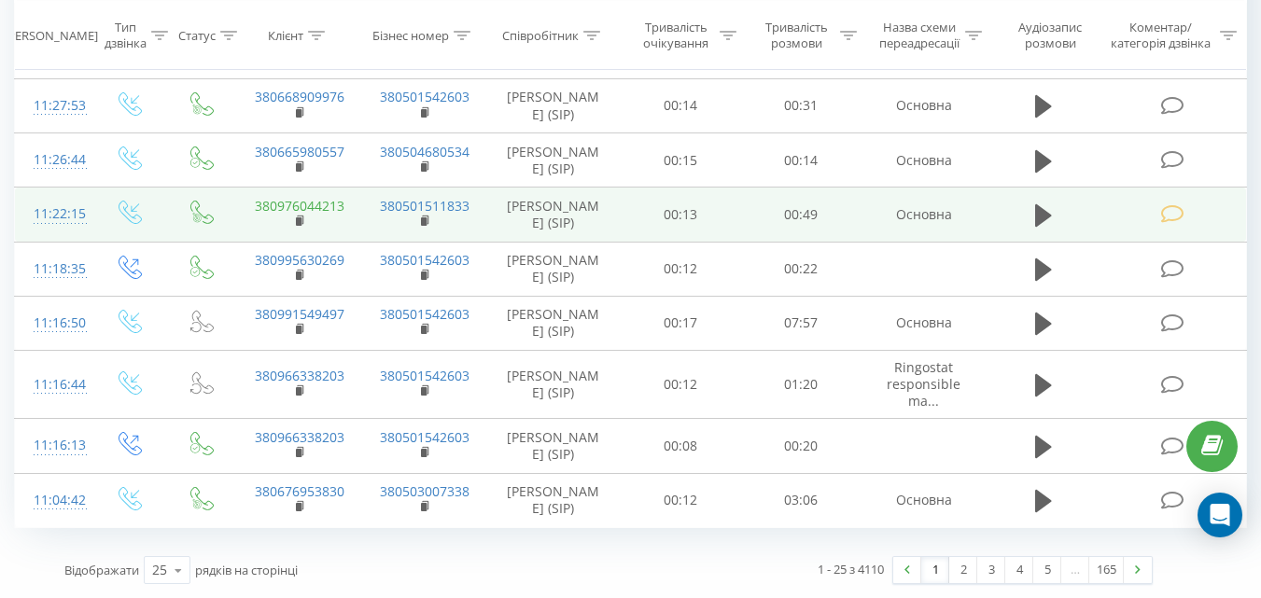
scroll to position [1214, 0]
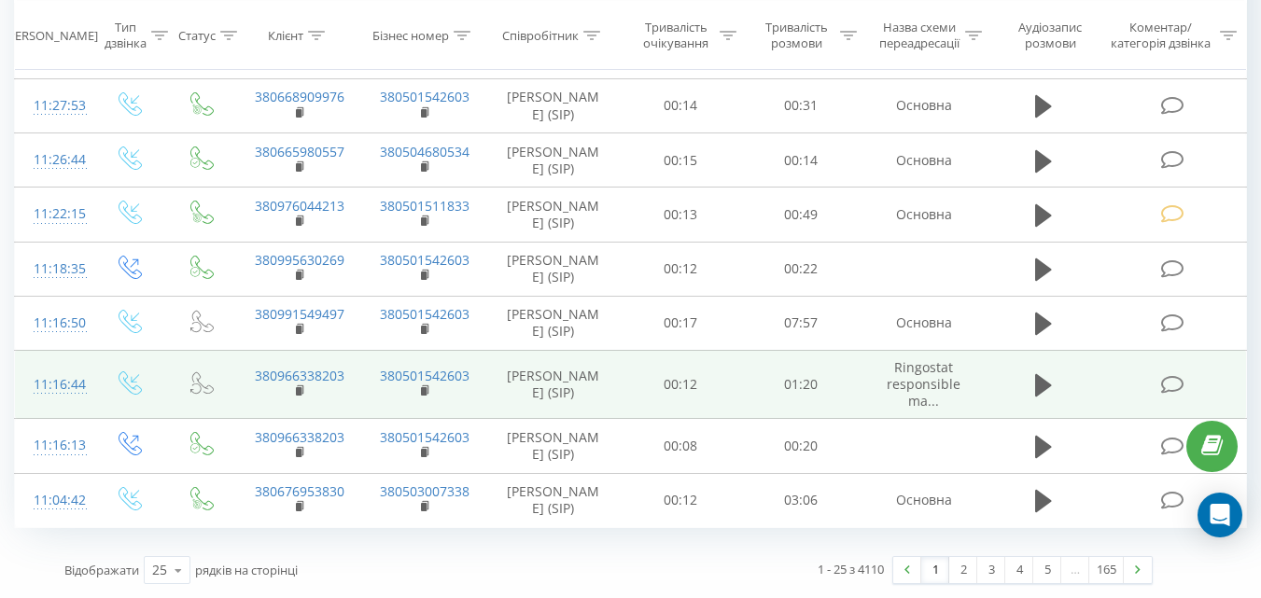
click at [1168, 395] on icon at bounding box center [1171, 385] width 23 height 20
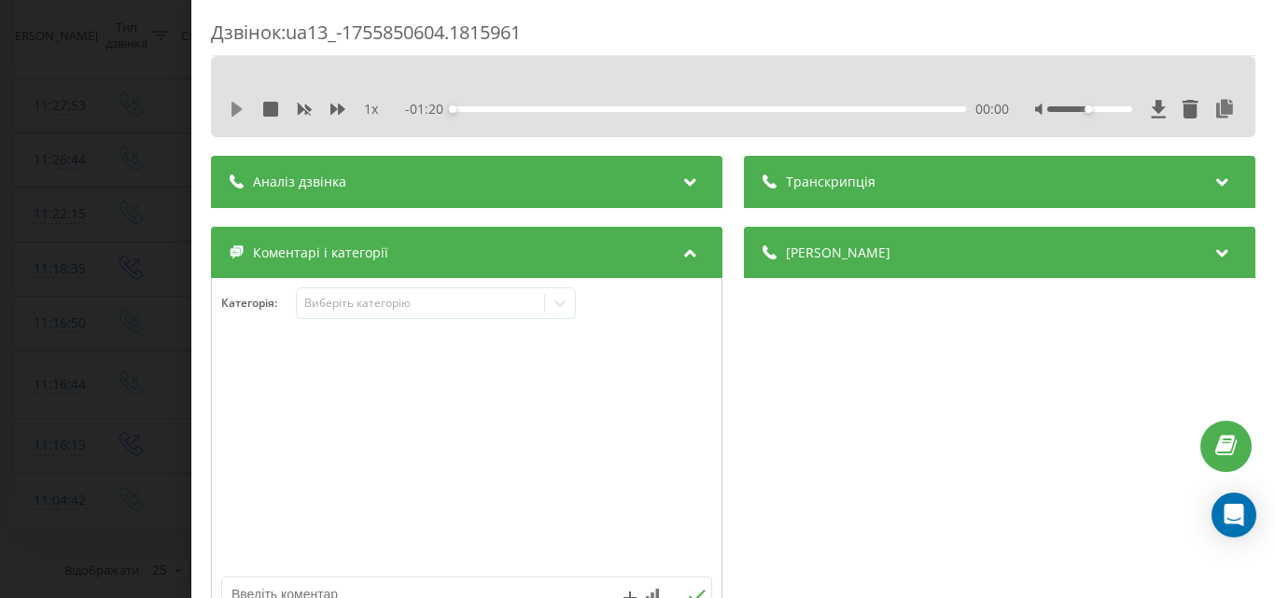
click at [235, 105] on icon at bounding box center [237, 109] width 11 height 15
click at [475, 308] on div "Виберіть категорію" at bounding box center [419, 303] width 233 height 15
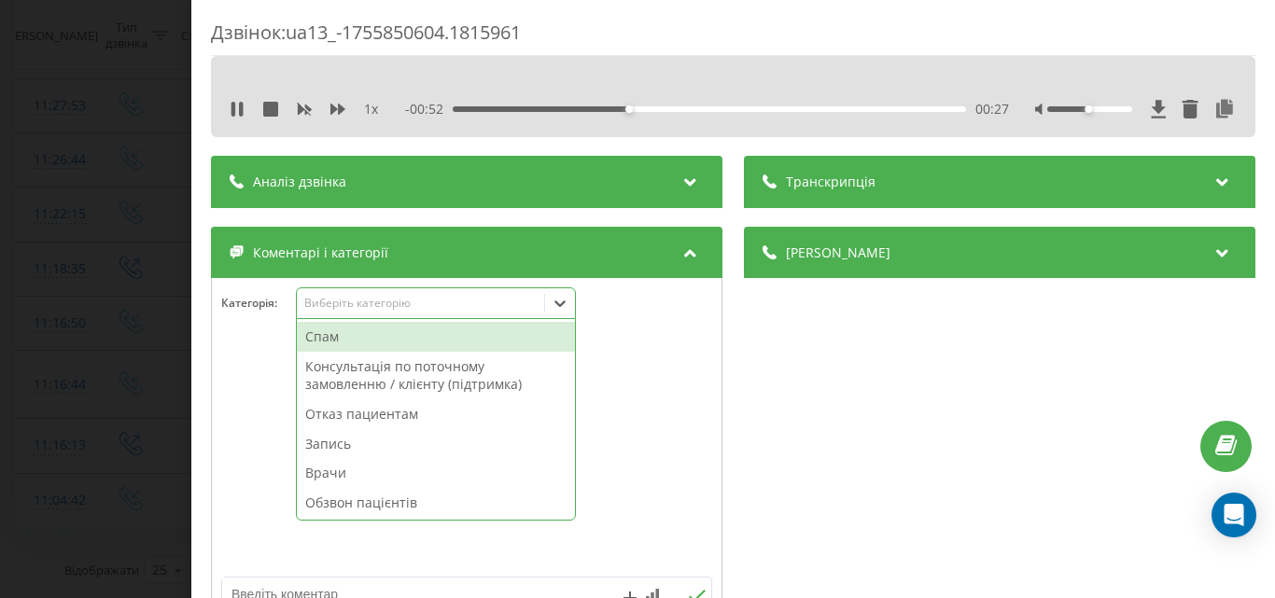
click at [417, 376] on div "Консультація по поточному замовленню / клієнту (підтримка)" at bounding box center [436, 376] width 278 height 48
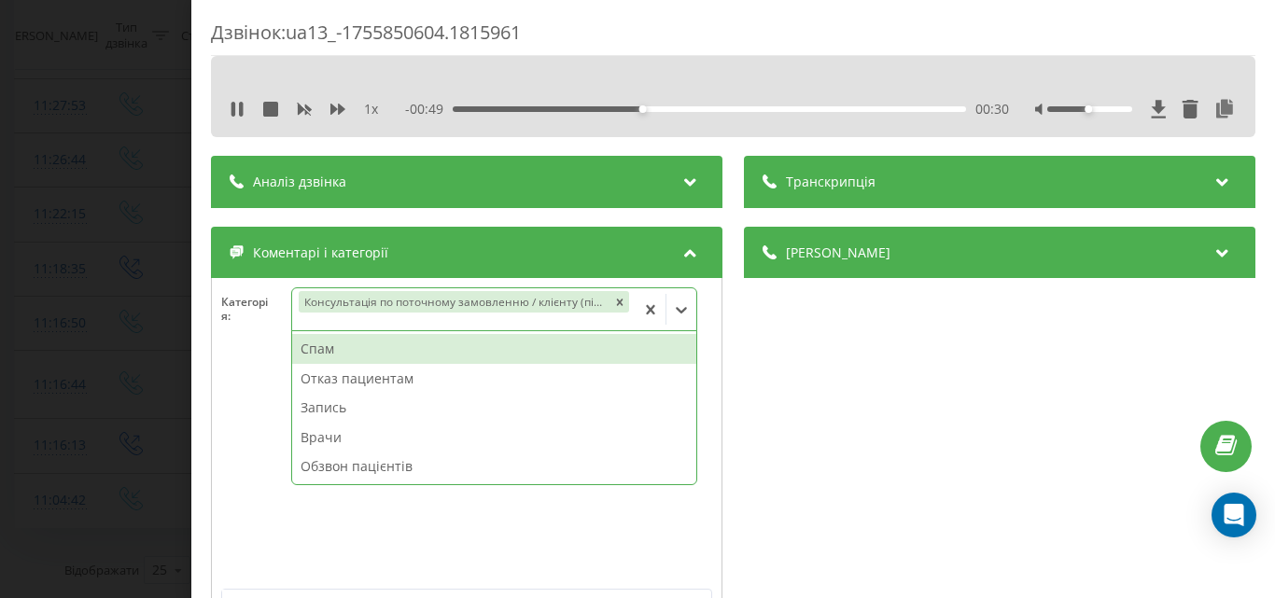
click at [113, 239] on div "Дзвінок : ua13_-1755850604.1815961 1 x - 00:49 00:30 00:30 Транскрипція Для AI-…" at bounding box center [637, 299] width 1275 height 598
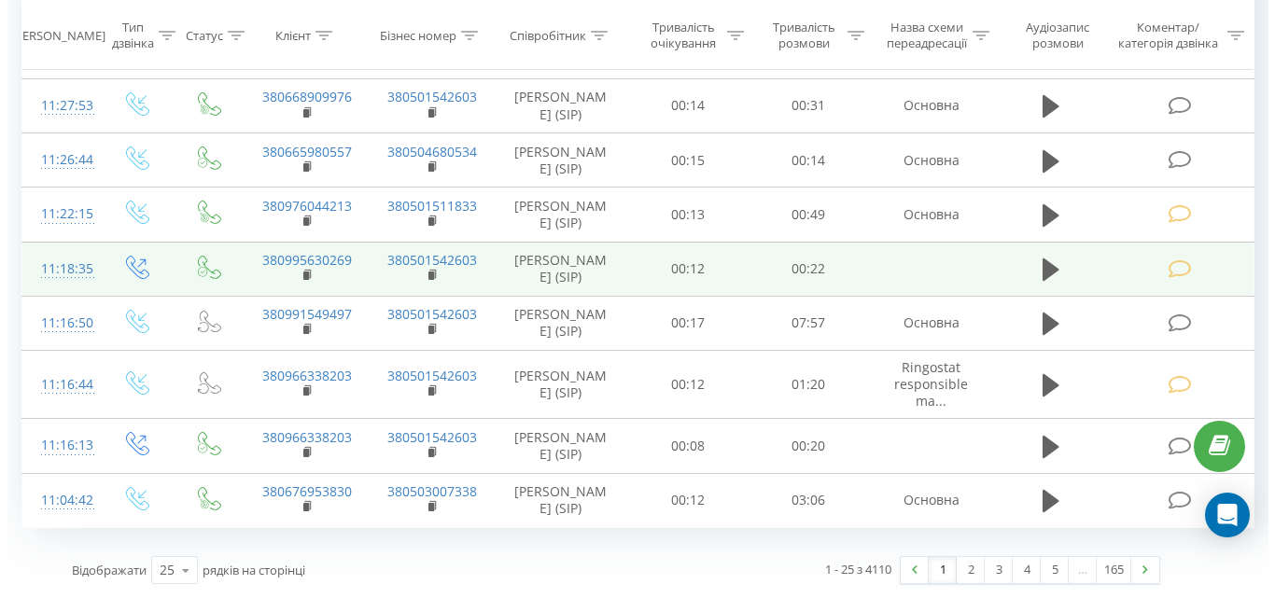
scroll to position [1267, 0]
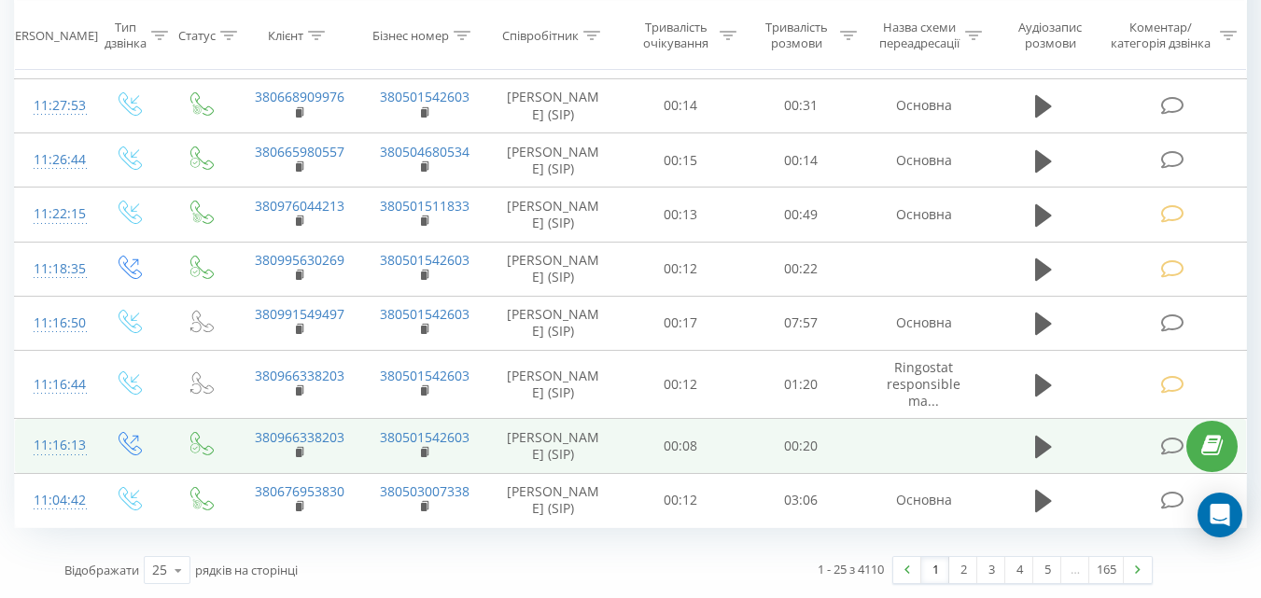
click at [1164, 443] on icon at bounding box center [1171, 447] width 23 height 20
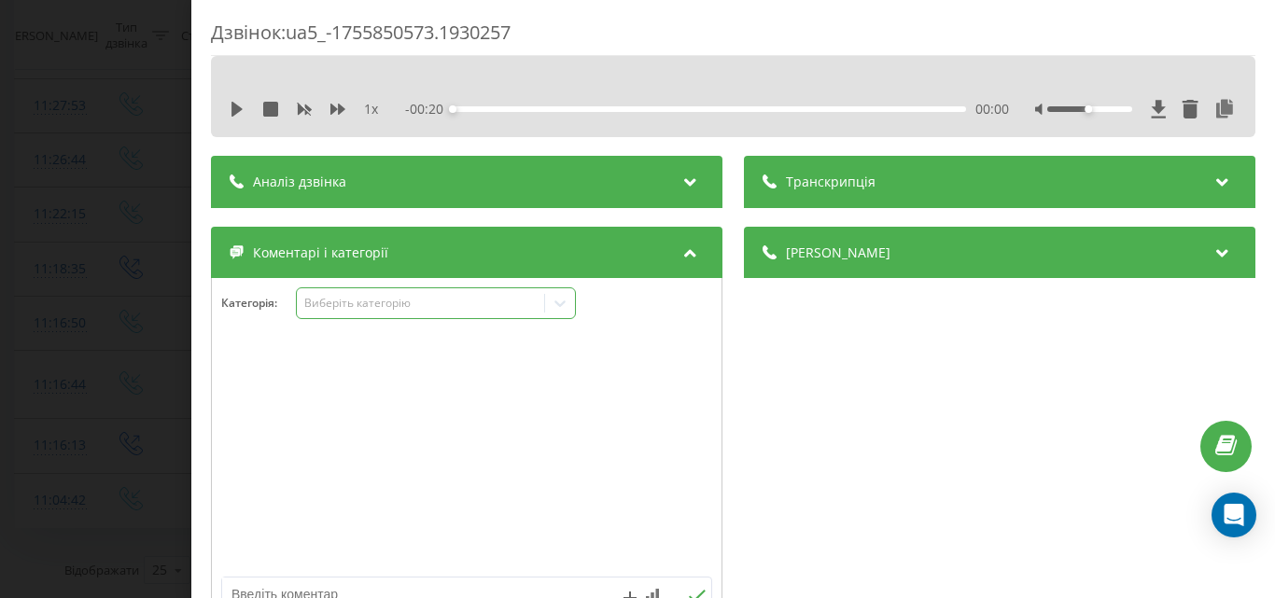
click at [468, 306] on div "Виберіть категорію" at bounding box center [419, 303] width 233 height 15
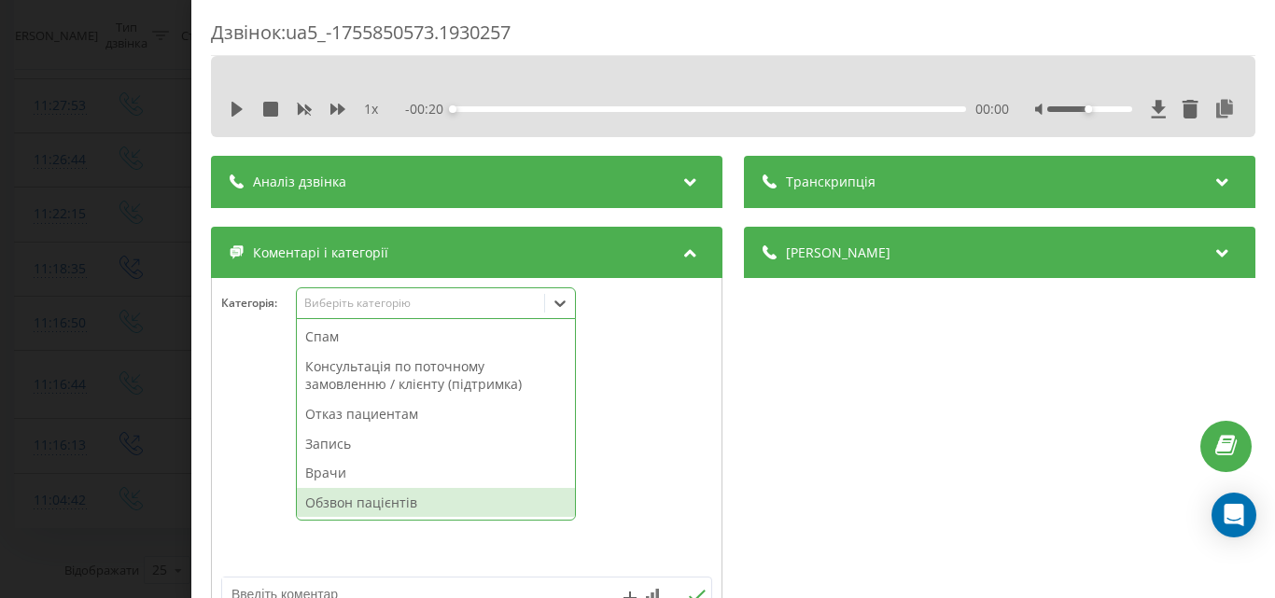
click at [395, 501] on div "Обзвон пацієнтів" at bounding box center [436, 503] width 278 height 30
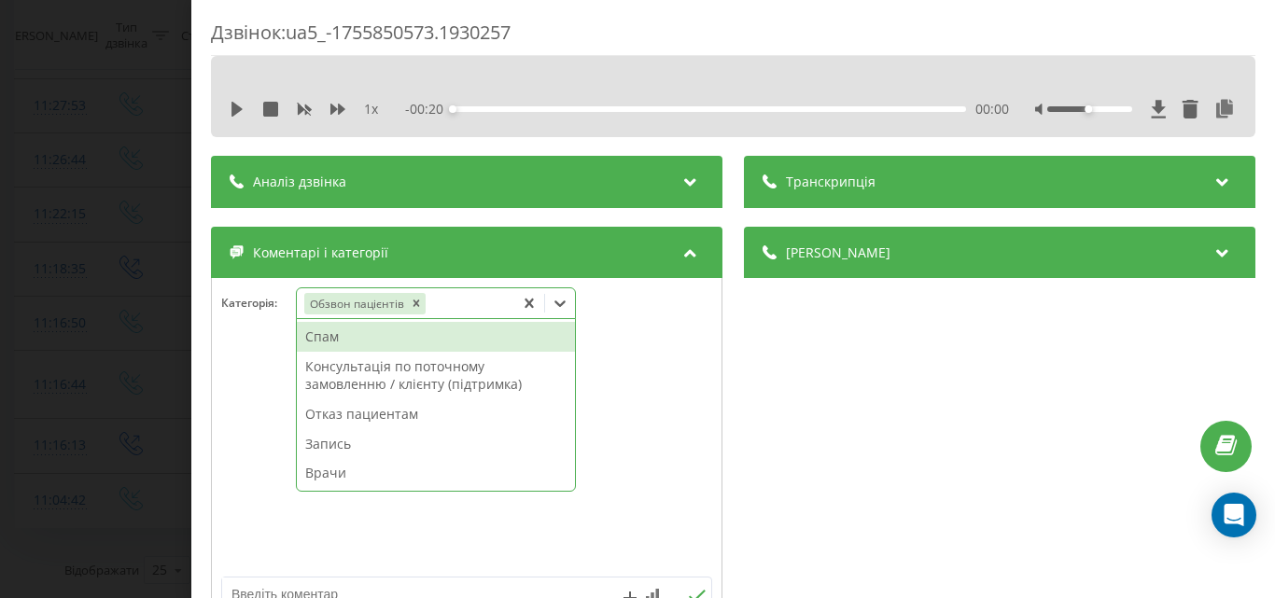
click at [105, 279] on div "Дзвінок : ua5_-1755850573.1930257 1 x - 00:20 00:00 00:00 Транскрипція Для AI-а…" at bounding box center [637, 299] width 1275 height 598
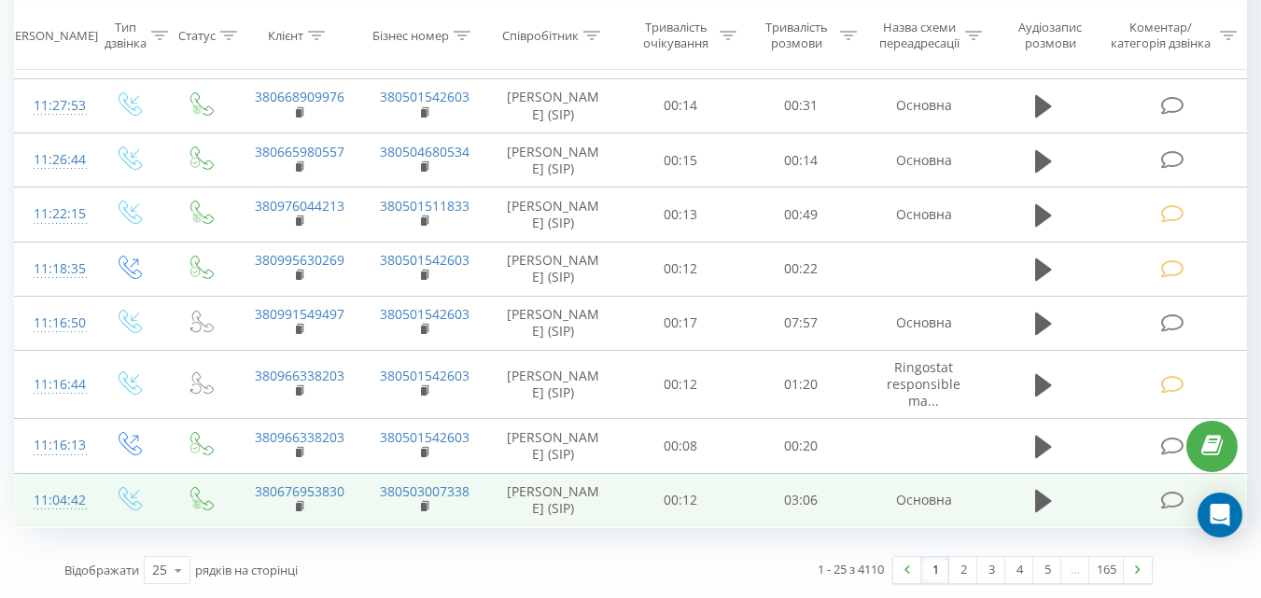
click at [1174, 496] on icon at bounding box center [1171, 501] width 23 height 20
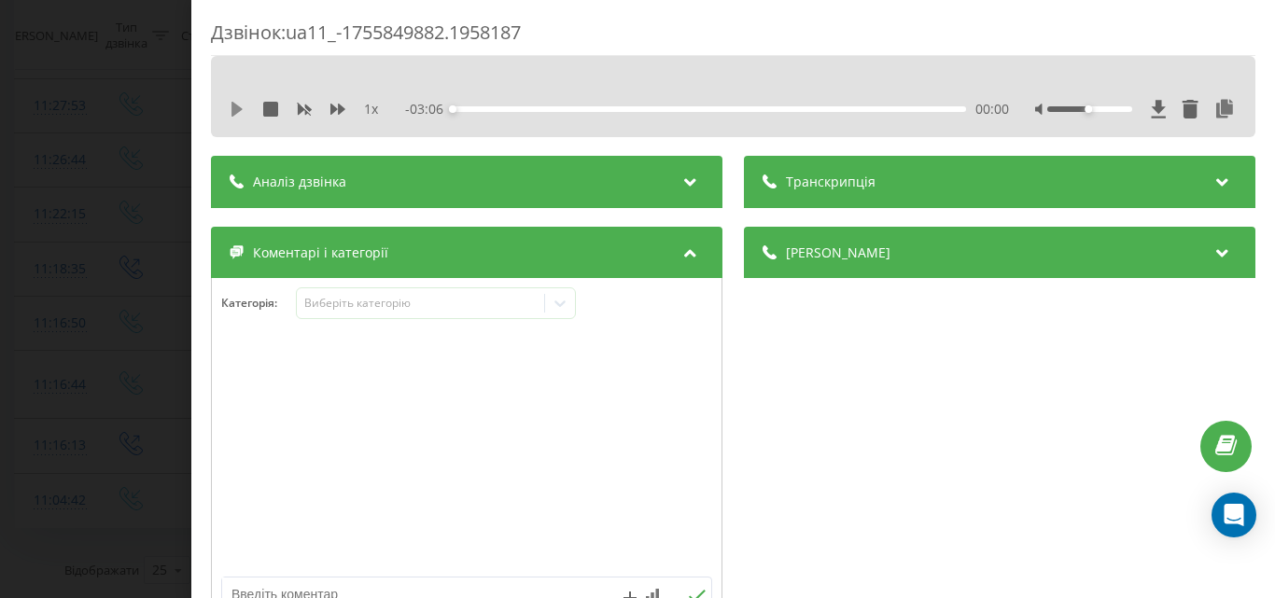
click at [239, 108] on icon at bounding box center [237, 109] width 11 height 15
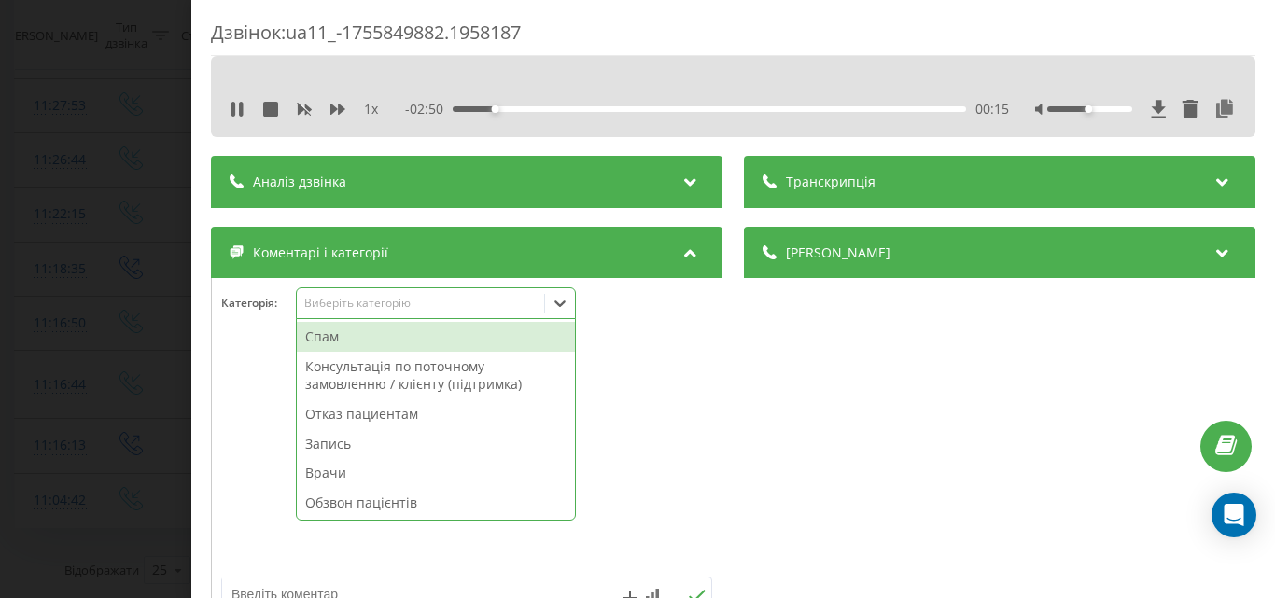
click at [436, 297] on div "Виберіть категорію" at bounding box center [419, 303] width 233 height 15
click at [392, 410] on div "Отказ пациентам" at bounding box center [436, 415] width 278 height 30
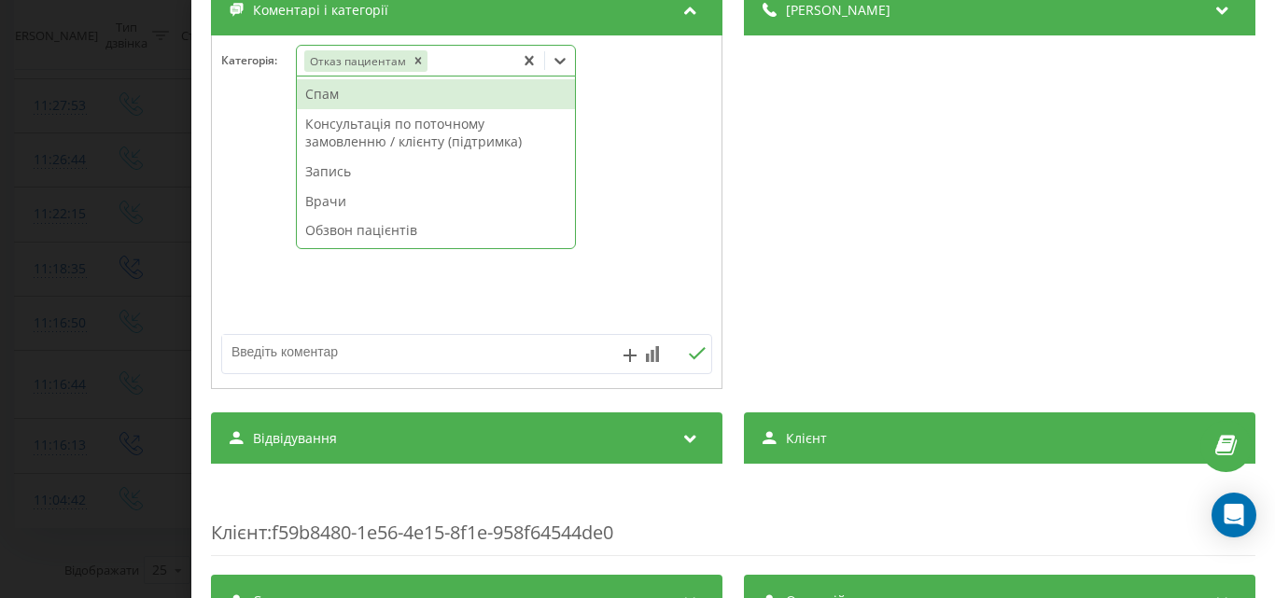
scroll to position [280, 0]
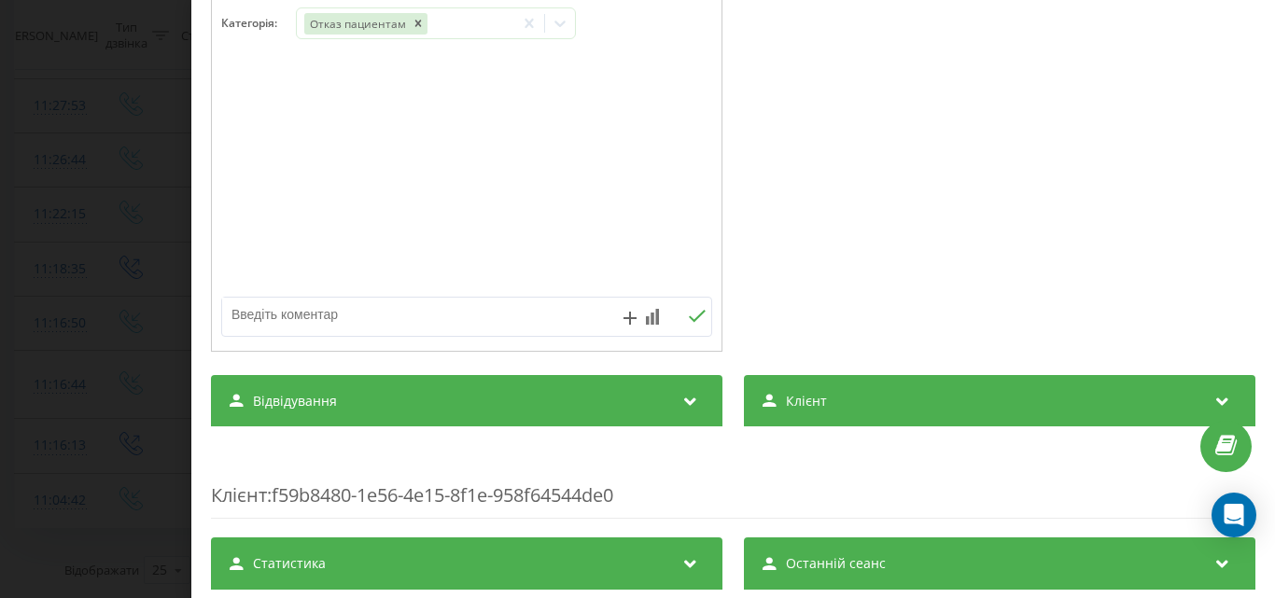
click at [329, 316] on textarea at bounding box center [417, 315] width 391 height 34
click at [364, 314] on textarea "хірург онколог, Суков," at bounding box center [417, 315] width 391 height 34
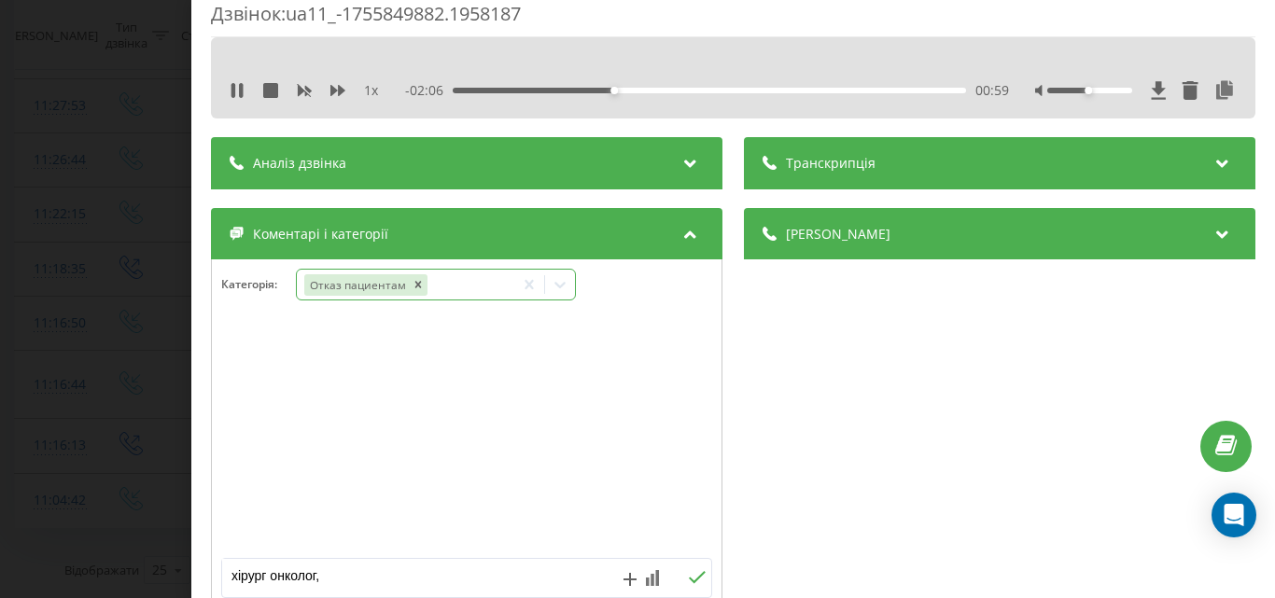
scroll to position [0, 0]
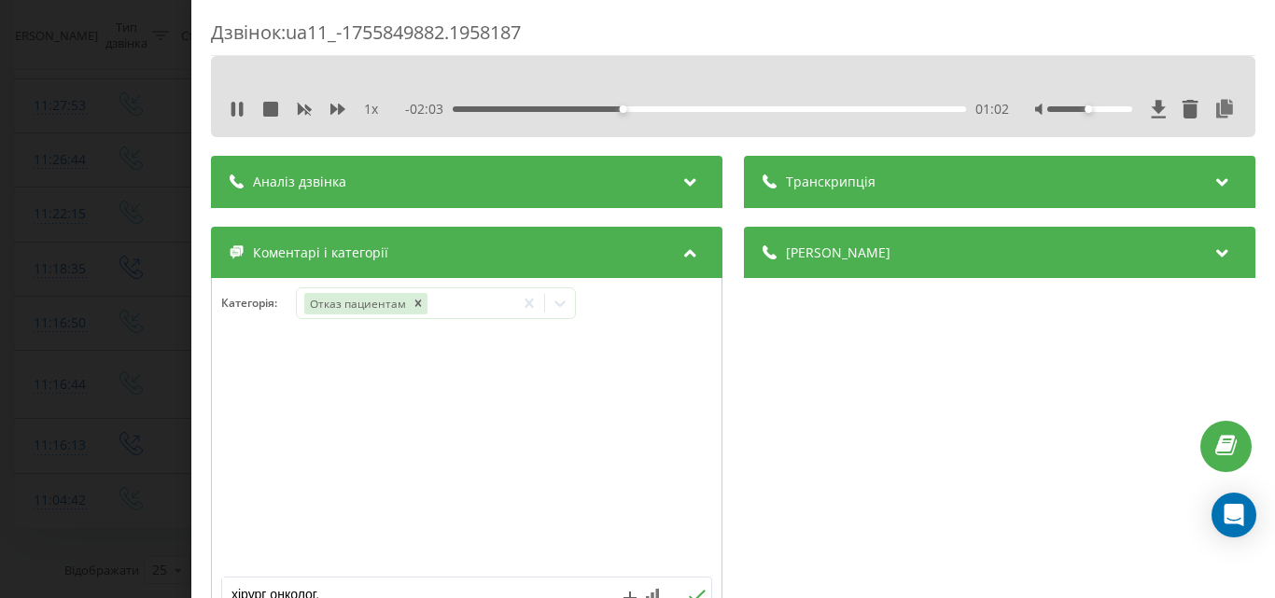
click at [738, 110] on div "01:02" at bounding box center [709, 109] width 513 height 6
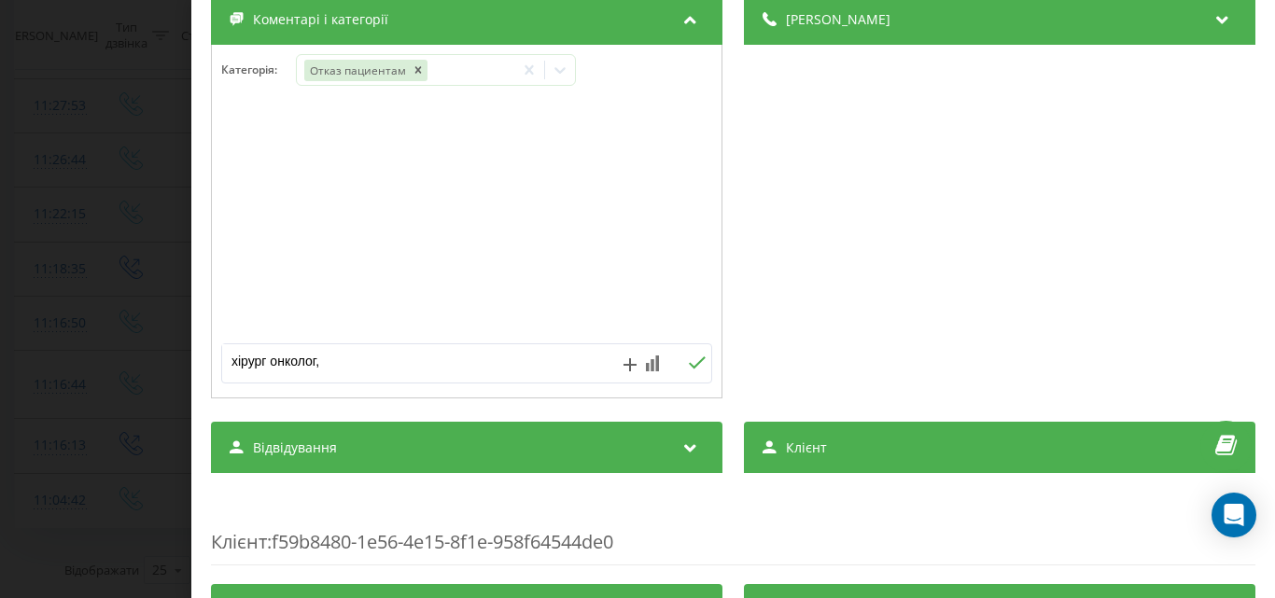
scroll to position [280, 0]
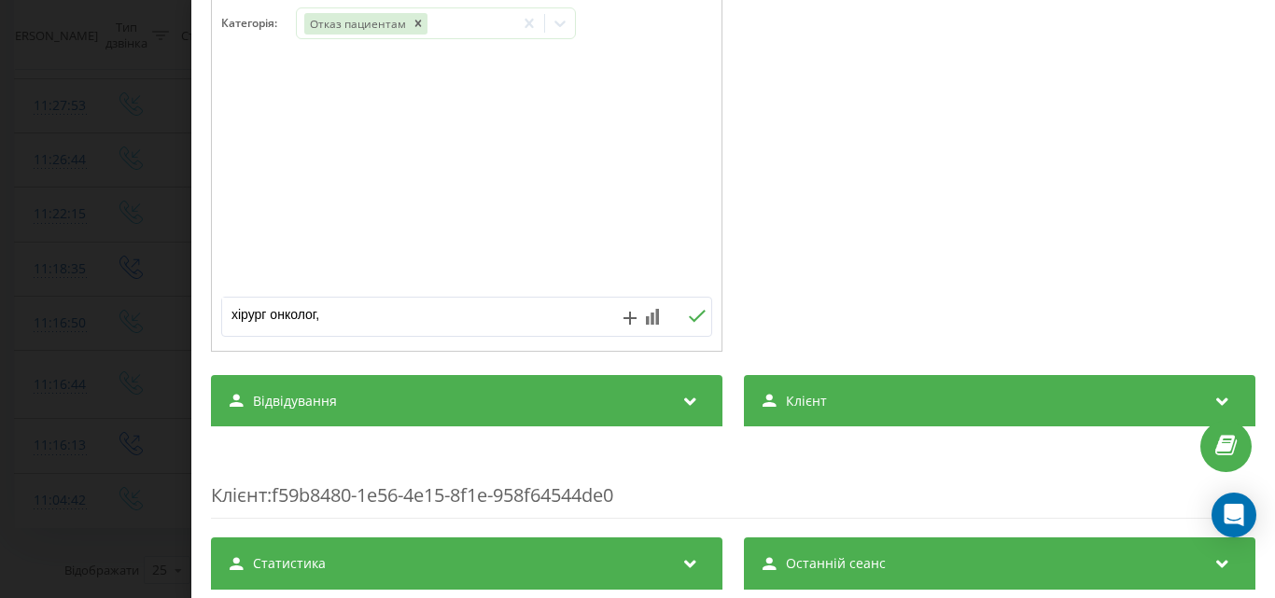
click at [353, 317] on textarea "хірург онколог," at bounding box center [417, 315] width 391 height 34
type textarea "хірург онколог, запропонувала запис до хірурга, зоорінтуються по часу і запишут…"
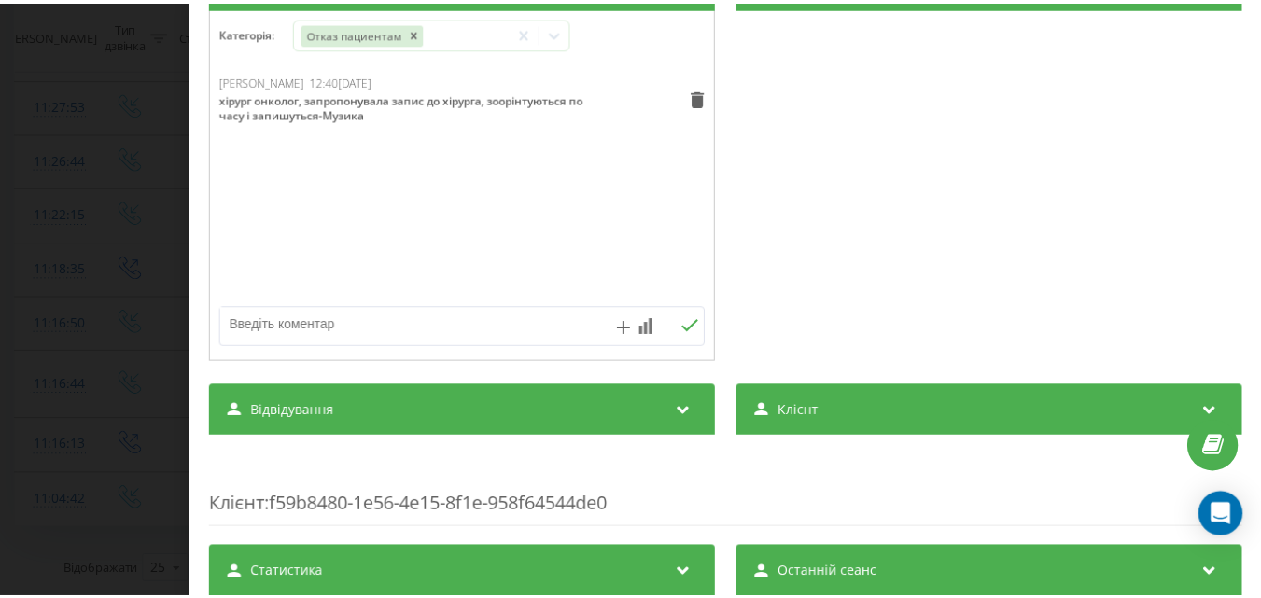
scroll to position [280, 0]
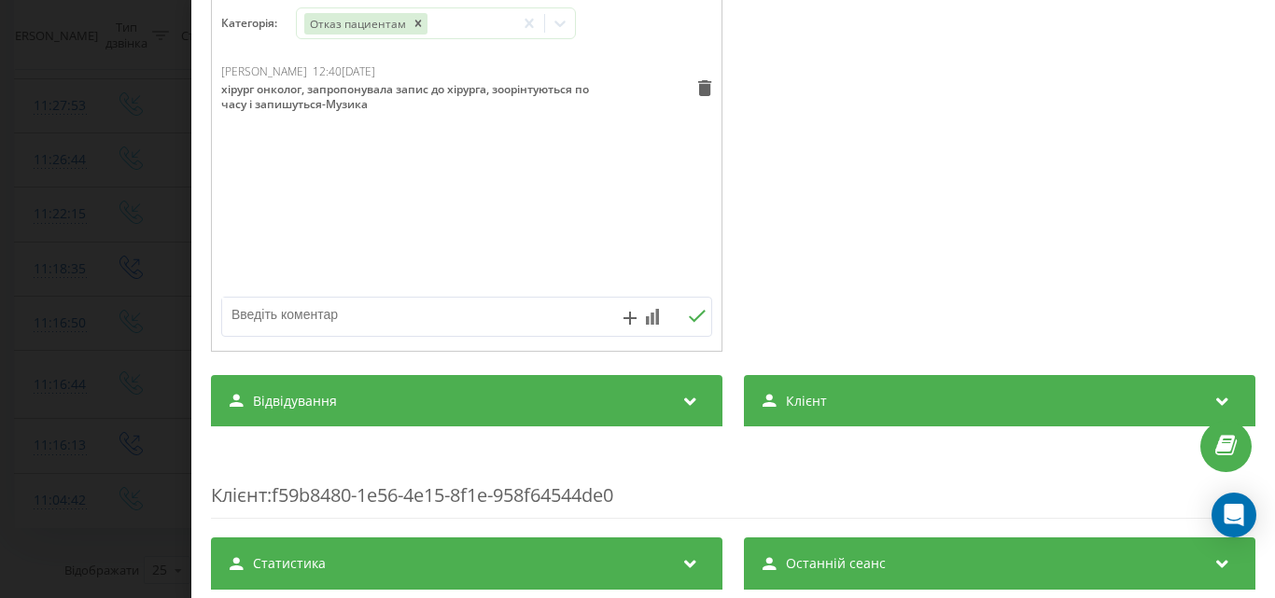
click at [110, 240] on div "Дзвінок : ua11_-1755849882.1958187 1 x - 00:05 03:00 03:00 Транскрипція Для AI-…" at bounding box center [637, 299] width 1275 height 598
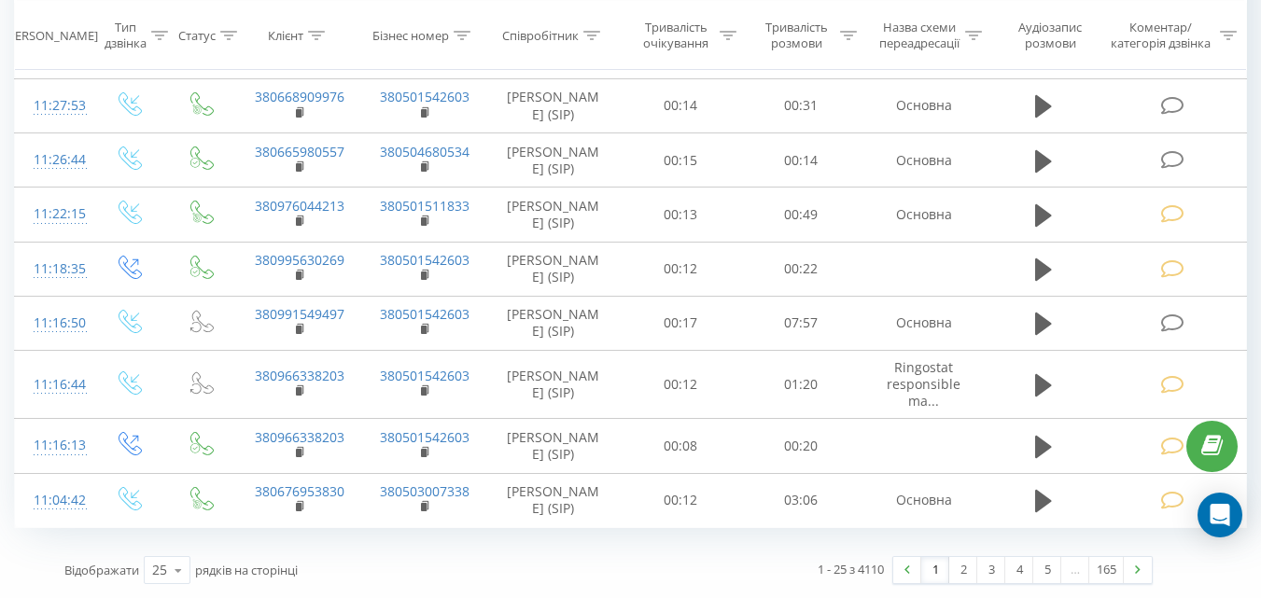
drag, startPoint x: 959, startPoint y: 574, endPoint x: 867, endPoint y: 525, distance: 104.0
click at [960, 574] on link "2" at bounding box center [963, 570] width 28 height 26
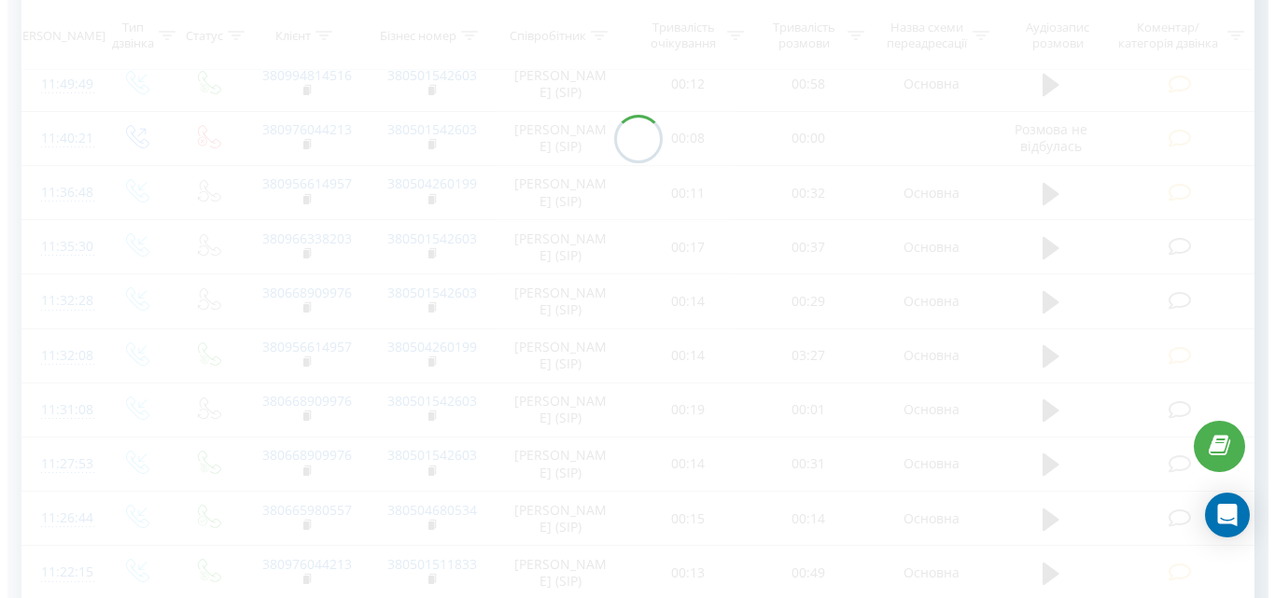
scroll to position [123, 0]
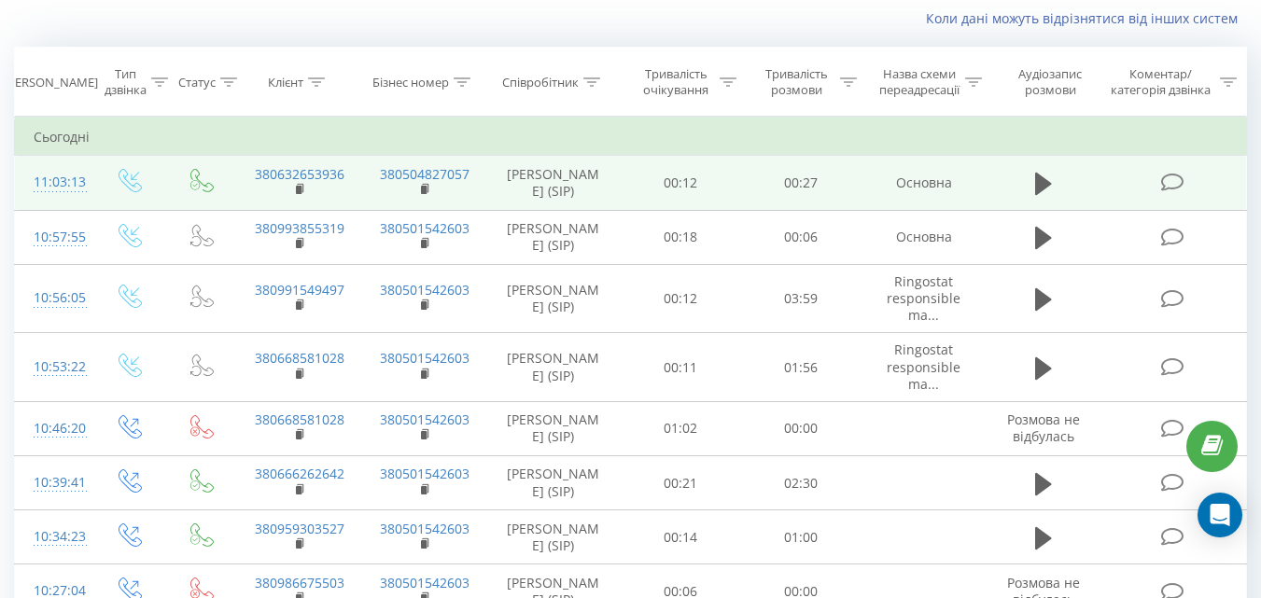
click at [1173, 180] on icon at bounding box center [1171, 183] width 23 height 20
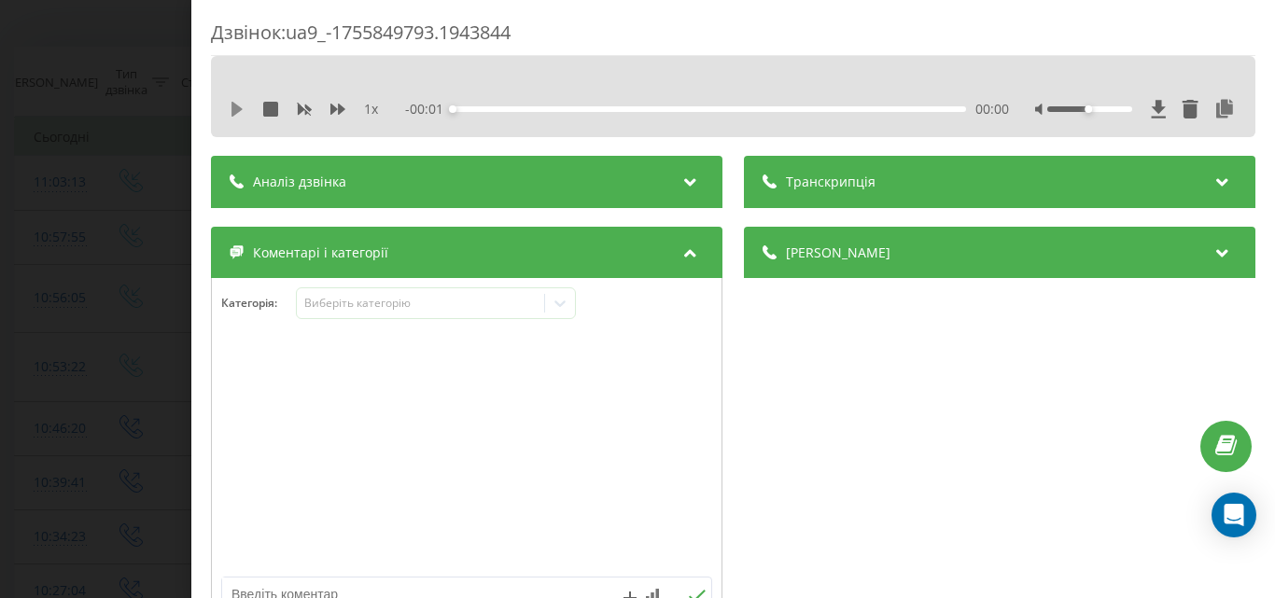
click at [235, 112] on icon at bounding box center [237, 109] width 11 height 15
click at [428, 306] on div "Виберіть категорію" at bounding box center [419, 303] width 233 height 15
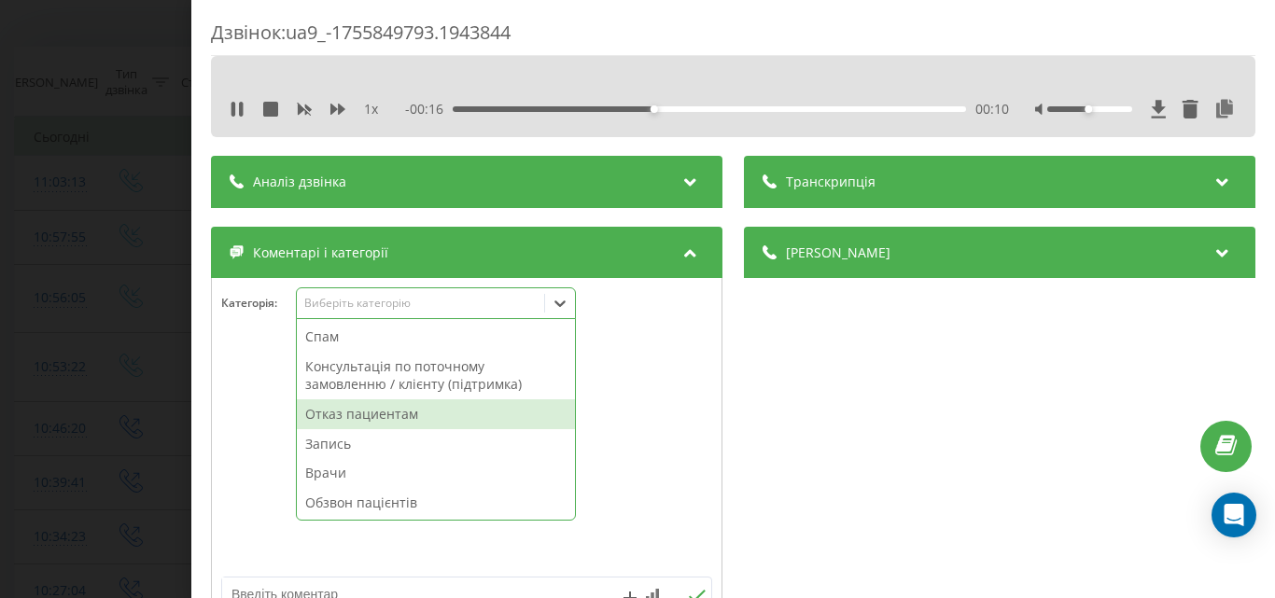
click at [387, 414] on div "Отказ пациентам" at bounding box center [436, 415] width 278 height 30
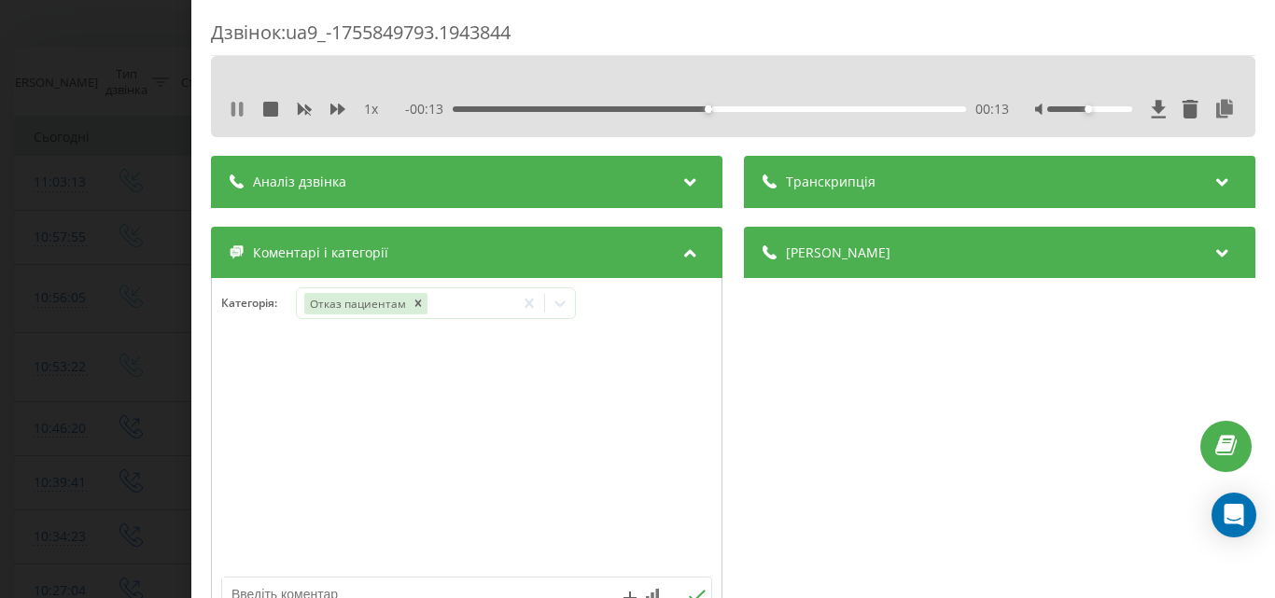
click at [238, 109] on icon at bounding box center [237, 109] width 15 height 15
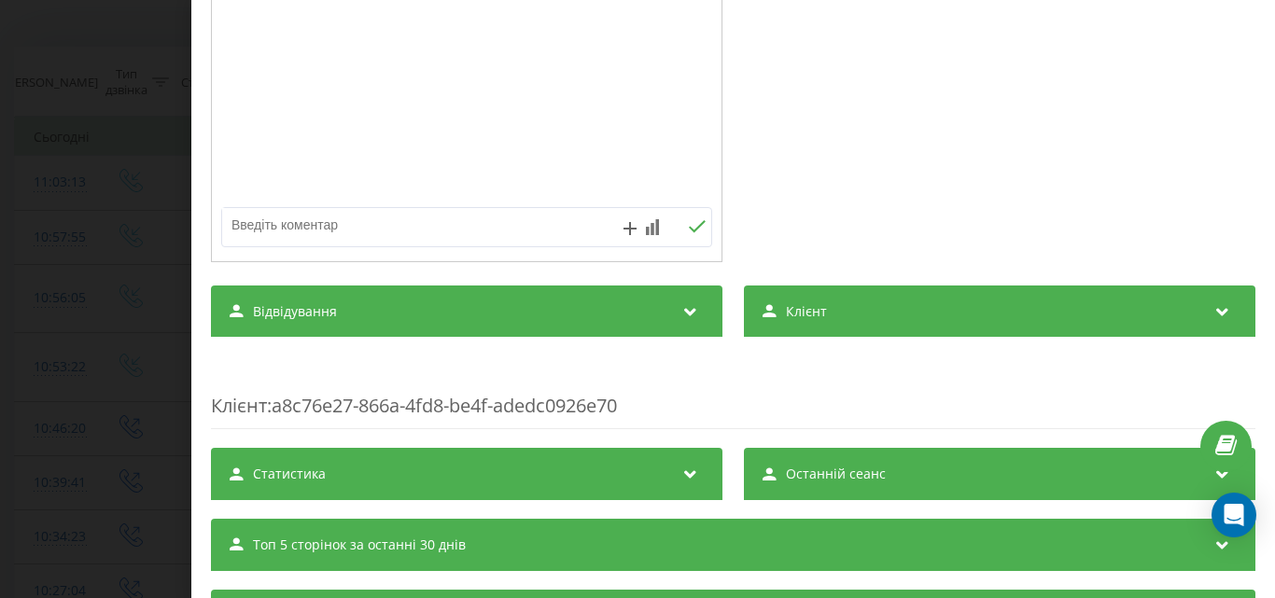
scroll to position [373, 0]
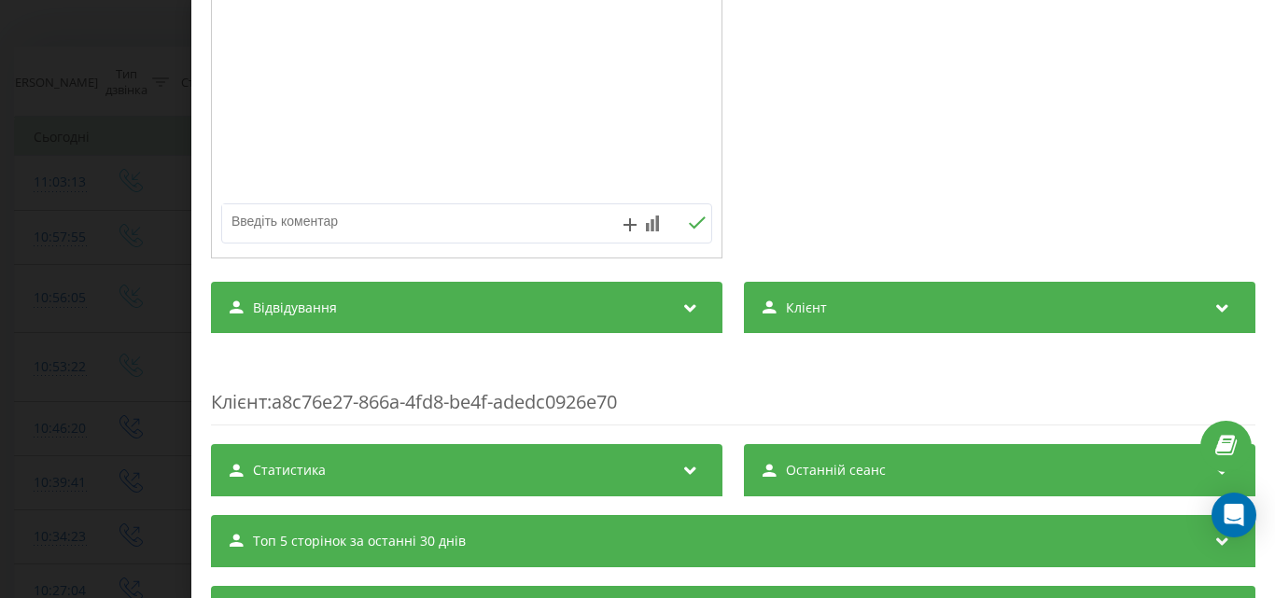
click at [321, 217] on textarea at bounding box center [417, 221] width 391 height 34
type textarea "дитячий кардіо-ревматолог, 11 років-Музика"
click at [105, 158] on div "Дзвінок : ua9_-1755849793.1943844 1 x - 00:13 00:14 00:14 Транскрипція Для AI-а…" at bounding box center [637, 299] width 1275 height 598
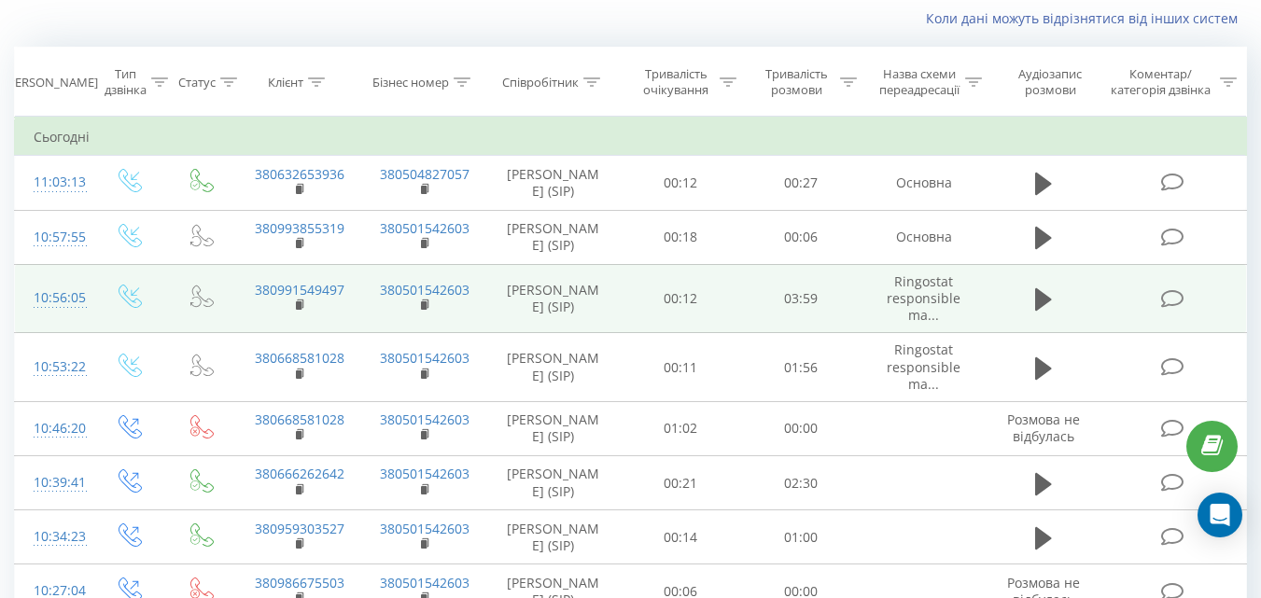
click at [1174, 309] on icon at bounding box center [1171, 299] width 23 height 20
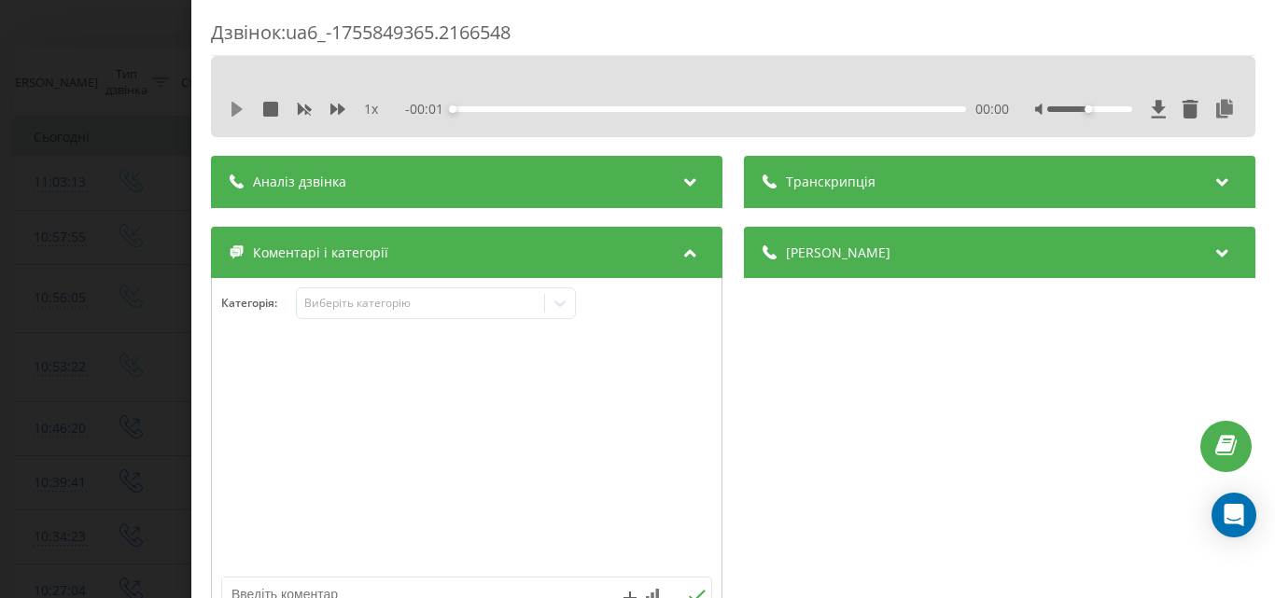
click at [235, 112] on icon at bounding box center [237, 109] width 11 height 15
click at [526, 108] on div "00:35" at bounding box center [709, 109] width 513 height 6
click at [709, 107] on div "02:02" at bounding box center [709, 109] width 513 height 6
click at [467, 305] on div "Виберіть категорію" at bounding box center [419, 303] width 233 height 15
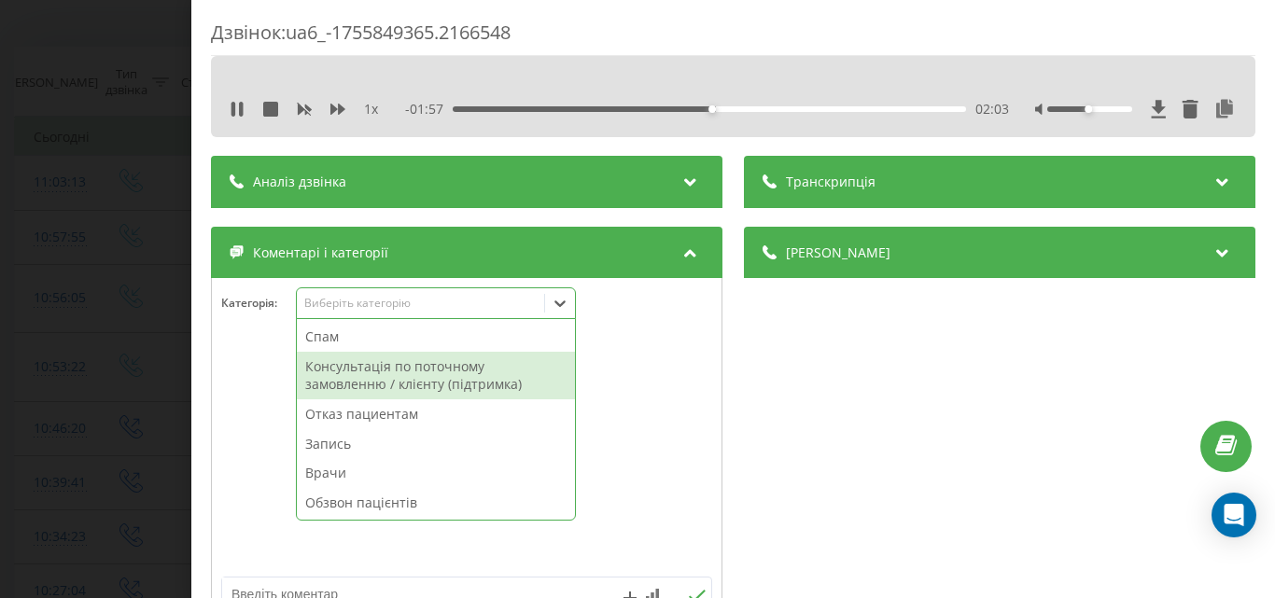
click at [401, 381] on div "Консультація по поточному замовленню / клієнту (підтримка)" at bounding box center [436, 376] width 278 height 48
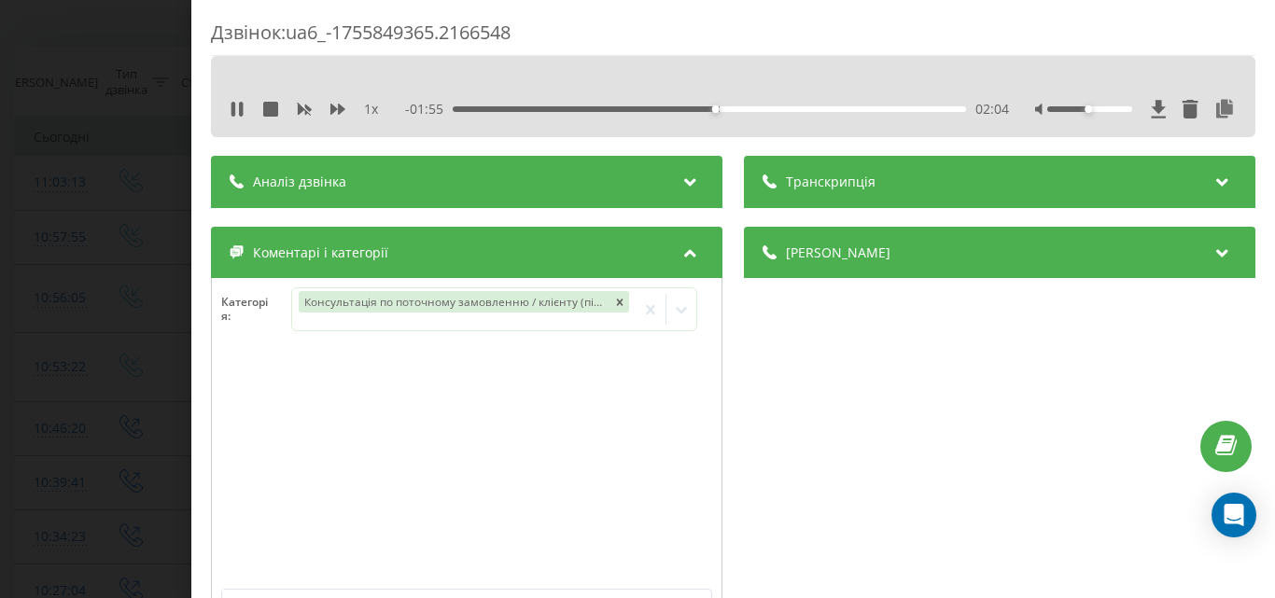
click at [127, 266] on div "Дзвінок : ua6_-1755849365.2166548 1 x - 01:55 02:04 02:04 Транскрипція Для AI-а…" at bounding box center [637, 299] width 1275 height 598
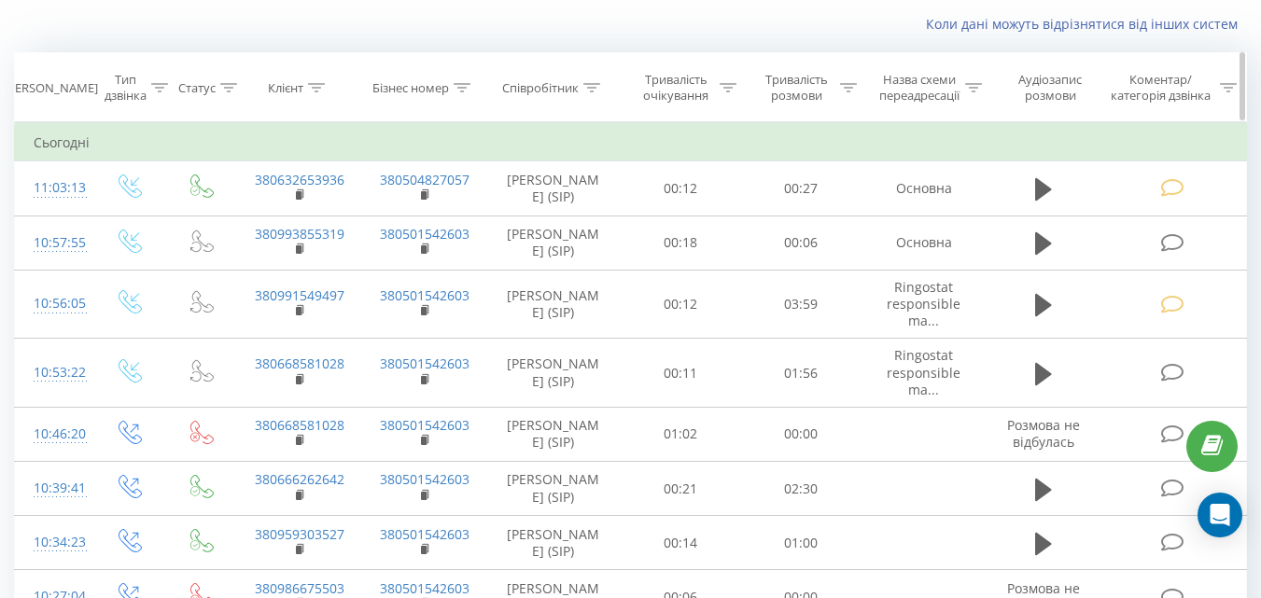
scroll to position [187, 0]
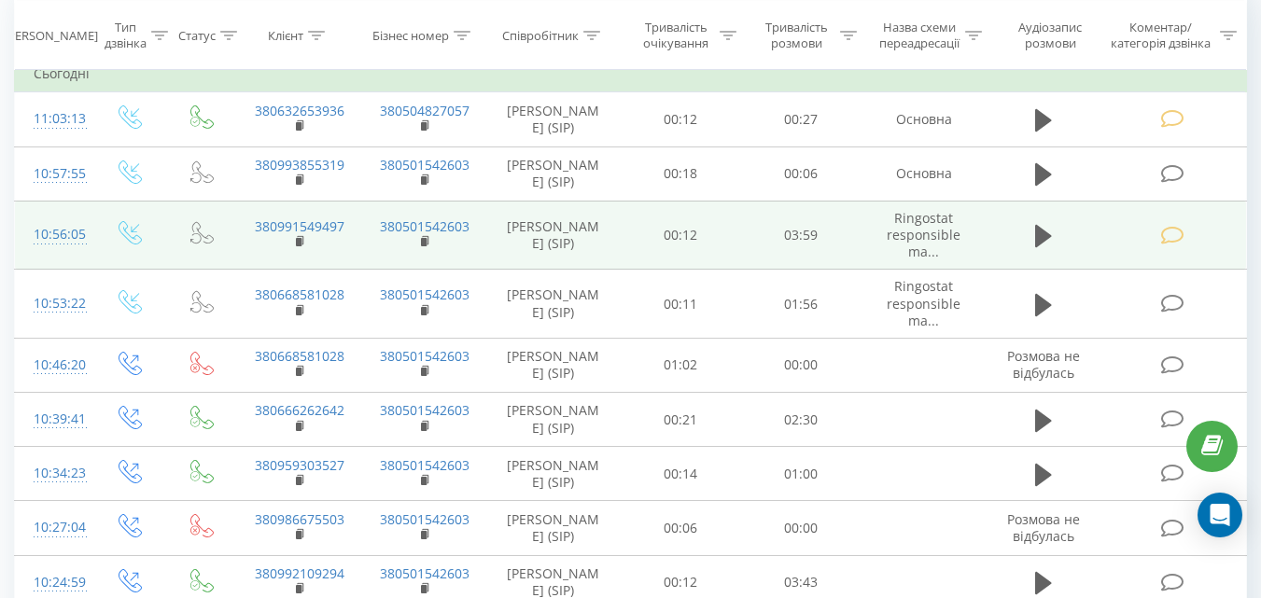
click at [1173, 314] on icon at bounding box center [1171, 304] width 23 height 20
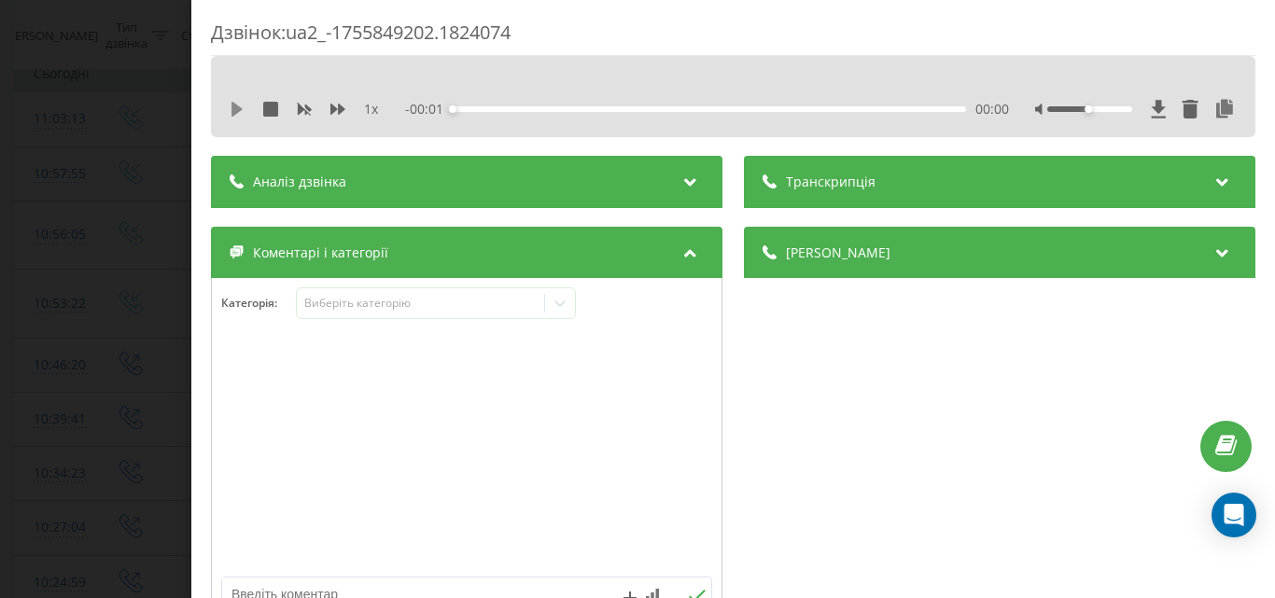
click at [236, 103] on icon at bounding box center [237, 109] width 15 height 15
click at [570, 107] on div "00:27" at bounding box center [709, 109] width 513 height 6
click at [376, 300] on div "Виберіть категорію" at bounding box center [419, 303] width 233 height 15
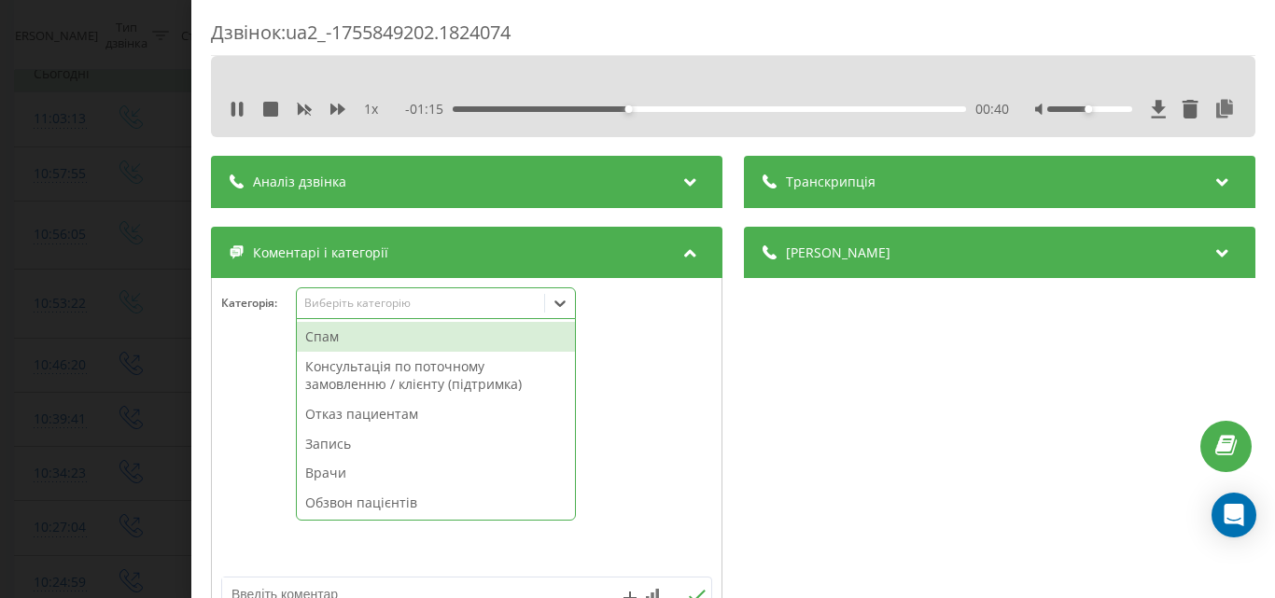
click at [396, 384] on div "Консультація по поточному замовленню / клієнту (підтримка)" at bounding box center [436, 376] width 278 height 48
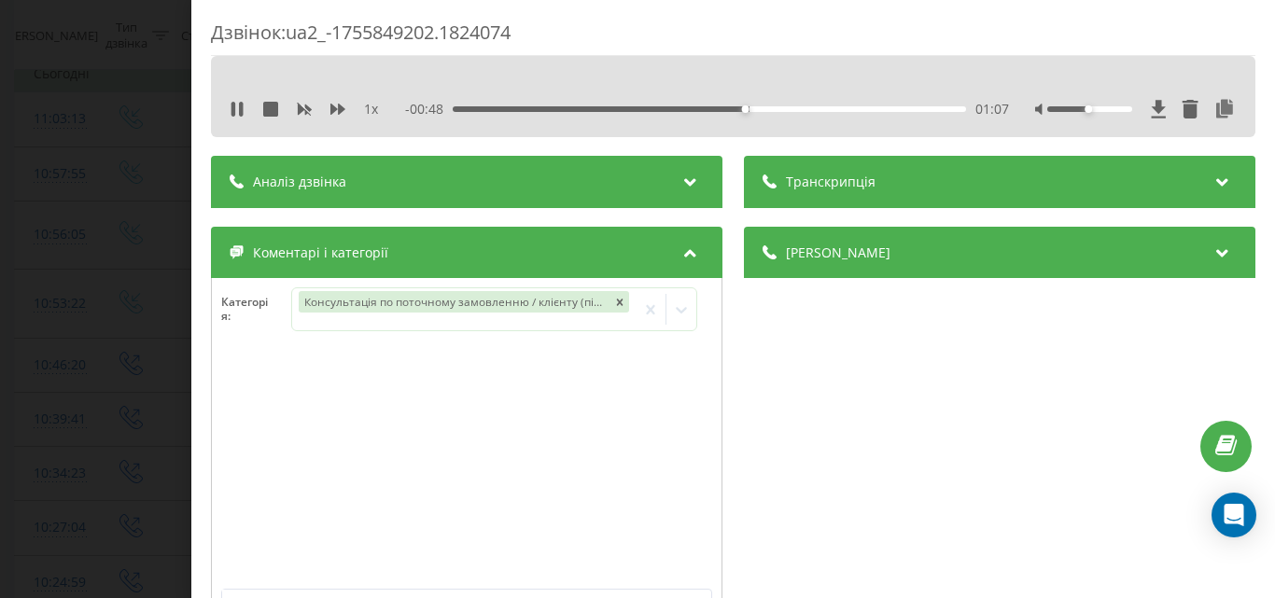
click at [141, 258] on div "Дзвінок : ua2_-1755849202.1824074 1 x - 00:48 01:07 01:07 Транскрипція Для AI-а…" at bounding box center [637, 299] width 1275 height 598
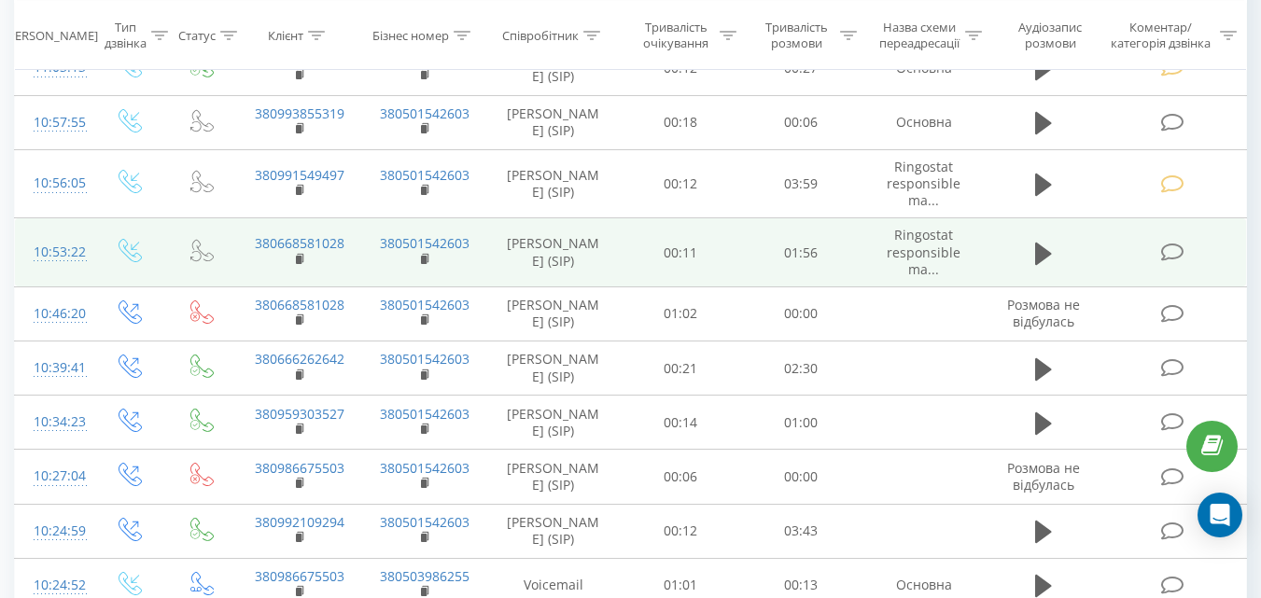
scroll to position [280, 0]
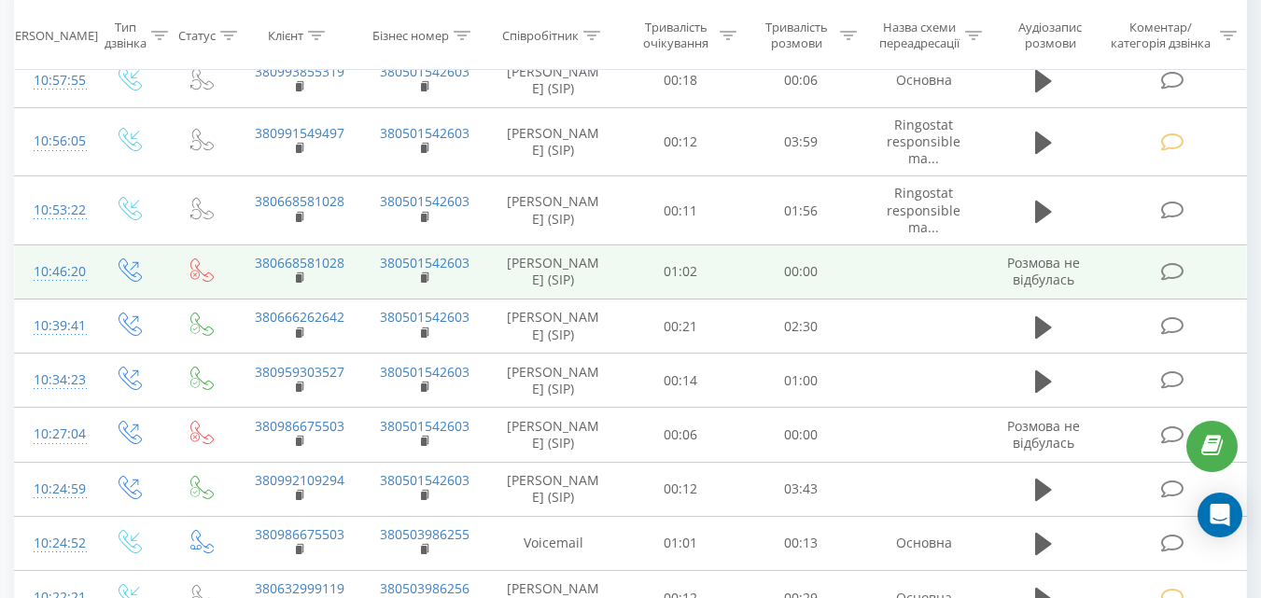
click at [1167, 282] on icon at bounding box center [1171, 272] width 23 height 20
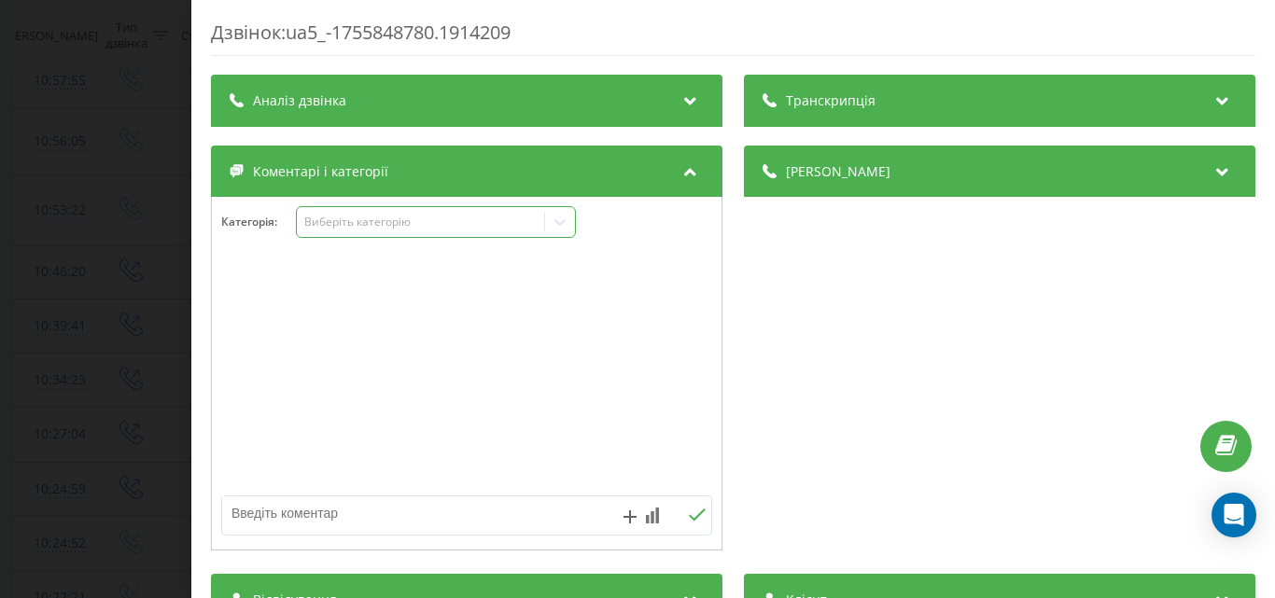
click at [483, 219] on div "Виберіть категорію" at bounding box center [419, 222] width 233 height 15
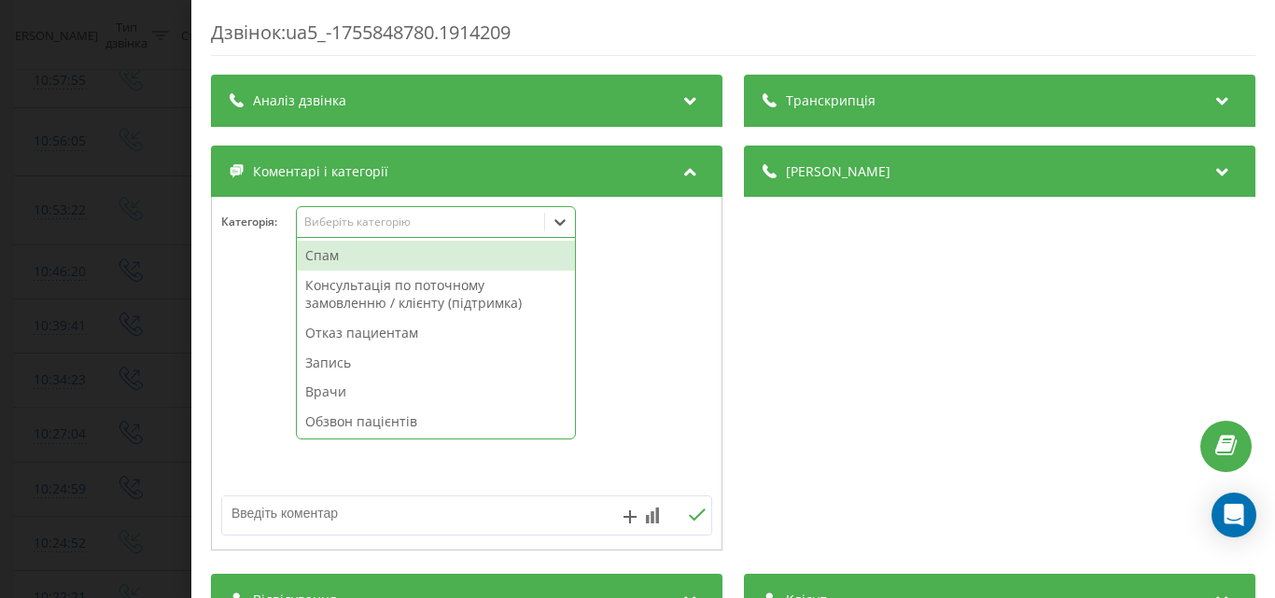
click at [376, 254] on div "Спам" at bounding box center [436, 256] width 278 height 30
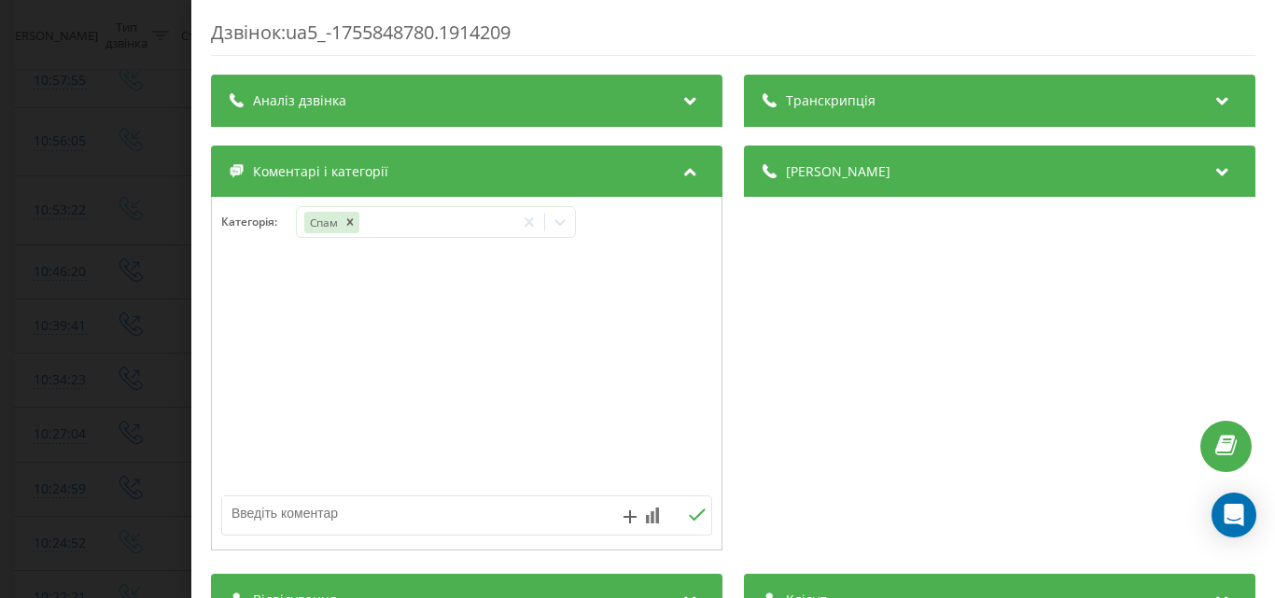
drag, startPoint x: 97, startPoint y: 212, endPoint x: 108, endPoint y: 210, distance: 11.4
click at [98, 211] on div "Дзвінок : ua5_-1755848780.1914209 Транскрипція Для AI-аналізу майбутніх дзвінкі…" at bounding box center [637, 299] width 1275 height 598
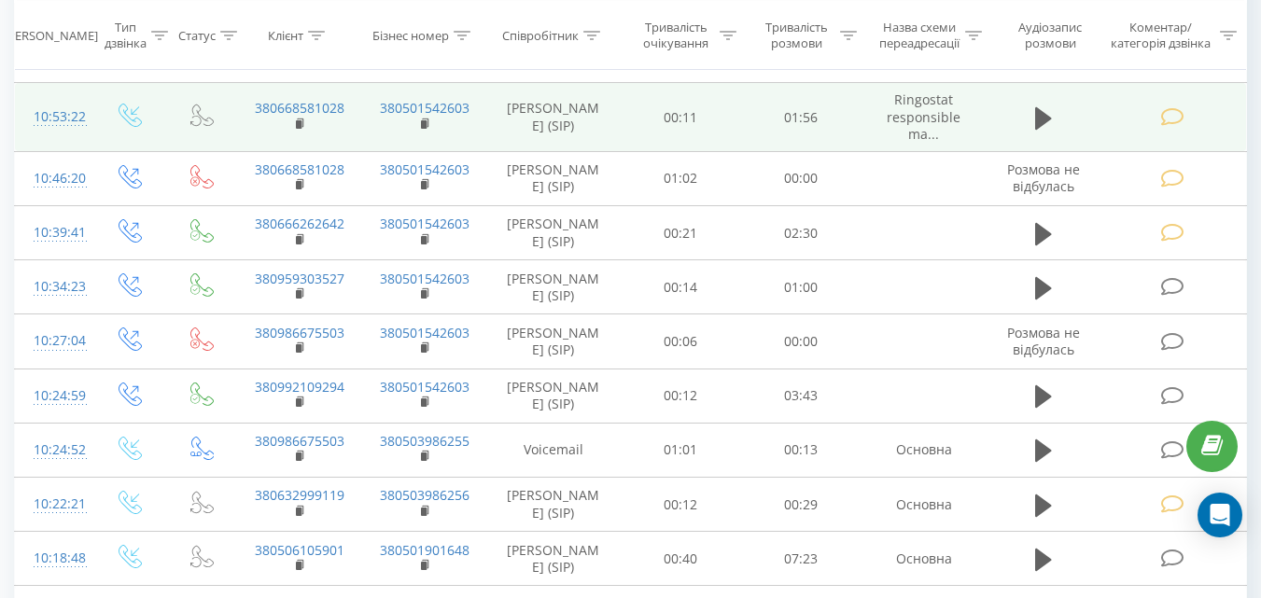
scroll to position [467, 0]
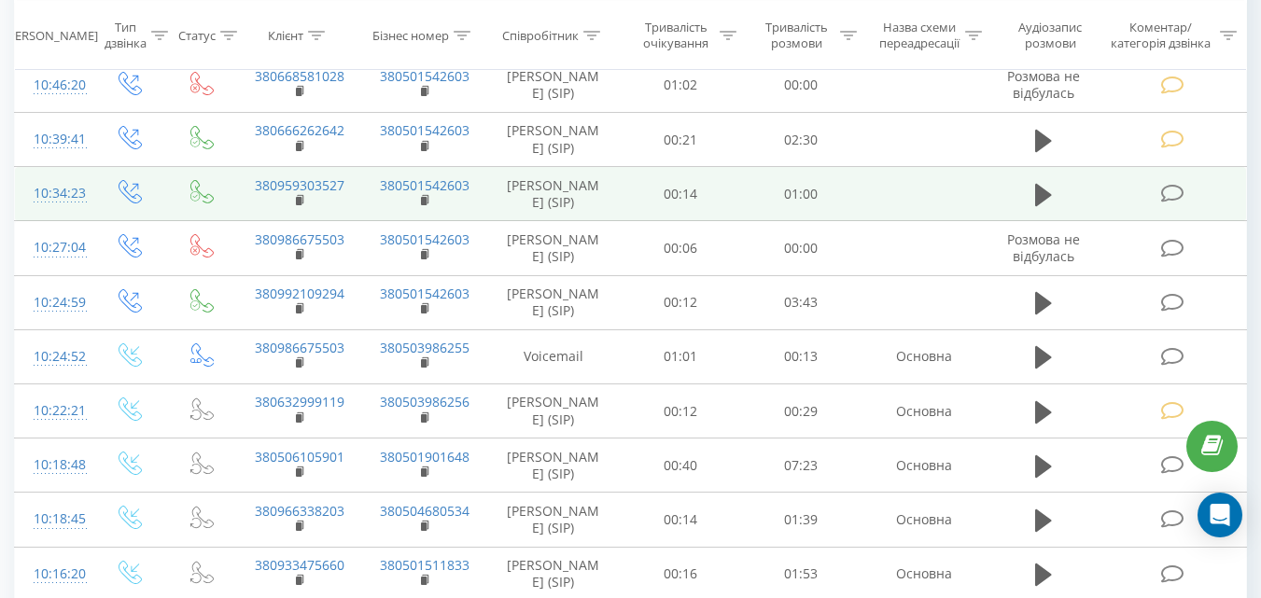
click at [1167, 203] on icon at bounding box center [1171, 194] width 23 height 20
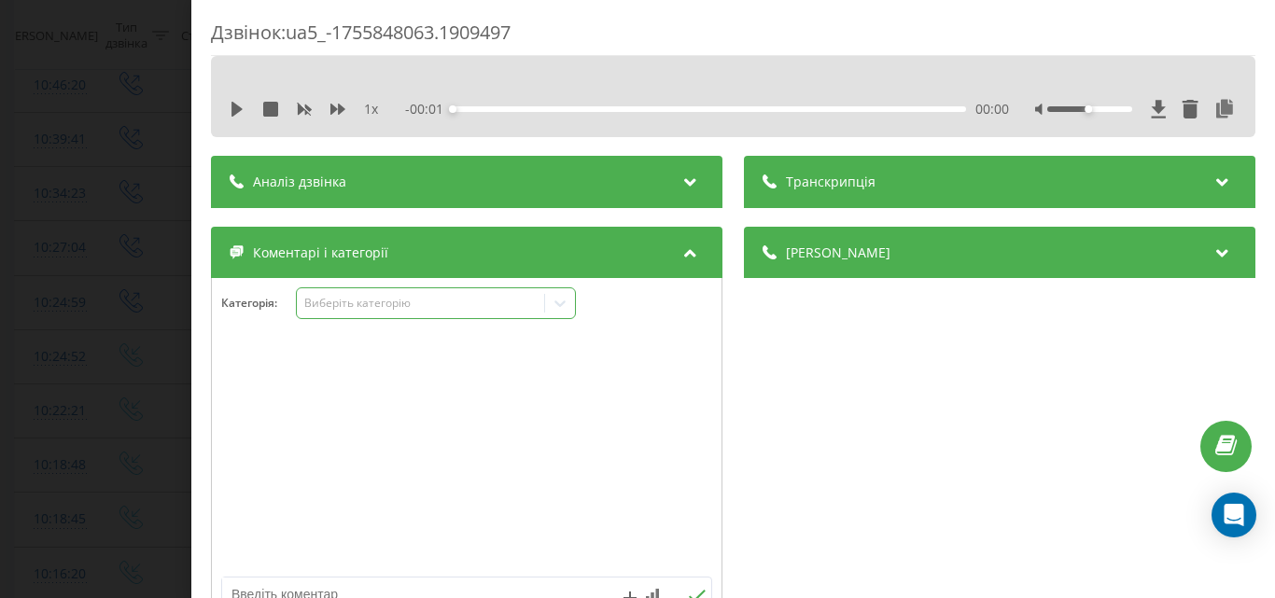
click at [440, 302] on div "Виберіть категорію" at bounding box center [419, 303] width 233 height 15
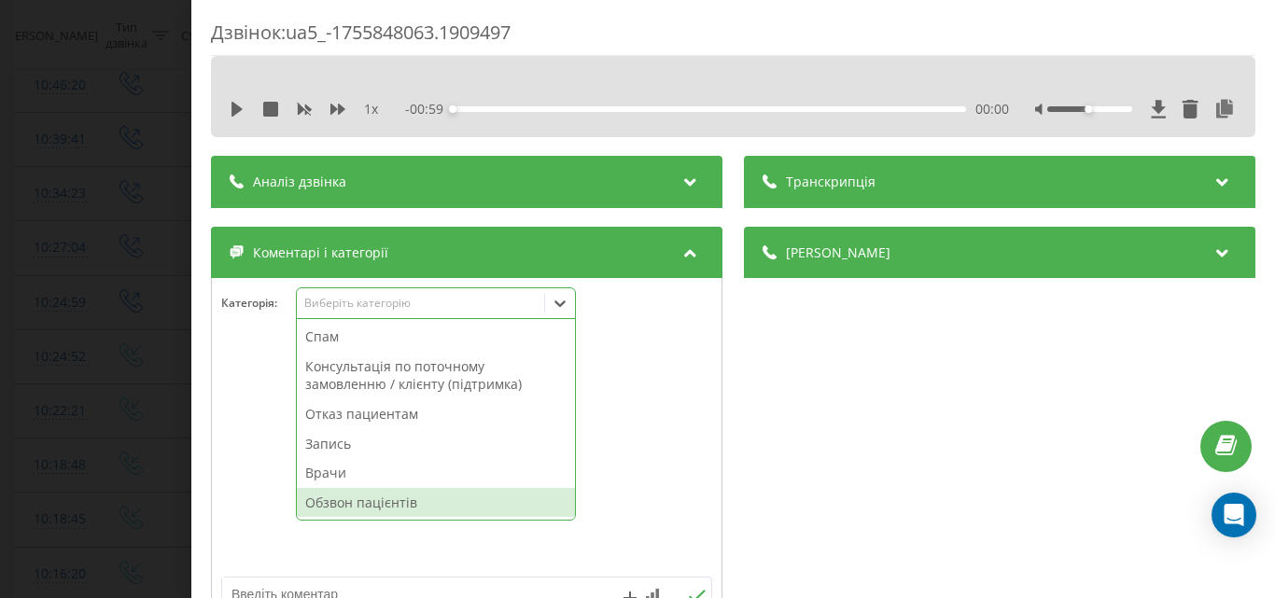
click at [390, 507] on div "Обзвон пацієнтів" at bounding box center [436, 503] width 278 height 30
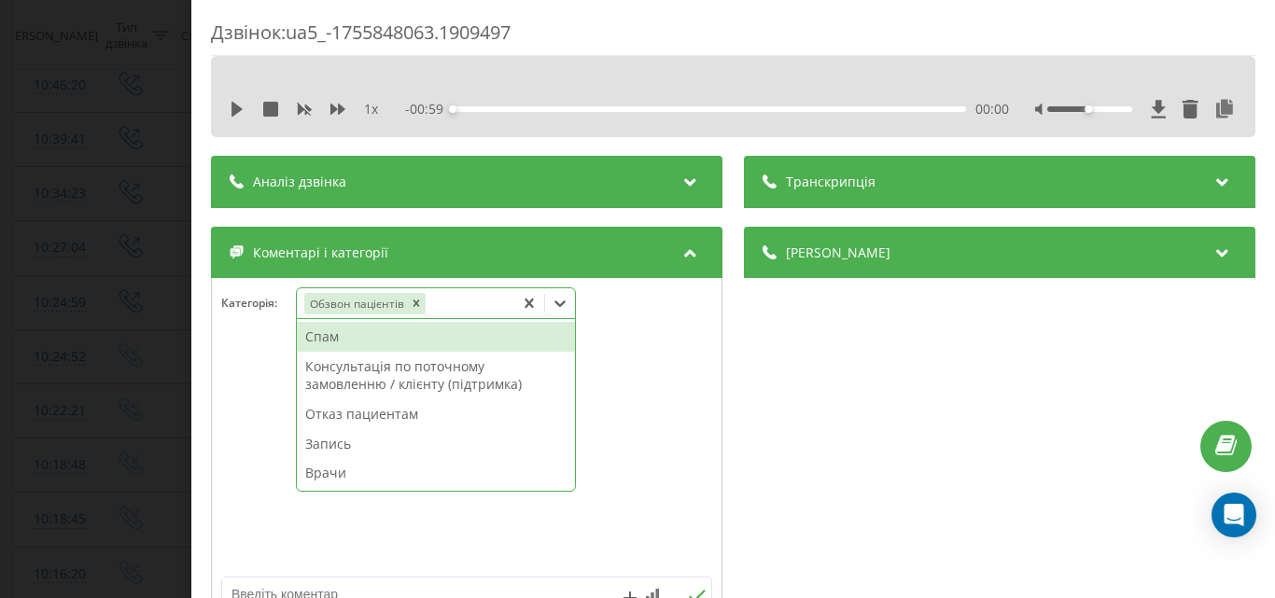
click at [155, 281] on div "Дзвінок : ua5_-1755848063.1909497 1 x - 00:59 00:00 00:00 Транскрипція Для AI-а…" at bounding box center [637, 299] width 1275 height 598
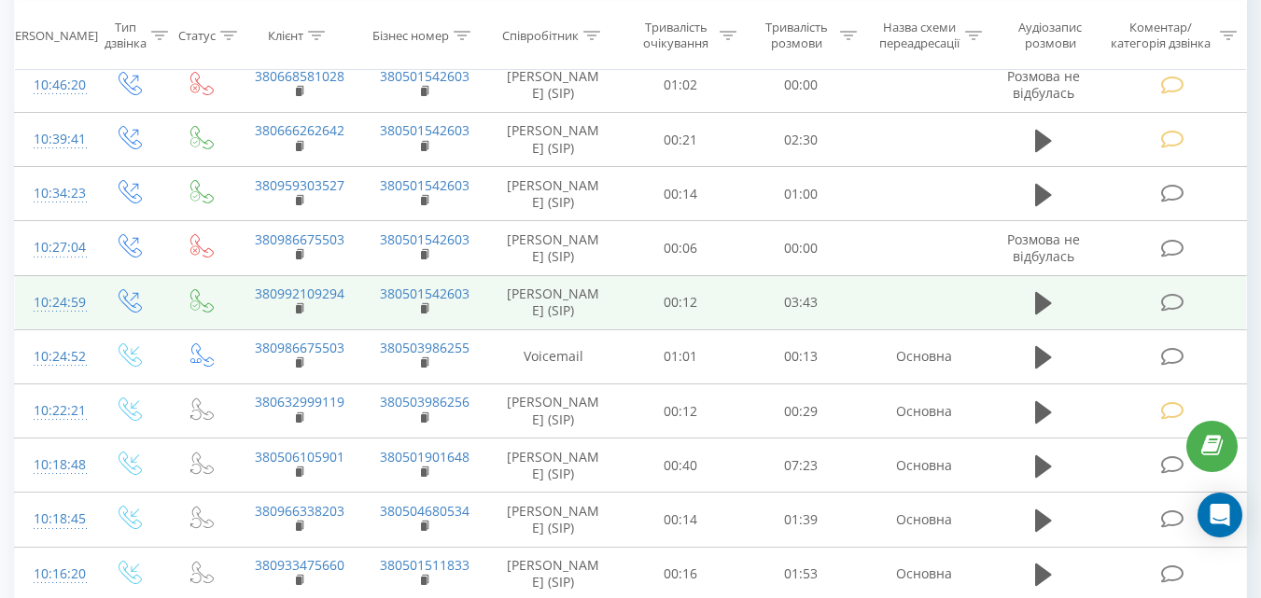
click at [1163, 313] on icon at bounding box center [1171, 303] width 23 height 20
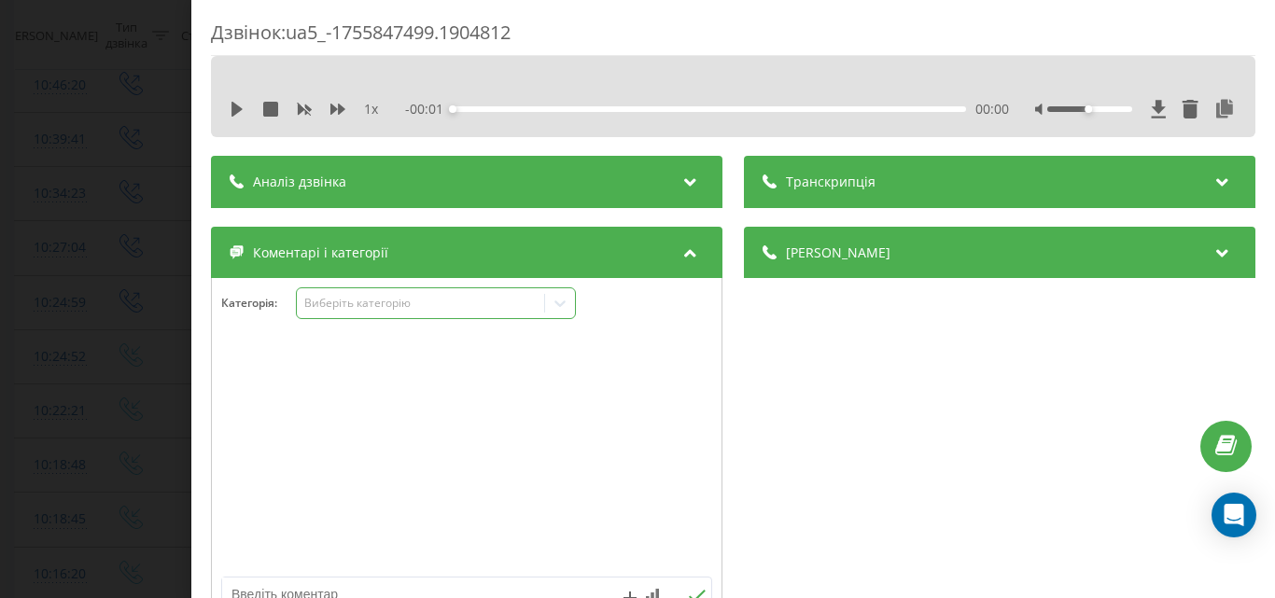
click at [446, 310] on div "Виберіть категорію" at bounding box center [419, 303] width 233 height 15
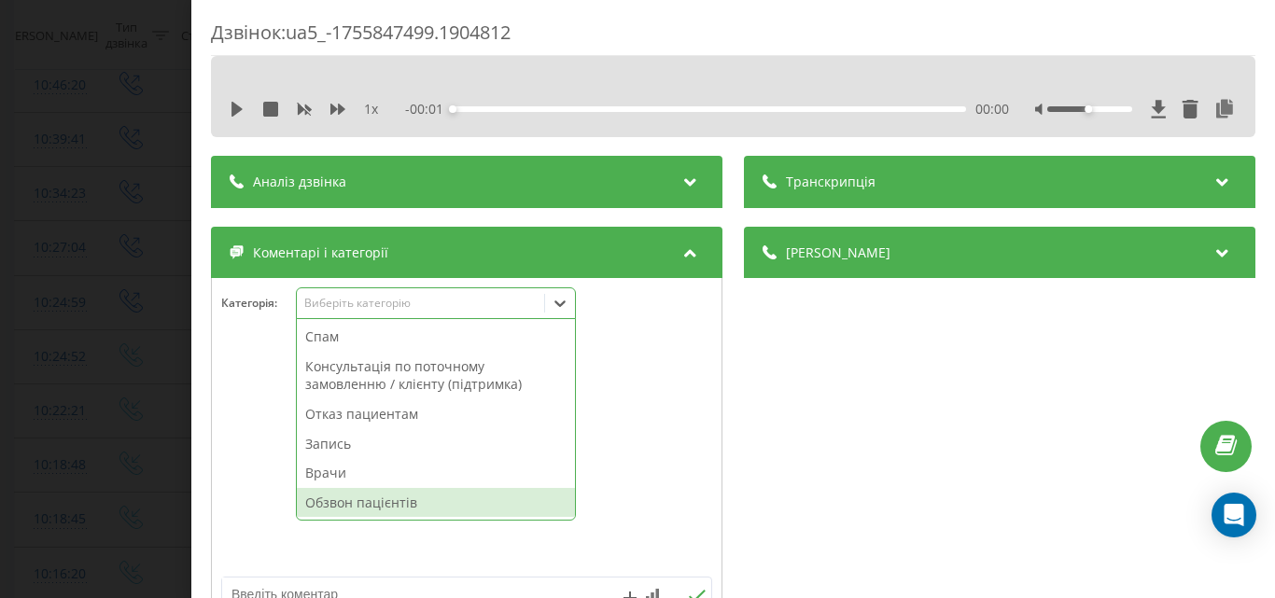
click at [414, 499] on div "Обзвон пацієнтів" at bounding box center [436, 503] width 278 height 30
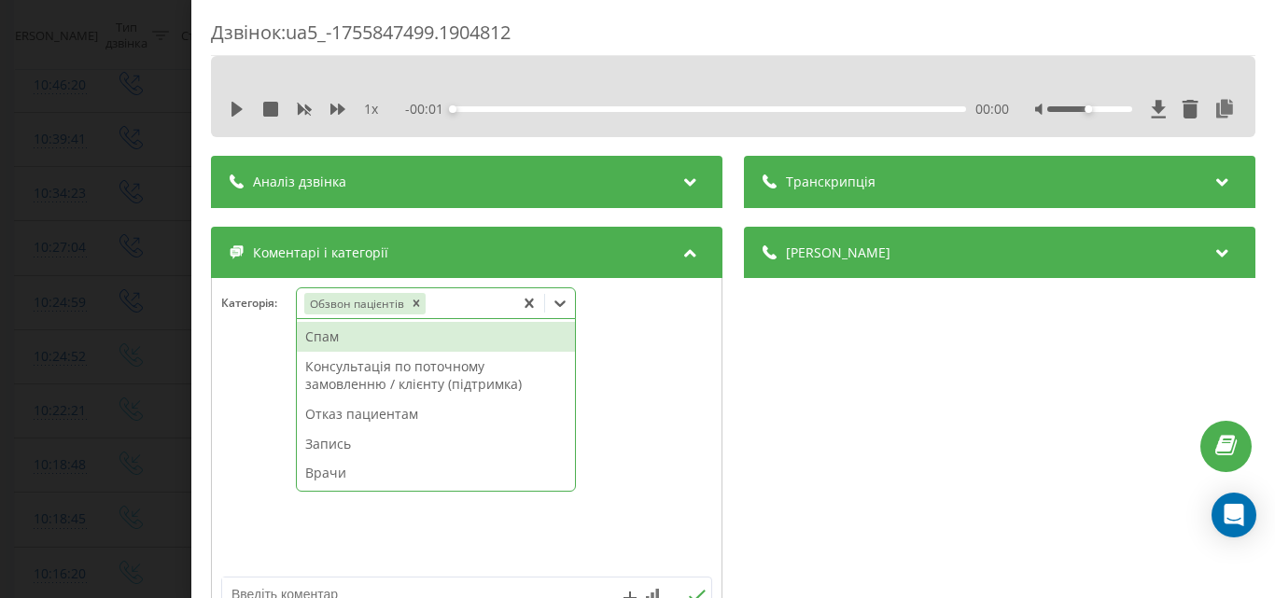
click at [155, 309] on div "Дзвінок : ua5_-1755847499.1904812 1 x - 00:01 00:00 00:00 Транскрипція Для AI-а…" at bounding box center [637, 299] width 1275 height 598
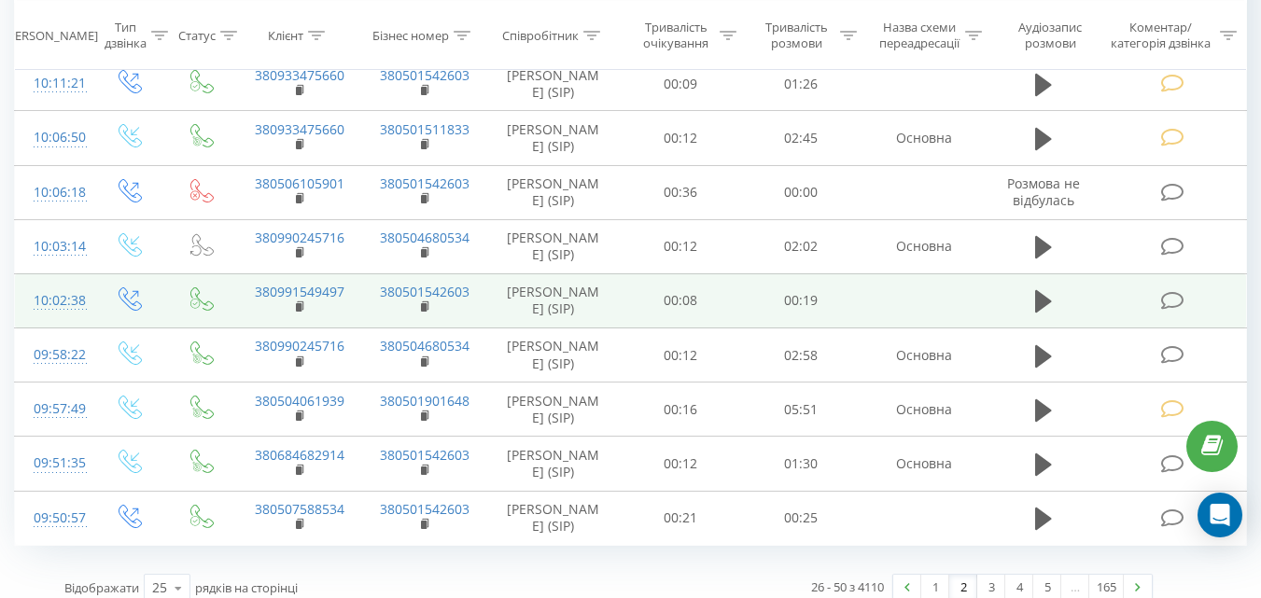
scroll to position [1214, 0]
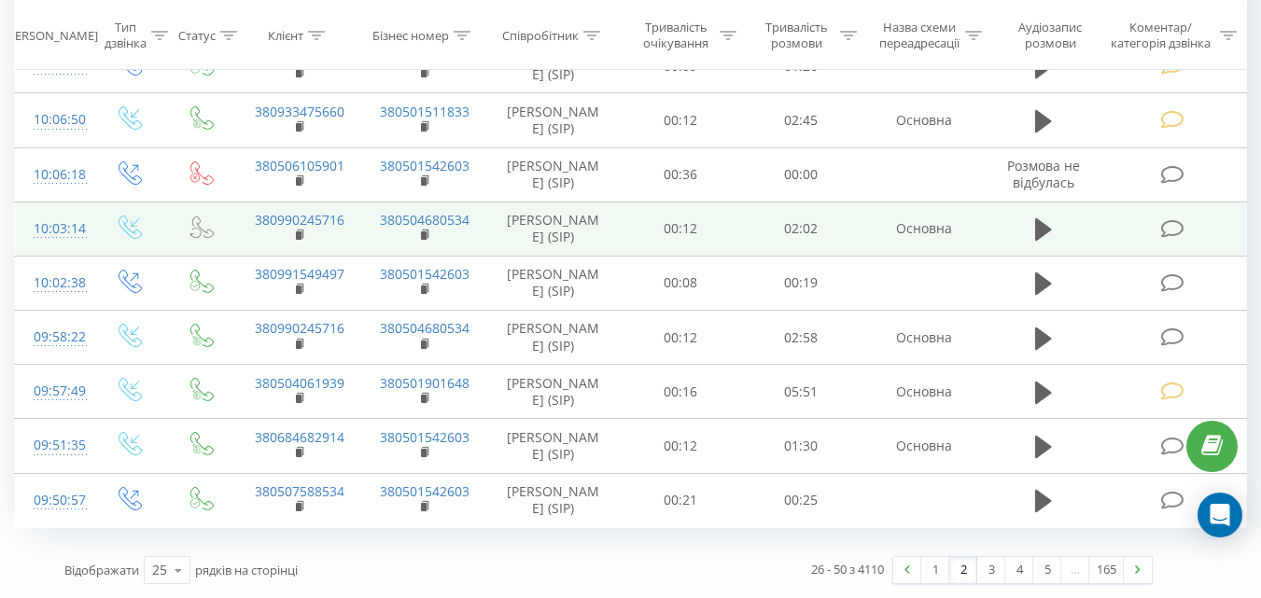
click at [1167, 239] on icon at bounding box center [1171, 229] width 23 height 20
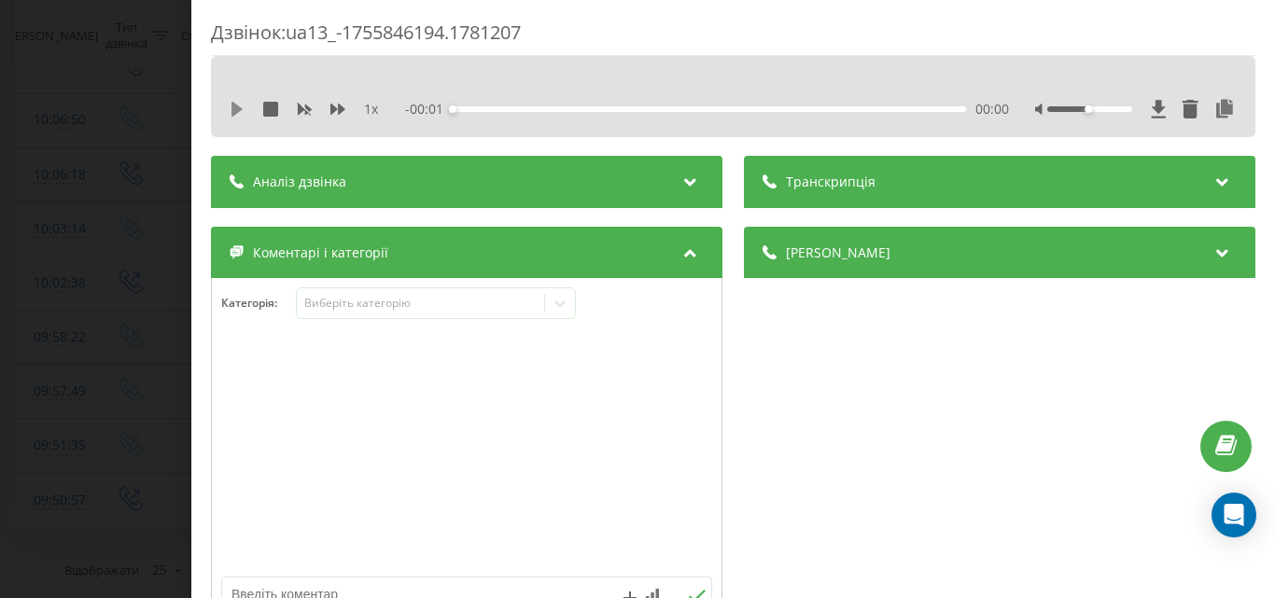
click at [238, 108] on icon at bounding box center [237, 109] width 11 height 15
click at [494, 108] on div "00:00" at bounding box center [709, 109] width 513 height 6
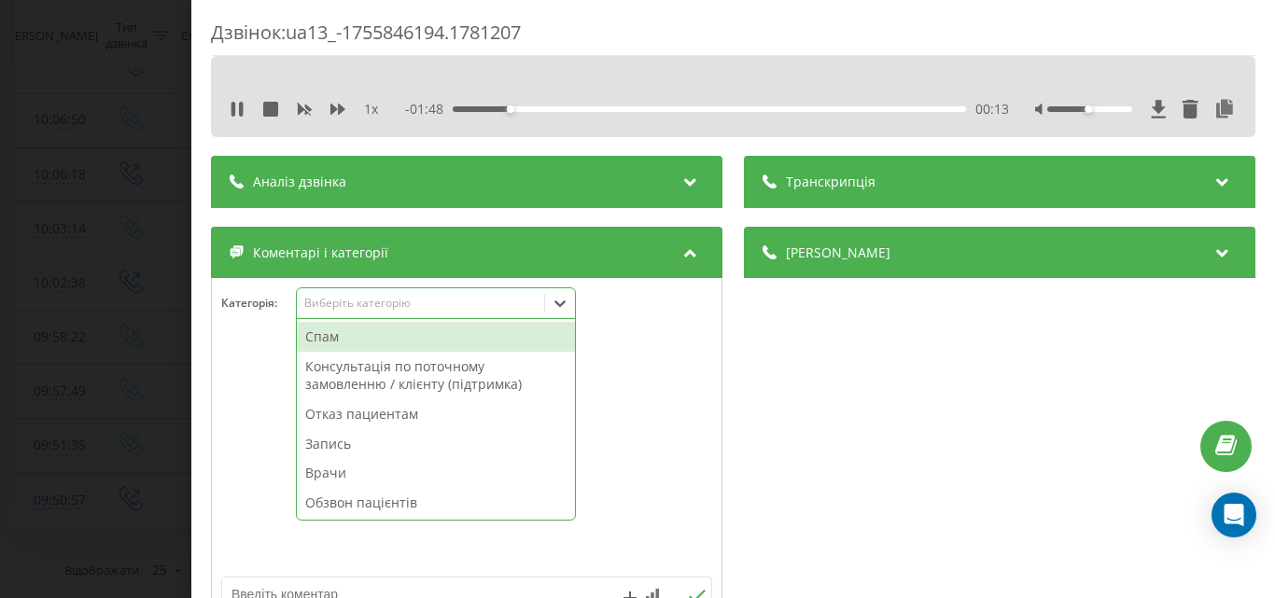
click at [434, 308] on div "Виберіть категорію" at bounding box center [419, 303] width 233 height 15
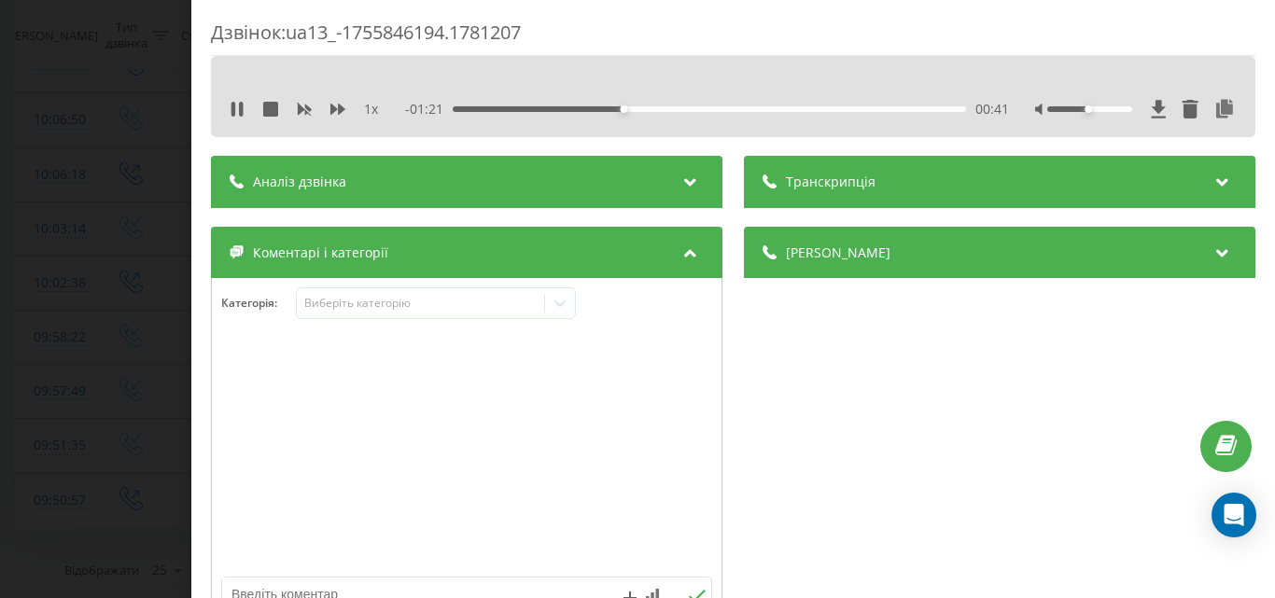
click at [865, 107] on div "00:41" at bounding box center [709, 109] width 513 height 6
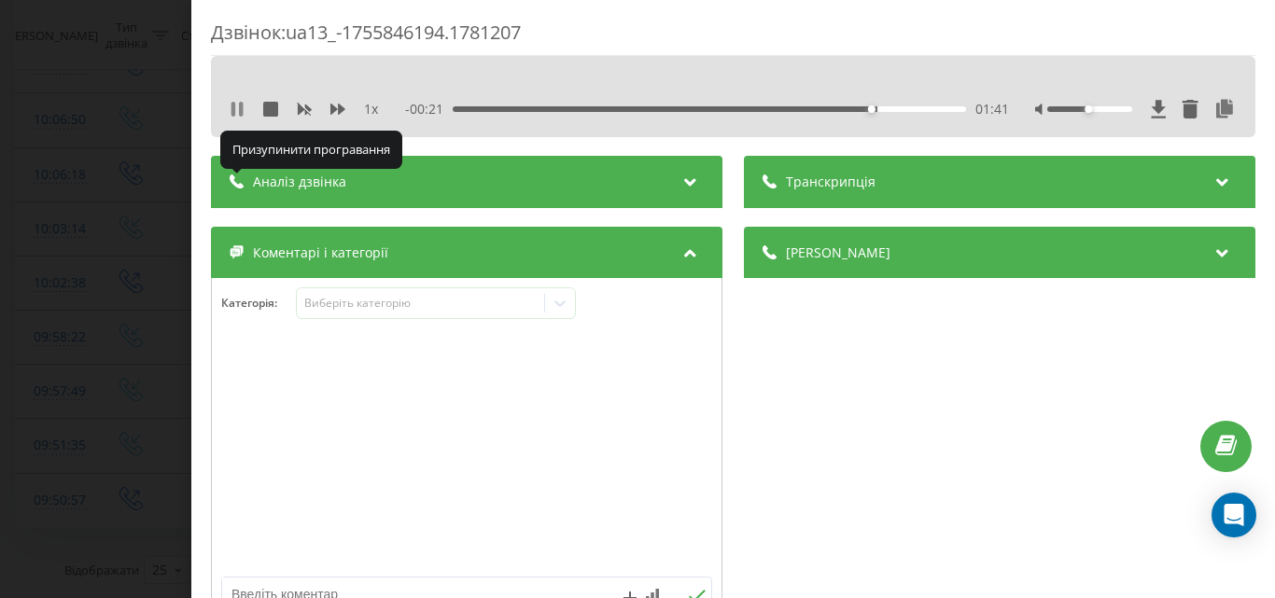
click at [237, 108] on icon at bounding box center [237, 109] width 15 height 15
click at [415, 299] on div "Виберіть категорію" at bounding box center [419, 303] width 233 height 15
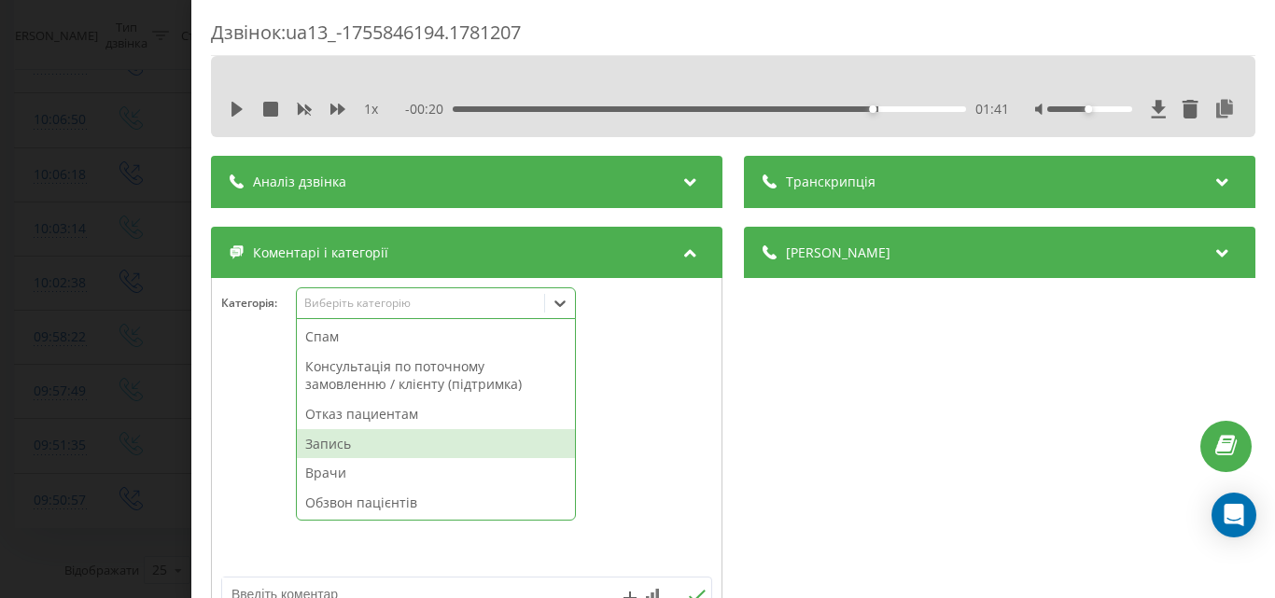
click at [352, 442] on div "Запись" at bounding box center [436, 444] width 278 height 30
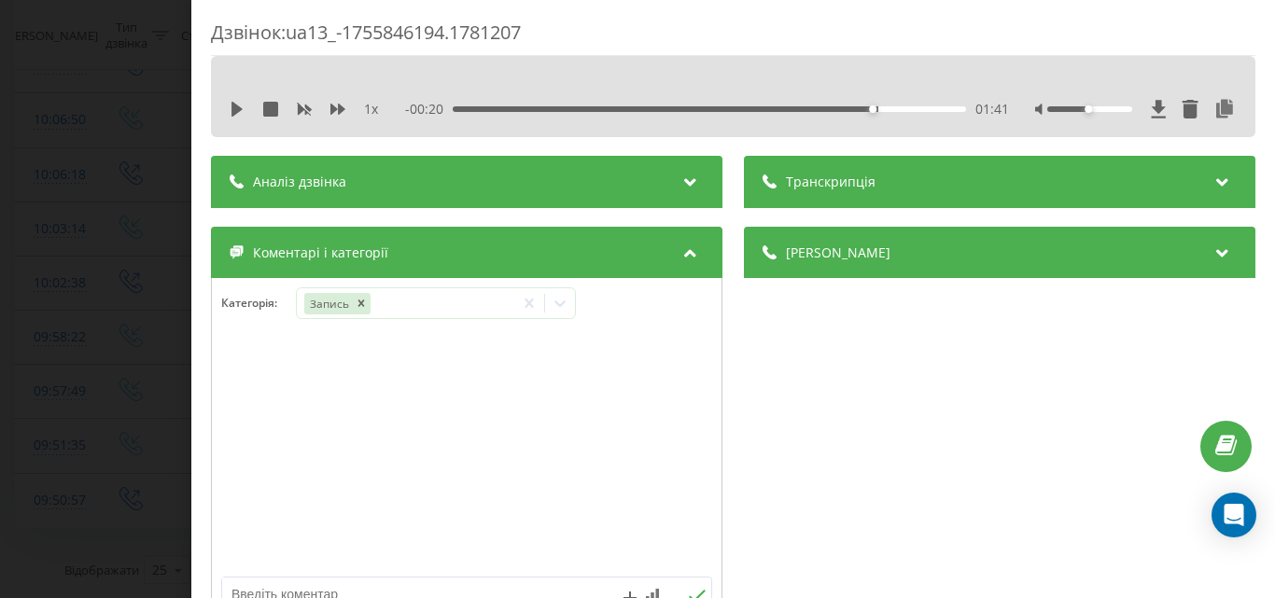
click at [124, 260] on div "Дзвінок : ua13_-1755846194.1781207 1 x - 00:20 01:41 01:41 Транскрипція Для AI-…" at bounding box center [637, 299] width 1275 height 598
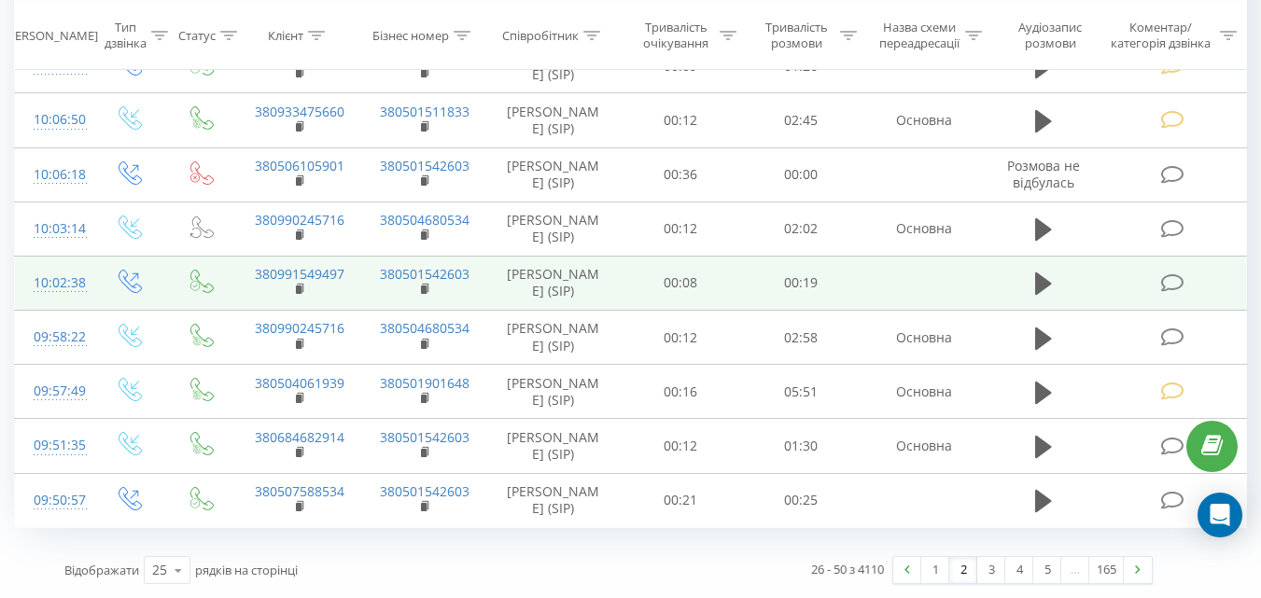
click at [1172, 293] on icon at bounding box center [1171, 284] width 23 height 20
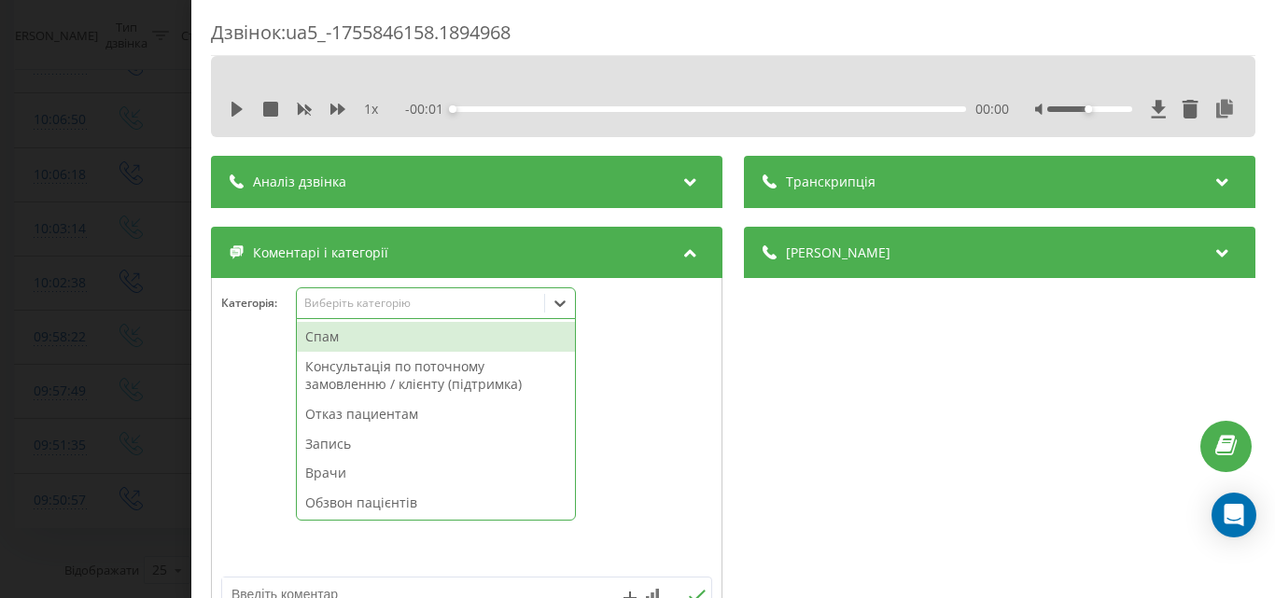
click at [519, 308] on div "Виберіть категорію" at bounding box center [419, 303] width 233 height 15
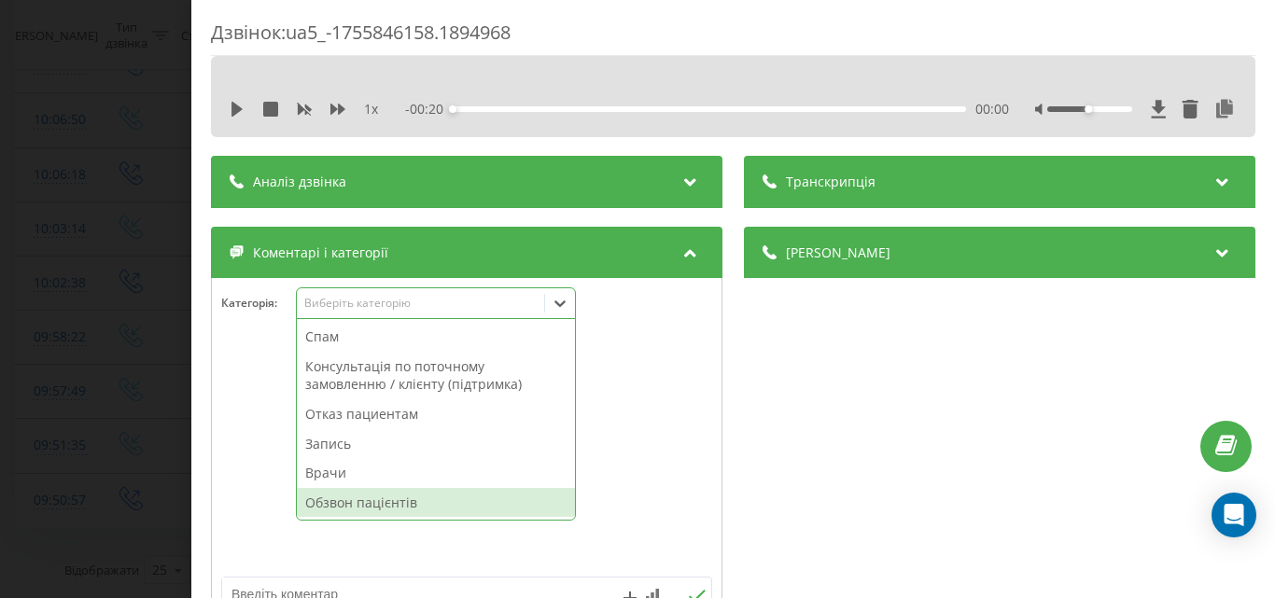
click at [400, 500] on div "Обзвон пацієнтів" at bounding box center [436, 503] width 278 height 30
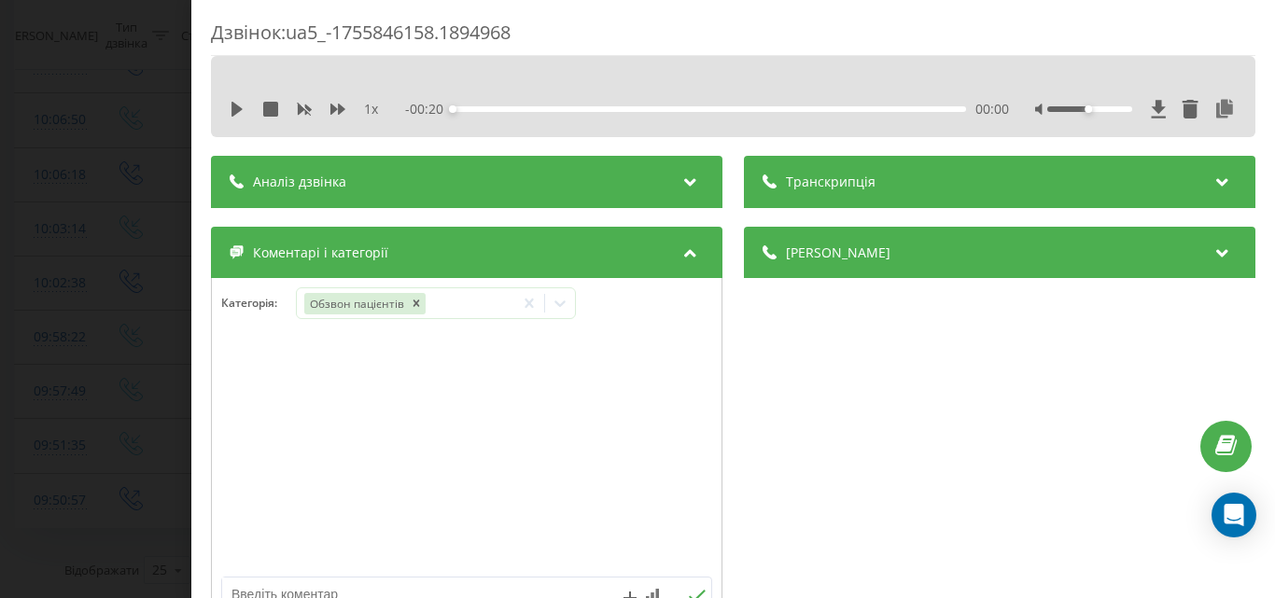
click at [121, 261] on div "Дзвінок : ua5_-1755846158.1894968 1 x - 00:20 00:00 00:00 Транскрипція Для AI-а…" at bounding box center [637, 299] width 1275 height 598
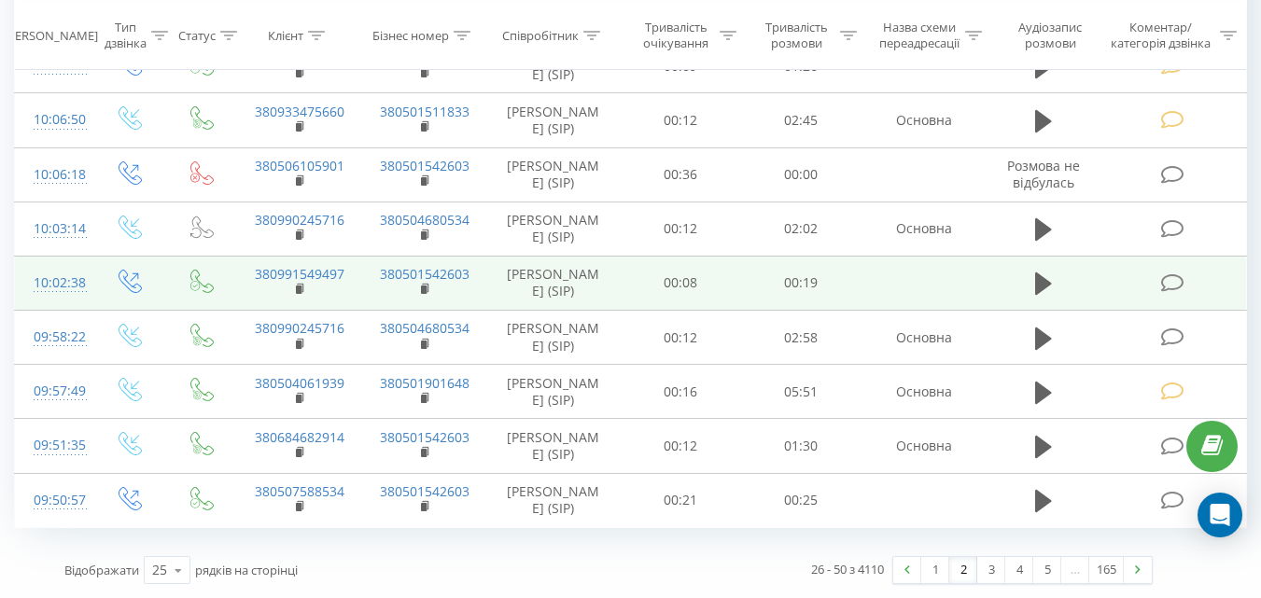
scroll to position [1282, 0]
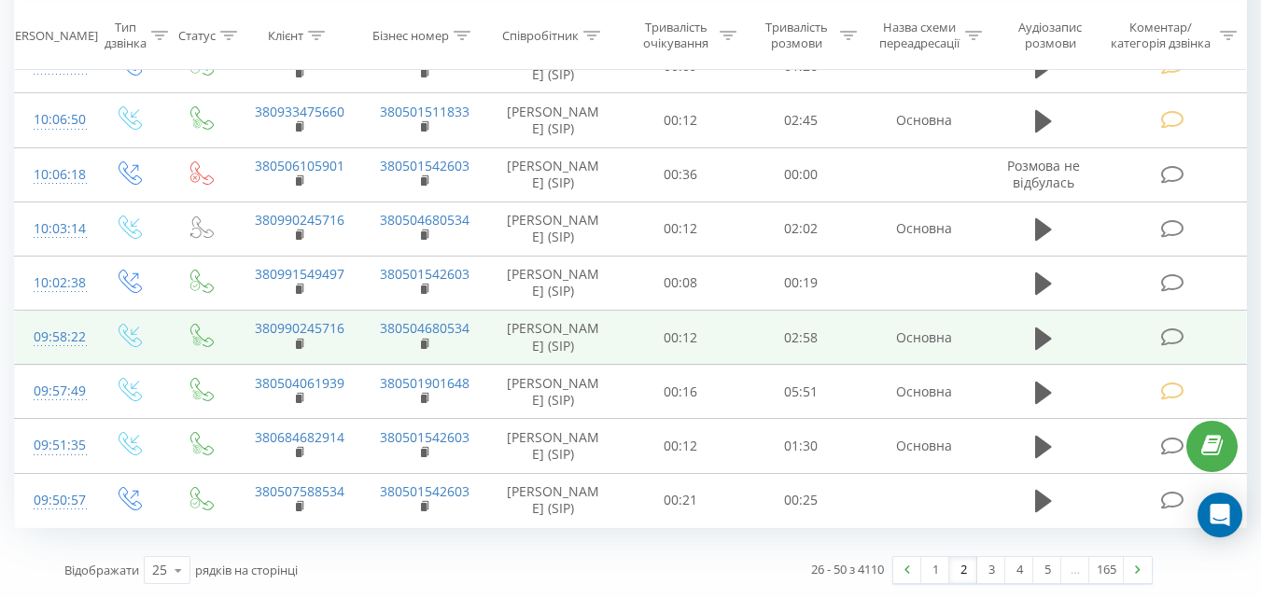
click at [1175, 328] on icon at bounding box center [1171, 338] width 23 height 20
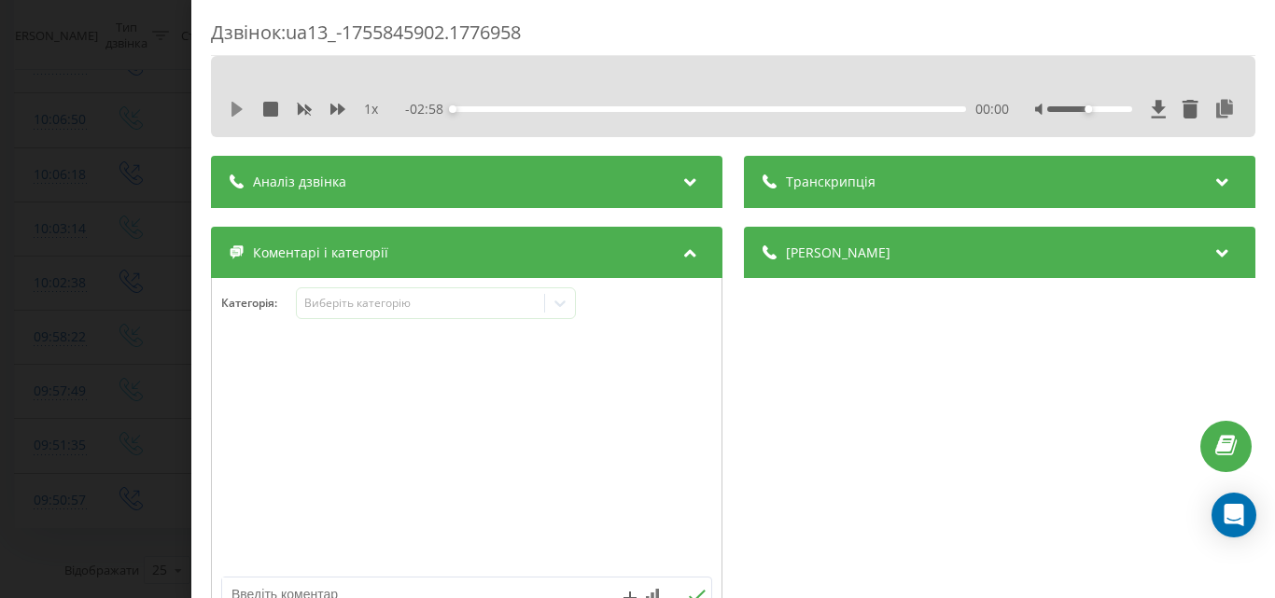
click at [239, 108] on icon at bounding box center [237, 109] width 11 height 15
click at [857, 108] on div "02:22" at bounding box center [709, 109] width 513 height 6
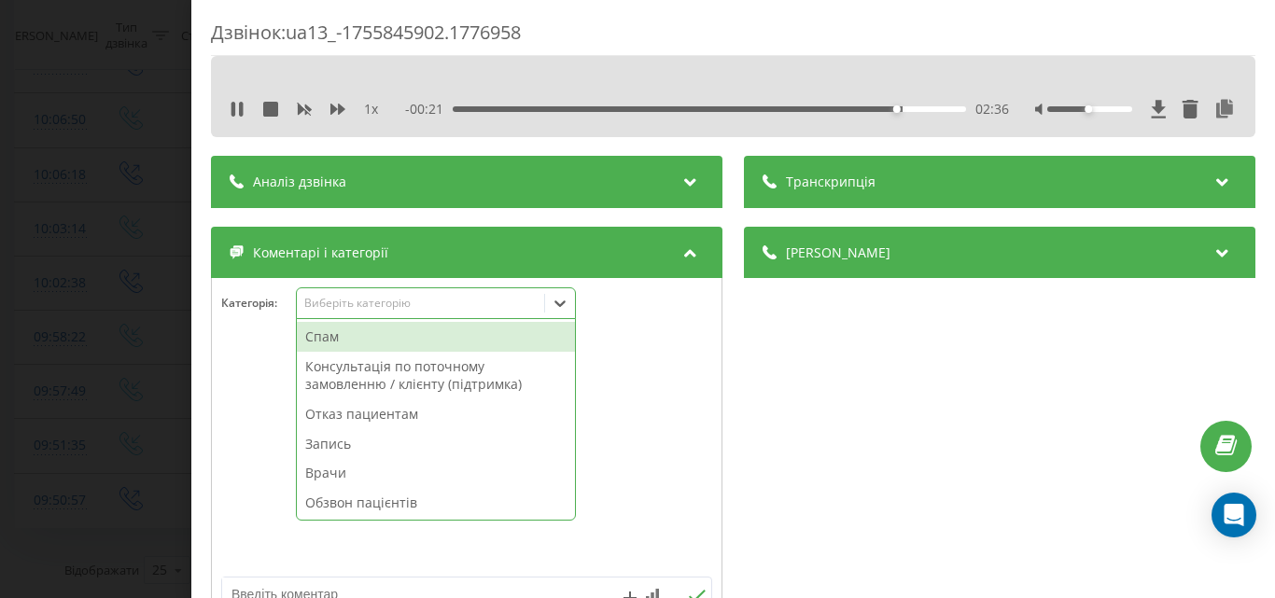
click at [481, 306] on div "Виберіть категорію" at bounding box center [419, 303] width 233 height 15
click at [355, 447] on div "Запись" at bounding box center [436, 444] width 278 height 30
click at [132, 216] on div "Дзвінок : ua13_-1755845902.1776958 1 x - 00:16 02:41 02:41 Транскрипція Для AI-…" at bounding box center [637, 299] width 1275 height 598
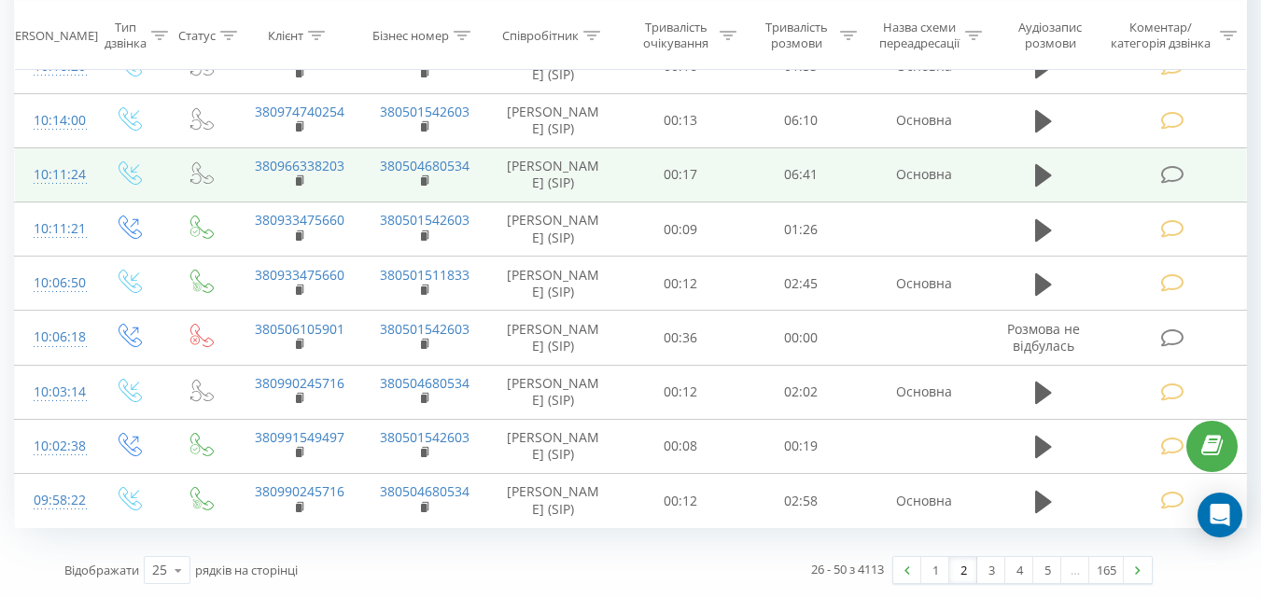
scroll to position [1267, 0]
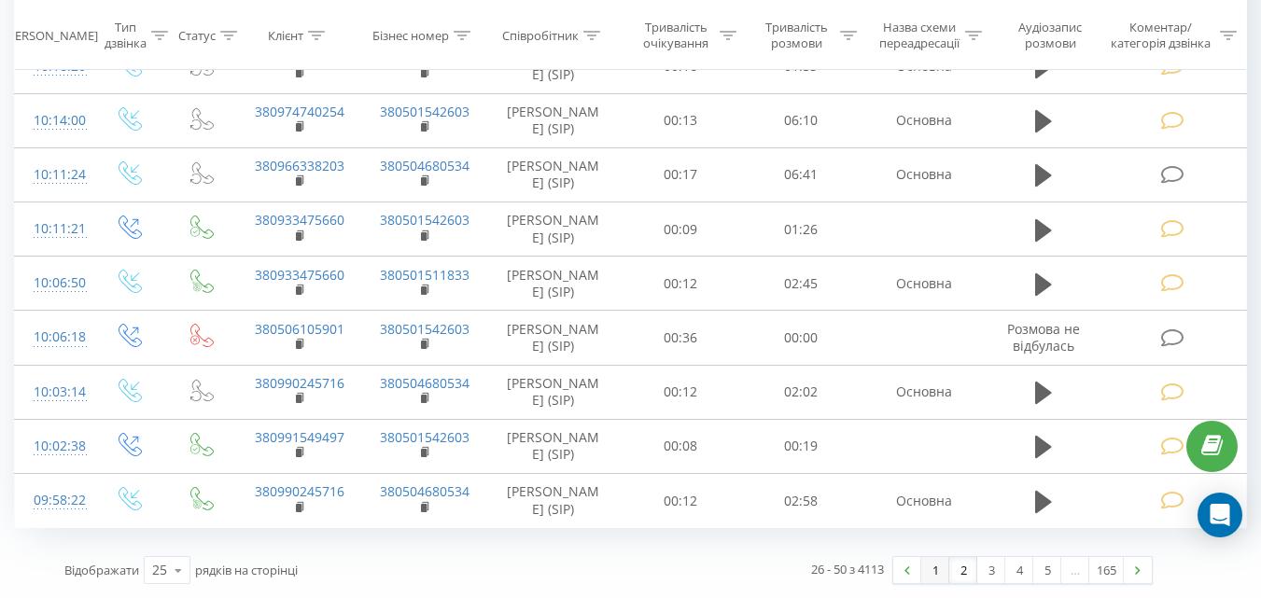
click at [935, 569] on link "1" at bounding box center [935, 570] width 28 height 26
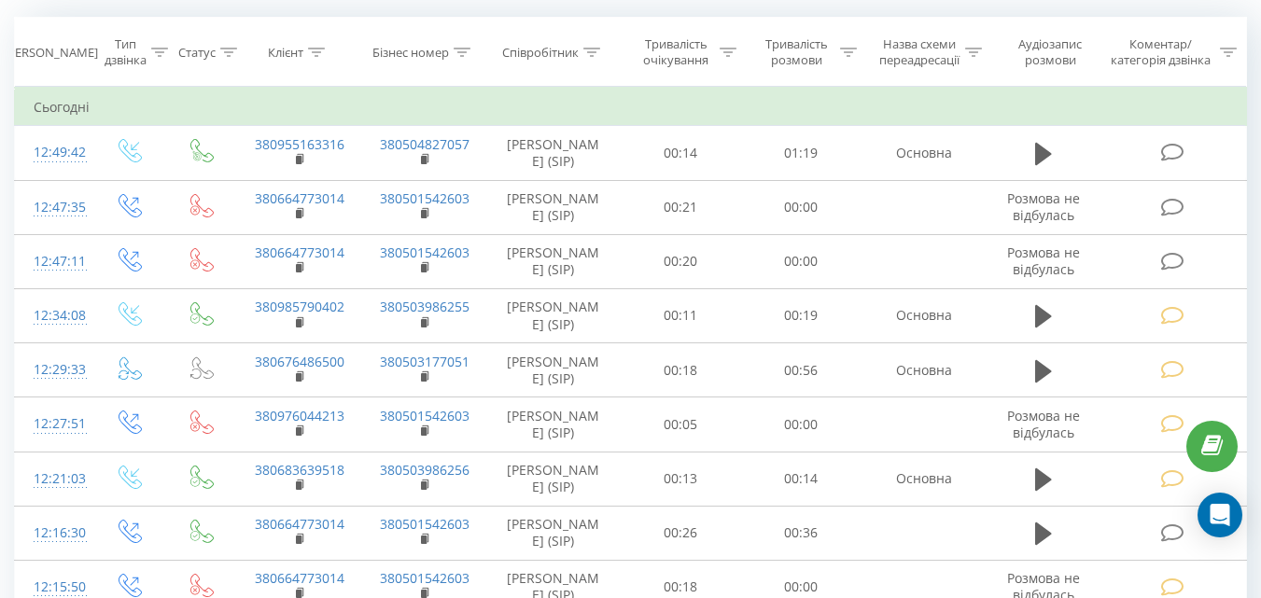
scroll to position [123, 0]
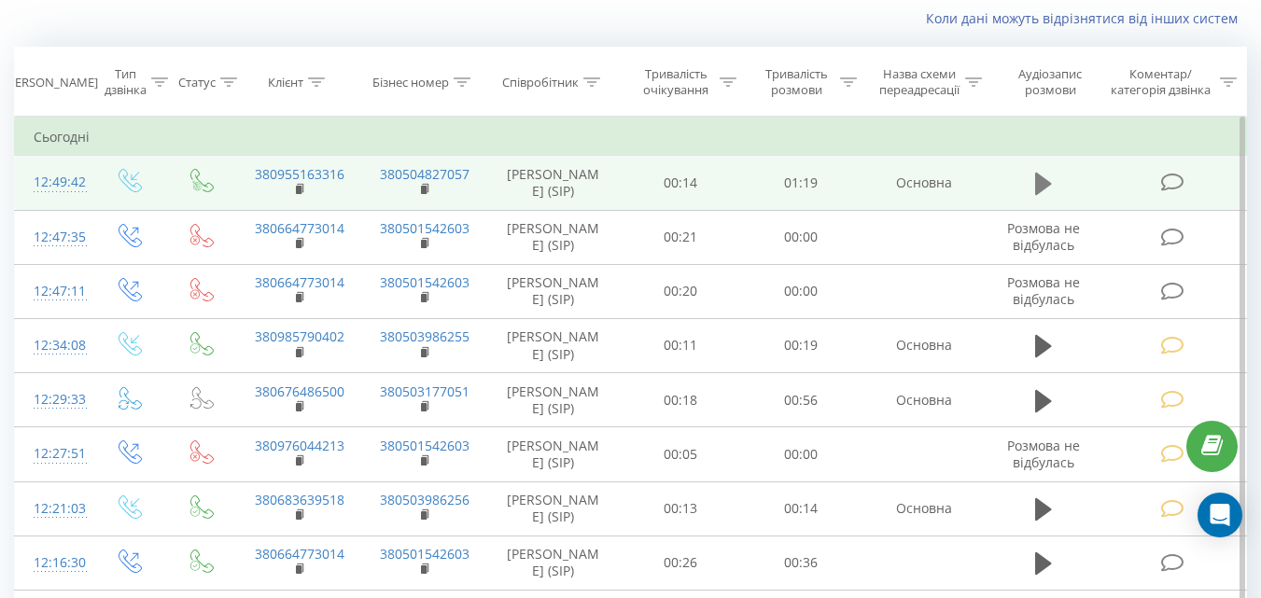
click at [1040, 186] on icon at bounding box center [1043, 184] width 17 height 22
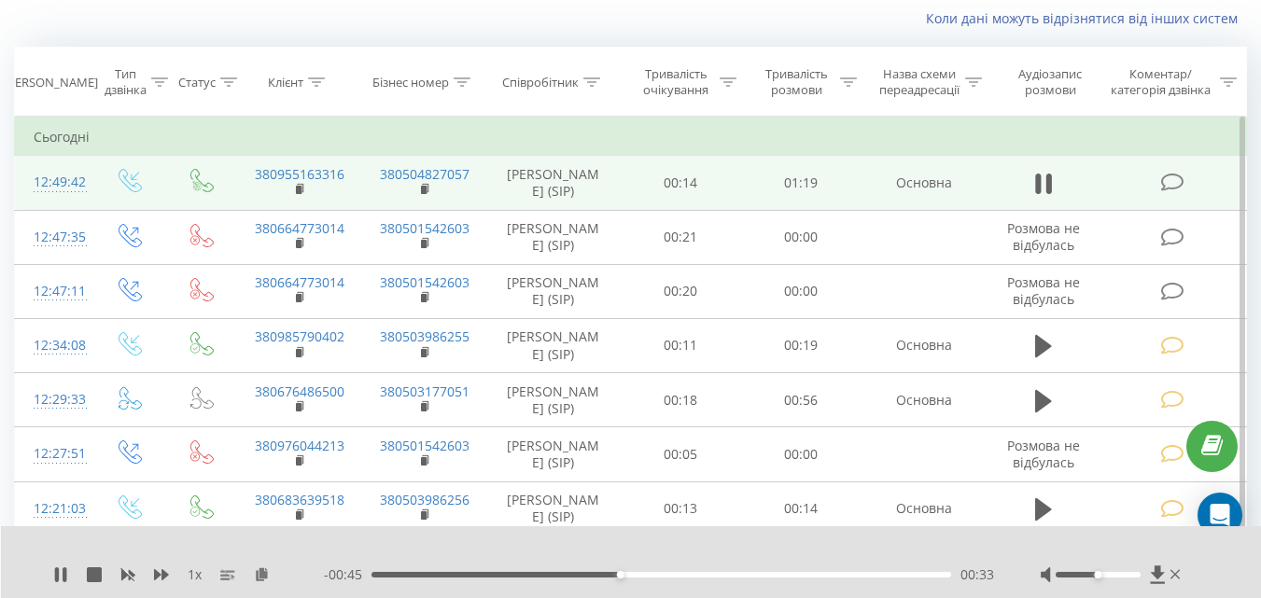
click at [1040, 186] on icon at bounding box center [1039, 184] width 6 height 21
